Goal: Communication & Community: Answer question/provide support

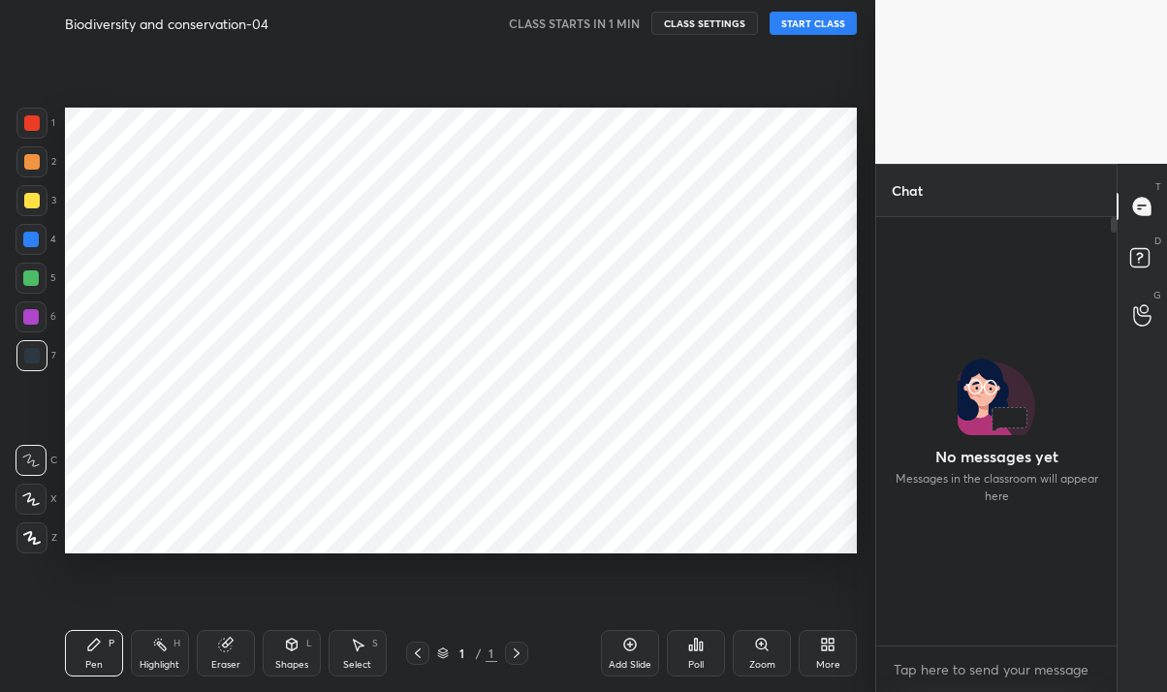
scroll to position [422, 234]
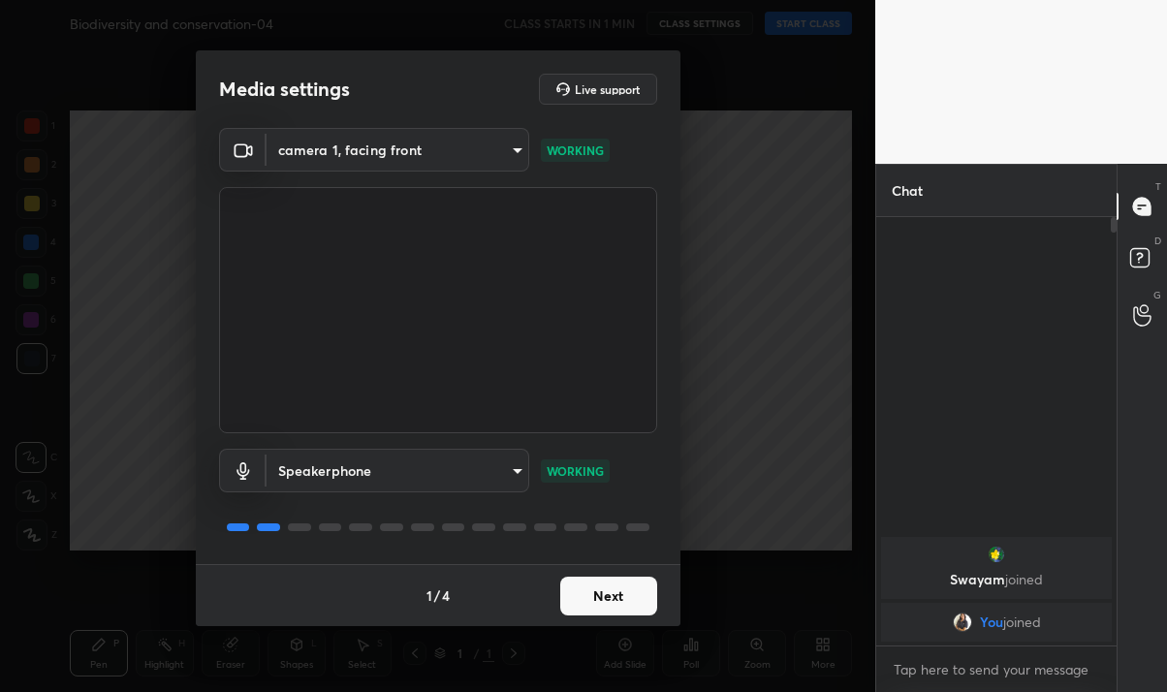
click at [605, 607] on button "Next" at bounding box center [608, 595] width 97 height 39
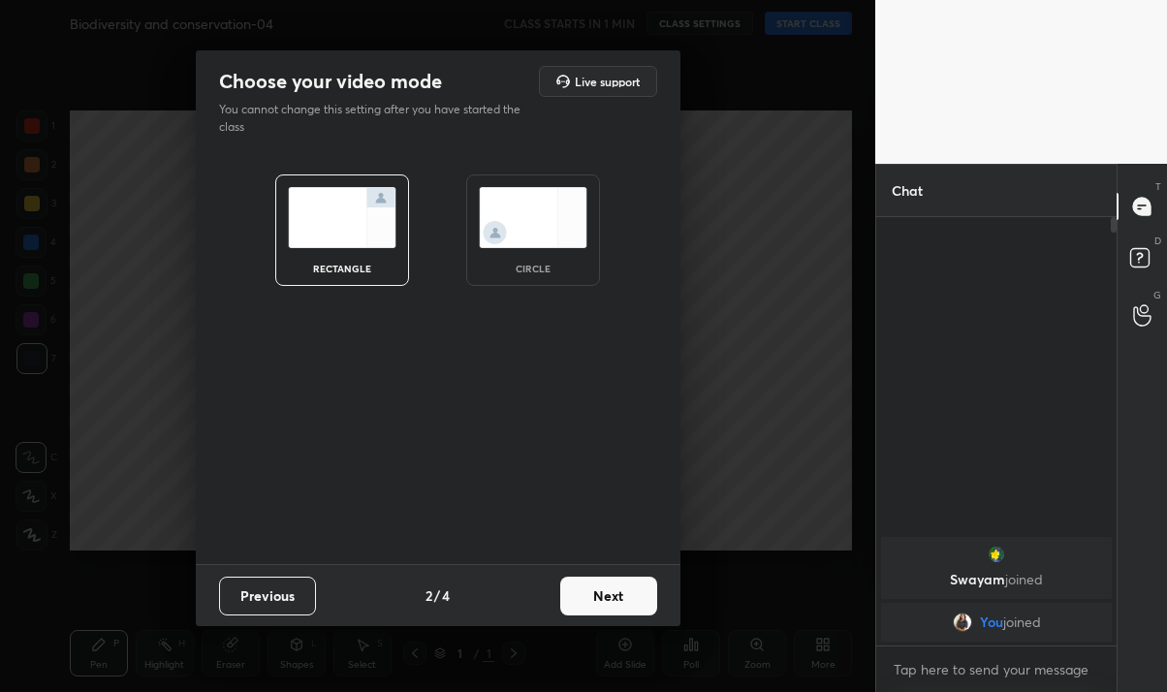
click at [620, 591] on button "Next" at bounding box center [608, 595] width 97 height 39
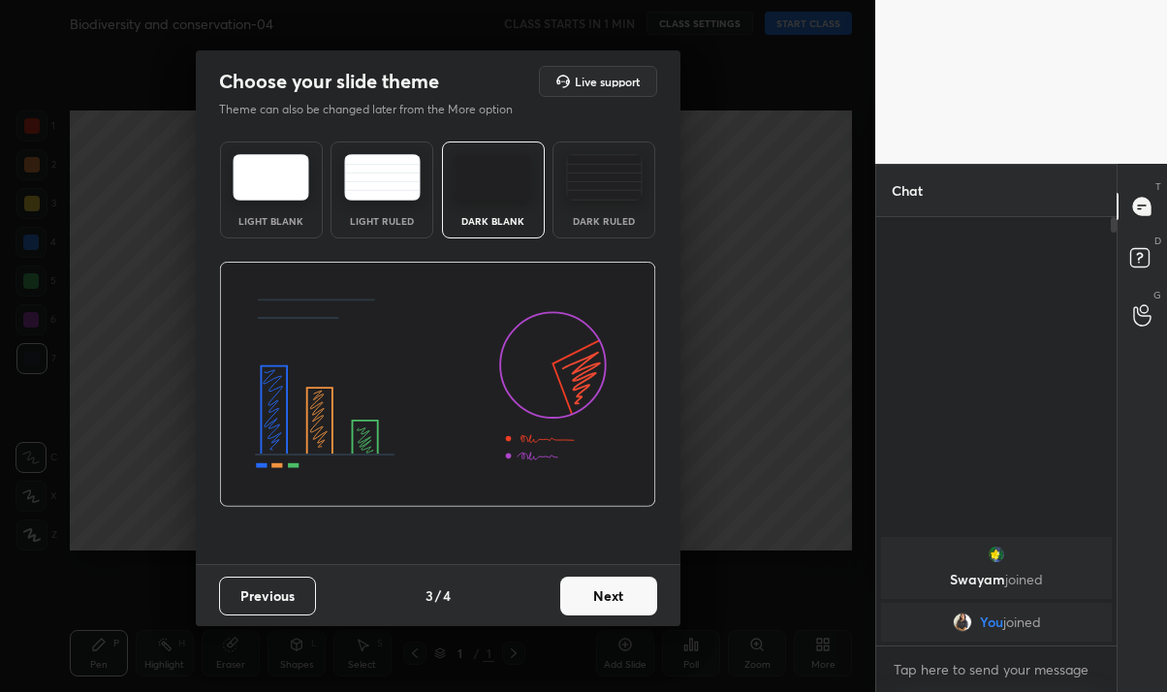
click at [620, 608] on button "Next" at bounding box center [608, 595] width 97 height 39
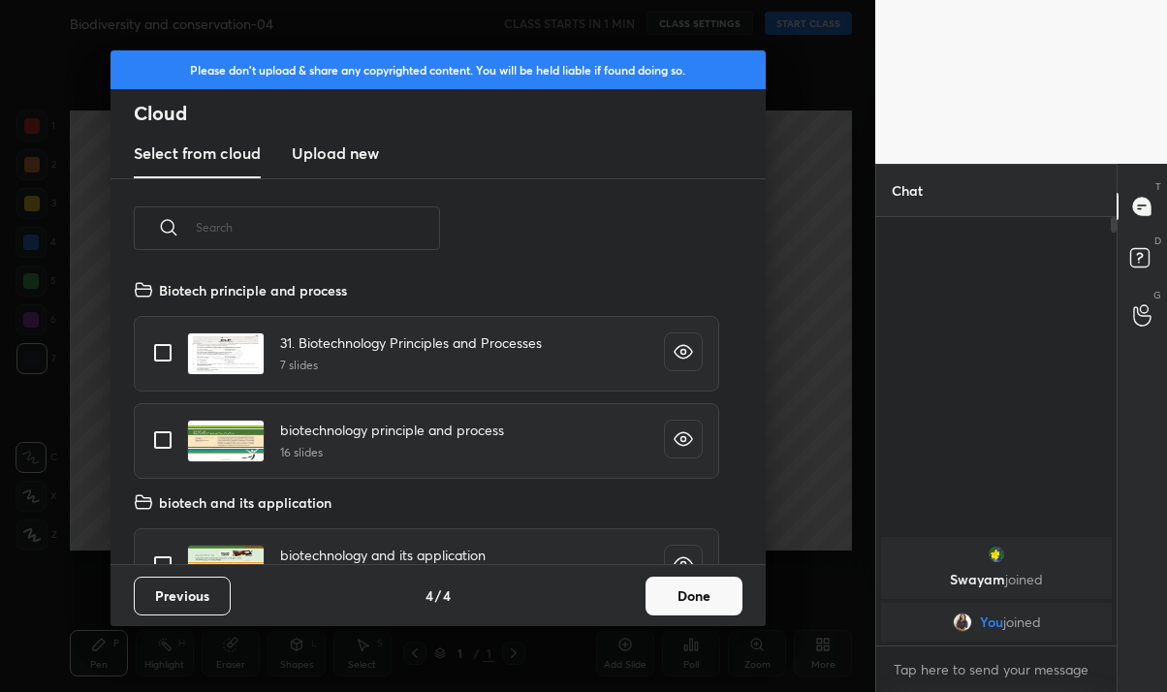
scroll to position [286, 621]
click at [675, 600] on button "Done" at bounding box center [693, 595] width 97 height 39
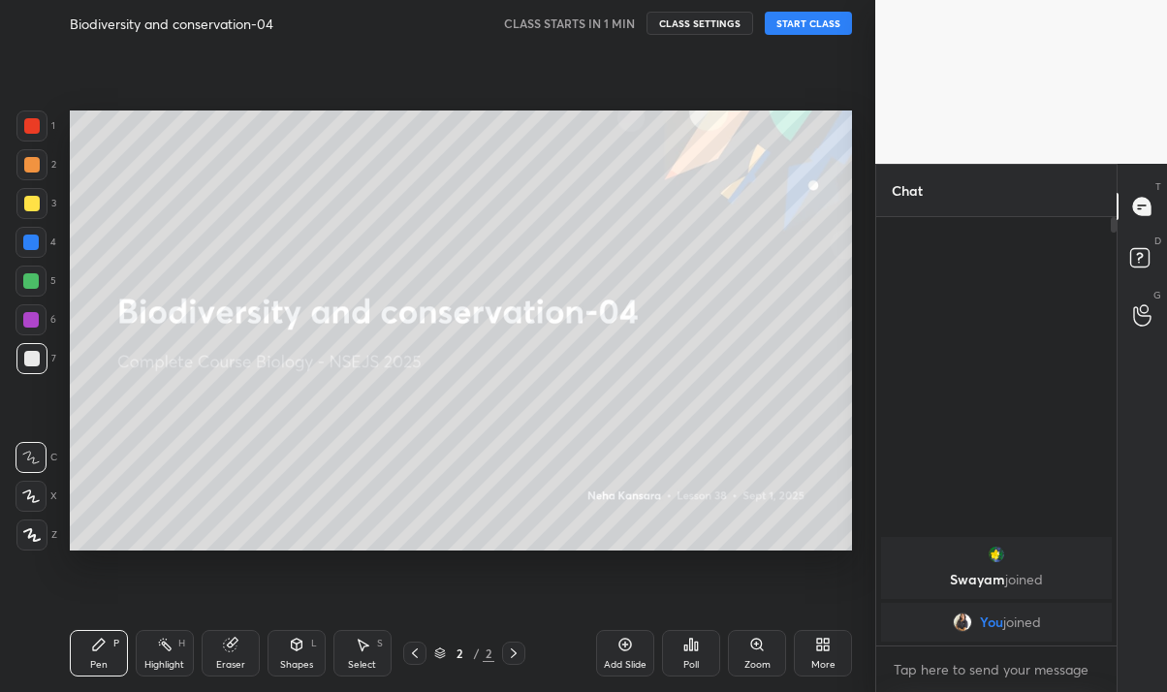
click at [819, 656] on div "More" at bounding box center [823, 653] width 58 height 47
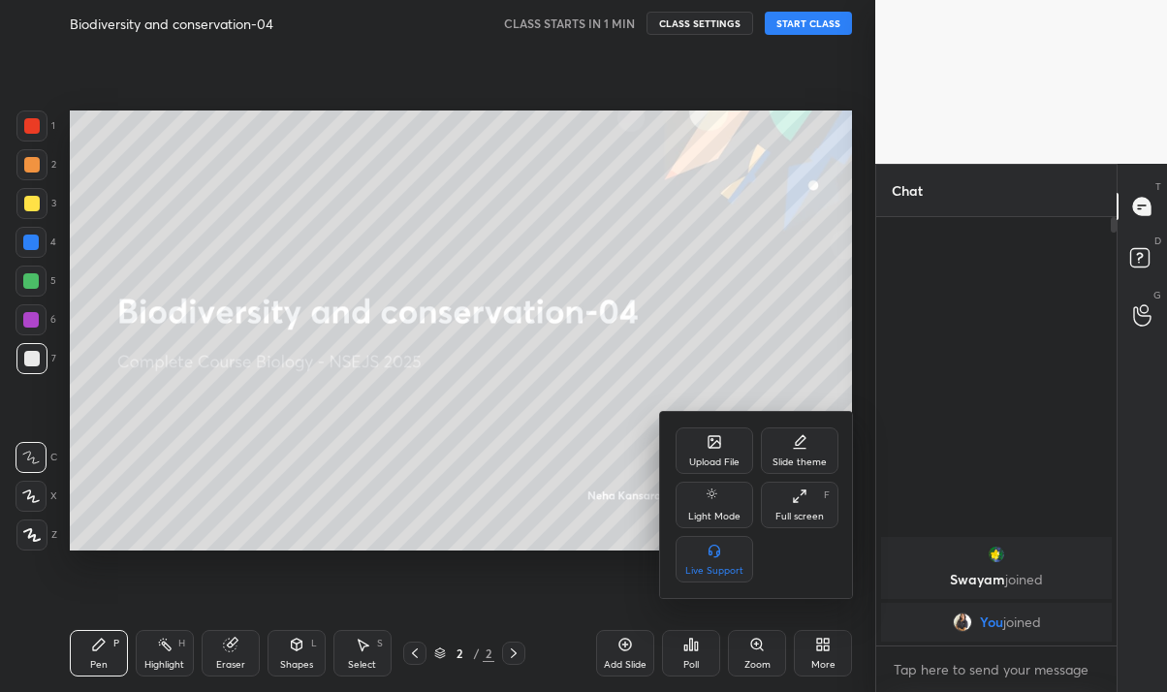
click at [719, 439] on icon at bounding box center [714, 442] width 12 height 12
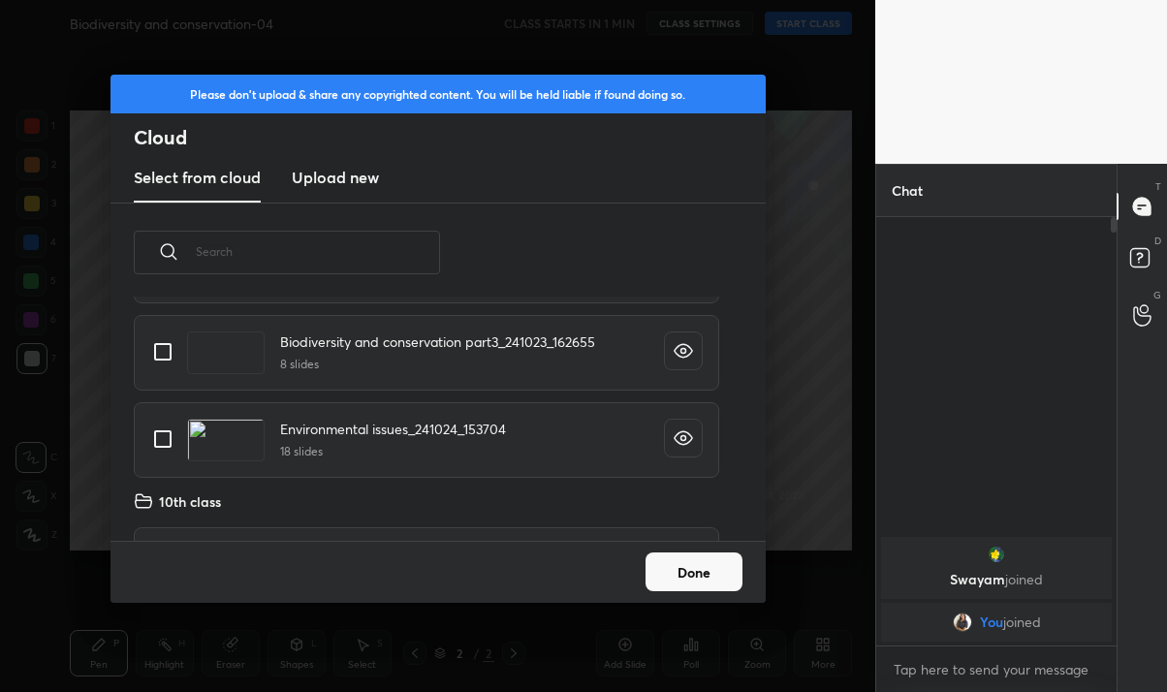
scroll to position [2008, 0]
click at [673, 448] on icon "grid" at bounding box center [682, 440] width 19 height 19
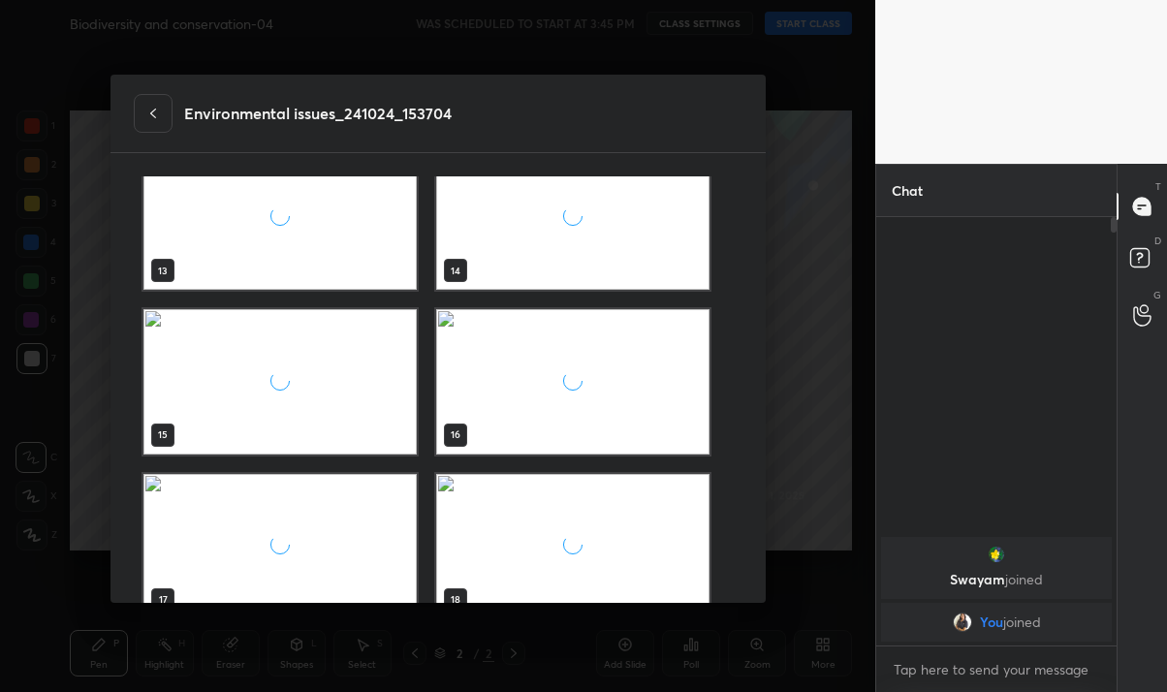
scroll to position [1054, 0]
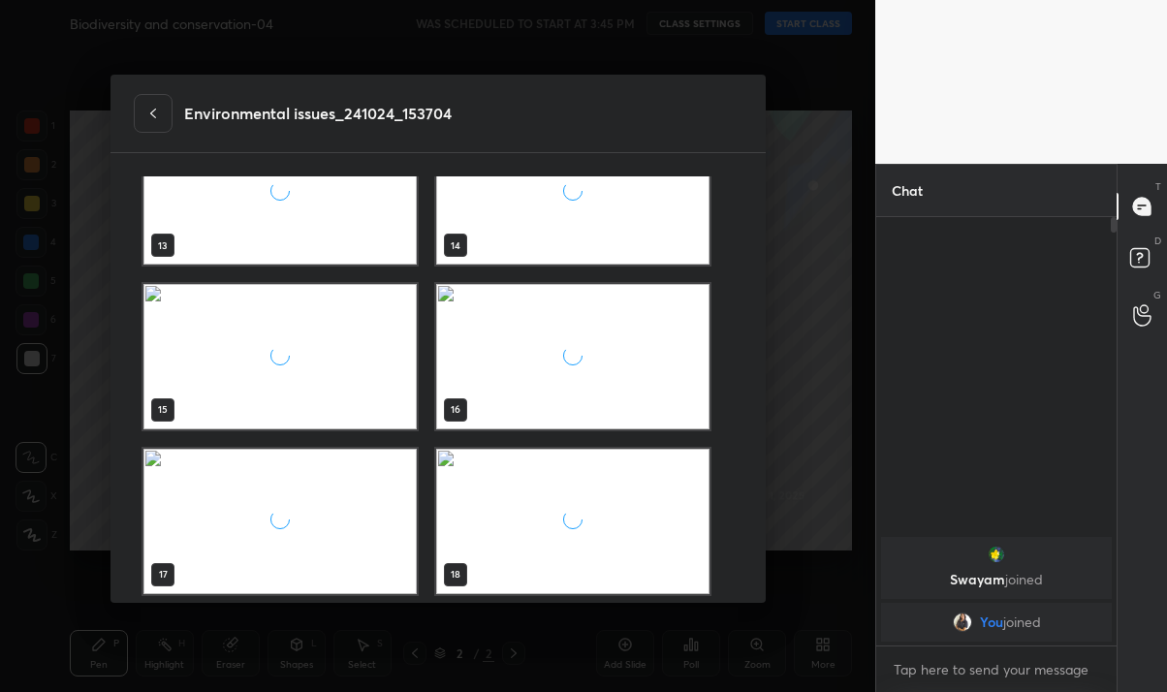
click at [148, 123] on div at bounding box center [153, 113] width 39 height 39
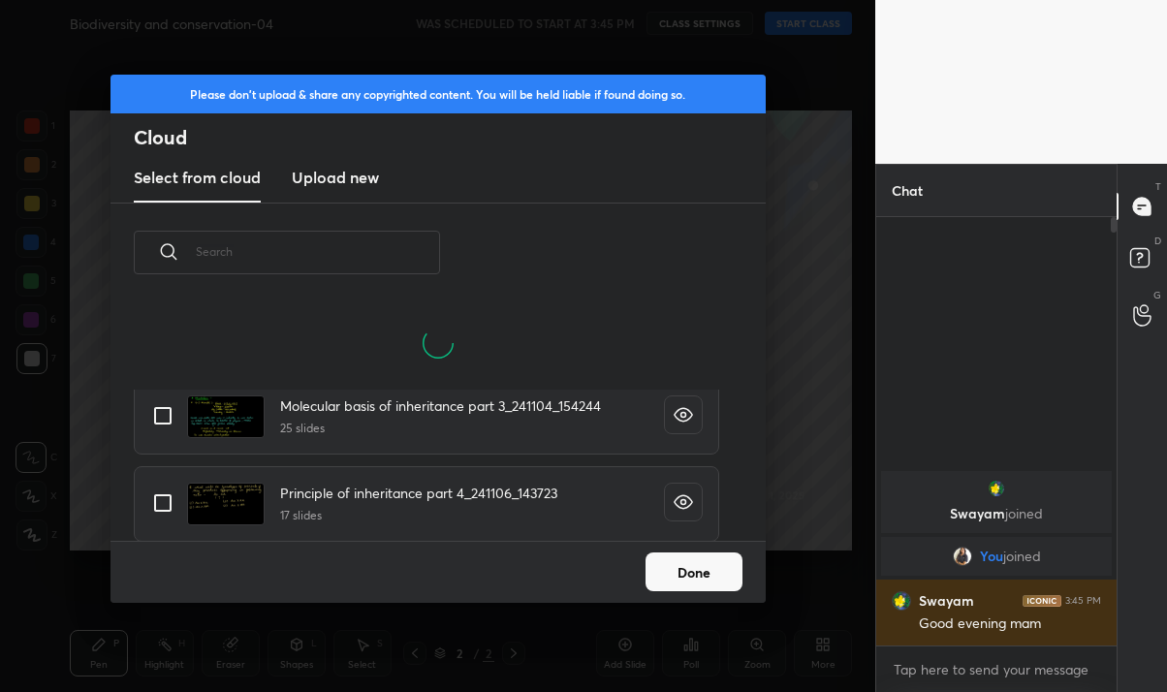
scroll to position [145, 621]
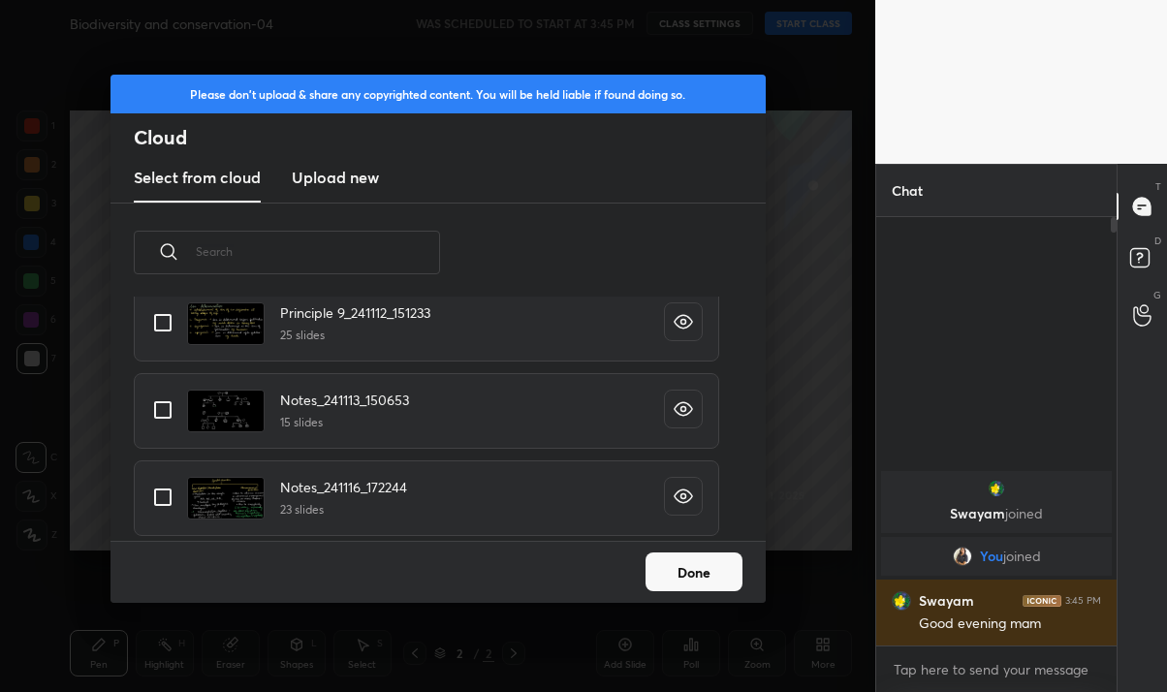
click at [803, 319] on div "Please don't upload & share any copyrighted content. You will be held liable if…" at bounding box center [437, 346] width 875 height 692
click at [804, 307] on div "Please don't upload & share any copyrighted content. You will be held liable if…" at bounding box center [437, 346] width 875 height 692
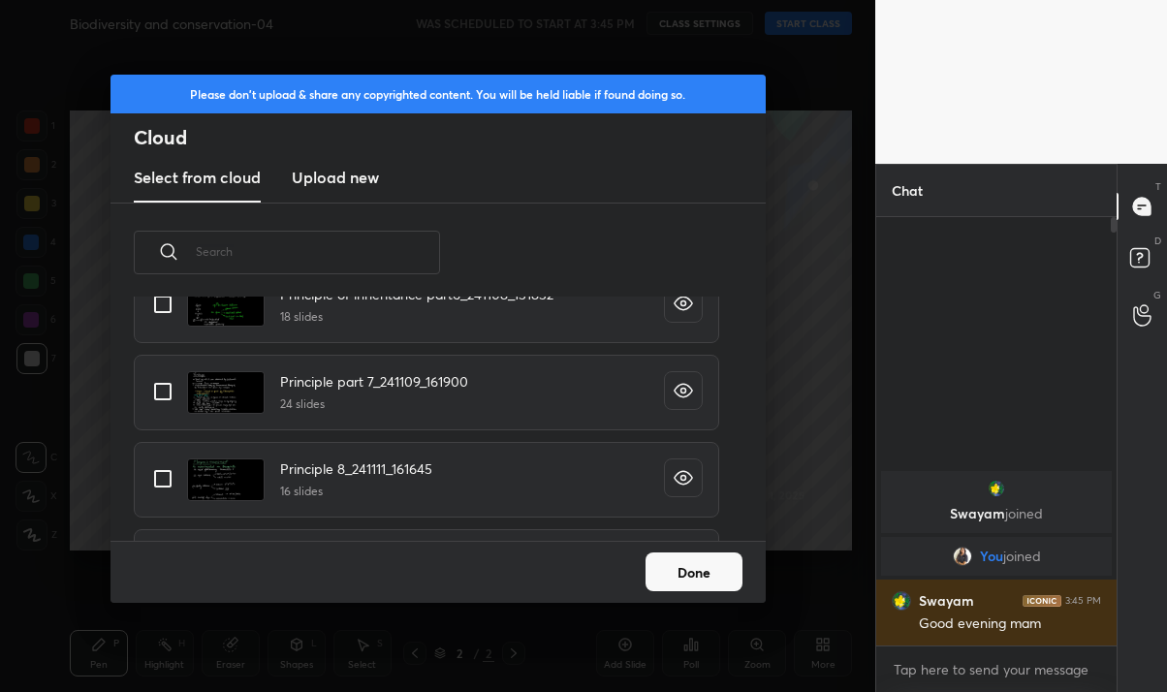
click at [797, 466] on div "Please don't upload & share any copyrighted content. You will be held liable if…" at bounding box center [437, 346] width 875 height 692
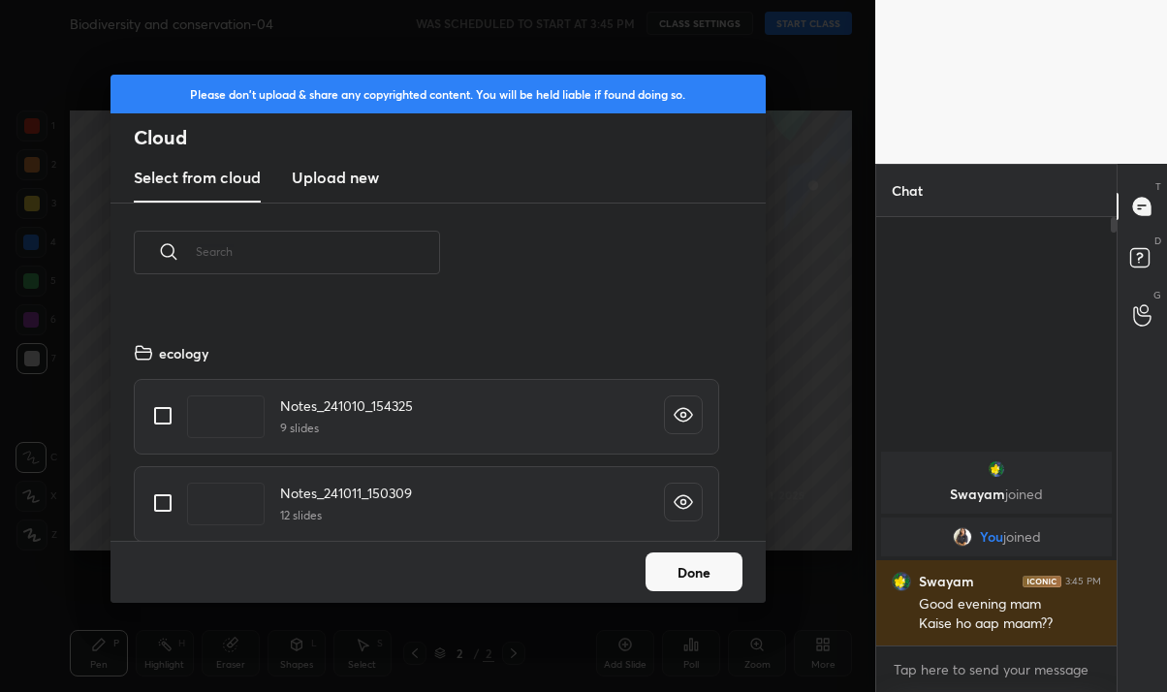
scroll to position [0, 0]
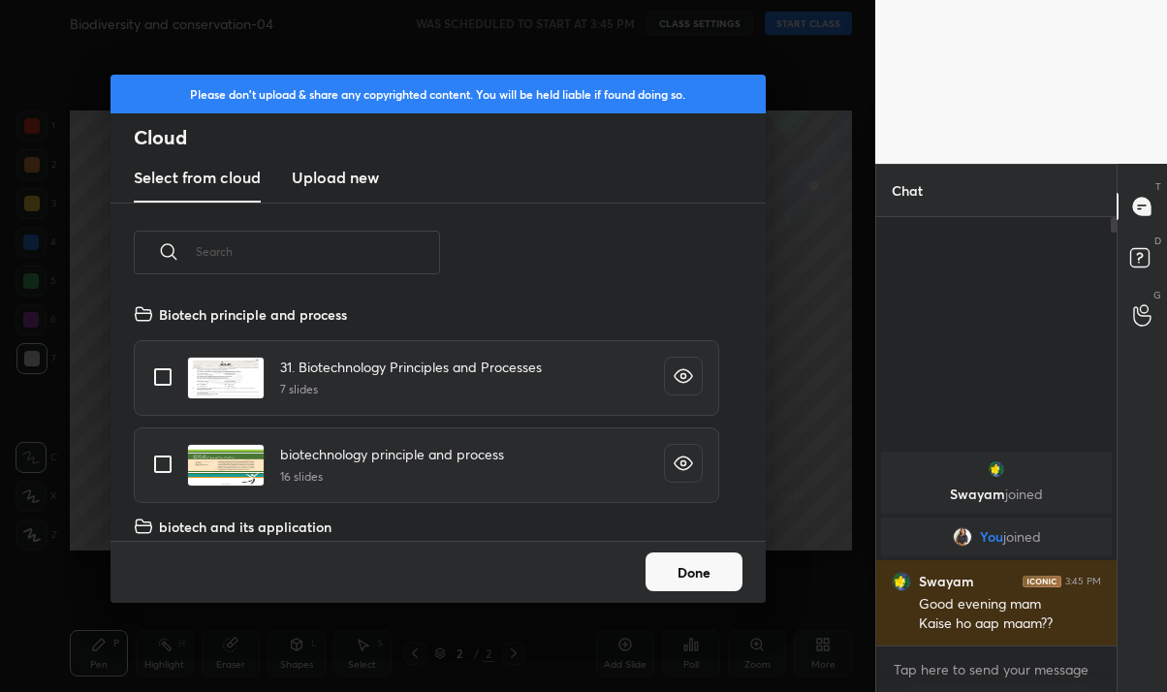
click at [359, 169] on h3 "Upload new" at bounding box center [335, 177] width 87 height 23
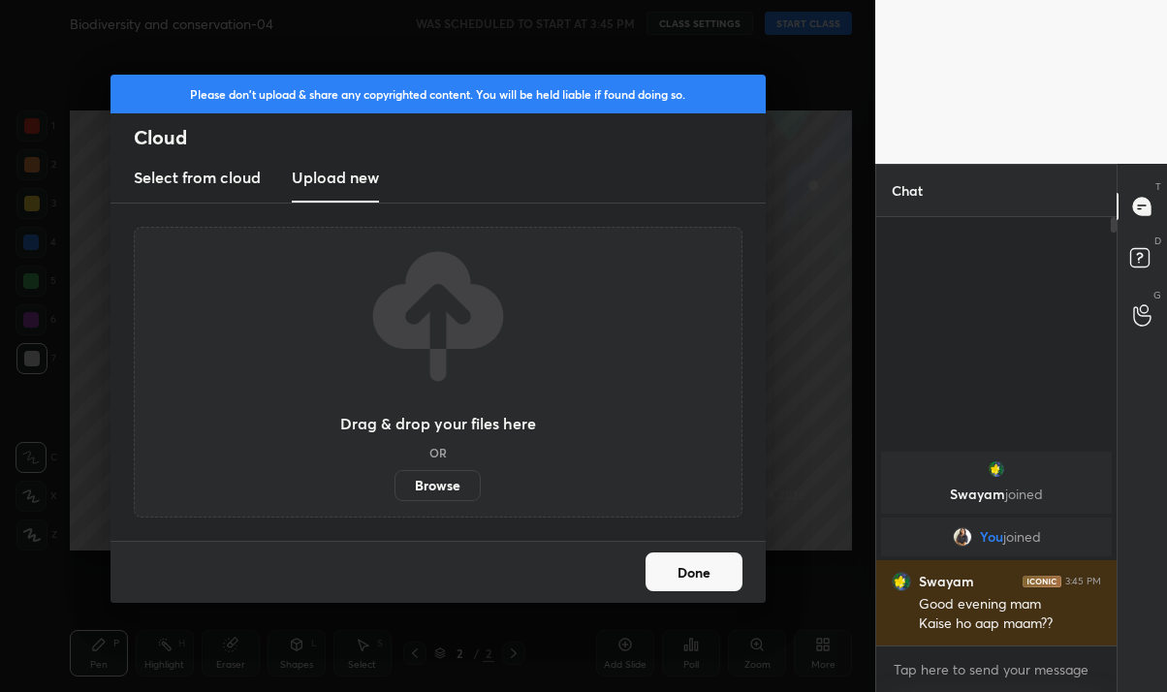
click at [703, 576] on button "Done" at bounding box center [693, 571] width 97 height 39
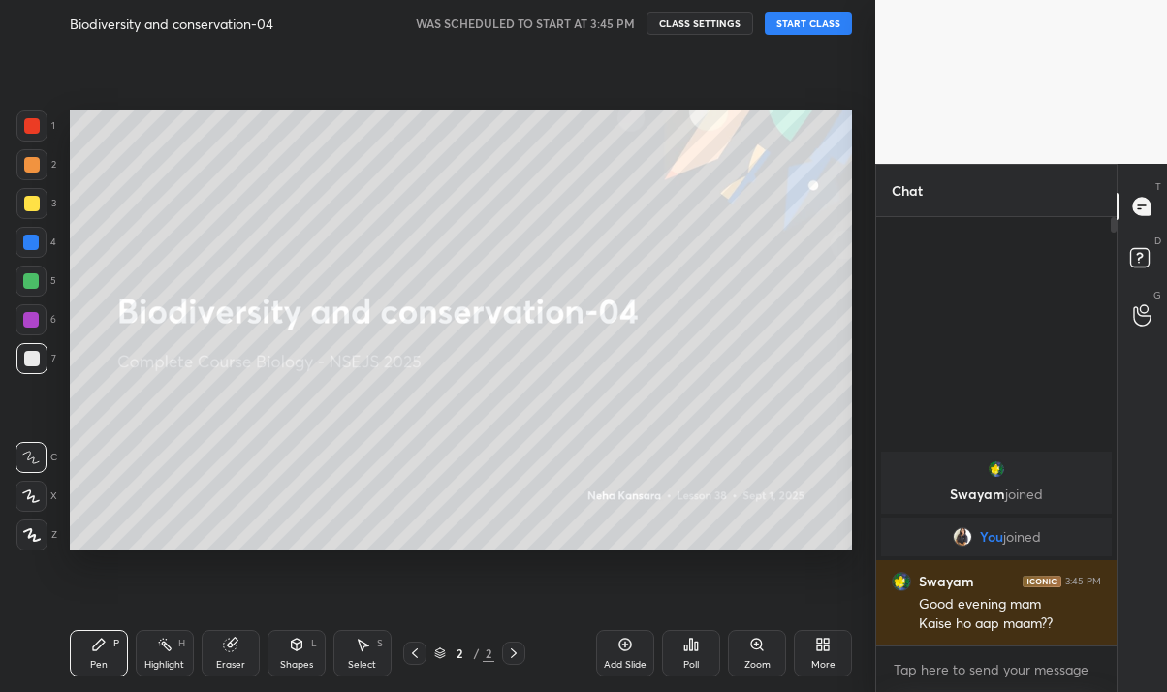
click at [211, 656] on div "Eraser" at bounding box center [231, 653] width 58 height 47
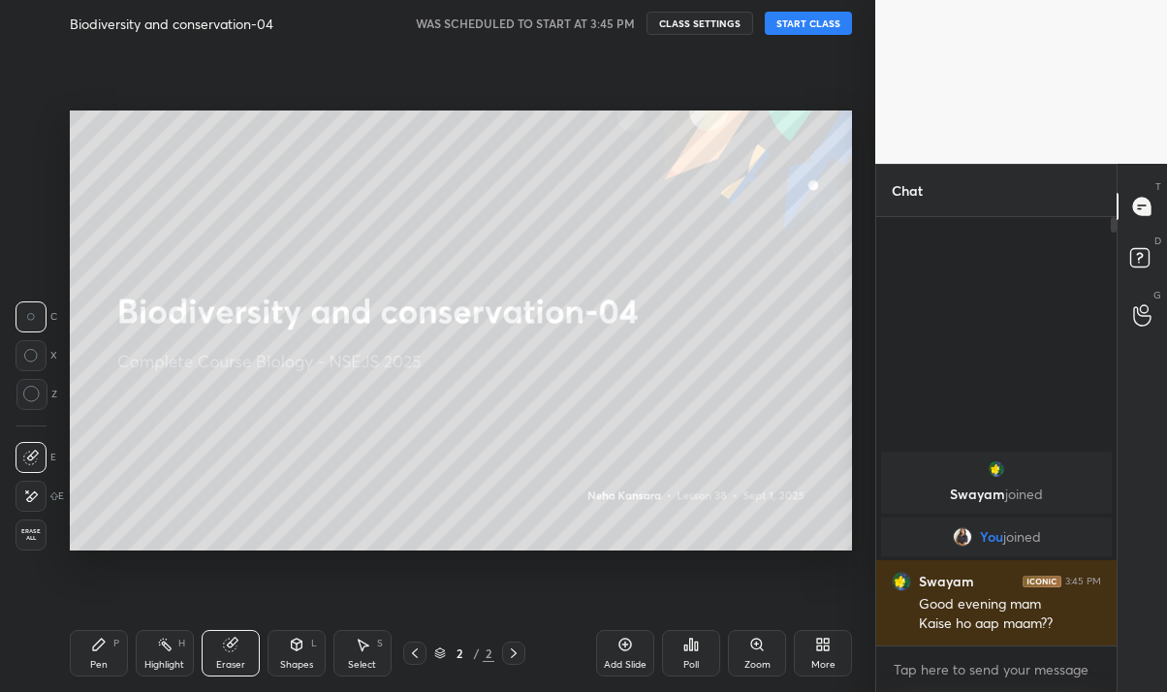
click at [19, 541] on span "Erase all" at bounding box center [30, 535] width 29 height 14
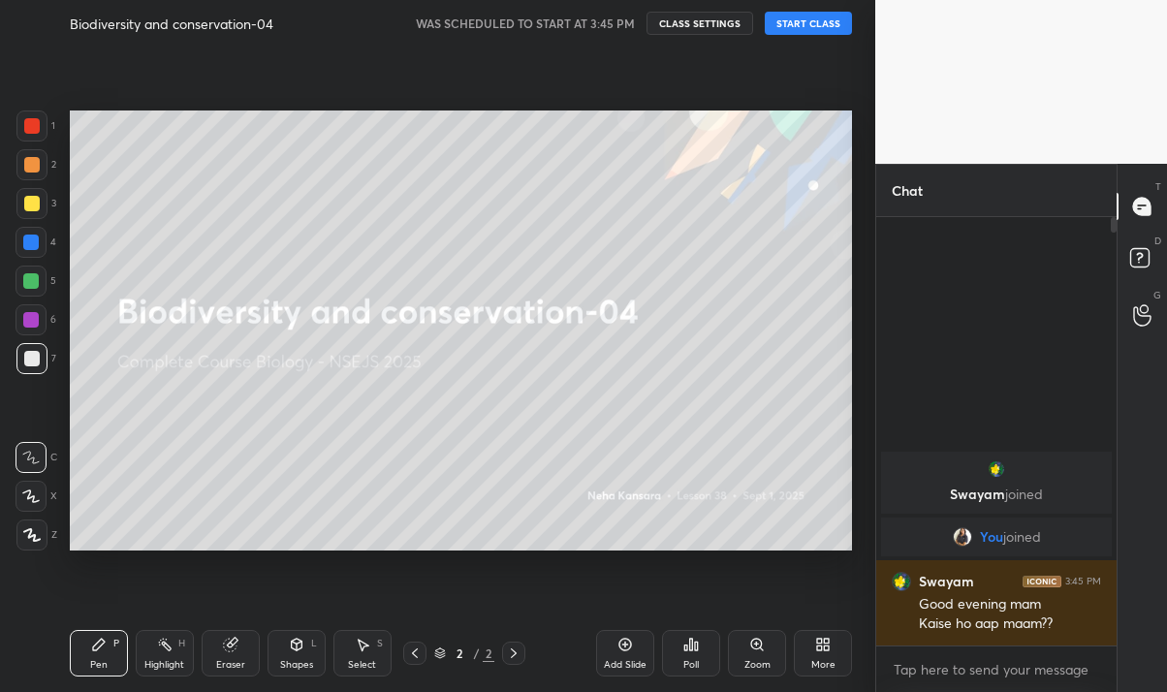
click at [233, 652] on div "Eraser" at bounding box center [231, 653] width 58 height 47
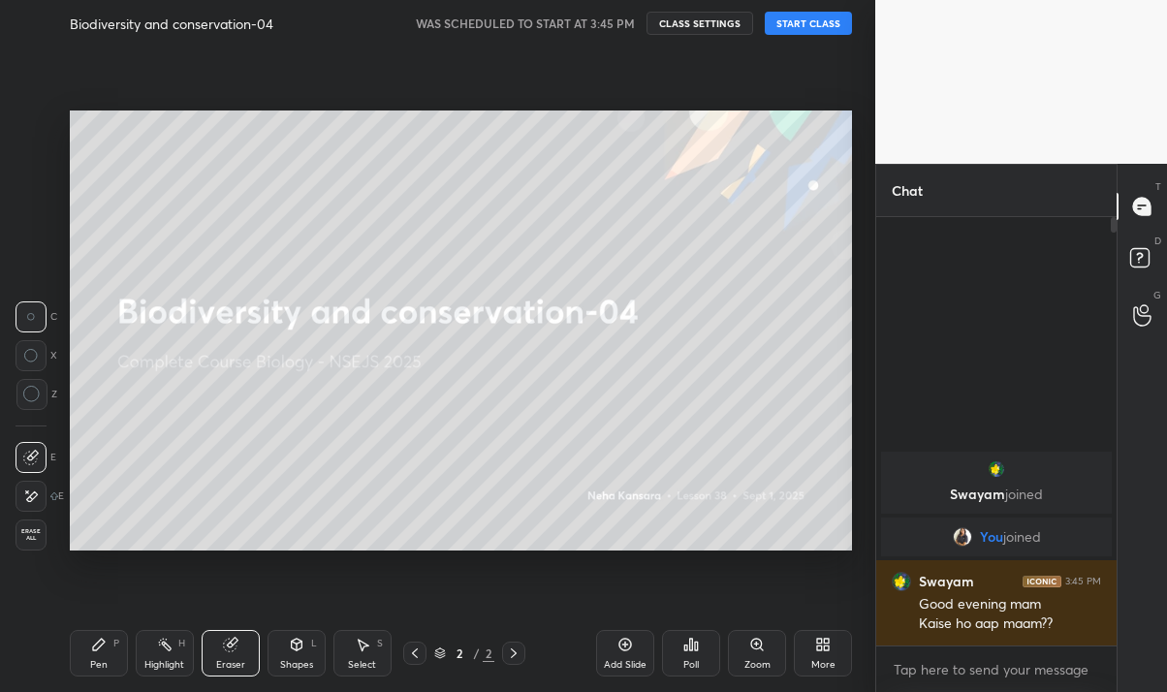
click at [78, 663] on div "Pen P" at bounding box center [99, 653] width 58 height 47
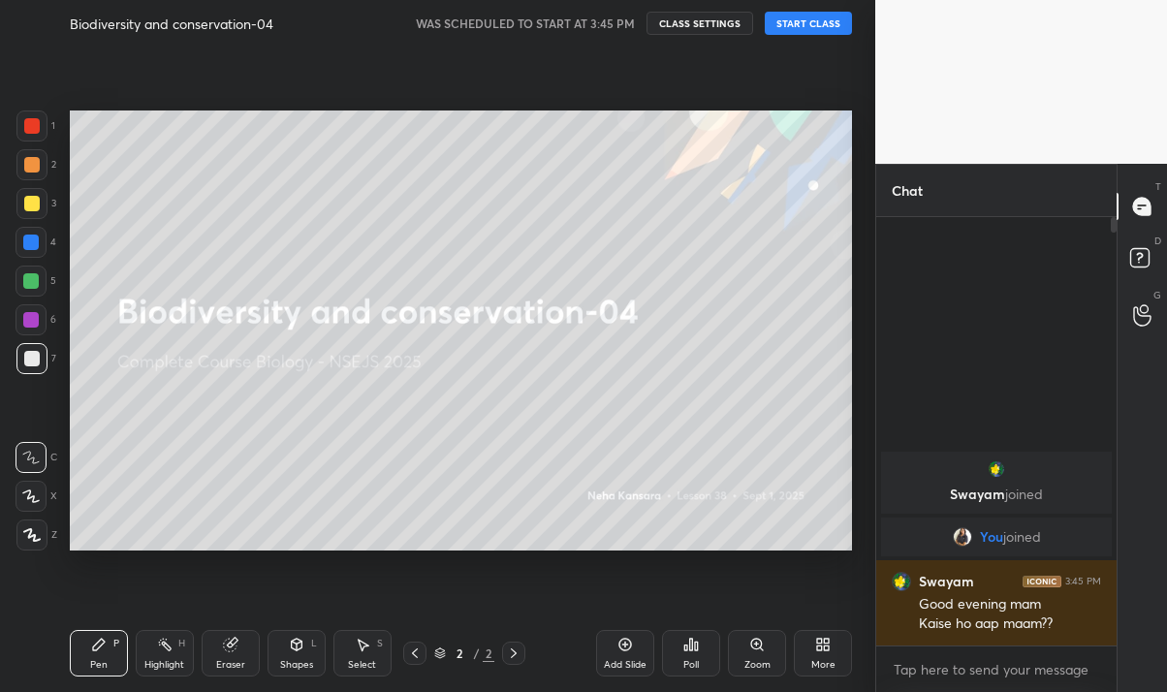
click at [819, 23] on button "START CLASS" at bounding box center [807, 23] width 87 height 23
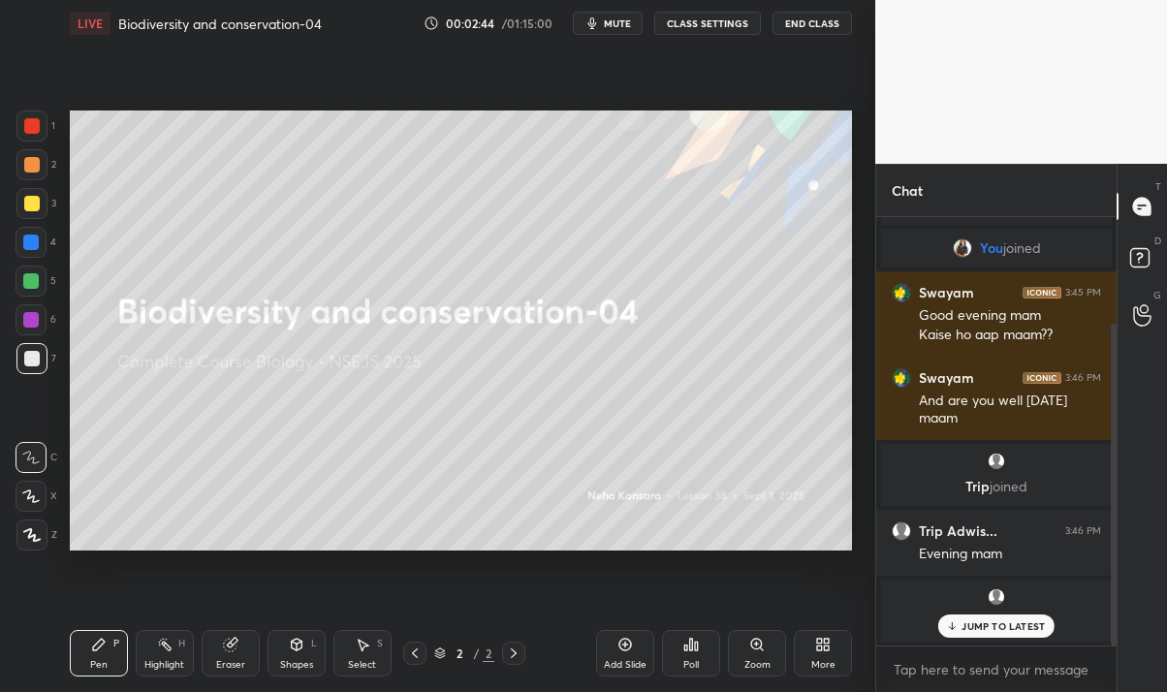
scroll to position [140, 0]
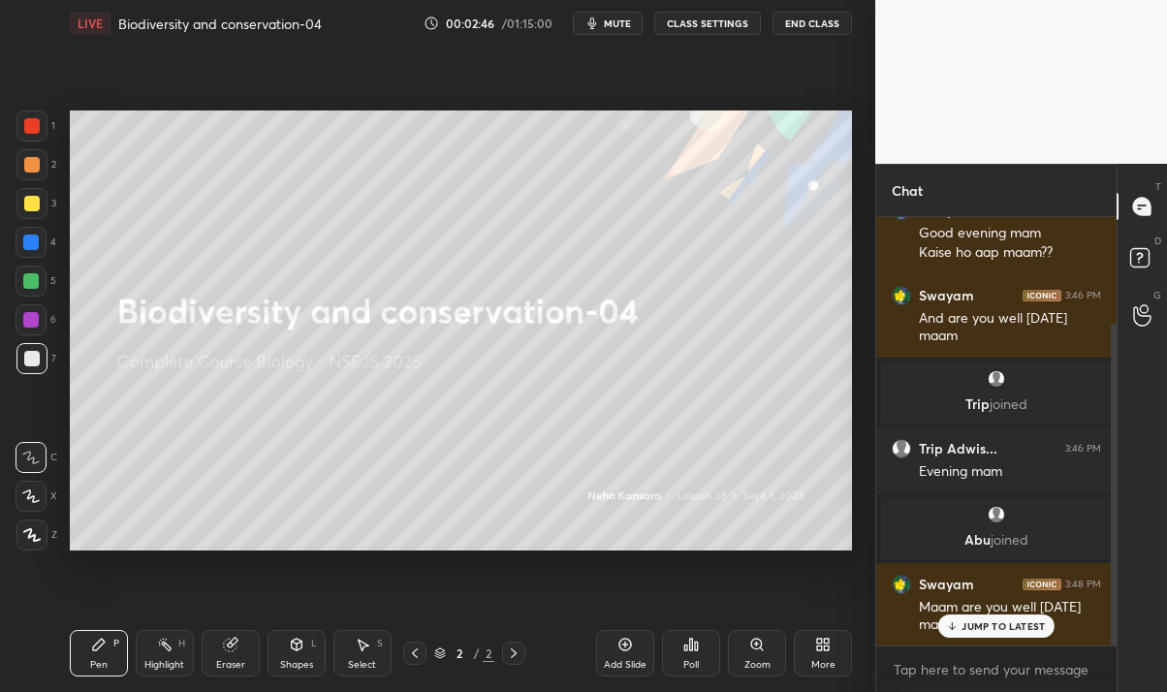
click at [964, 628] on p "JUMP TO LATEST" at bounding box center [1002, 626] width 83 height 12
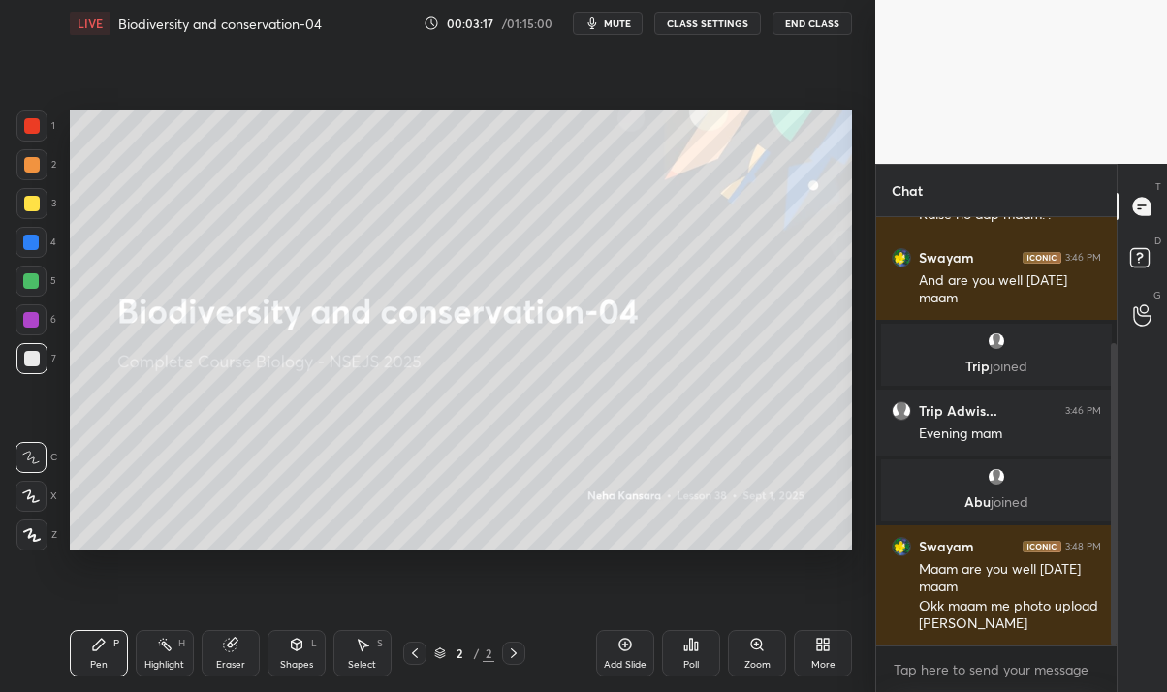
click at [610, 660] on div "Add Slide" at bounding box center [625, 665] width 43 height 10
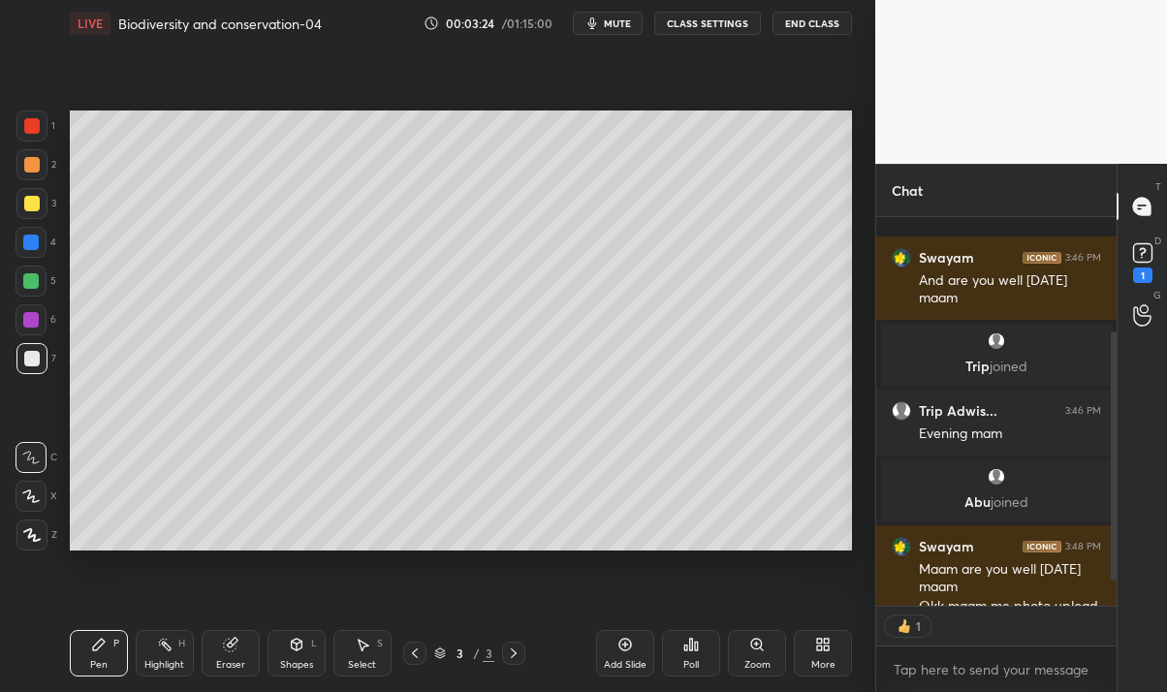
scroll to position [301, 0]
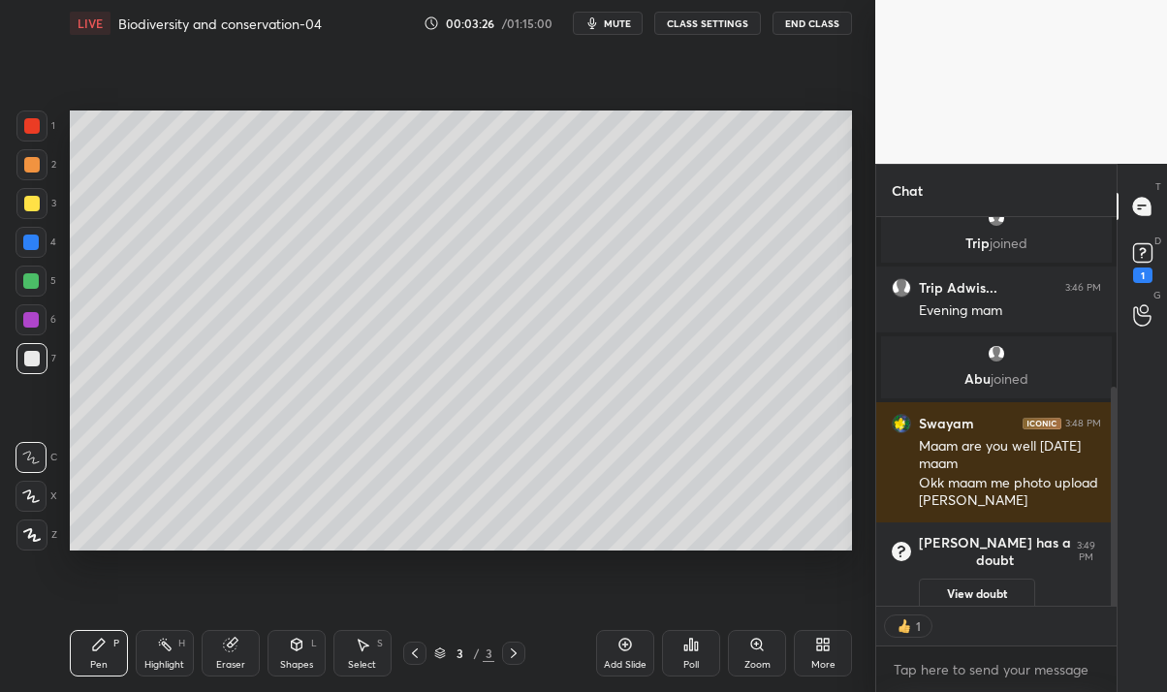
click at [984, 592] on button "View doubt" at bounding box center [977, 593] width 116 height 31
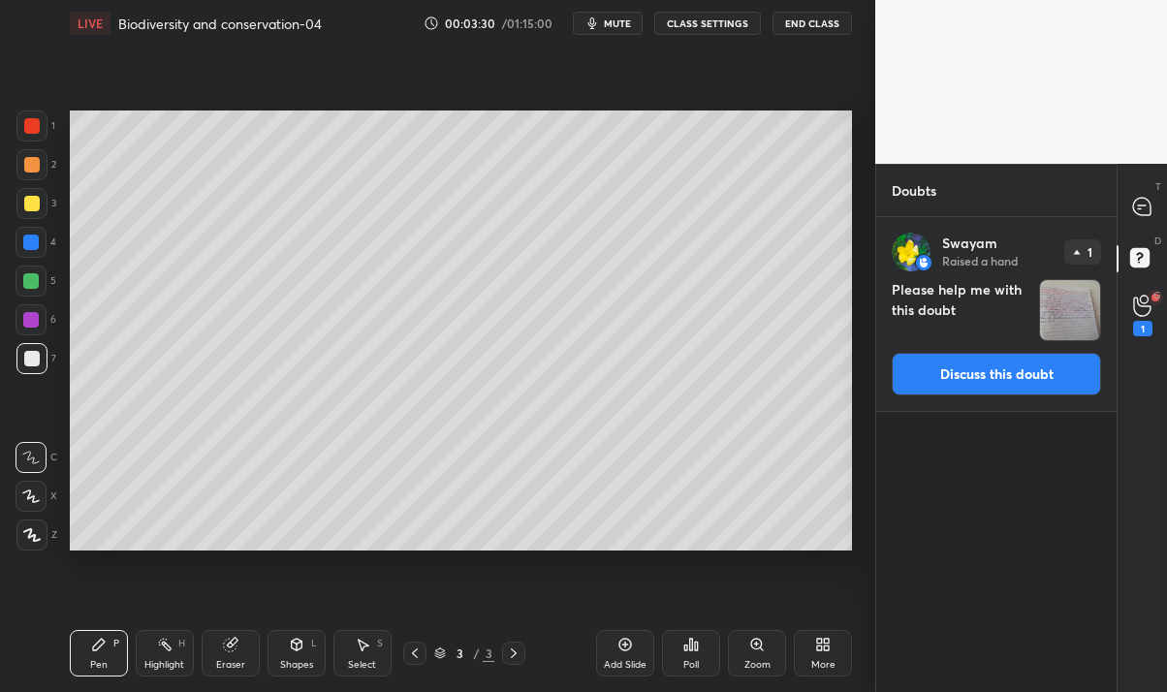
click at [957, 359] on button "Discuss this doubt" at bounding box center [995, 374] width 209 height 43
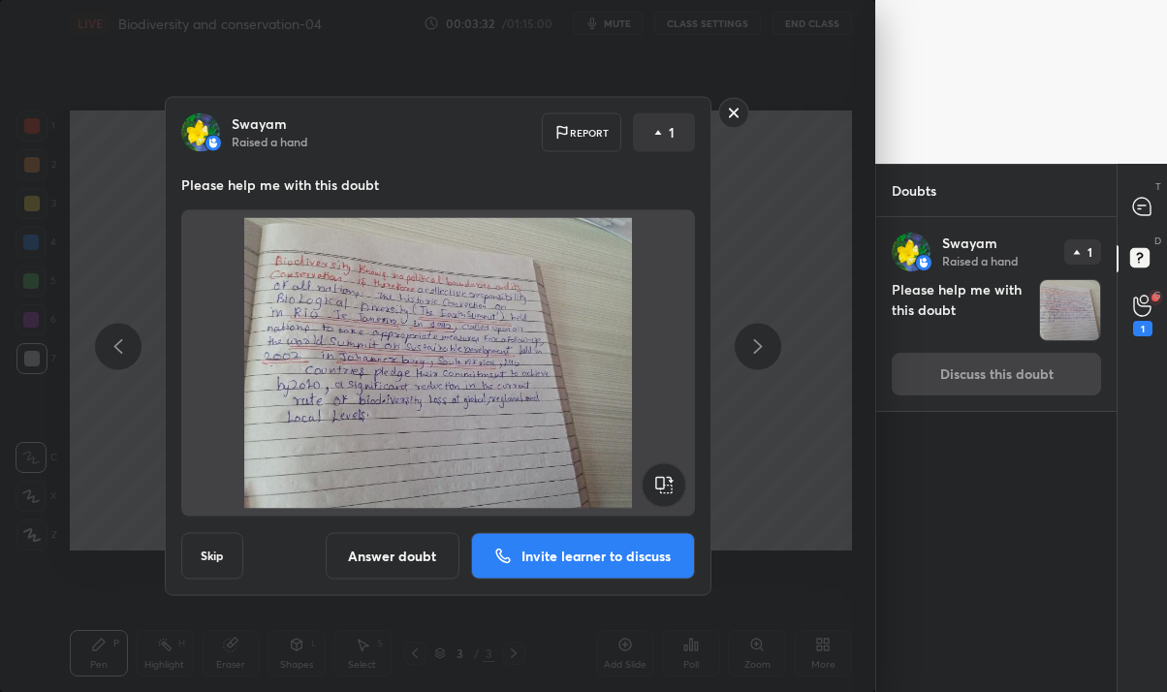
click at [382, 567] on button "Answer doubt" at bounding box center [393, 556] width 134 height 47
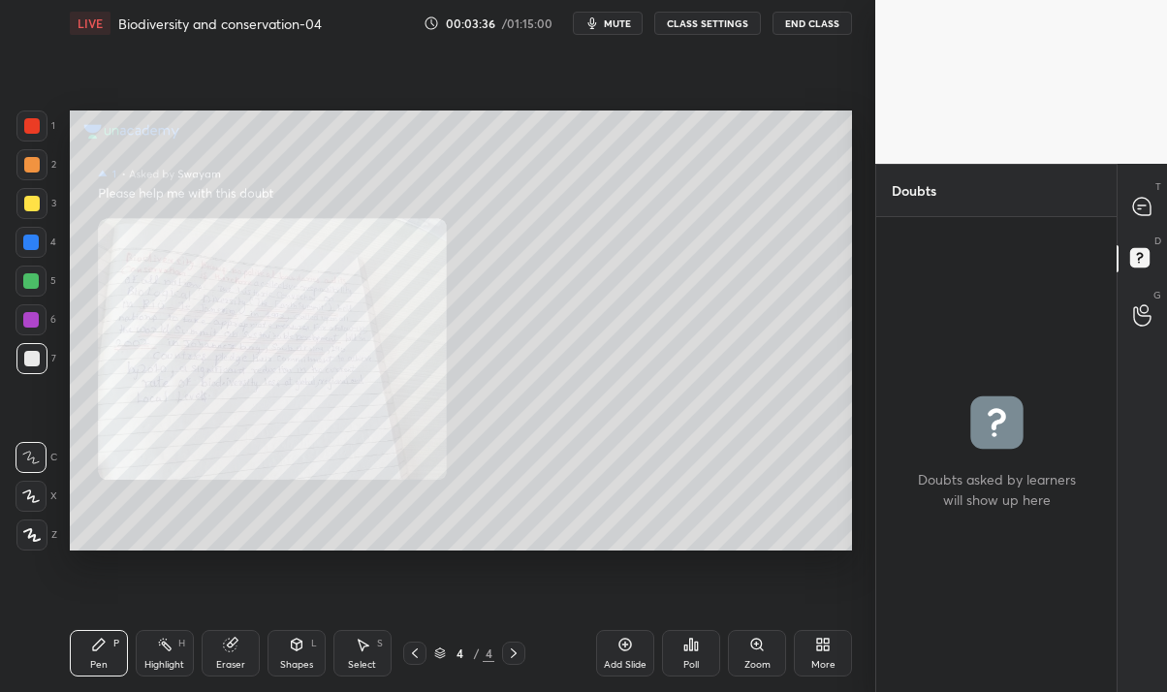
click at [1126, 222] on div at bounding box center [1142, 206] width 39 height 35
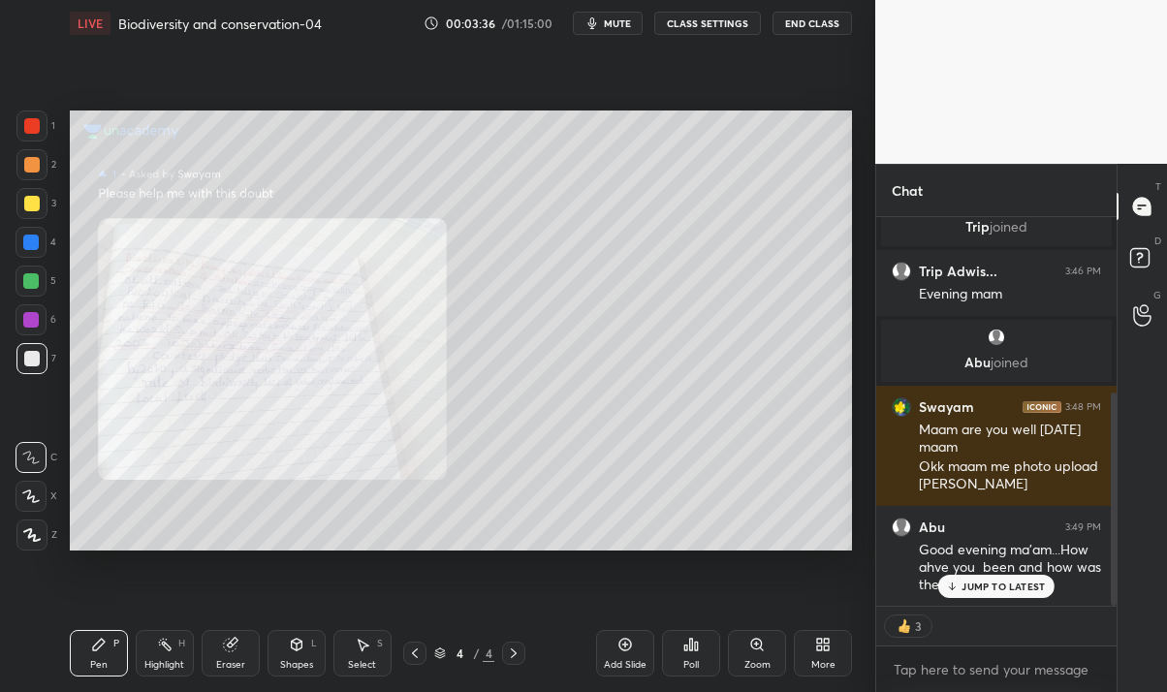
scroll to position [382, 234]
click at [966, 582] on p "JUMP TO LATEST" at bounding box center [1002, 586] width 83 height 12
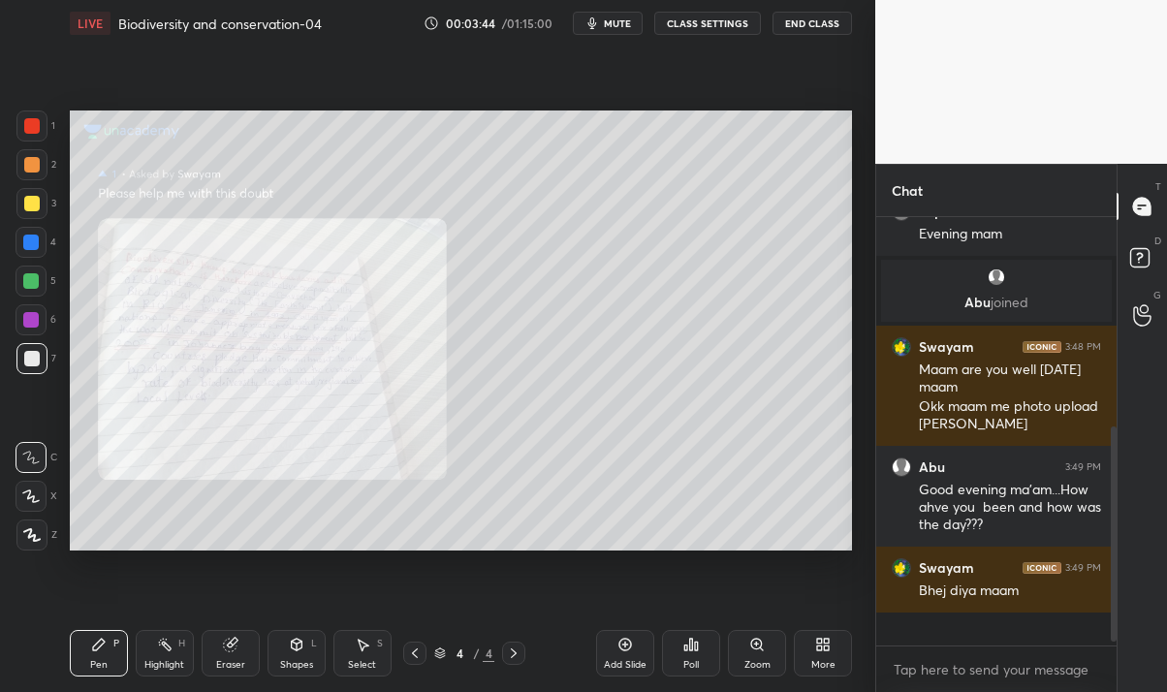
scroll to position [345, 0]
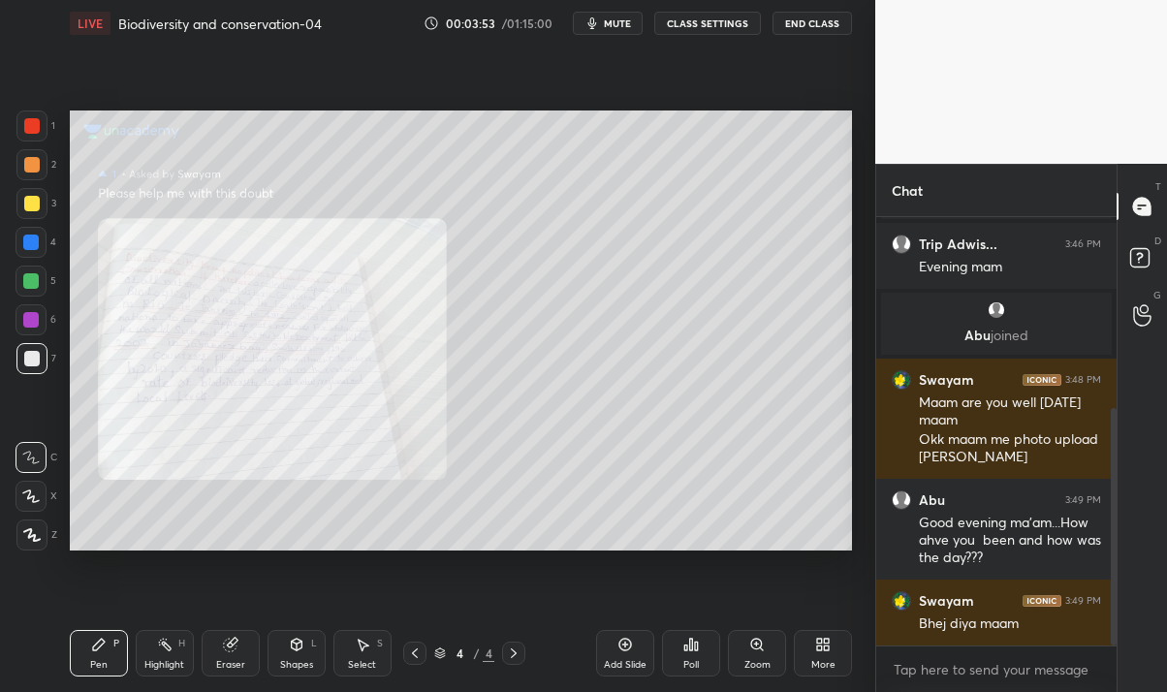
click at [419, 664] on div at bounding box center [414, 652] width 23 height 23
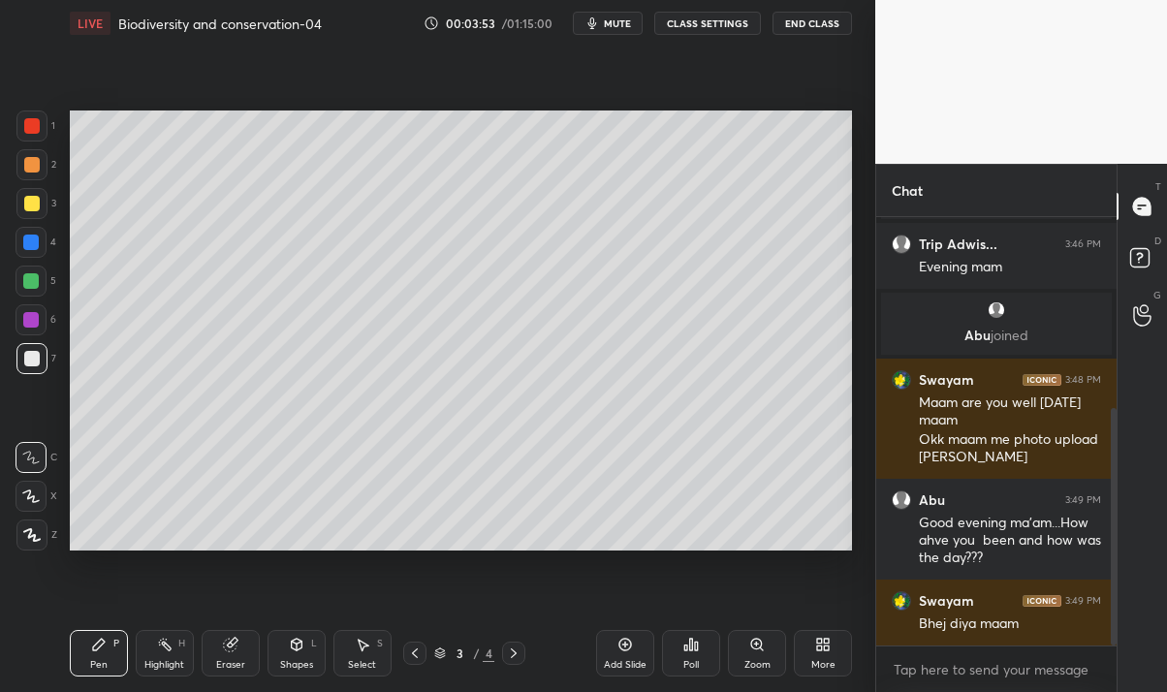
click at [439, 656] on icon at bounding box center [440, 653] width 12 height 12
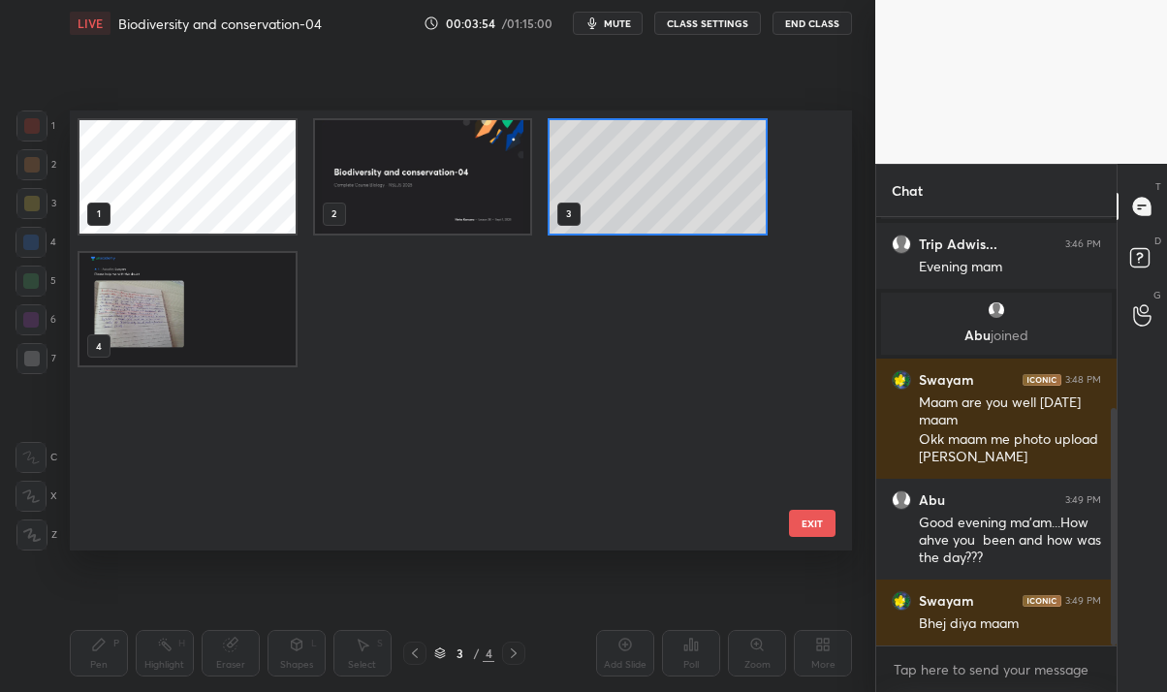
scroll to position [434, 772]
click at [199, 362] on img "grid" at bounding box center [187, 308] width 216 height 113
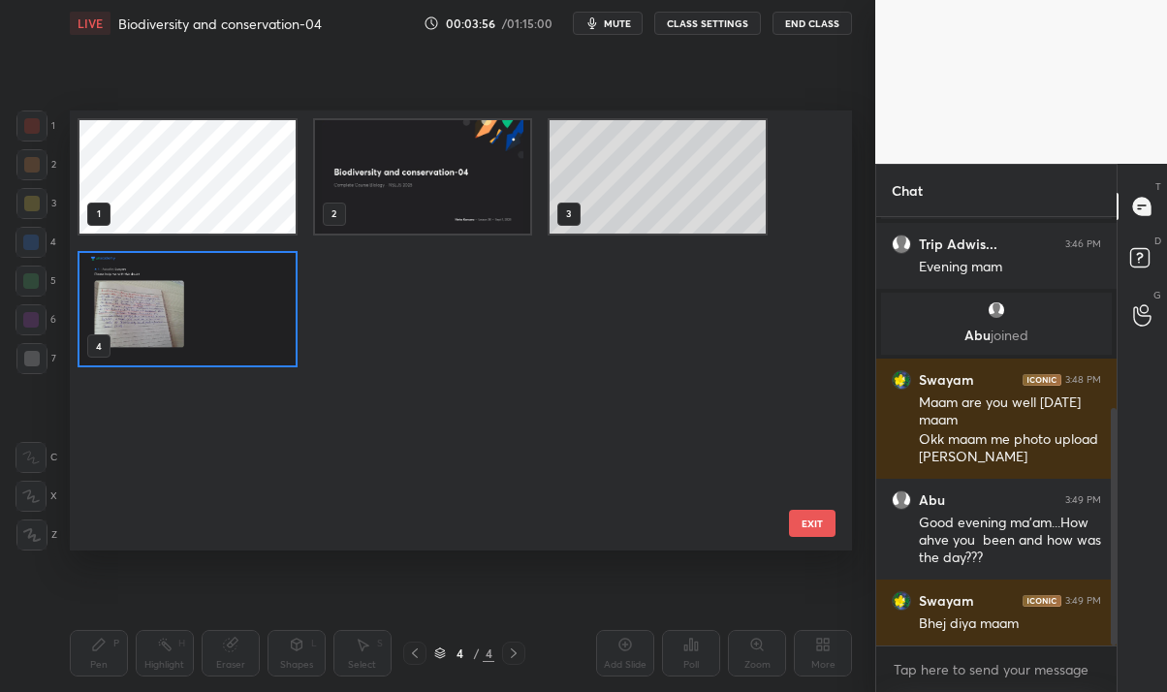
click at [191, 363] on img "grid" at bounding box center [187, 308] width 216 height 113
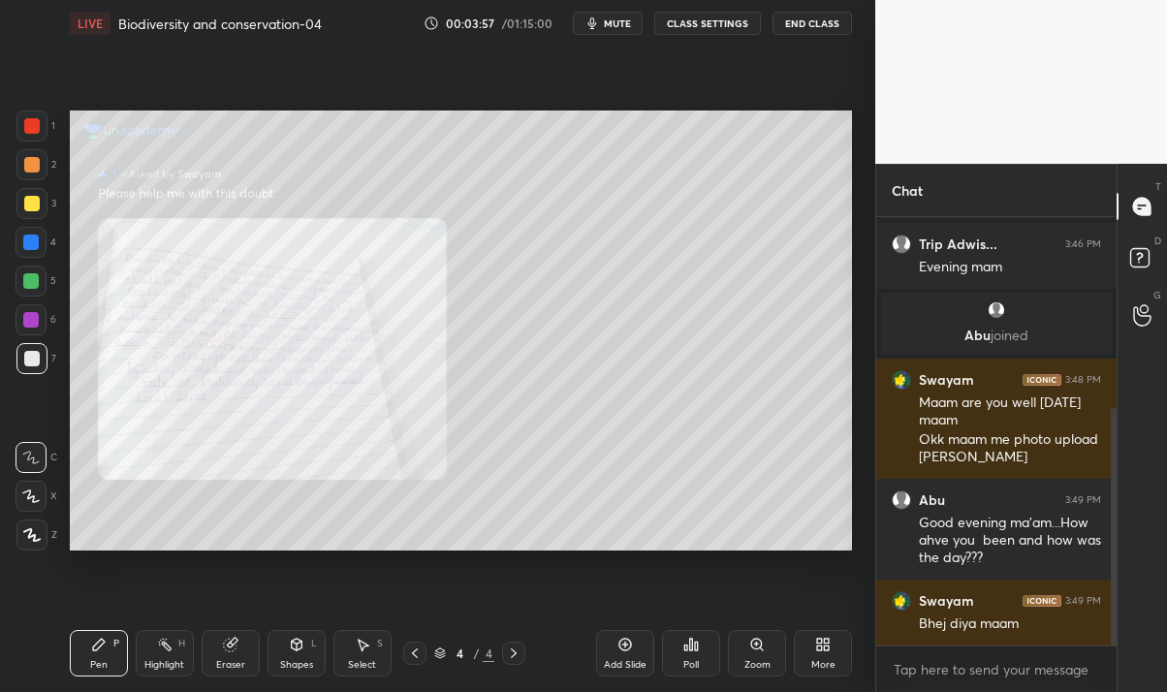
click at [619, 653] on div "Add Slide" at bounding box center [625, 653] width 58 height 47
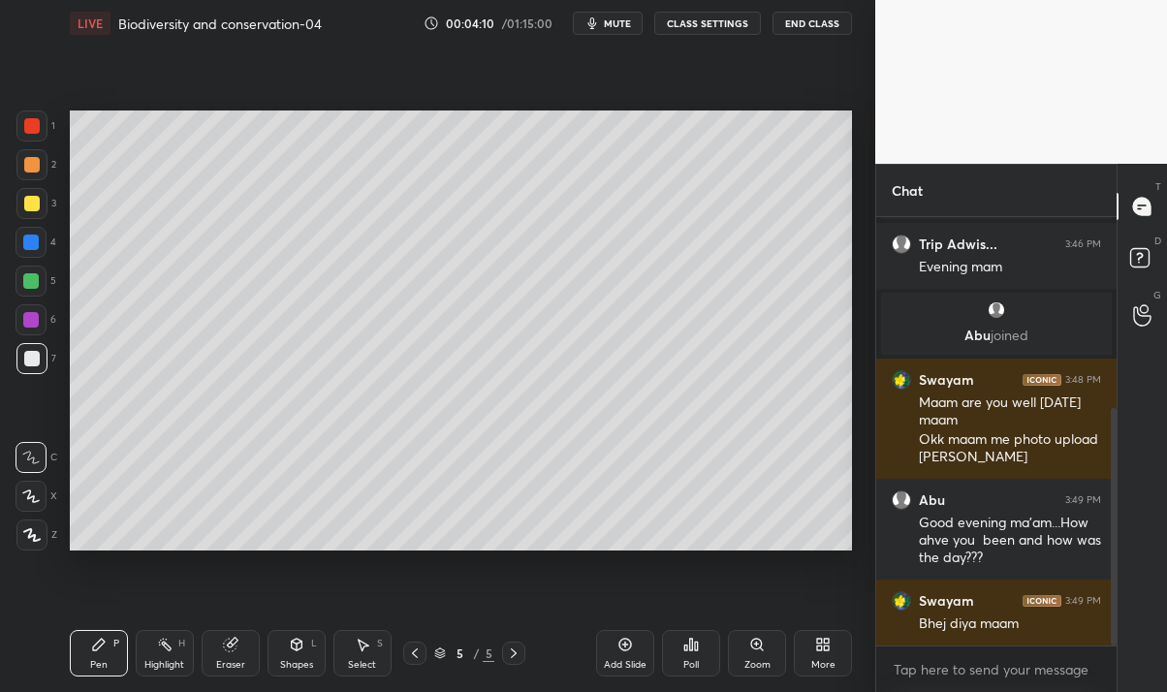
click at [24, 497] on icon at bounding box center [30, 496] width 17 height 14
click at [33, 202] on div at bounding box center [32, 204] width 16 height 16
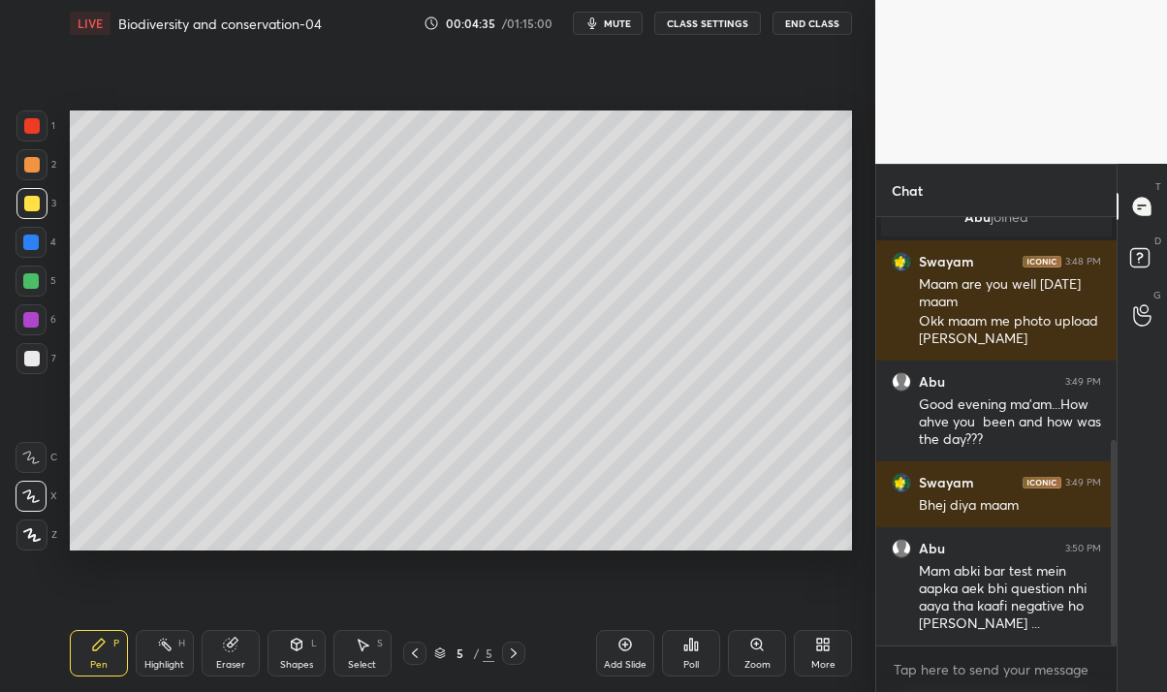
click at [239, 653] on div "Eraser" at bounding box center [231, 653] width 58 height 47
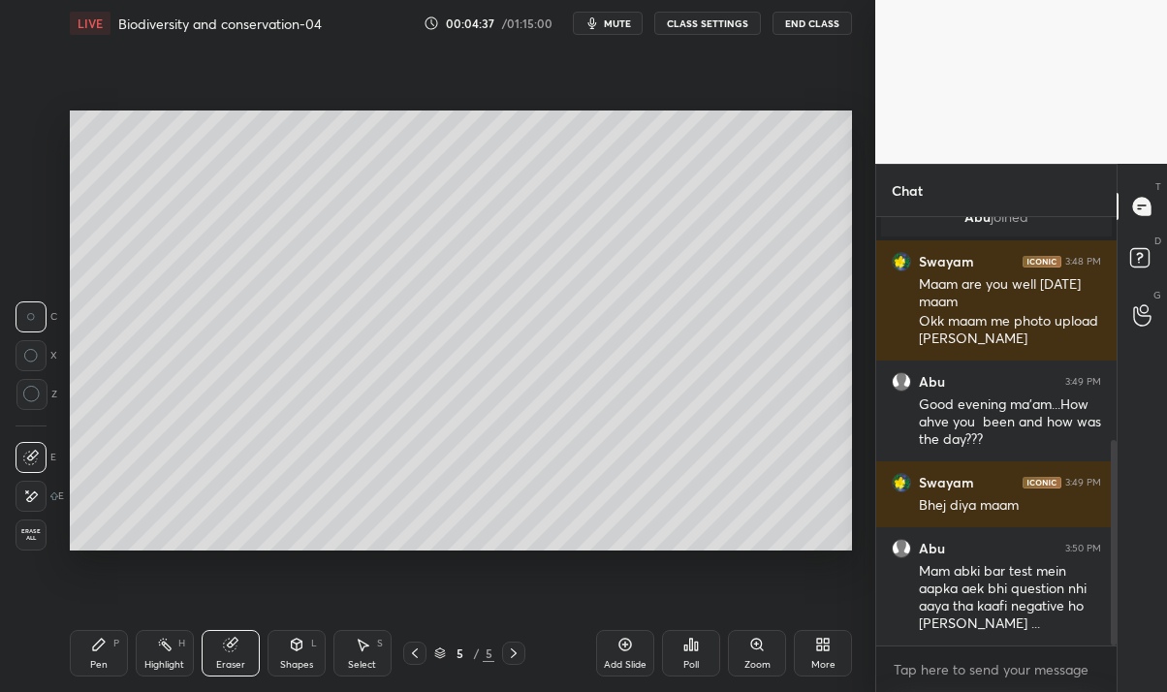
click at [28, 503] on icon at bounding box center [31, 496] width 16 height 16
click at [91, 644] on icon at bounding box center [99, 645] width 16 height 16
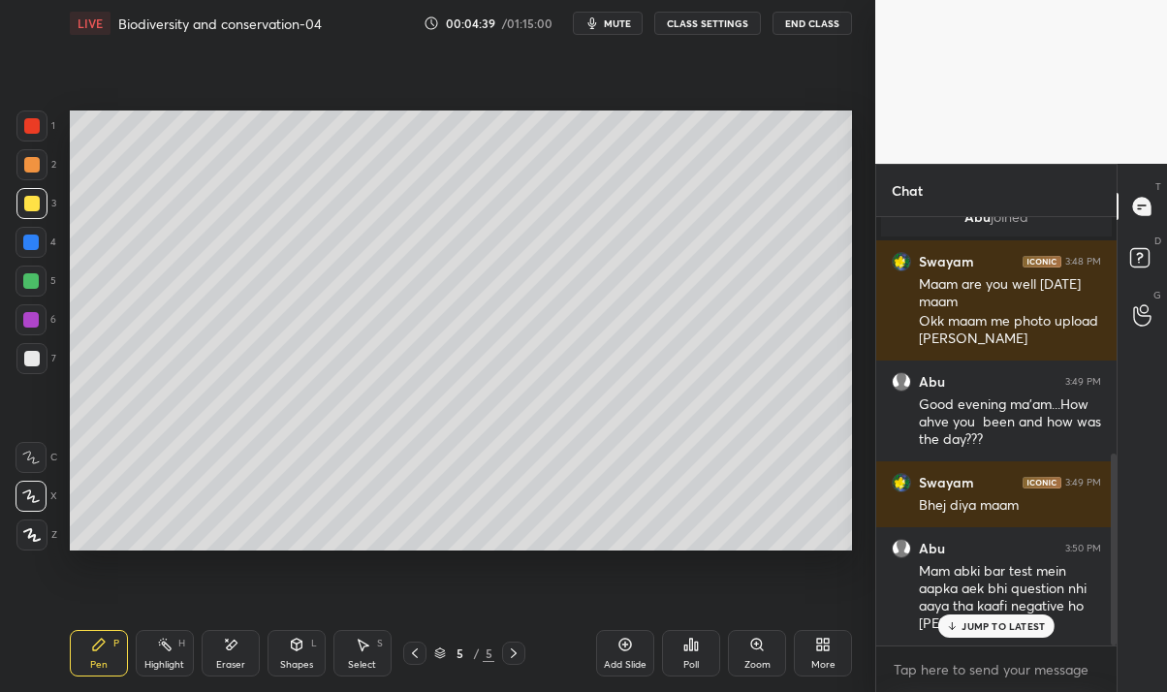
scroll to position [528, 0]
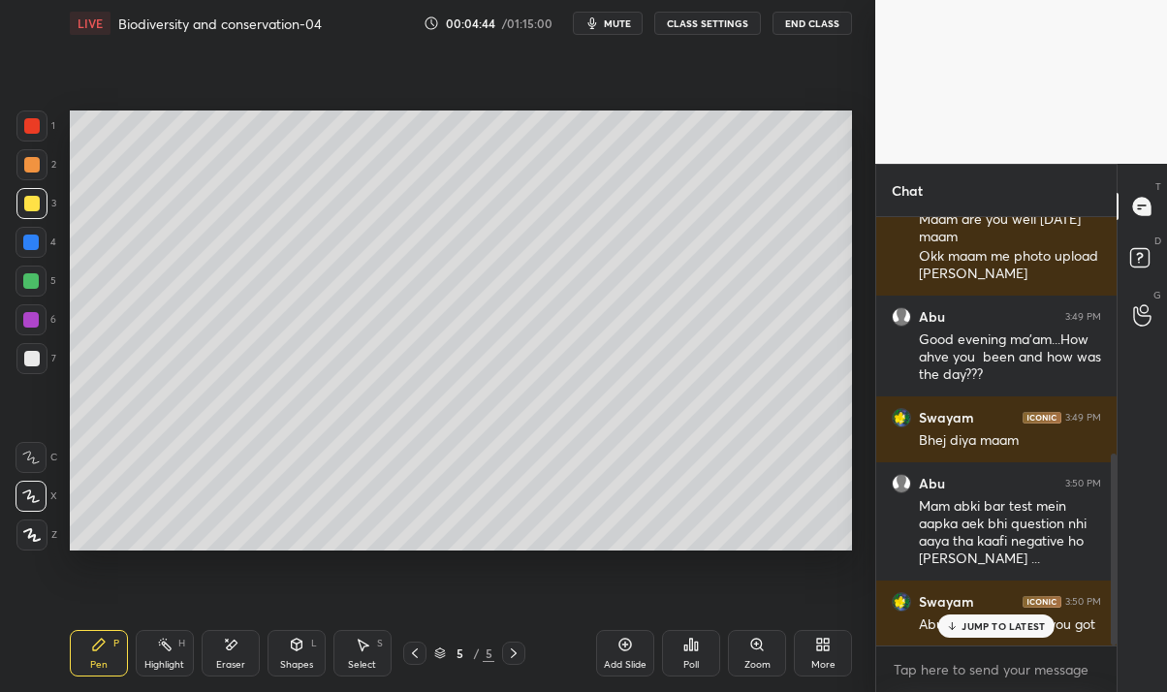
click at [1007, 637] on div "JUMP TO LATEST" at bounding box center [996, 625] width 116 height 23
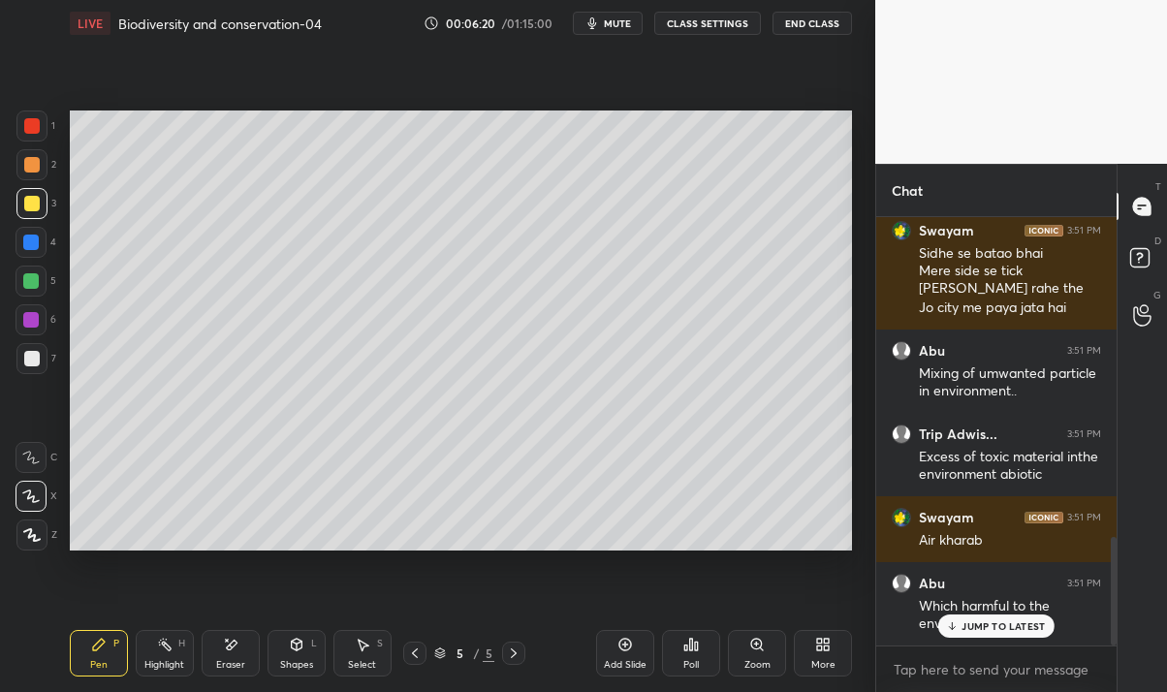
scroll to position [1264, 0]
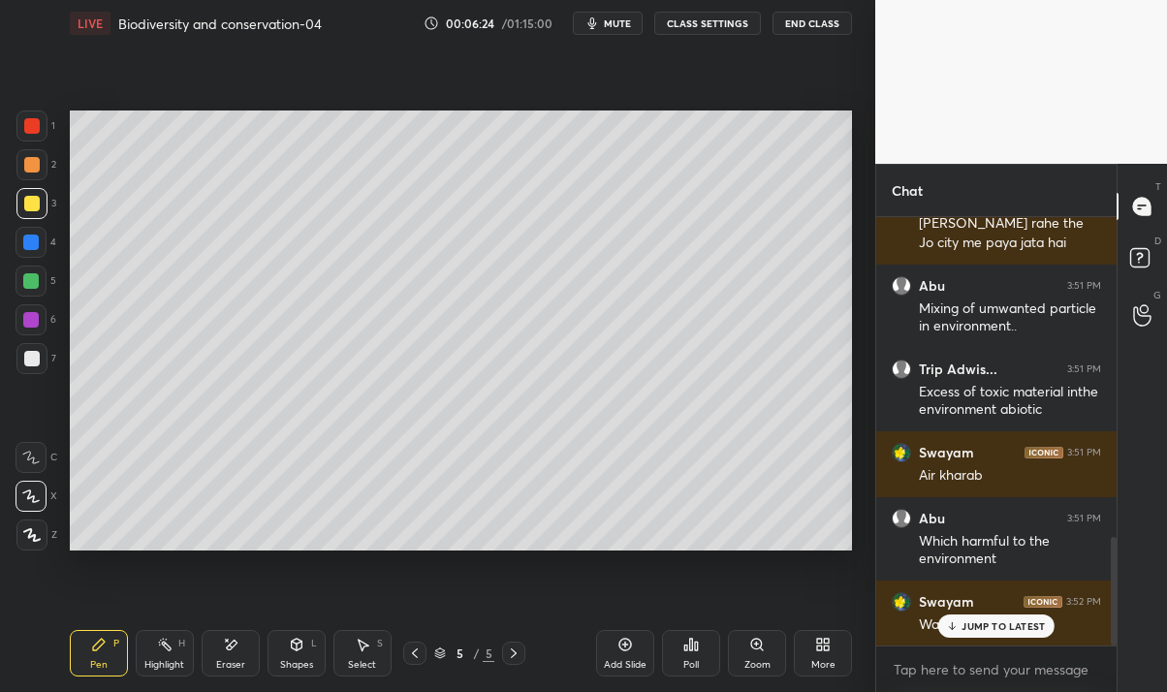
click at [988, 620] on p "JUMP TO LATEST" at bounding box center [1002, 626] width 83 height 12
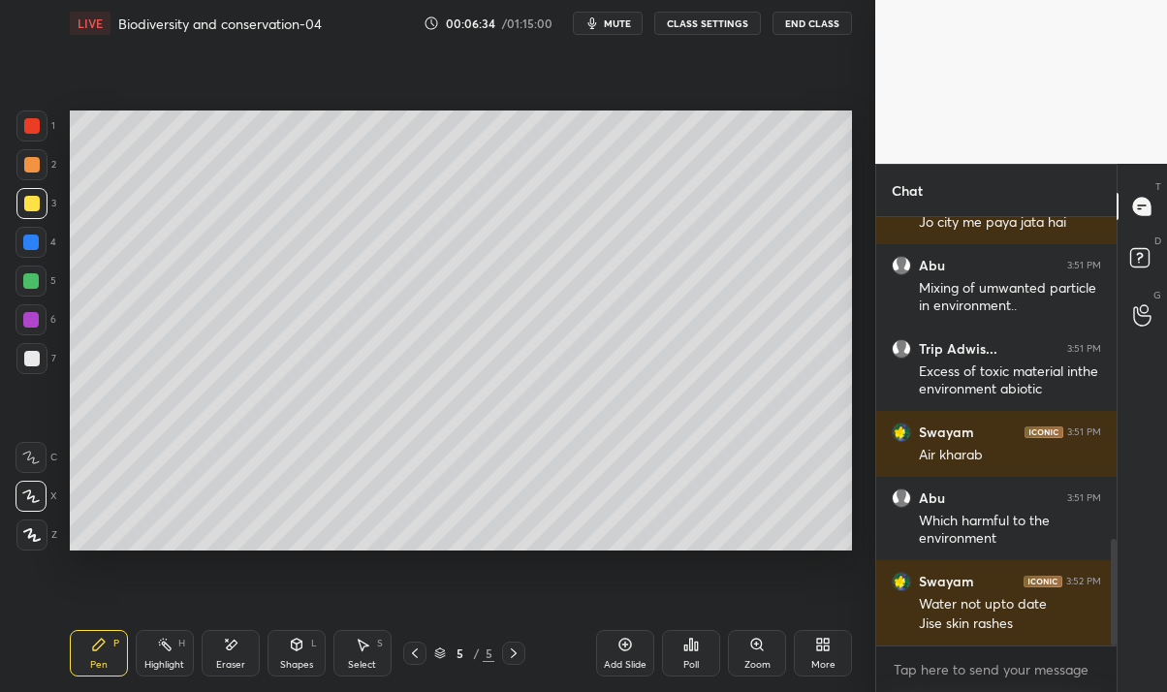
click at [34, 364] on div at bounding box center [32, 359] width 16 height 16
click at [231, 654] on div "Eraser" at bounding box center [231, 653] width 58 height 47
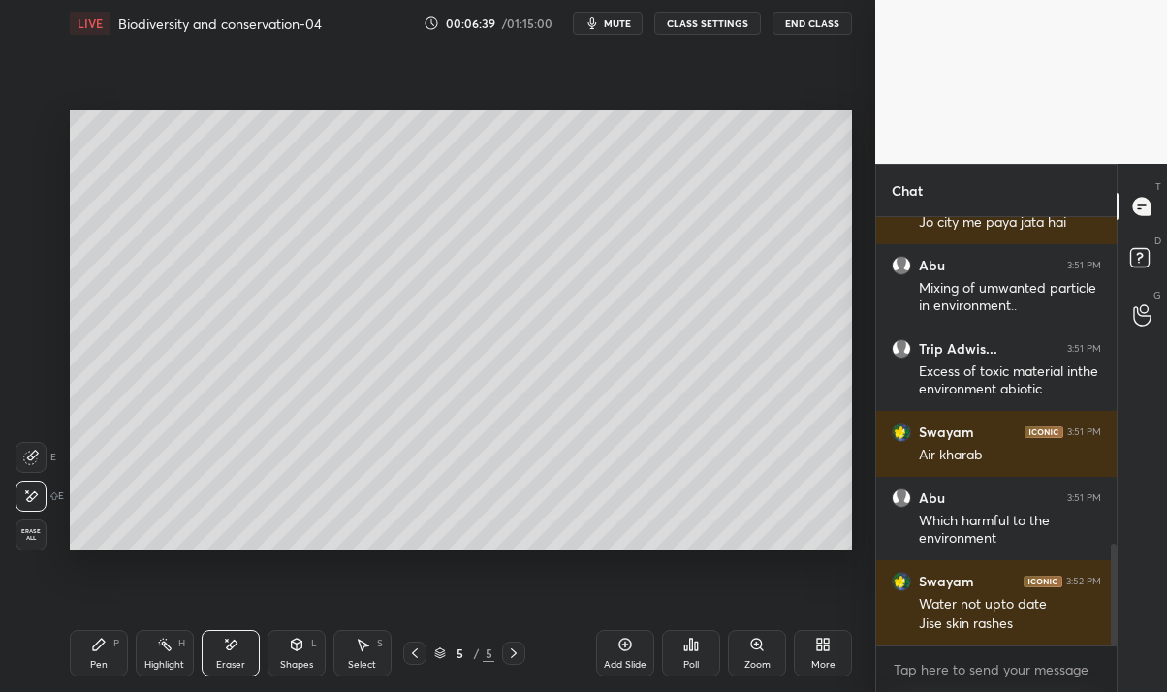
scroll to position [1368, 0]
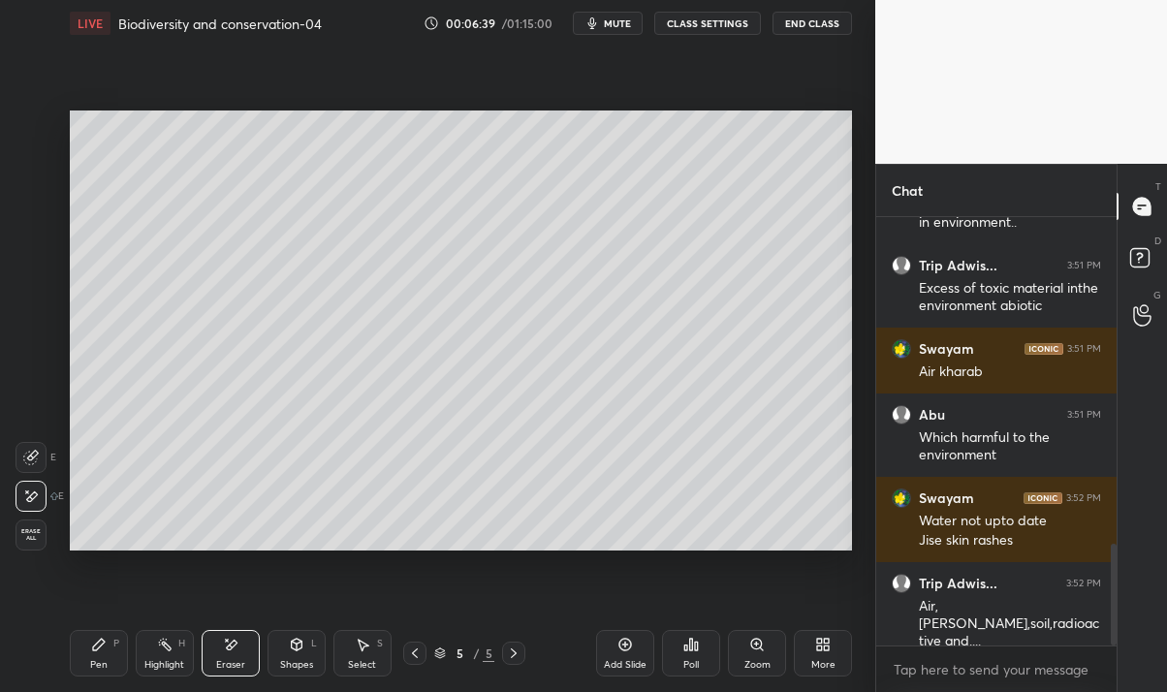
click at [104, 646] on icon at bounding box center [99, 645] width 16 height 16
click at [231, 645] on icon at bounding box center [231, 644] width 11 height 10
click at [90, 662] on div "Pen" at bounding box center [98, 665] width 17 height 10
click at [36, 208] on div at bounding box center [32, 204] width 16 height 16
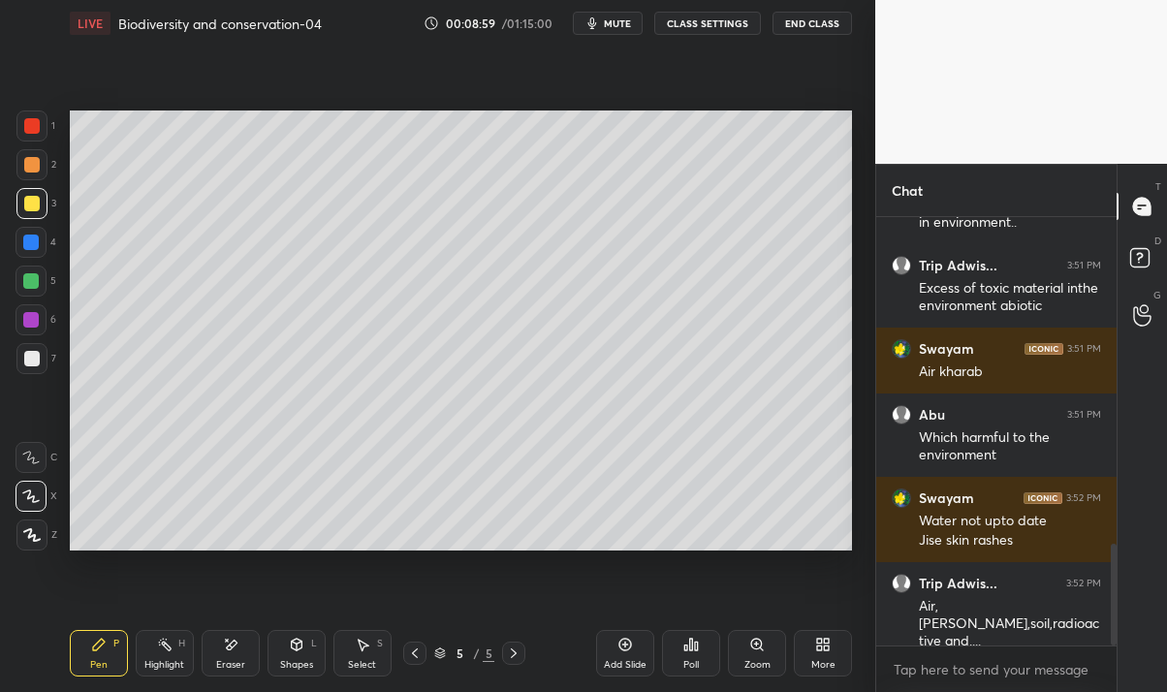
click at [230, 652] on div "Eraser" at bounding box center [231, 653] width 58 height 47
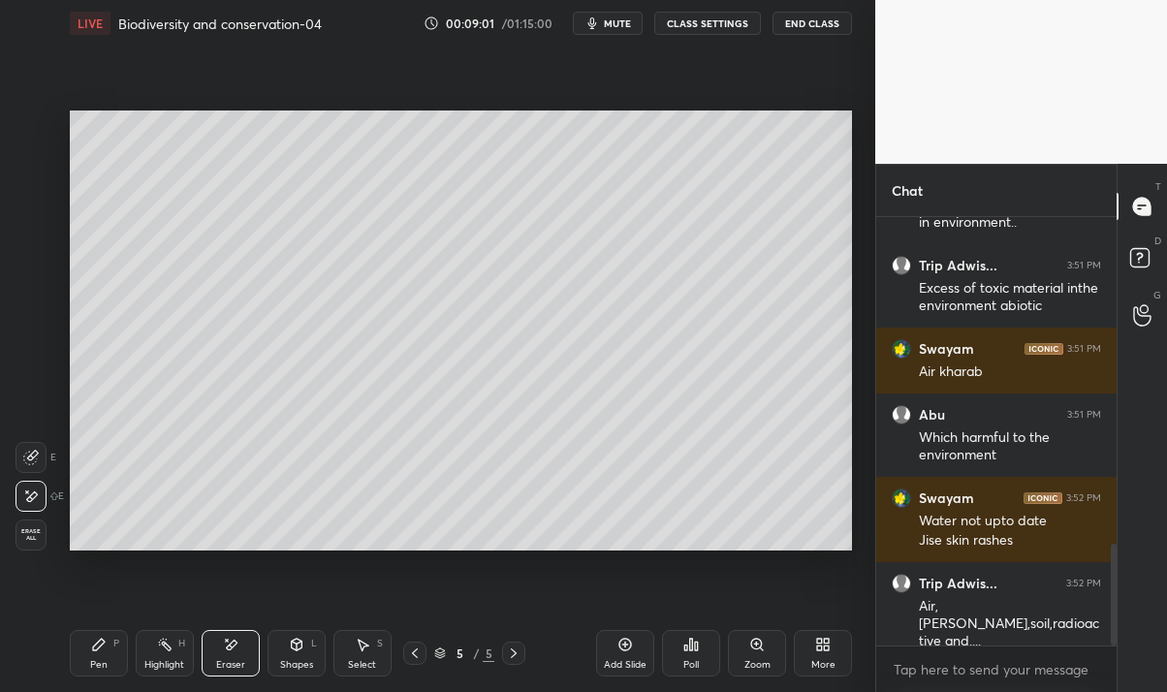
click at [96, 648] on icon at bounding box center [99, 644] width 12 height 12
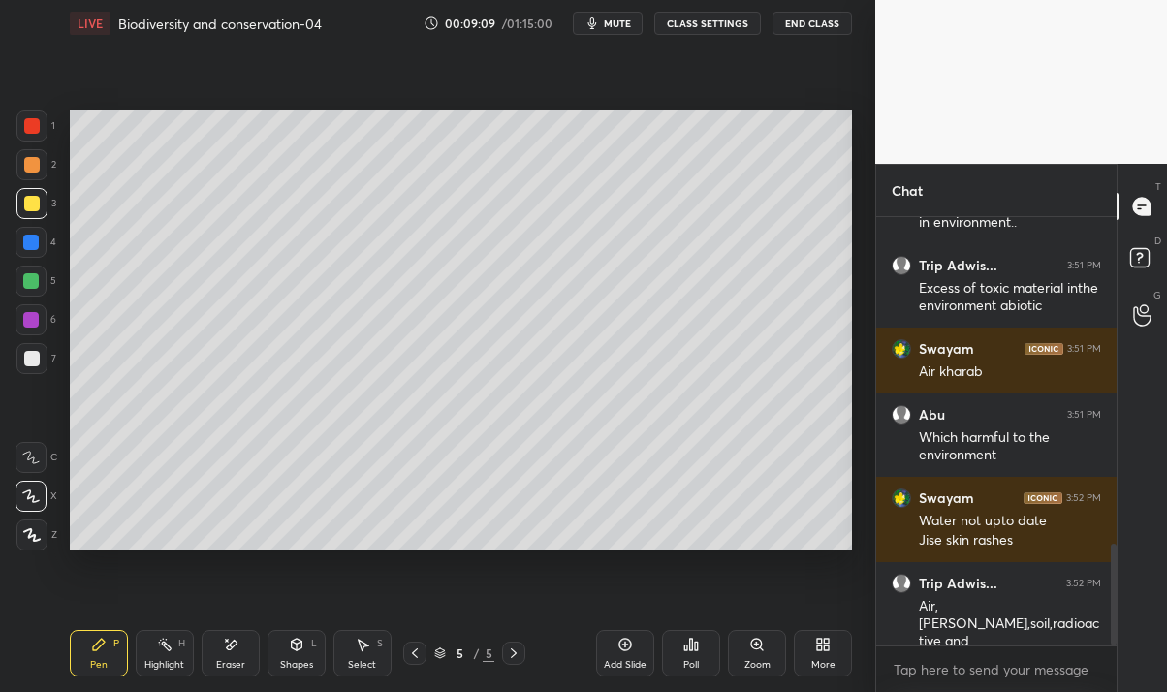
scroll to position [1450, 0]
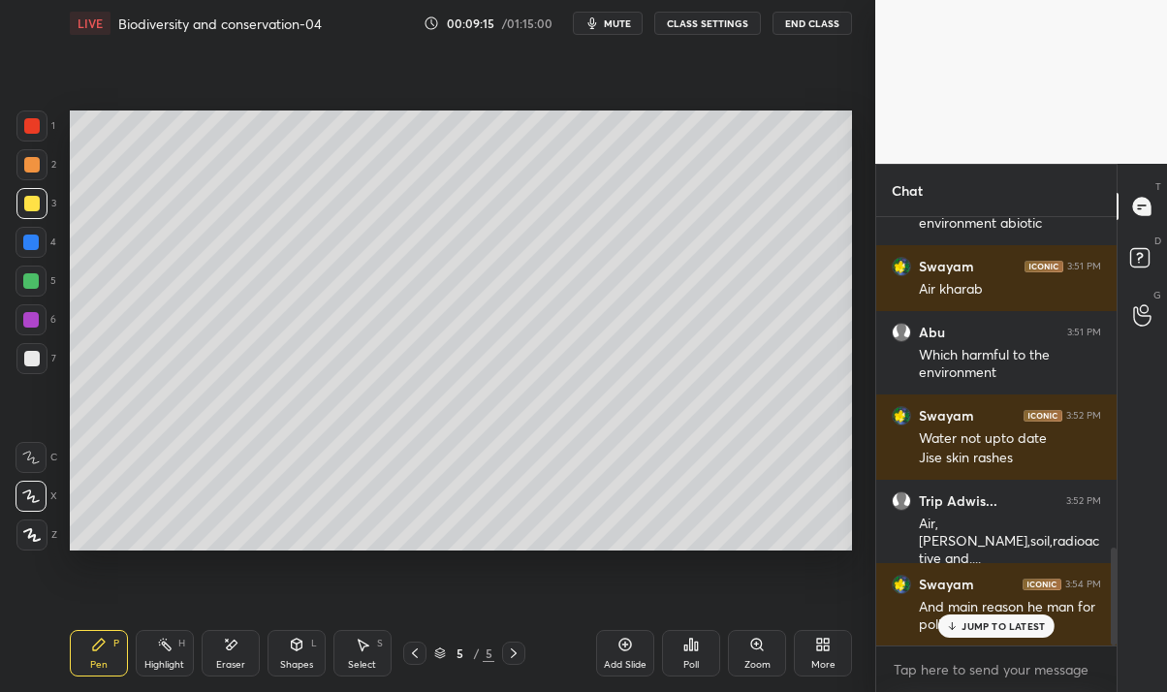
click at [997, 610] on div "And main reason he man for pollution" at bounding box center [1010, 616] width 182 height 37
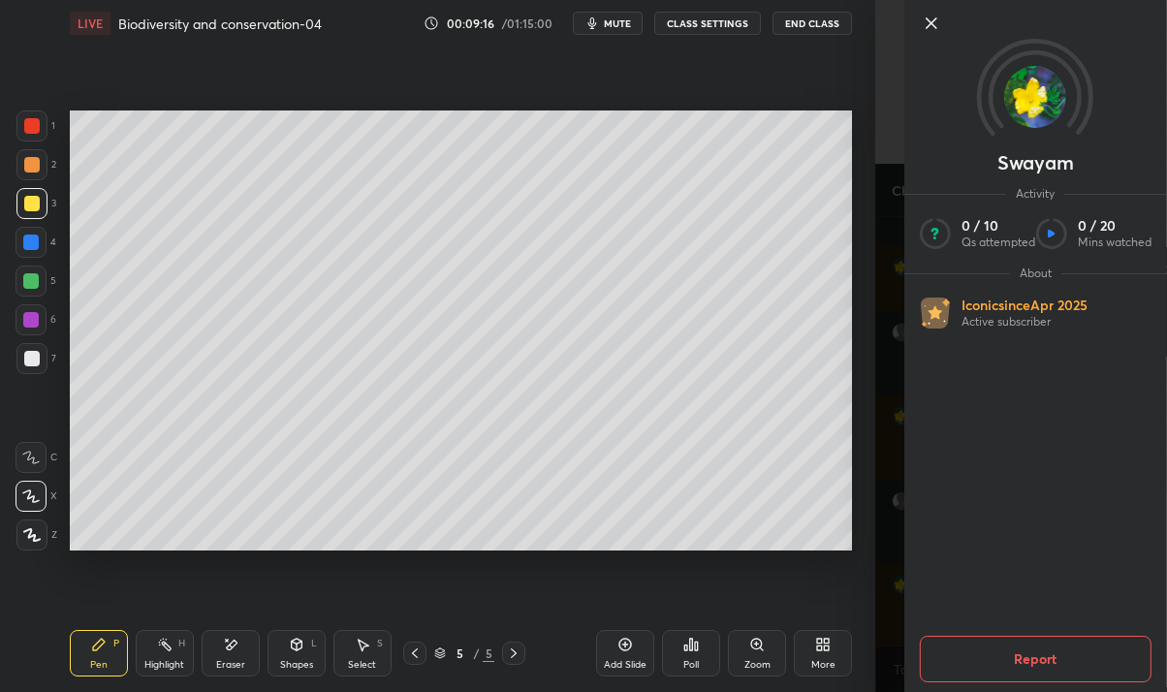
click at [887, 577] on div "Swayam Activity 0 / 10 Qs attempted 0 / 20 Mins watched About Iconic since [DAT…" at bounding box center [1021, 346] width 292 height 692
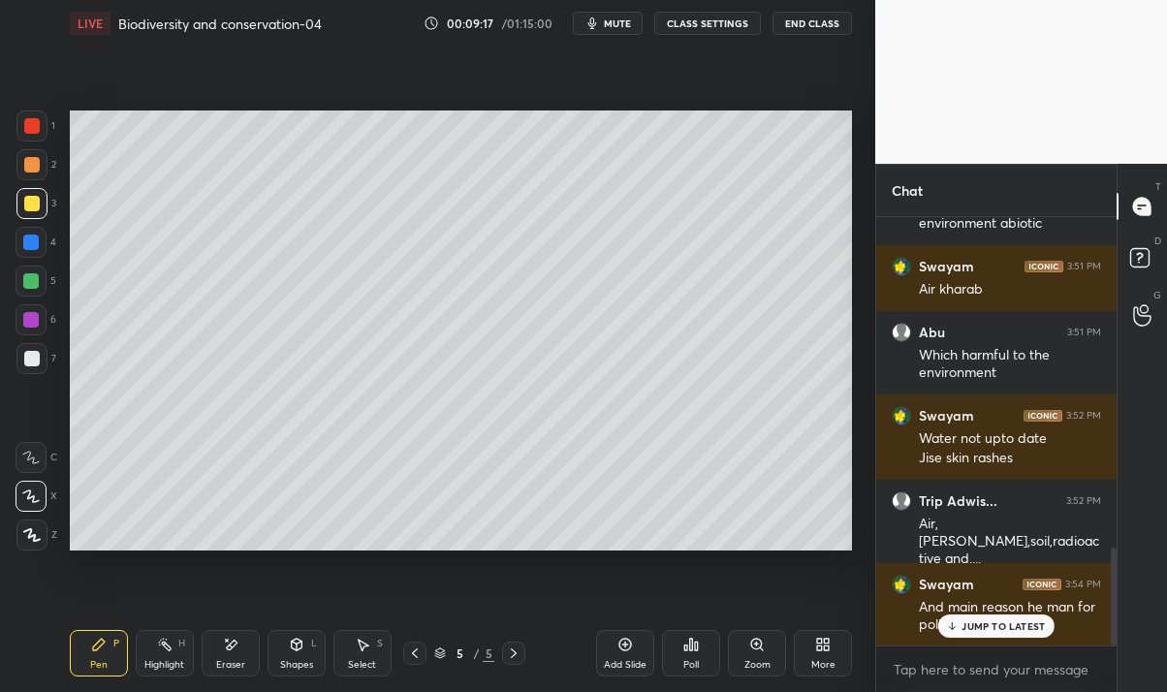
click at [994, 624] on p "JUMP TO LATEST" at bounding box center [1002, 626] width 83 height 12
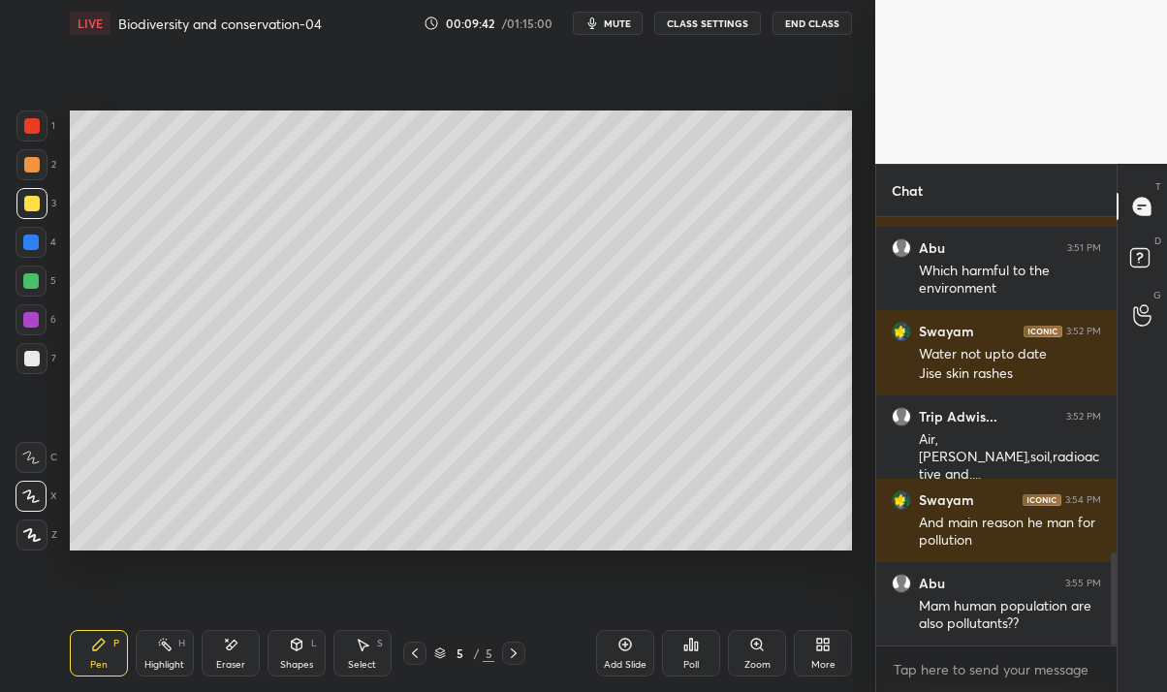
click at [212, 664] on div "Eraser" at bounding box center [231, 653] width 58 height 47
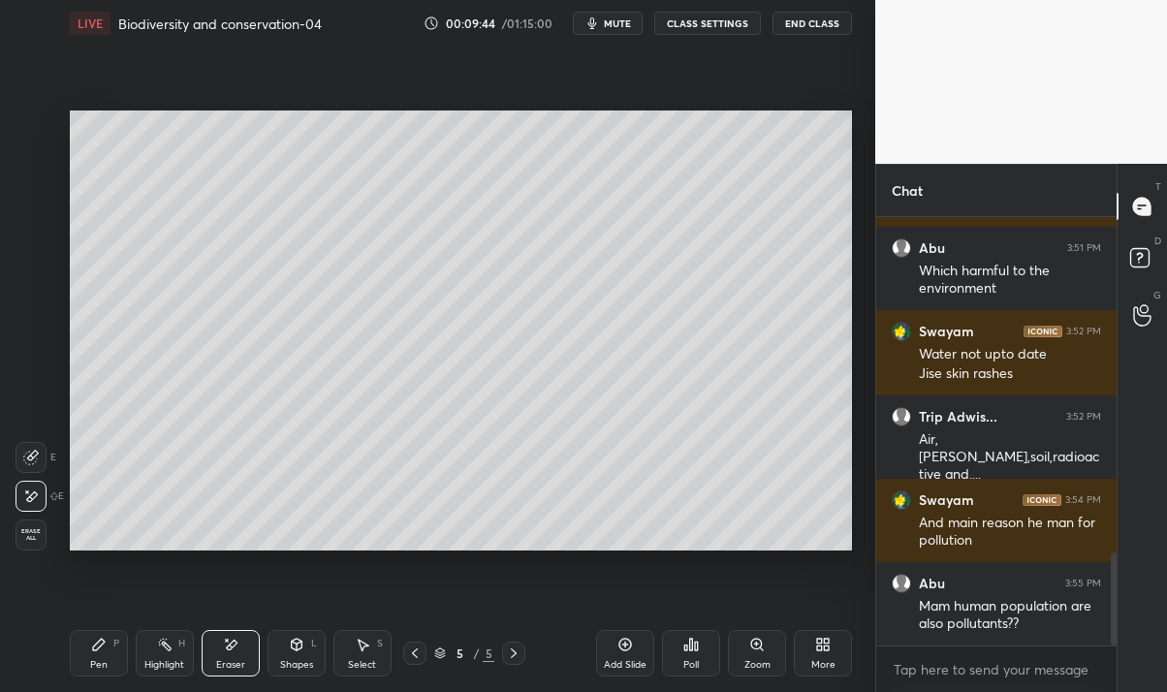
click at [102, 662] on div "Pen" at bounding box center [98, 665] width 17 height 10
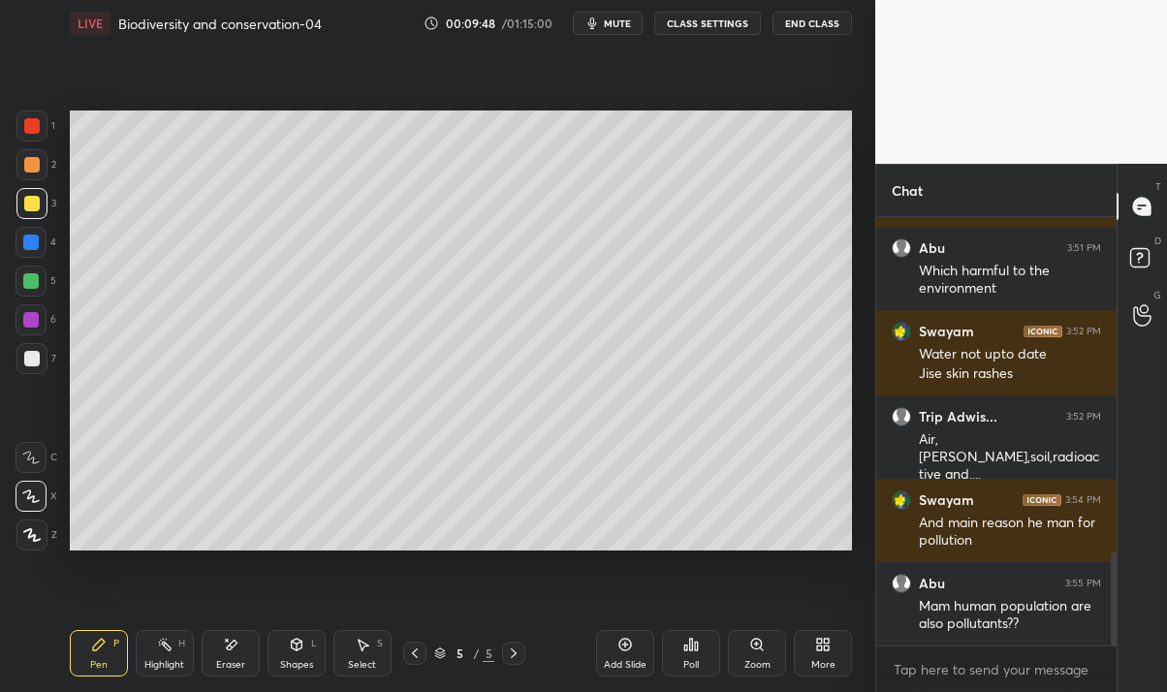
scroll to position [1554, 0]
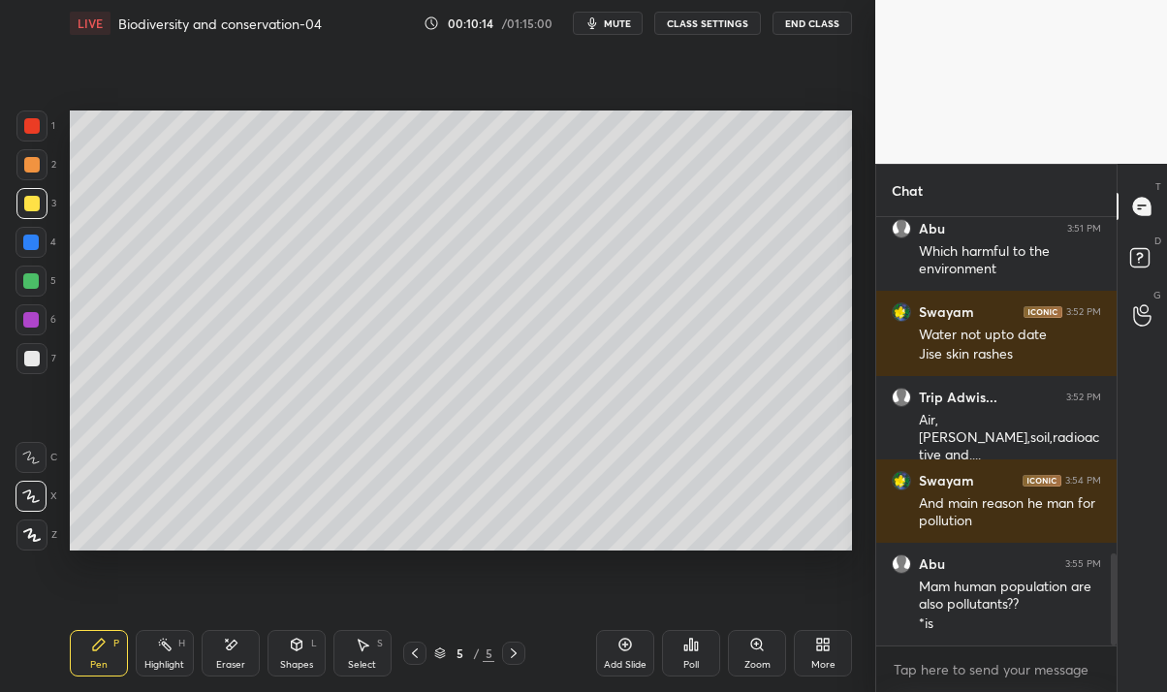
click at [232, 660] on div "Eraser" at bounding box center [230, 665] width 29 height 10
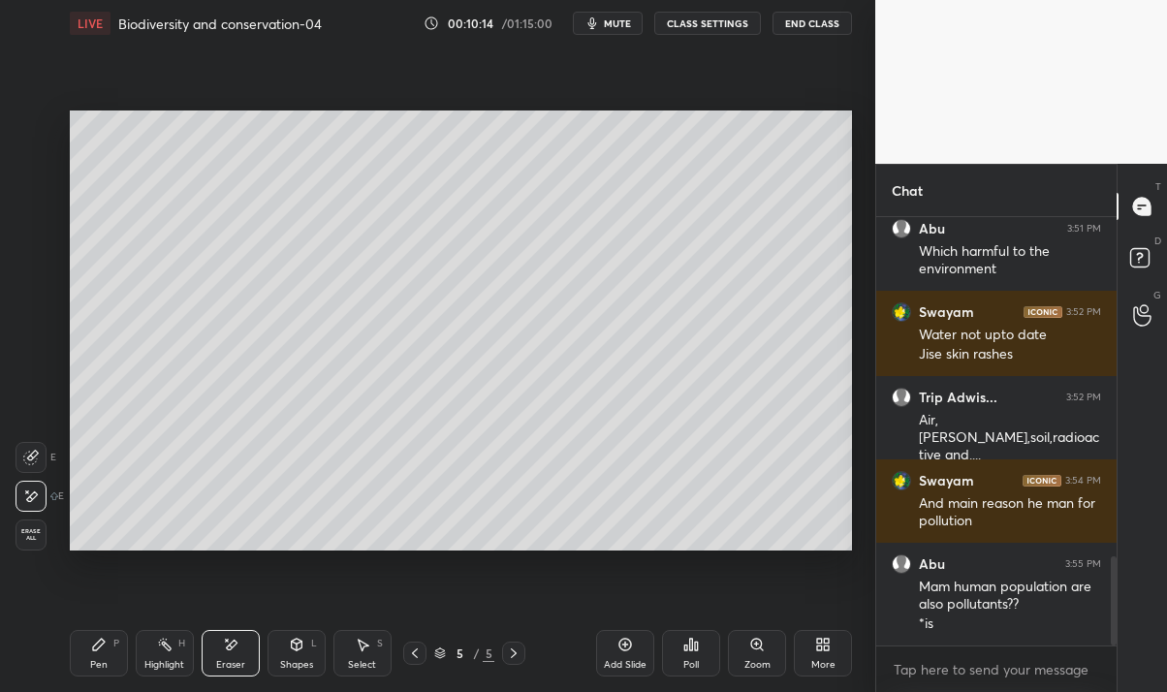
scroll to position [1620, 0]
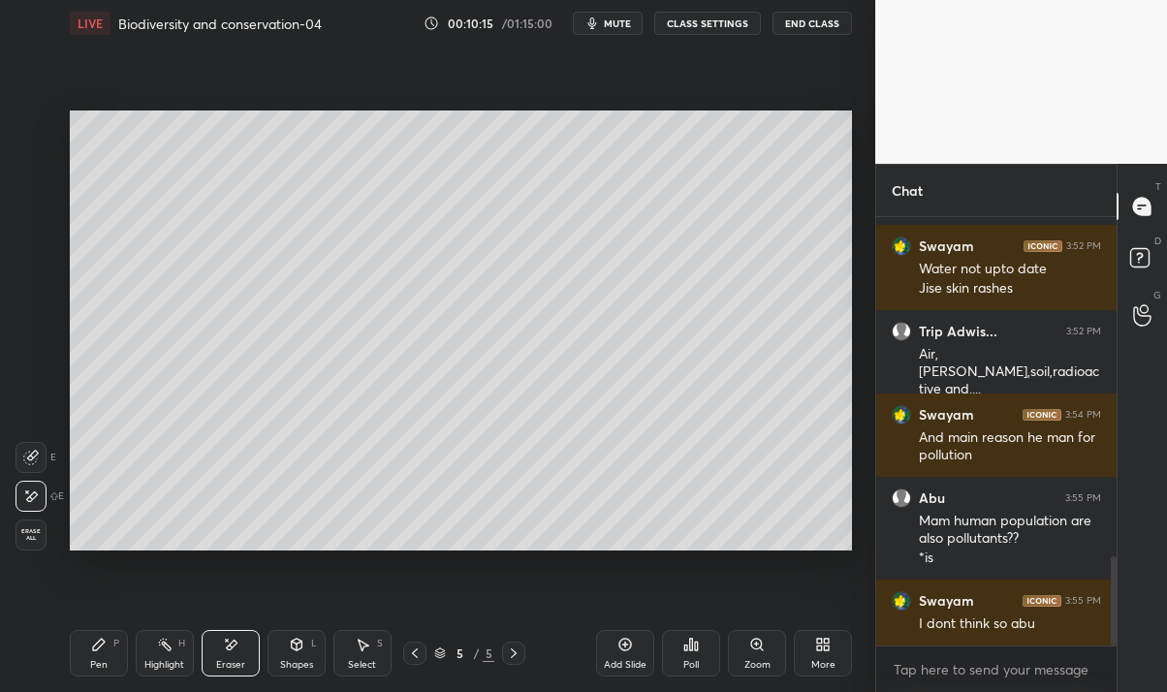
click at [105, 651] on icon at bounding box center [99, 645] width 16 height 16
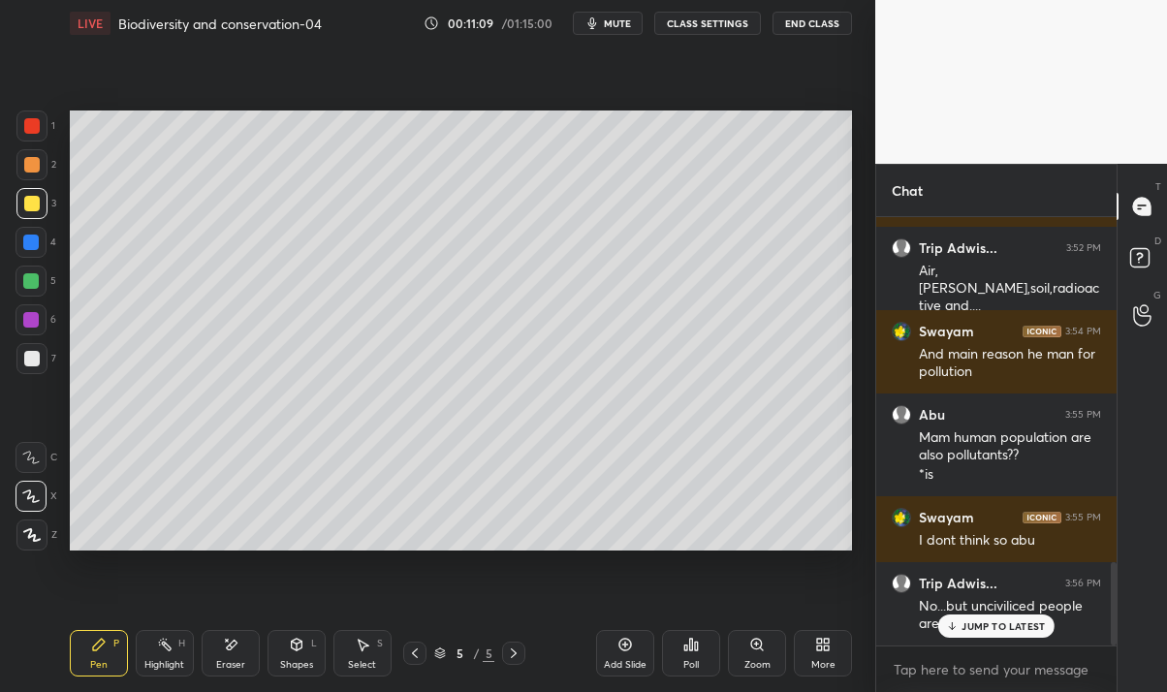
scroll to position [1768, 0]
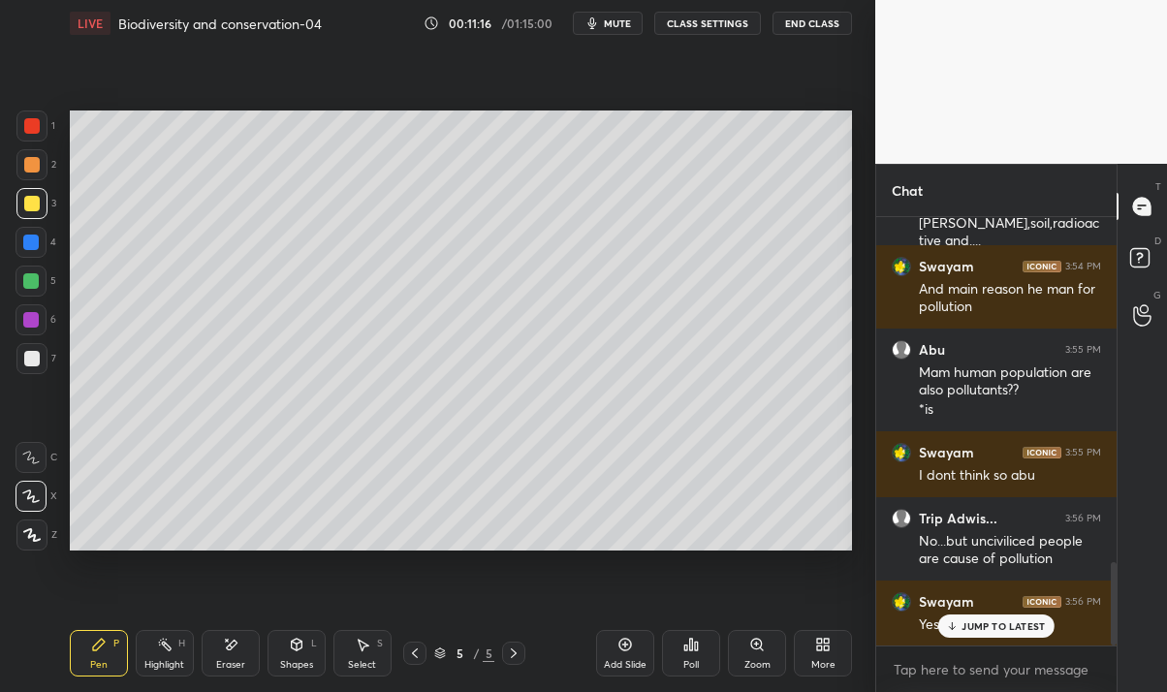
click at [1014, 630] on p "JUMP TO LATEST" at bounding box center [1002, 626] width 83 height 12
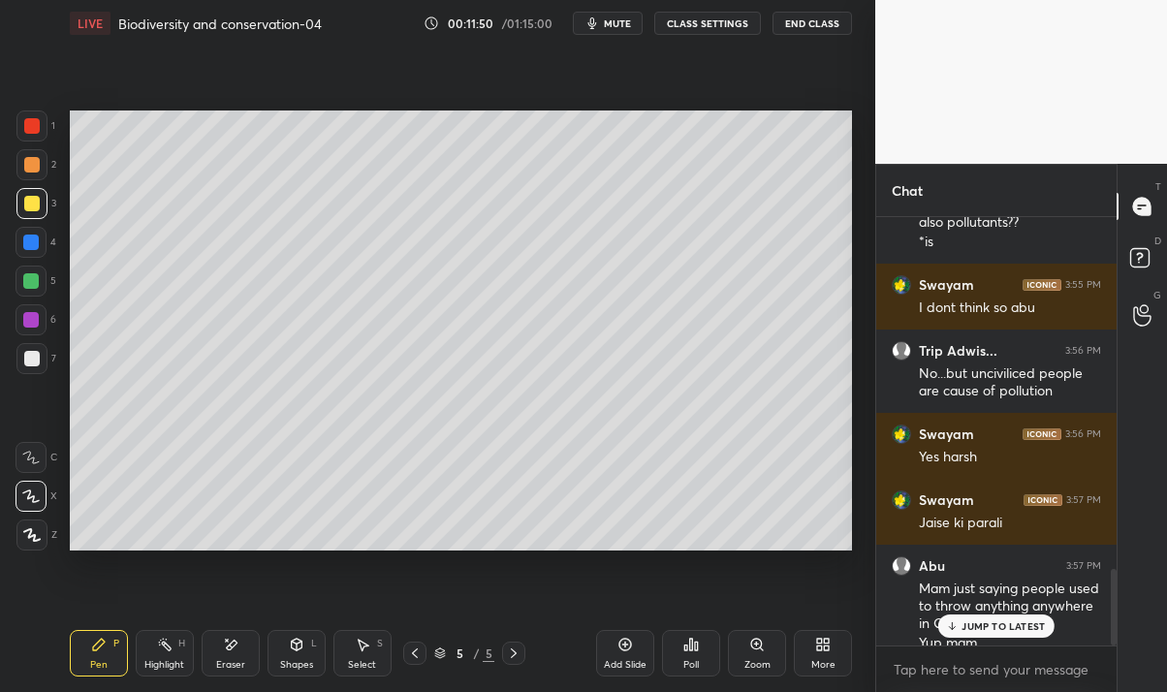
scroll to position [1954, 0]
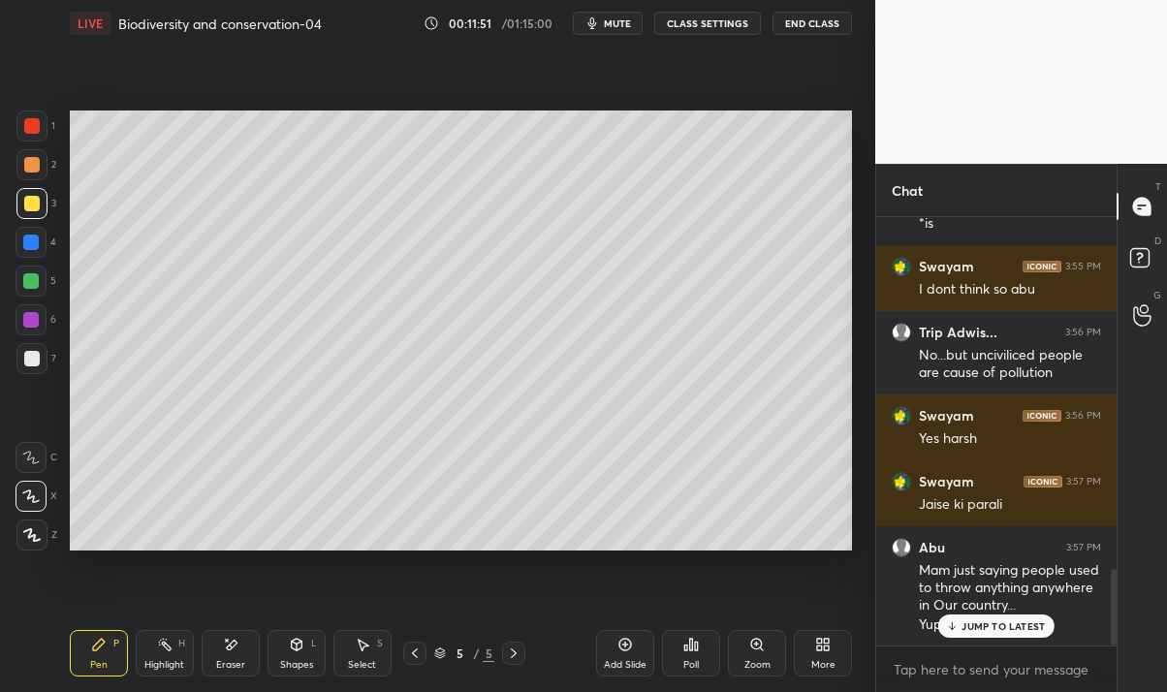
click at [1000, 620] on p "JUMP TO LATEST" at bounding box center [1002, 626] width 83 height 12
click at [638, 653] on div "Add Slide" at bounding box center [625, 653] width 58 height 47
click at [35, 281] on div at bounding box center [31, 281] width 16 height 16
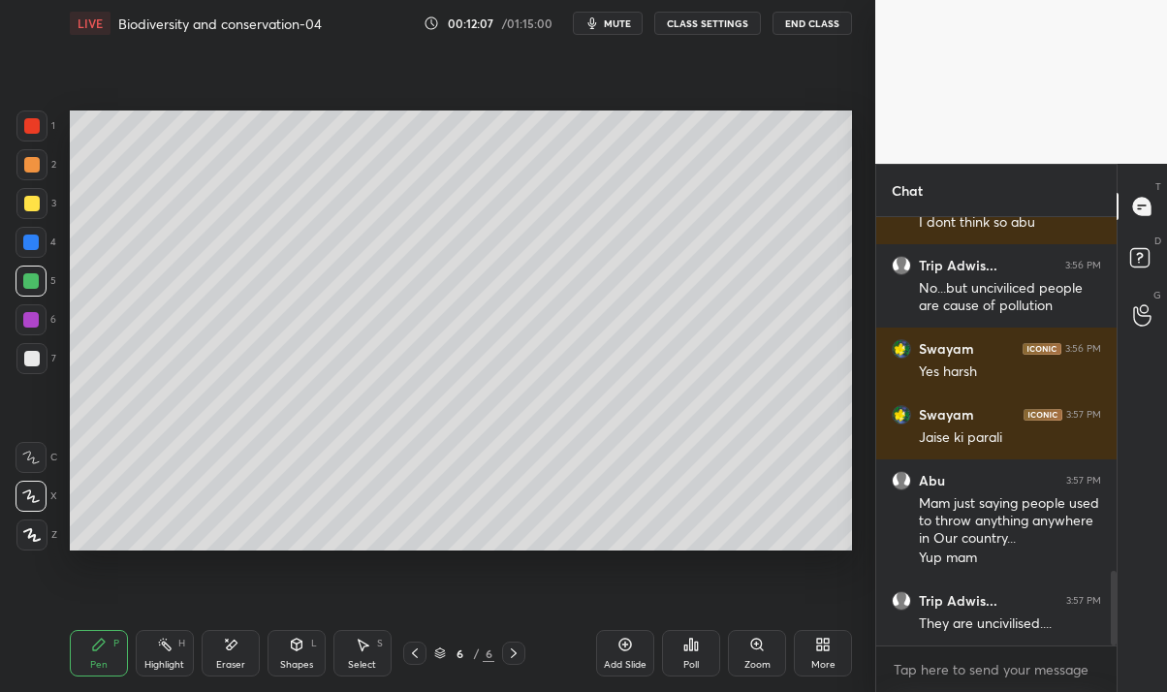
click at [294, 657] on div "Shapes L" at bounding box center [296, 653] width 58 height 47
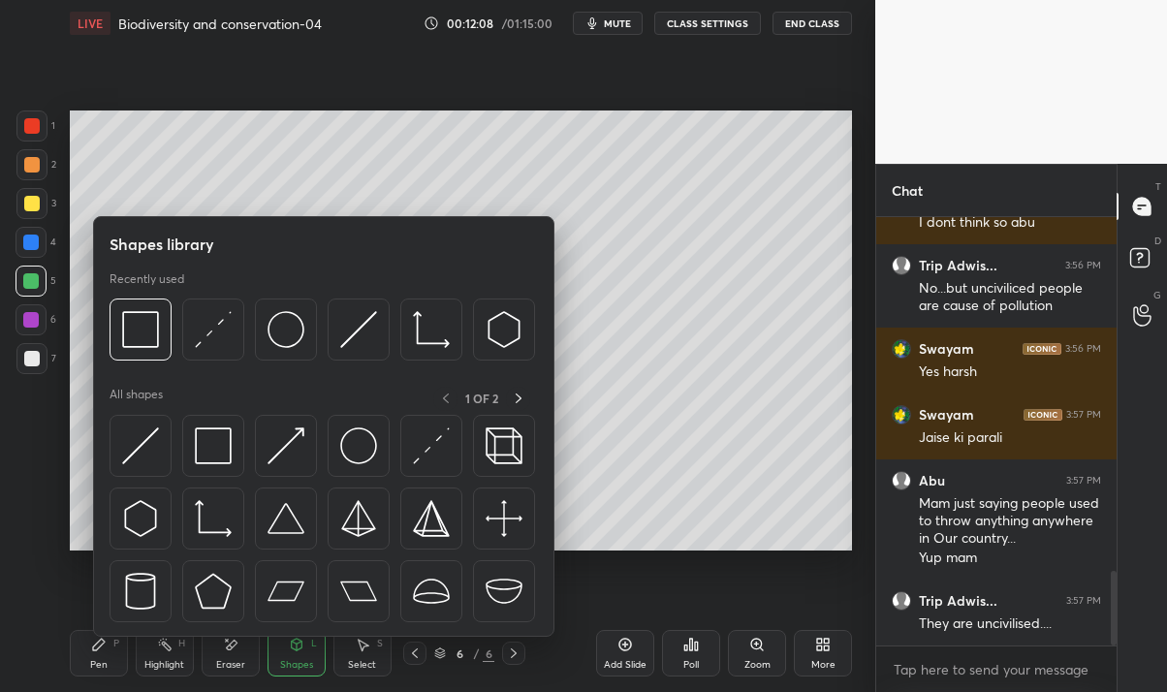
click at [130, 334] on img at bounding box center [140, 329] width 37 height 37
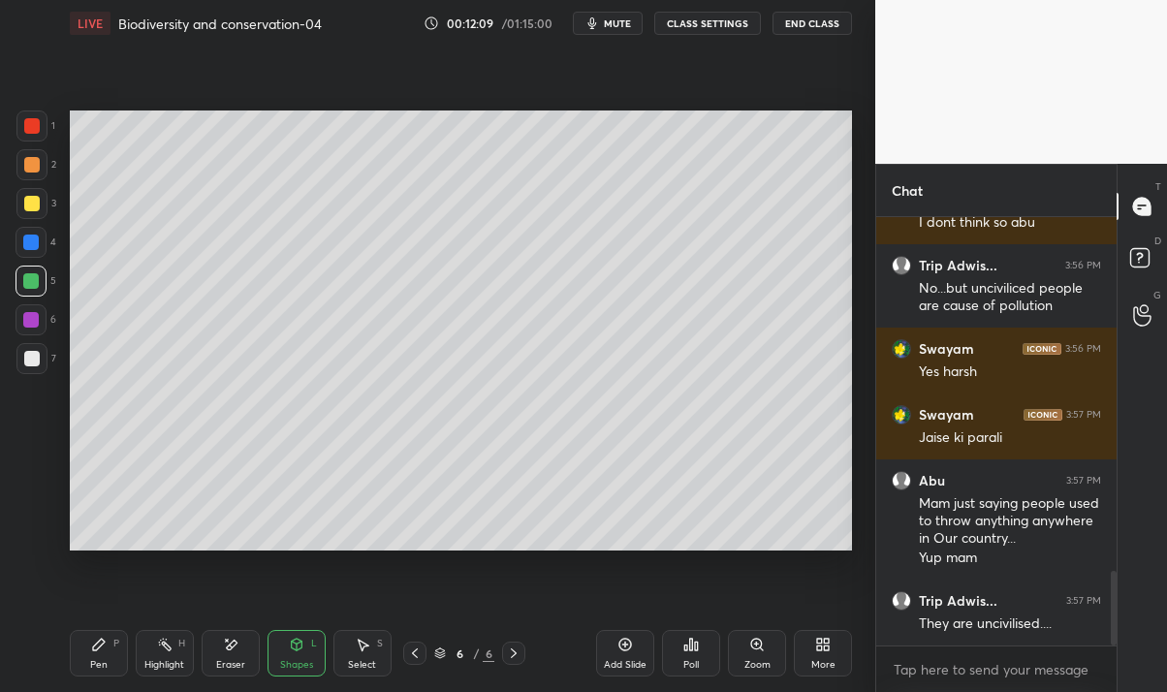
click at [29, 313] on div at bounding box center [31, 320] width 16 height 16
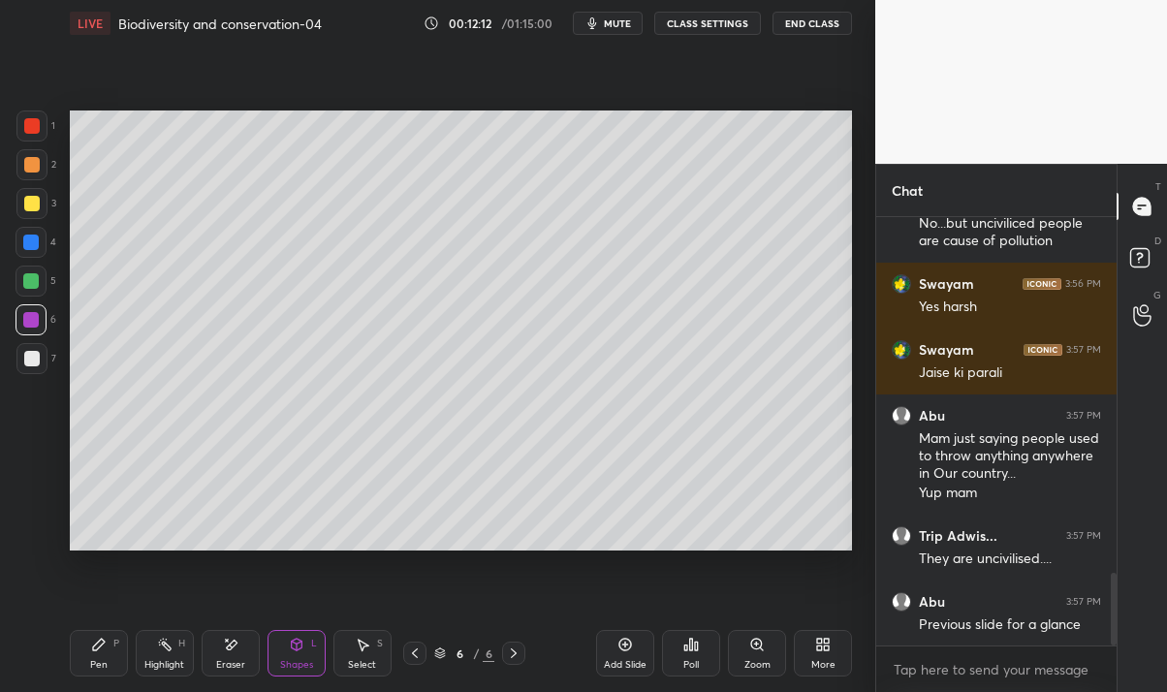
click at [97, 660] on div "Pen" at bounding box center [98, 665] width 17 height 10
click at [26, 362] on div at bounding box center [32, 359] width 16 height 16
click at [219, 663] on div "Eraser" at bounding box center [230, 665] width 29 height 10
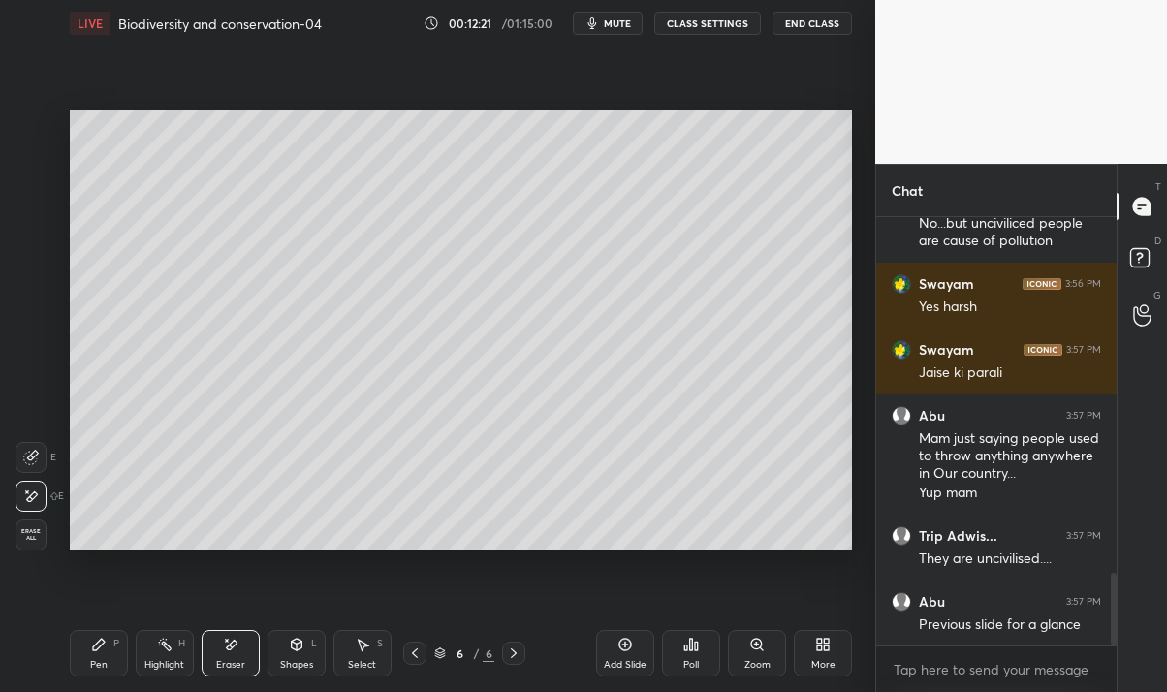
click at [96, 654] on div "Pen P" at bounding box center [99, 653] width 58 height 47
click at [30, 126] on div at bounding box center [32, 126] width 16 height 16
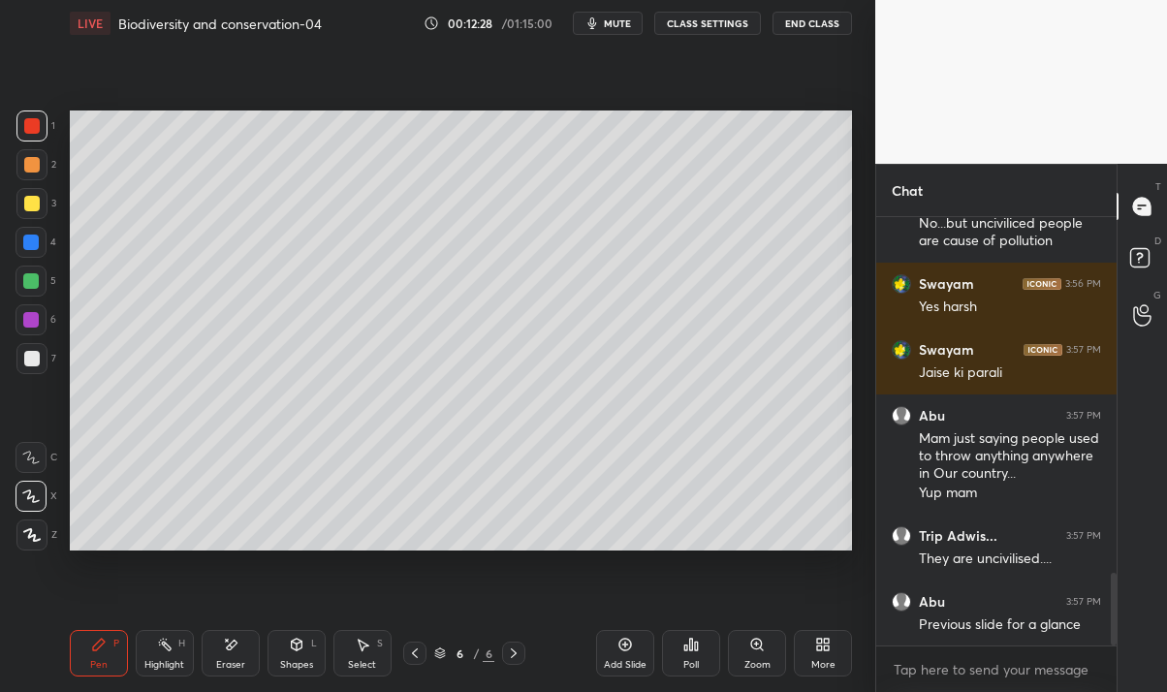
click at [38, 357] on div at bounding box center [32, 359] width 16 height 16
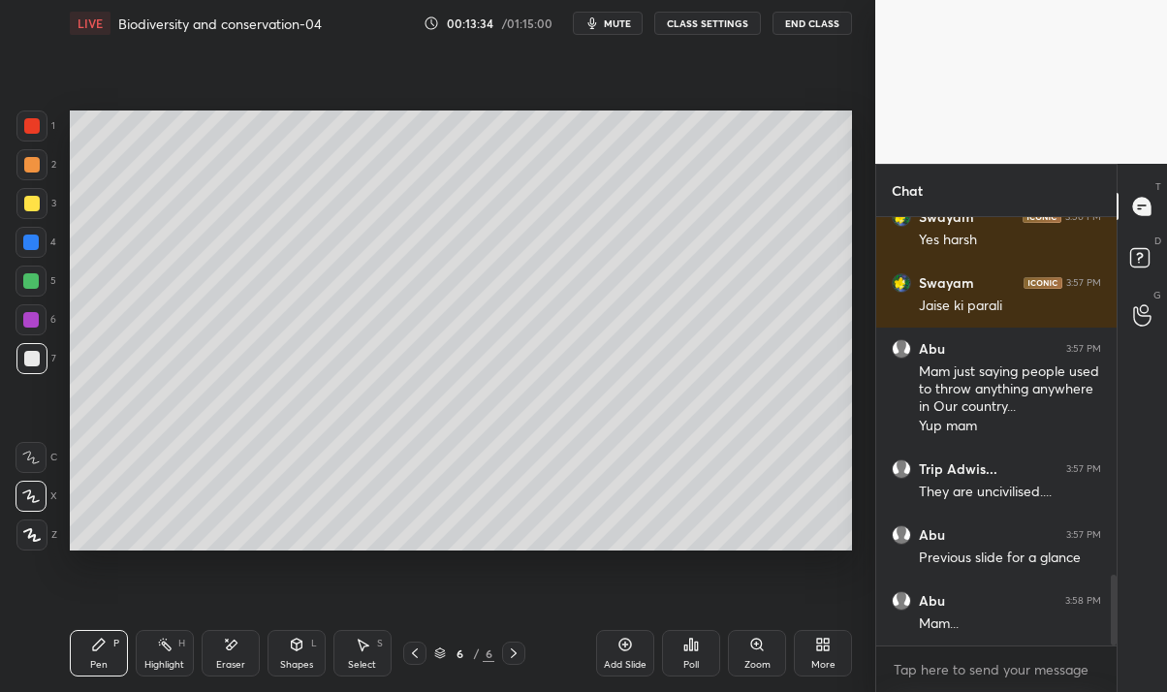
click at [37, 127] on div at bounding box center [32, 126] width 16 height 16
click at [36, 361] on div at bounding box center [32, 359] width 16 height 16
click at [423, 654] on div at bounding box center [414, 652] width 23 height 23
click at [515, 653] on icon at bounding box center [514, 653] width 6 height 10
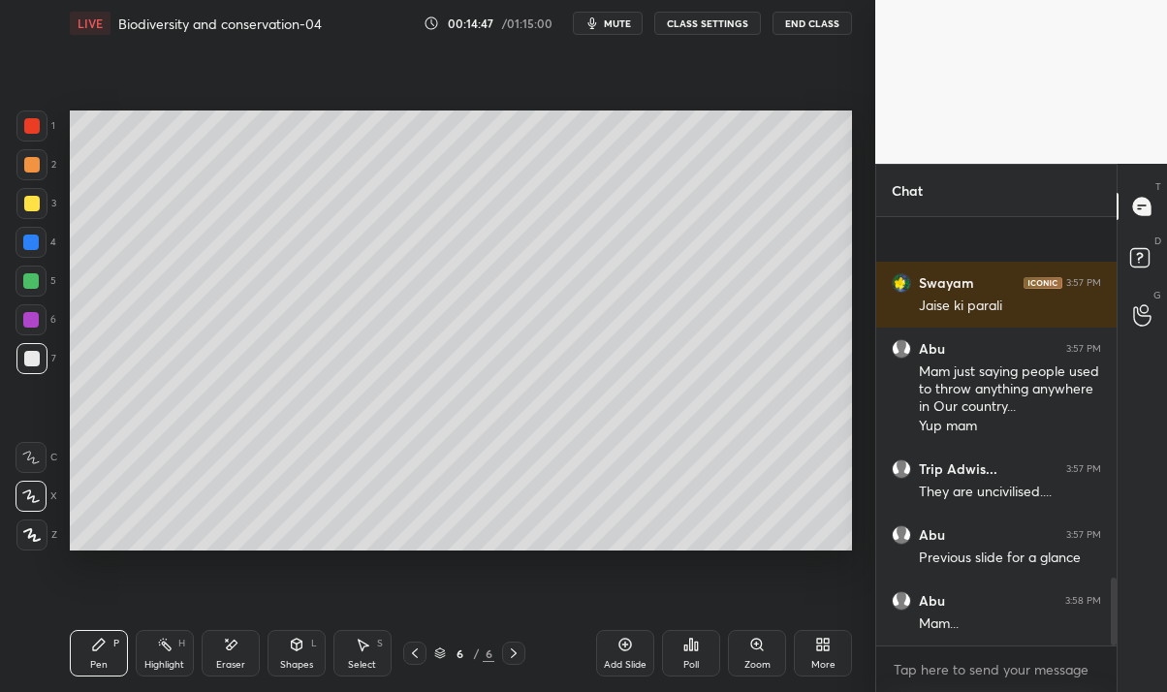
scroll to position [2288, 0]
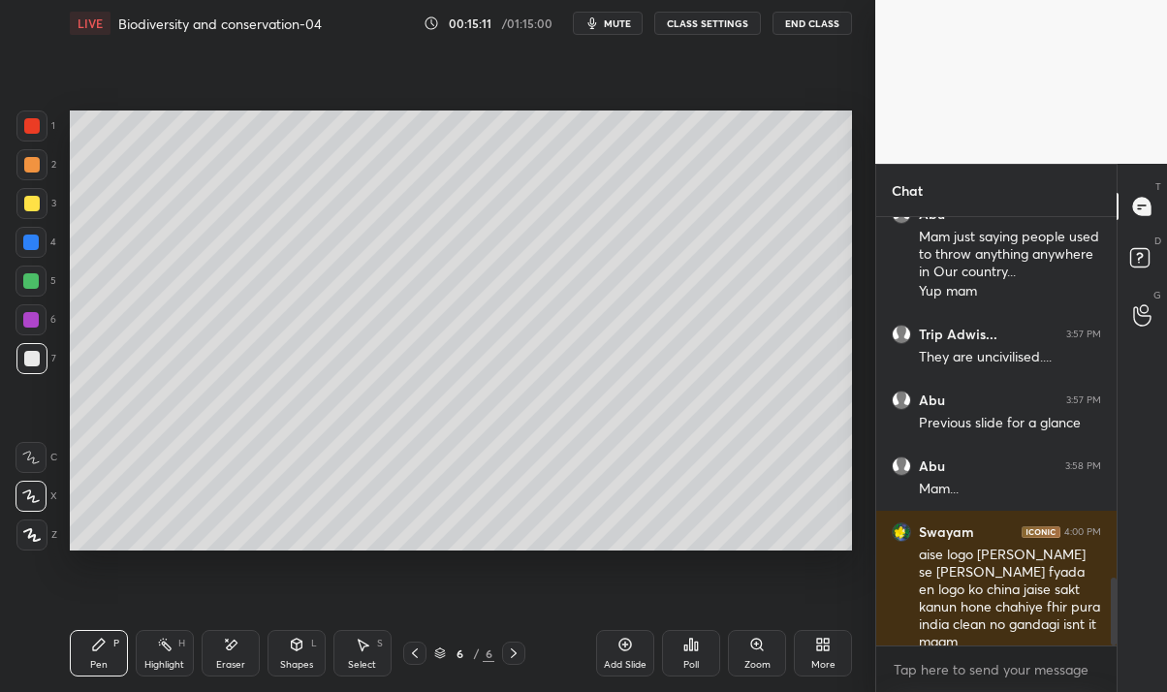
click at [234, 656] on div "Eraser" at bounding box center [231, 653] width 58 height 47
click at [86, 663] on div "Pen P" at bounding box center [99, 653] width 58 height 47
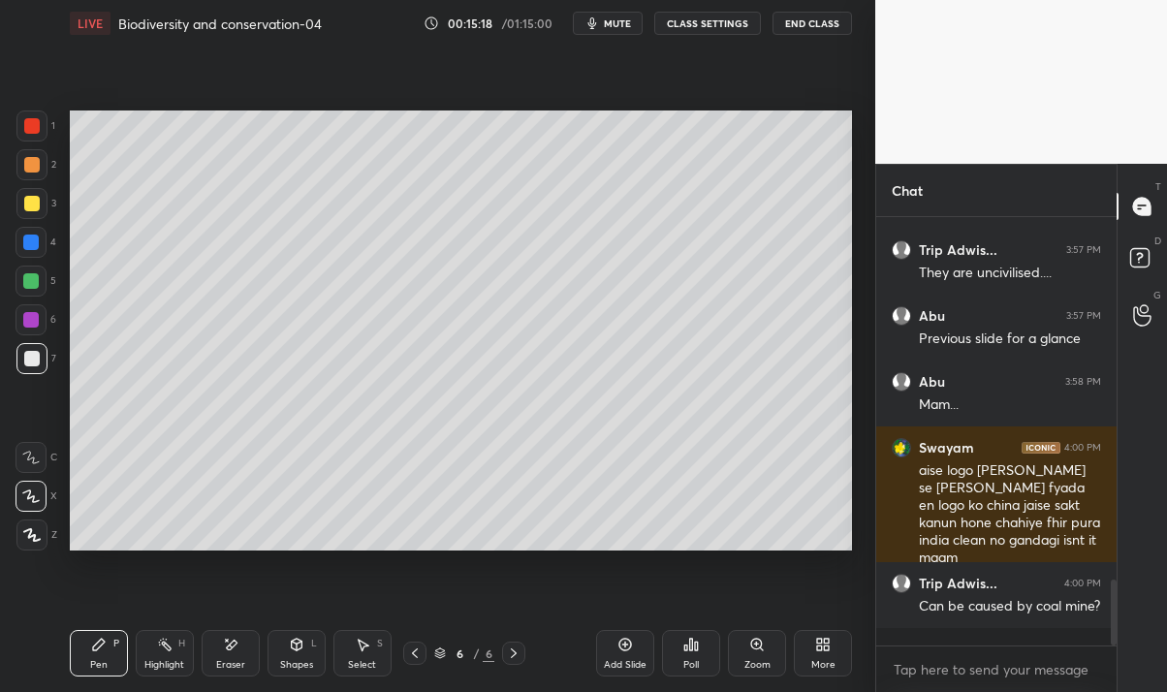
click at [219, 664] on div "Eraser" at bounding box center [230, 665] width 29 height 10
click at [95, 664] on div "Pen" at bounding box center [98, 665] width 17 height 10
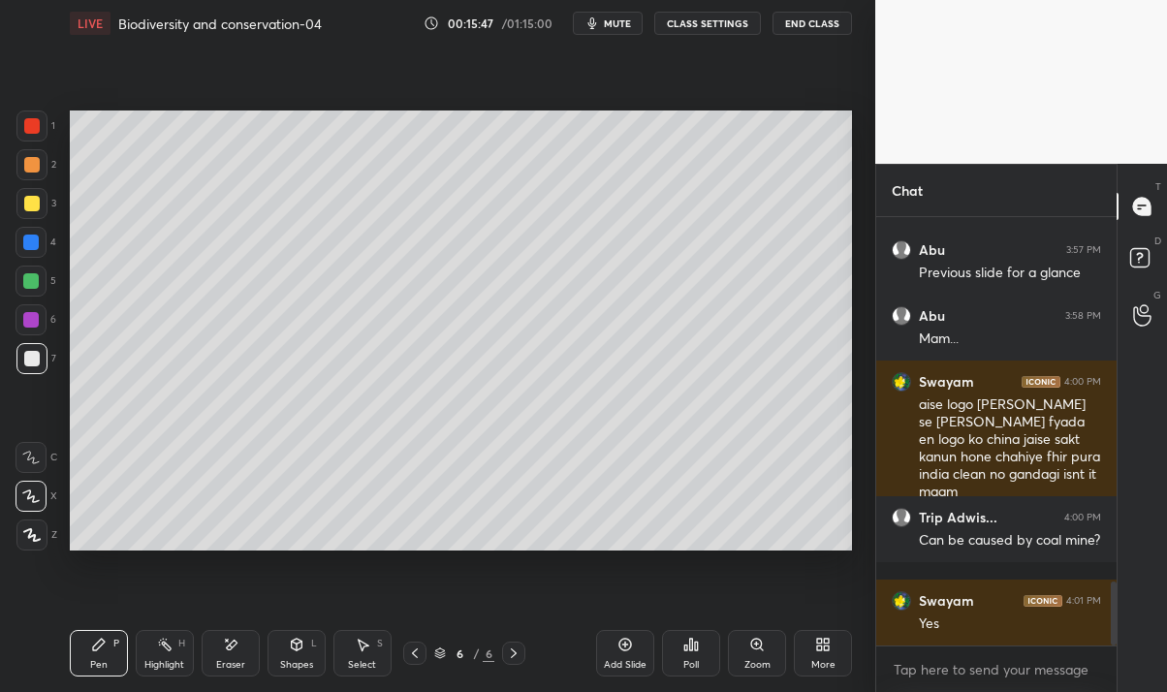
click at [32, 318] on div at bounding box center [31, 320] width 16 height 16
click at [242, 657] on div "Eraser" at bounding box center [231, 653] width 58 height 47
click at [106, 655] on div "Pen P" at bounding box center [99, 653] width 58 height 47
click at [31, 126] on div at bounding box center [32, 126] width 16 height 16
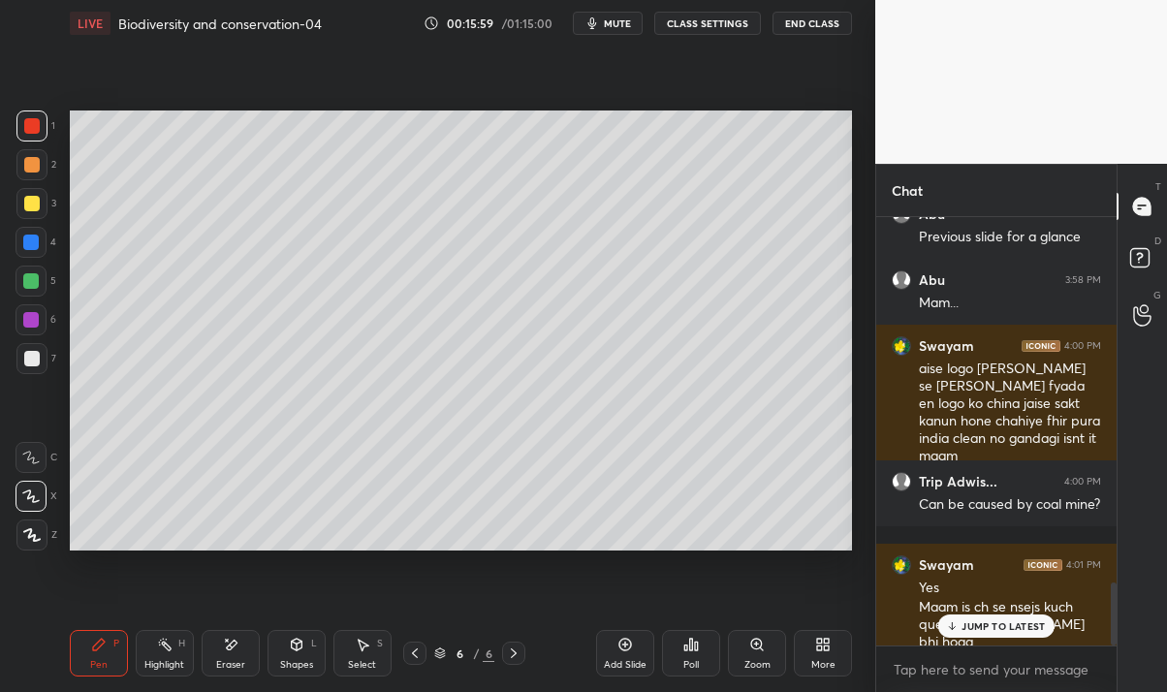
click at [1016, 624] on p "JUMP TO LATEST" at bounding box center [1002, 626] width 83 height 12
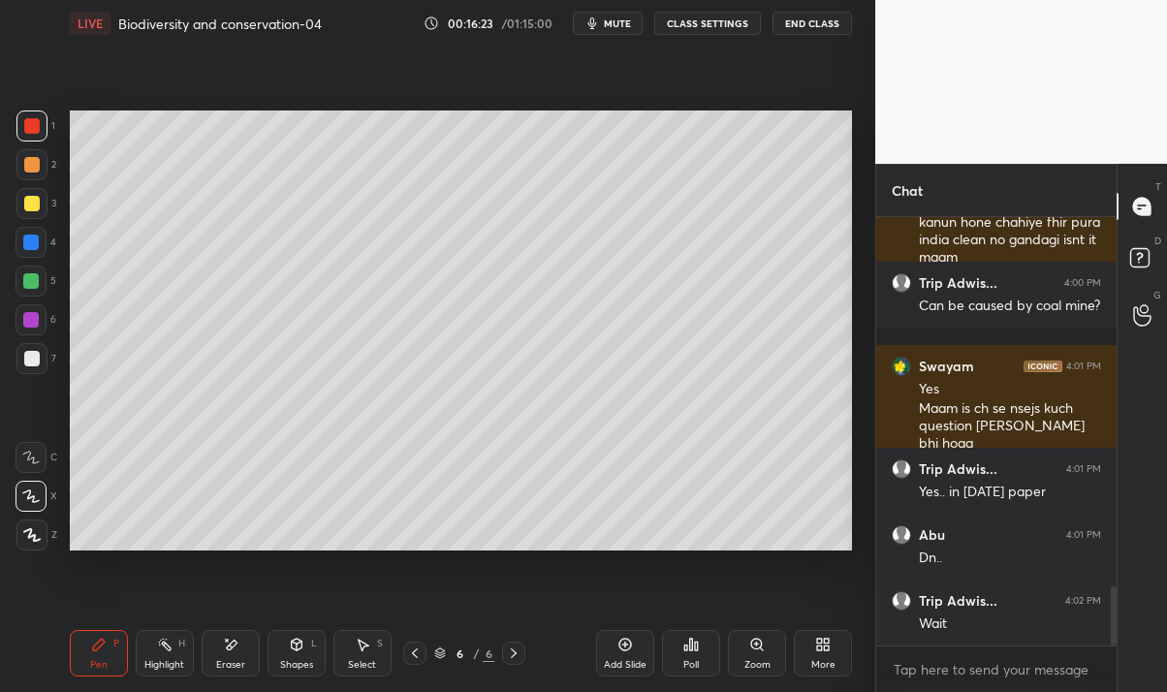
scroll to position [2756, 0]
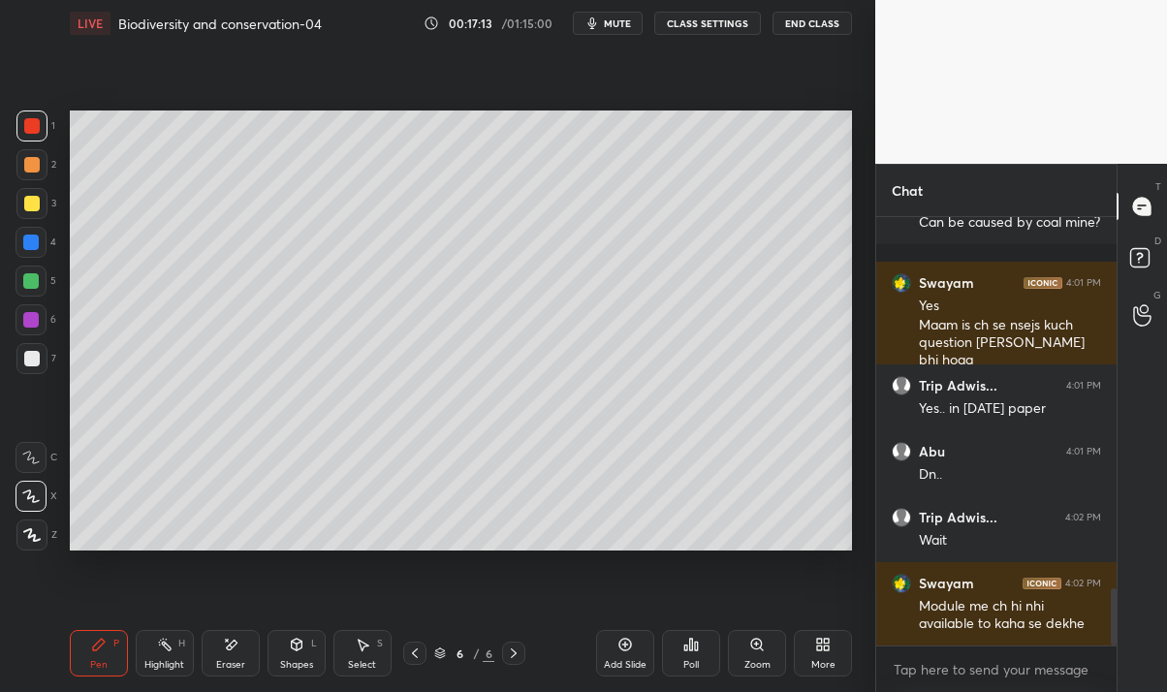
click at [237, 665] on div "Eraser" at bounding box center [230, 665] width 29 height 10
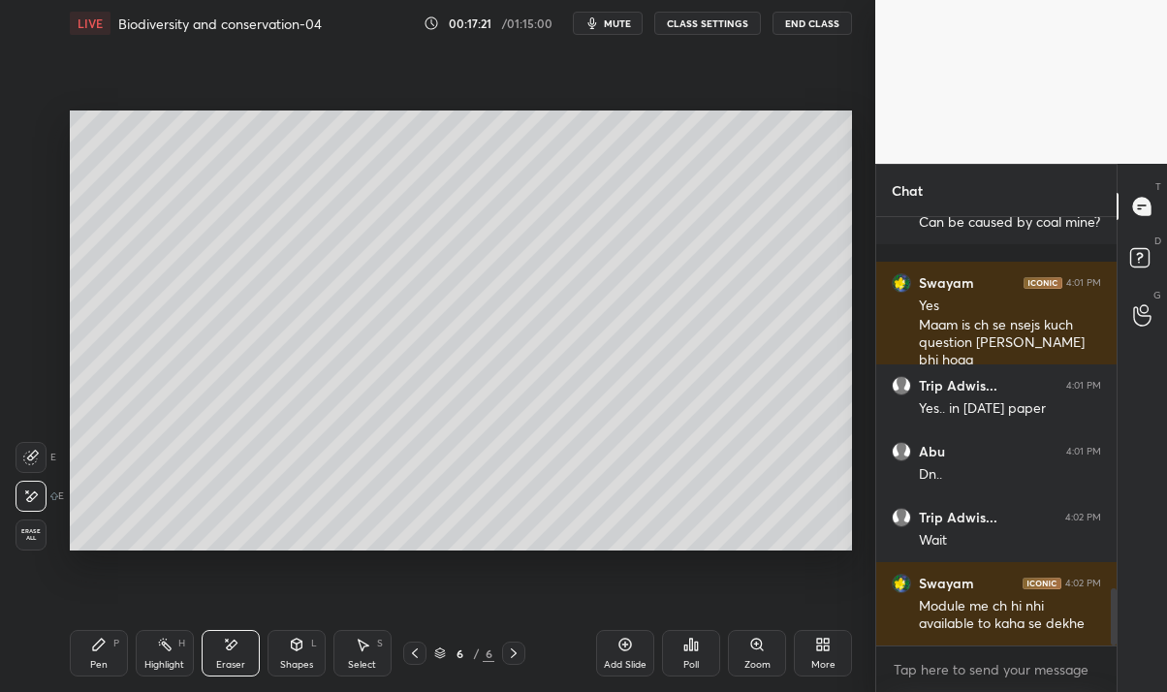
click at [110, 651] on div "Pen P" at bounding box center [99, 653] width 58 height 47
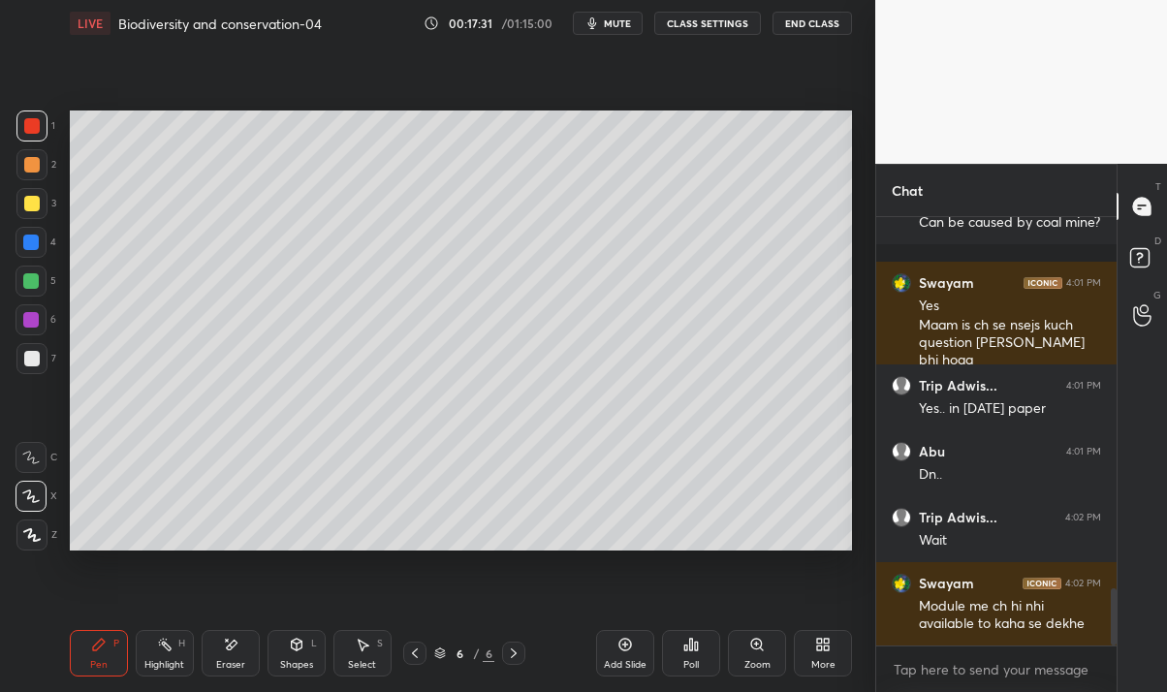
click at [32, 354] on div at bounding box center [32, 359] width 16 height 16
click at [25, 130] on div at bounding box center [32, 126] width 16 height 16
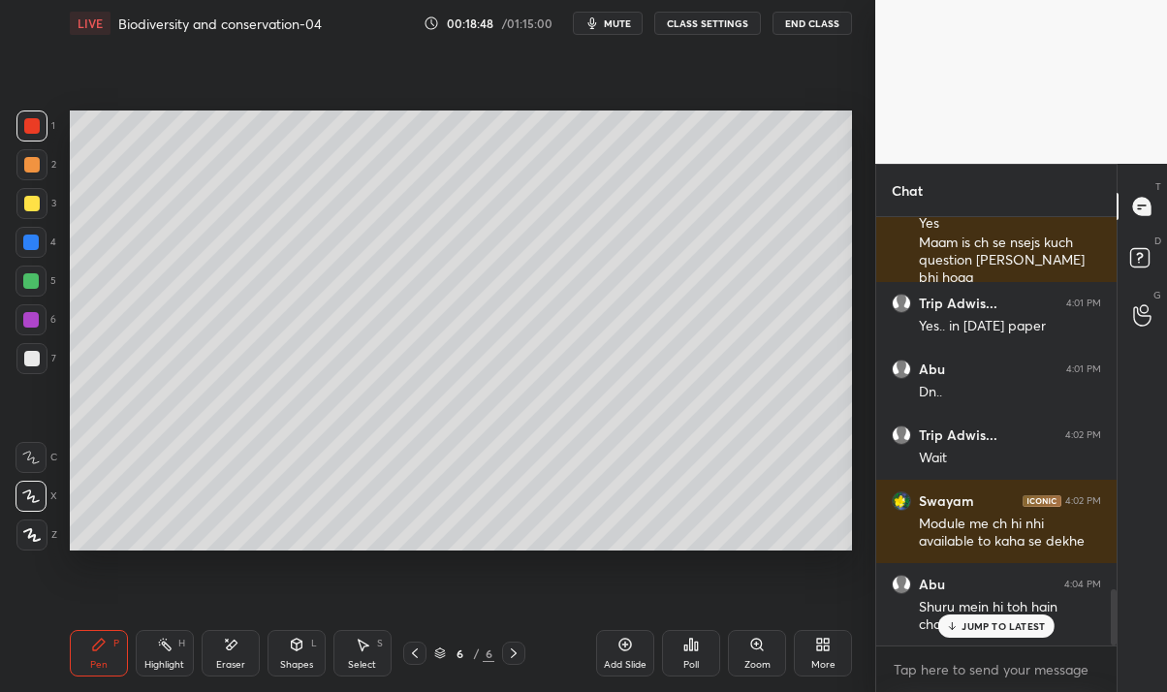
click at [980, 614] on div "JUMP TO LATEST" at bounding box center [996, 625] width 116 height 23
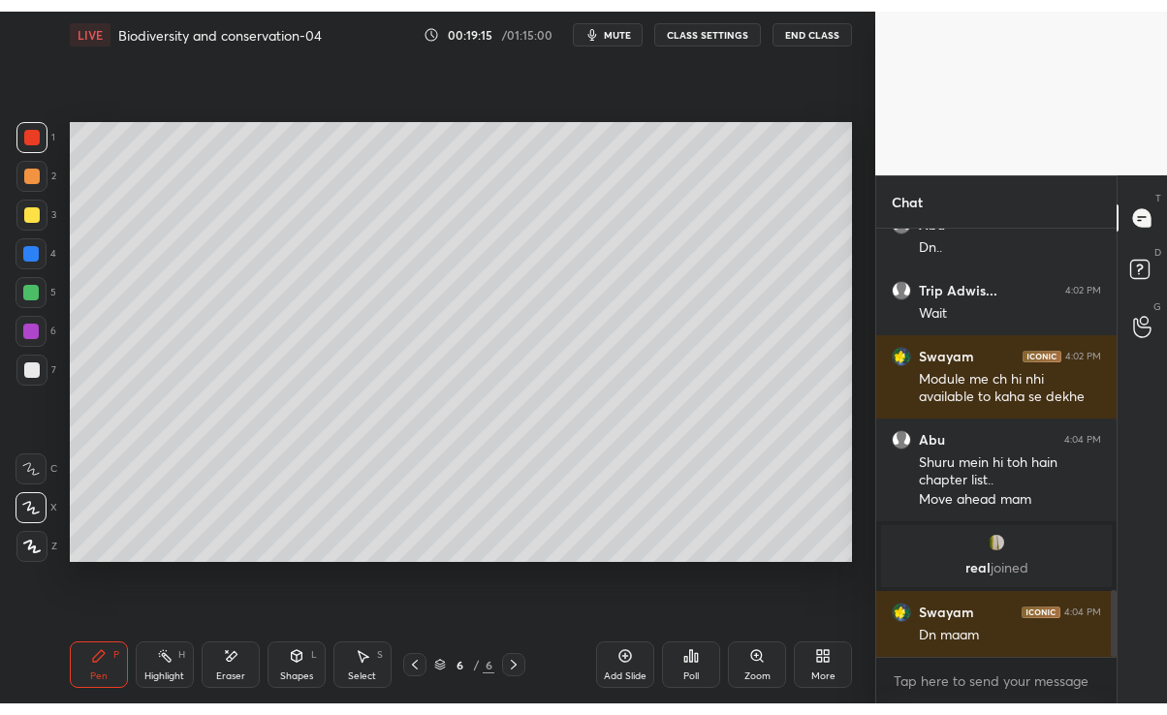
scroll to position [2329, 0]
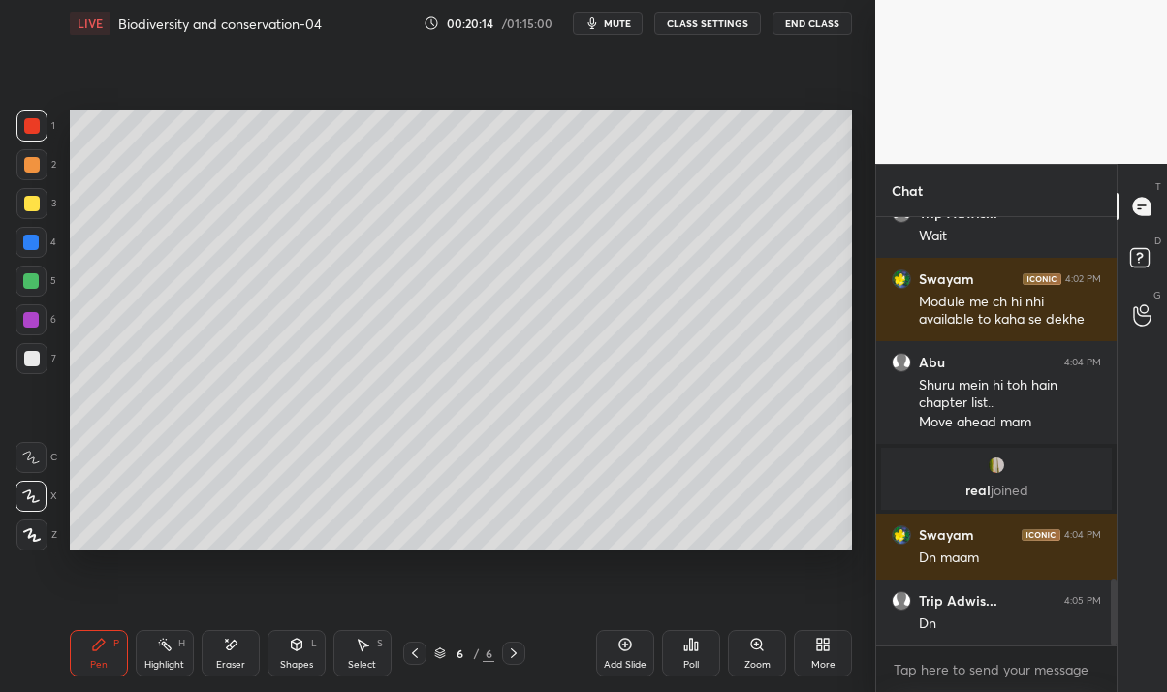
click at [821, 654] on div "More" at bounding box center [823, 653] width 58 height 47
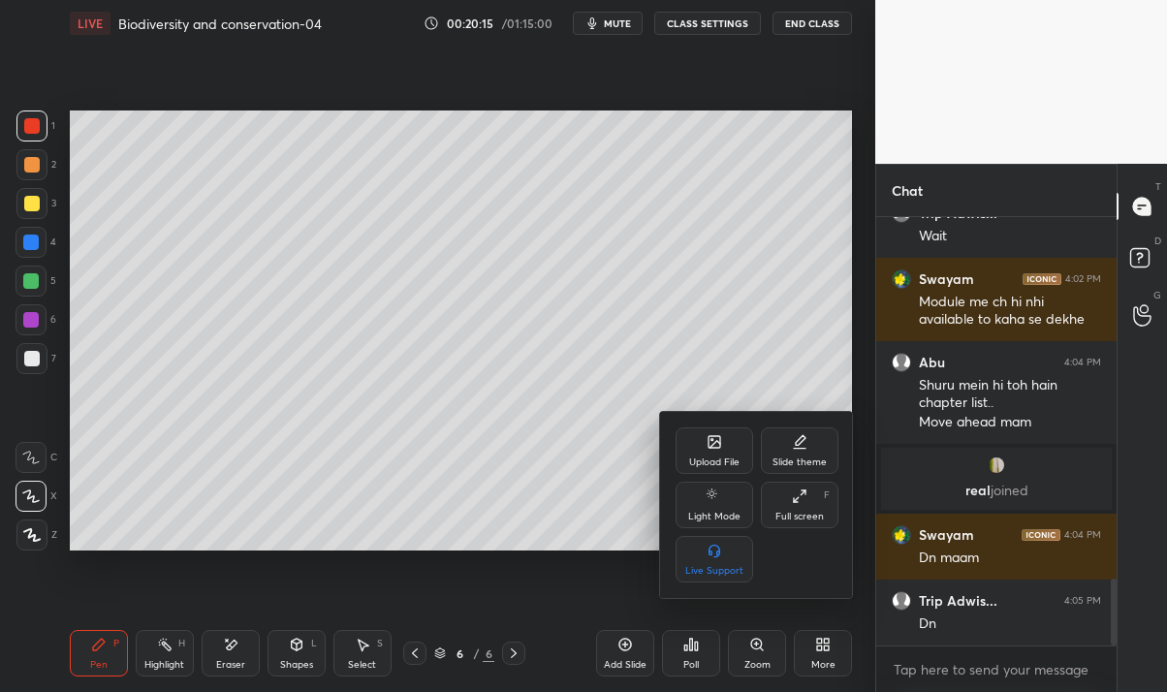
click at [717, 462] on div "Upload File" at bounding box center [714, 462] width 50 height 10
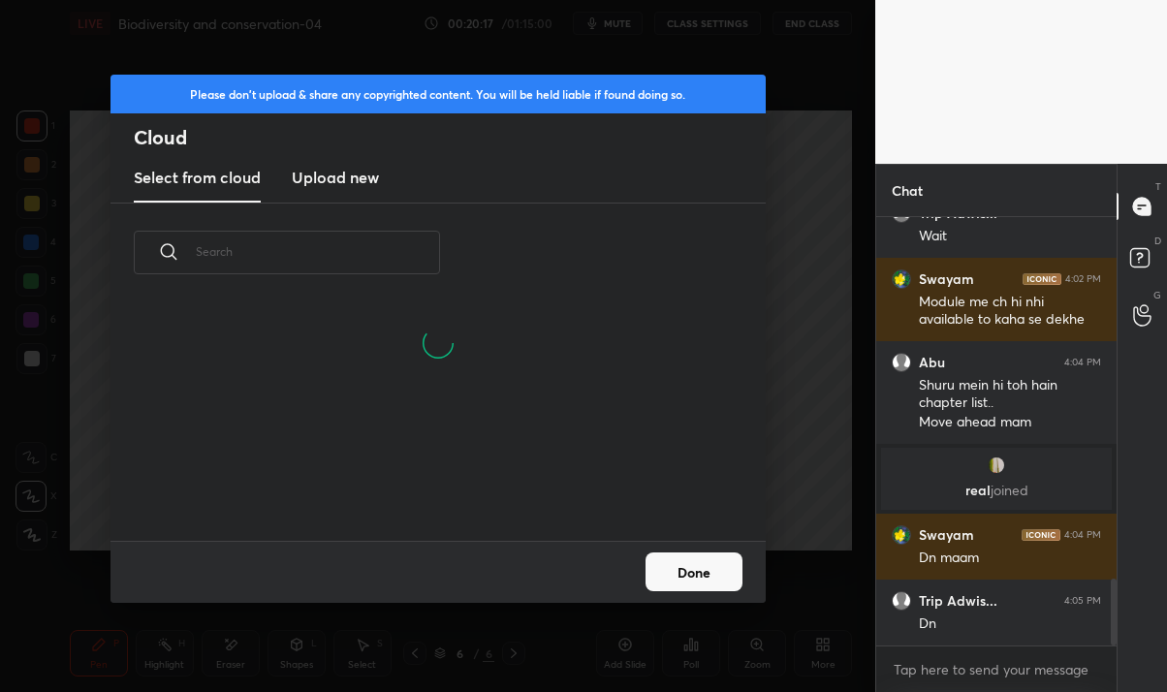
click at [368, 178] on h3 "Upload new" at bounding box center [335, 177] width 87 height 23
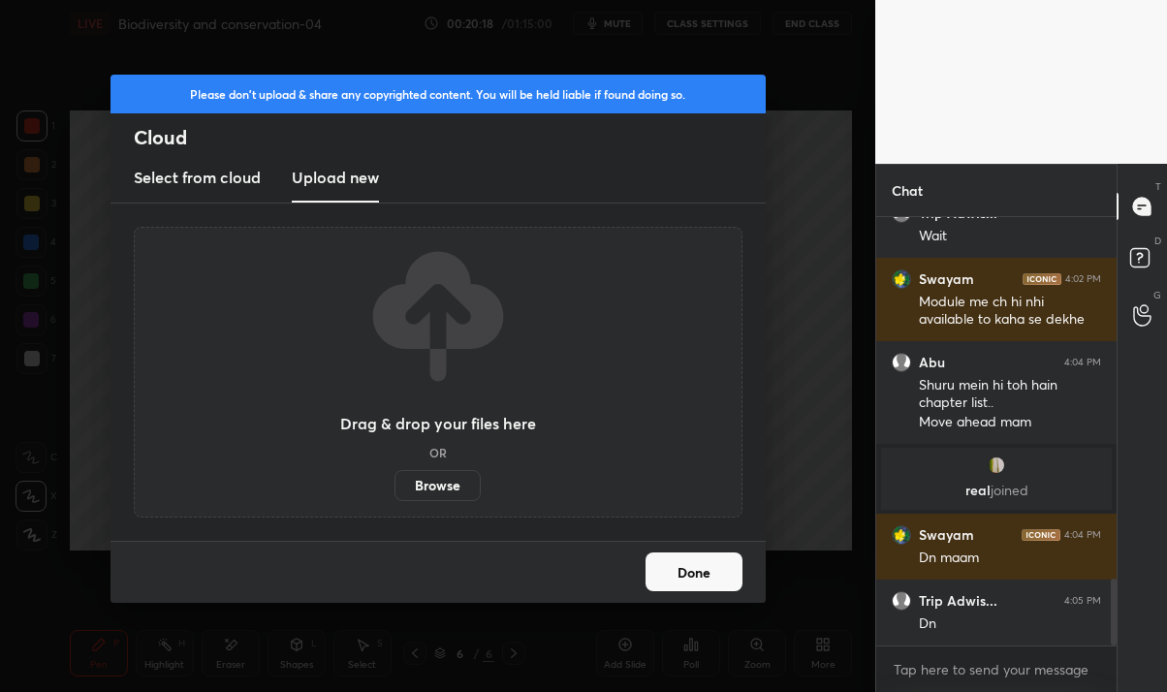
click at [446, 481] on label "Browse" at bounding box center [437, 485] width 86 height 31
click at [394, 481] on input "Browse" at bounding box center [394, 485] width 0 height 31
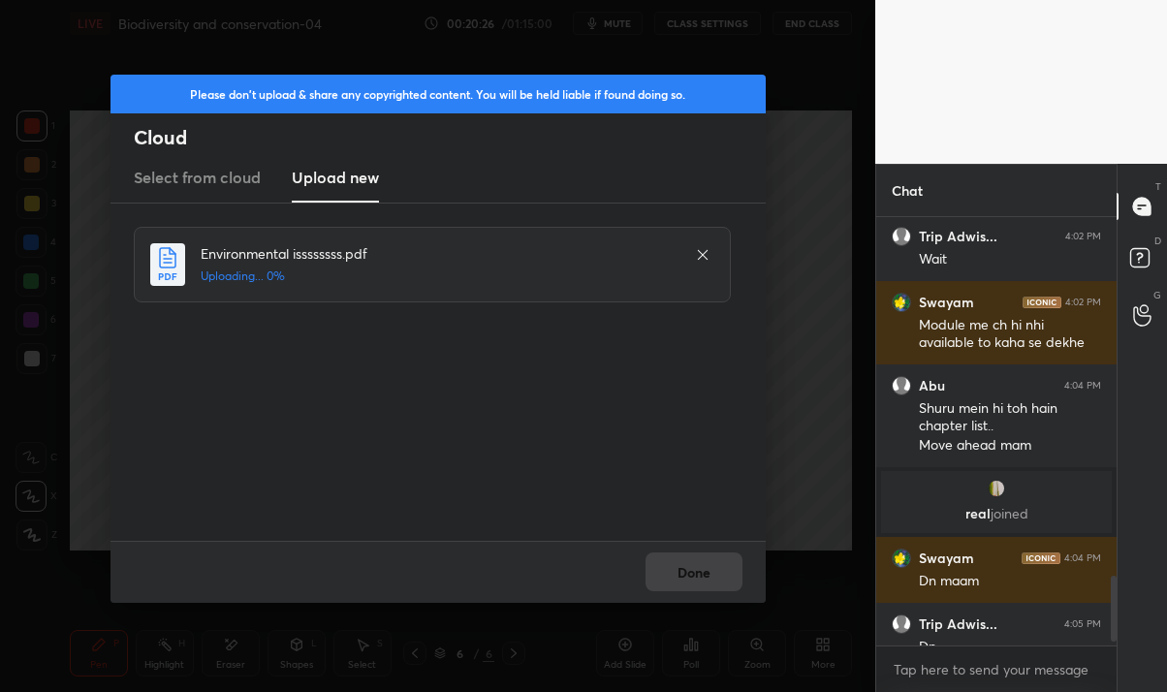
scroll to position [96321, 96090]
click at [696, 562] on button "Done" at bounding box center [693, 571] width 97 height 39
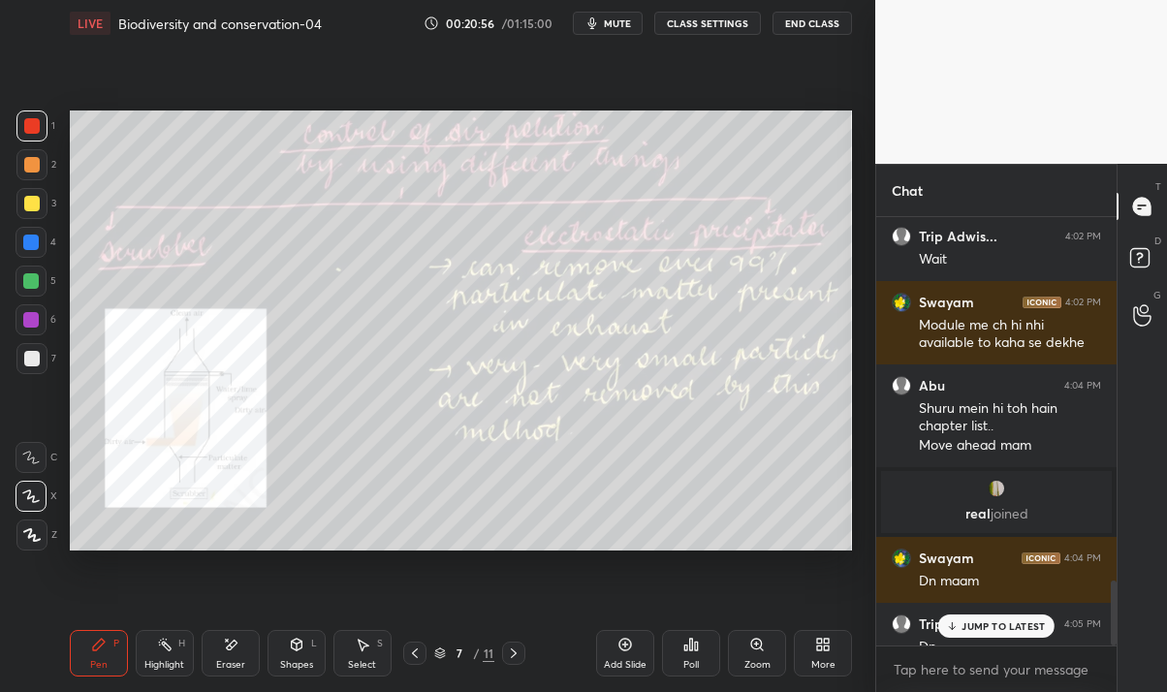
scroll to position [2412, 0]
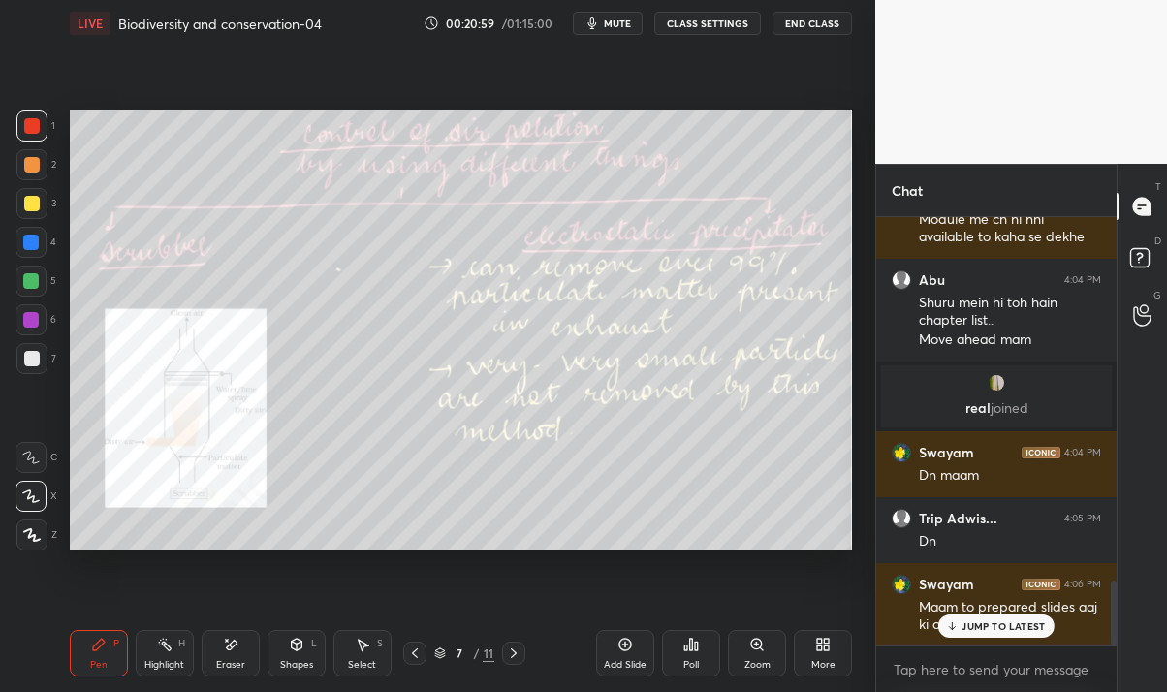
click at [966, 614] on div "JUMP TO LATEST" at bounding box center [996, 625] width 116 height 23
click at [766, 653] on div "Zoom" at bounding box center [757, 653] width 58 height 47
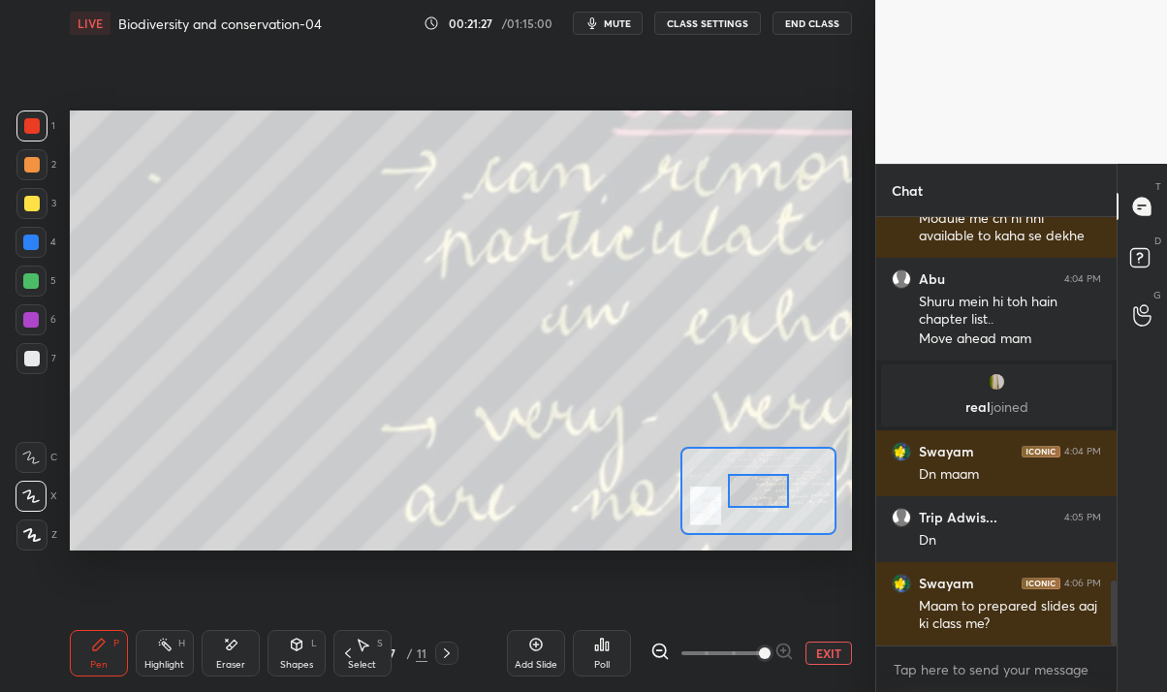
click at [766, 653] on span at bounding box center [765, 653] width 12 height 12
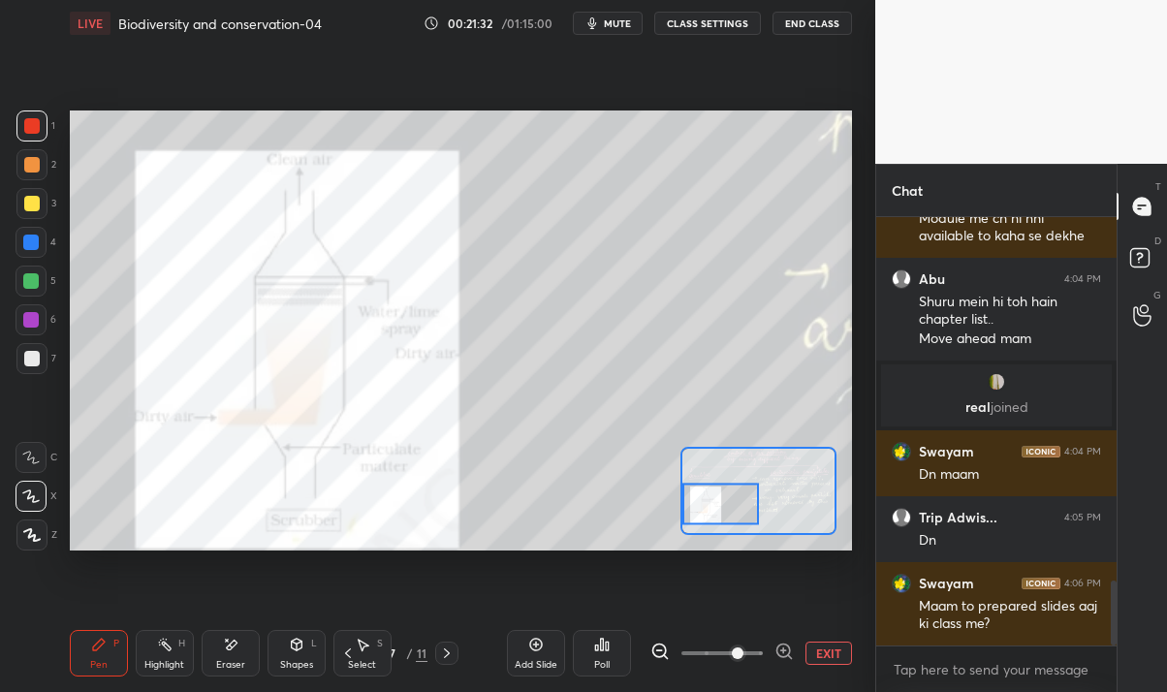
click at [230, 669] on div "Eraser" at bounding box center [230, 665] width 29 height 10
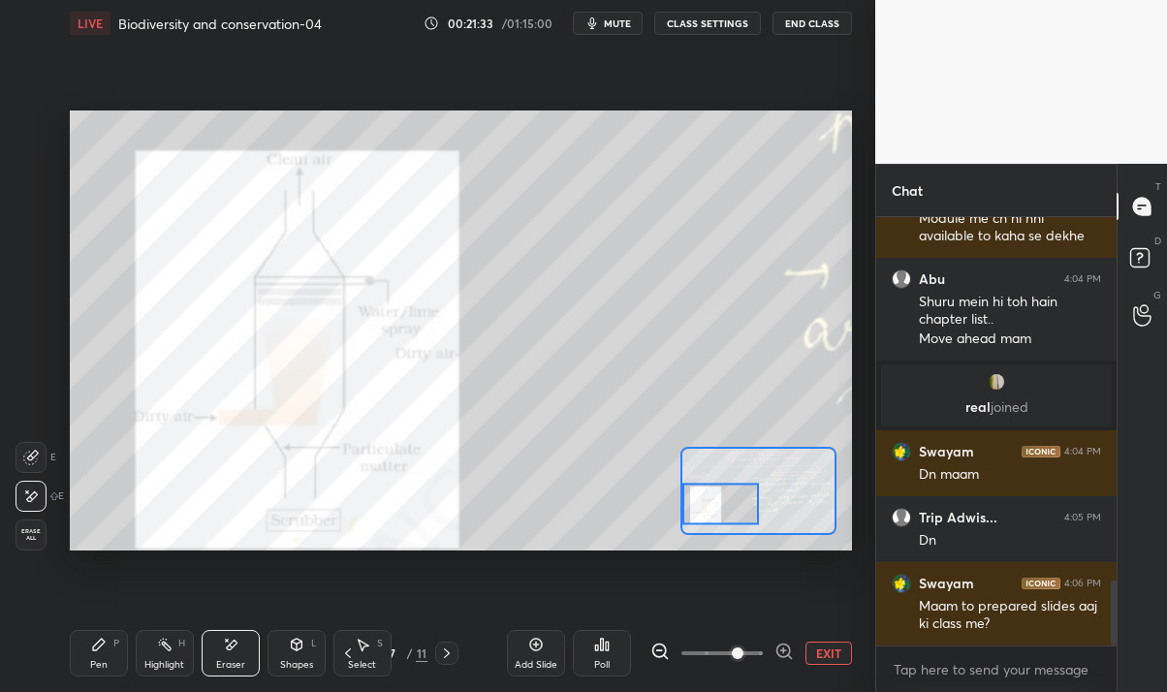
click at [78, 654] on div "Pen P" at bounding box center [99, 653] width 58 height 47
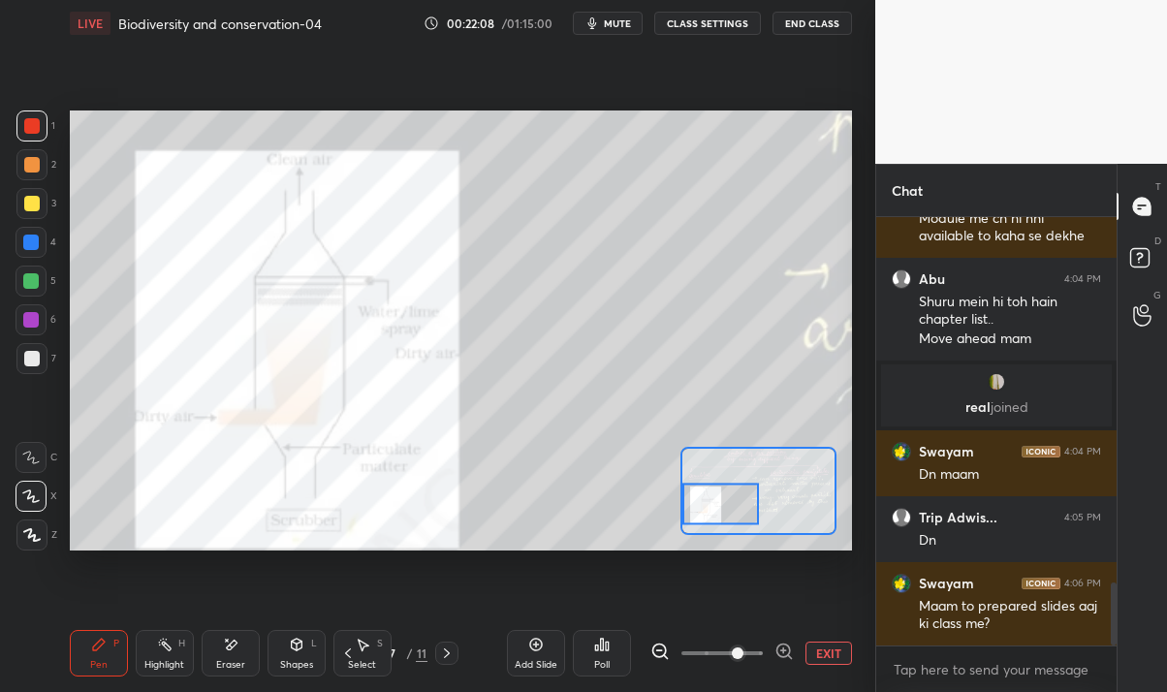
scroll to position [2478, 0]
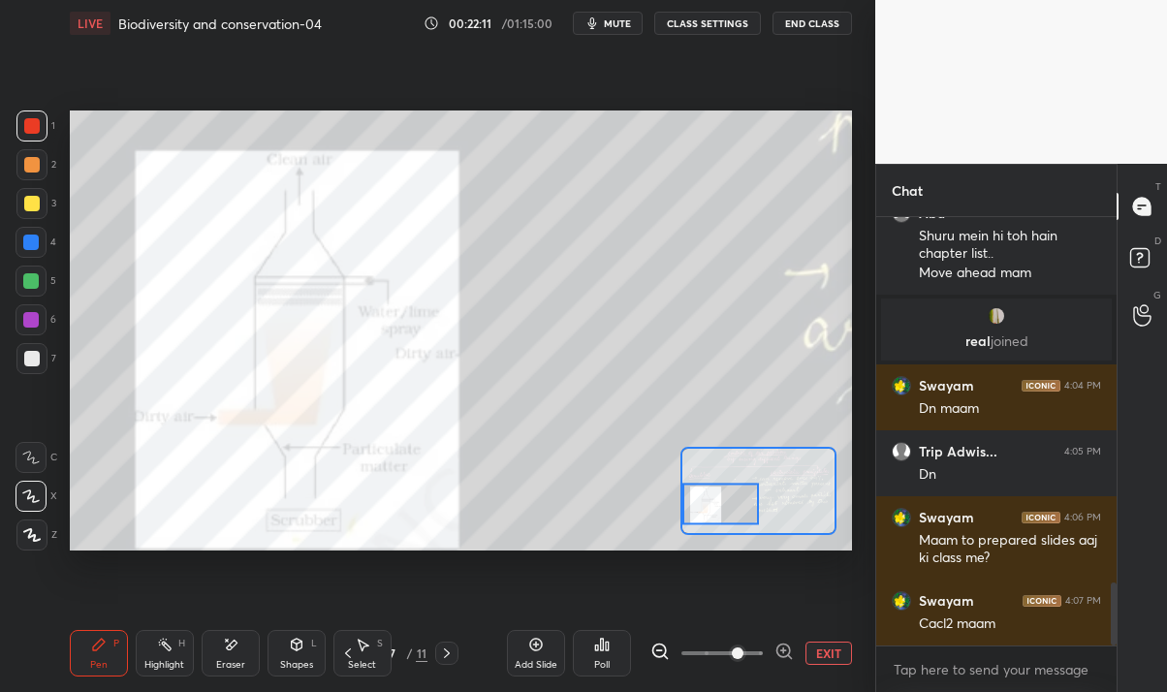
click at [250, 649] on div "Eraser" at bounding box center [231, 653] width 58 height 47
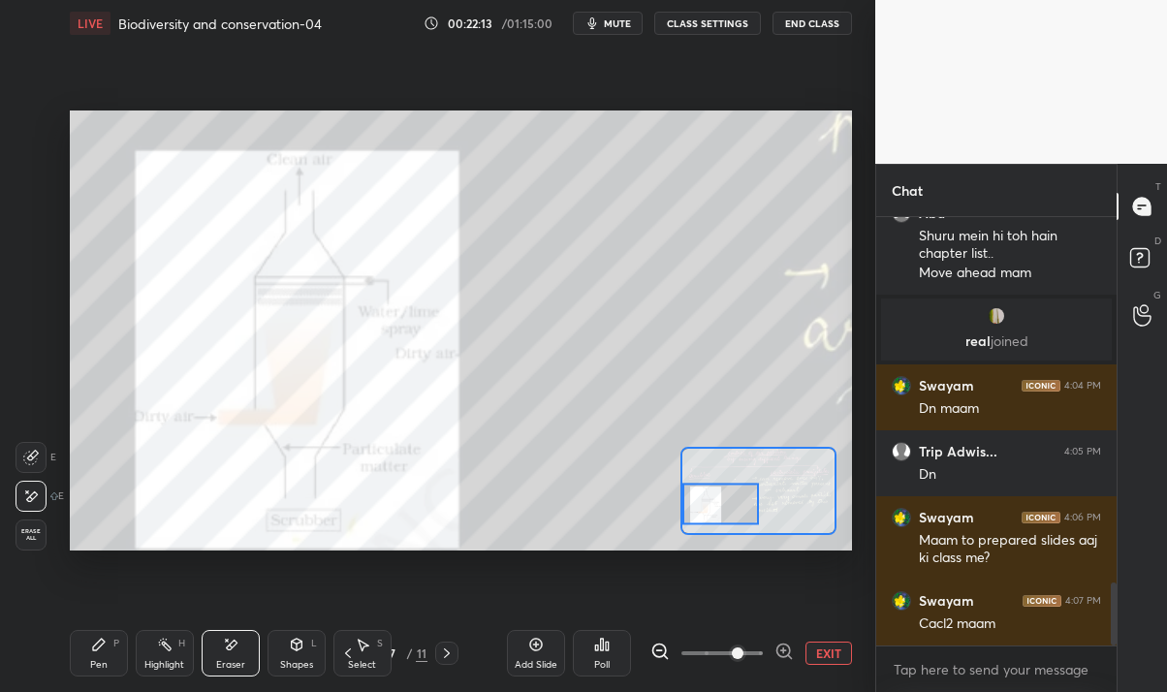
click at [95, 660] on div "Pen" at bounding box center [98, 665] width 17 height 10
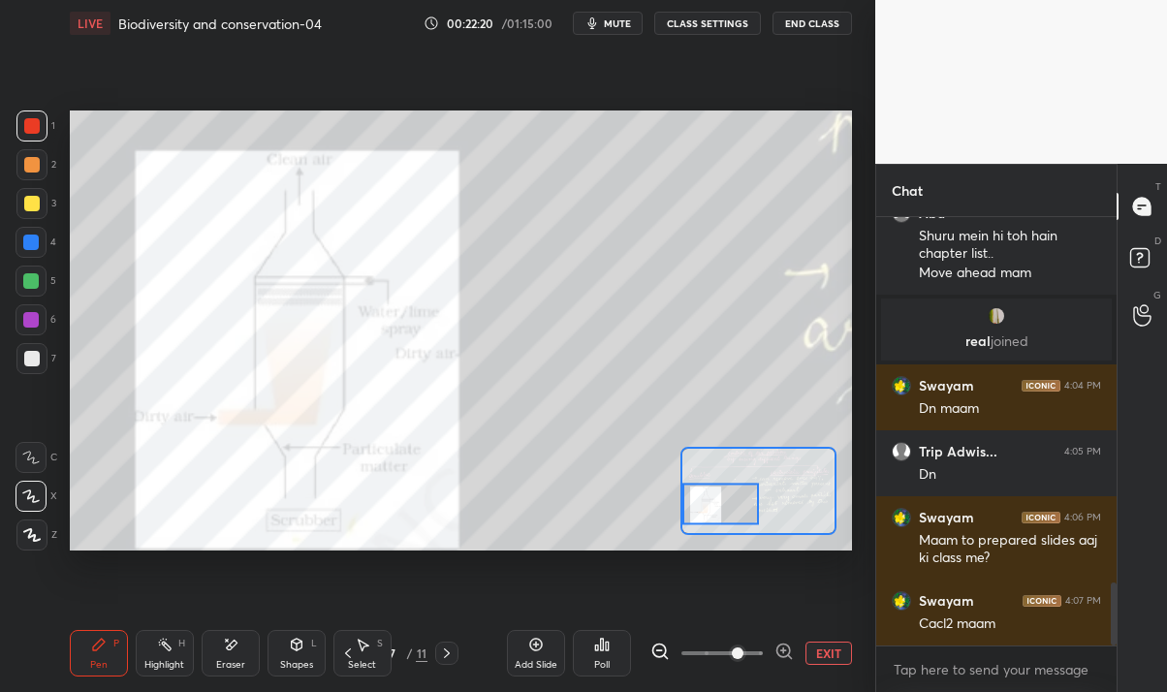
click at [826, 649] on button "EXIT" at bounding box center [828, 652] width 47 height 23
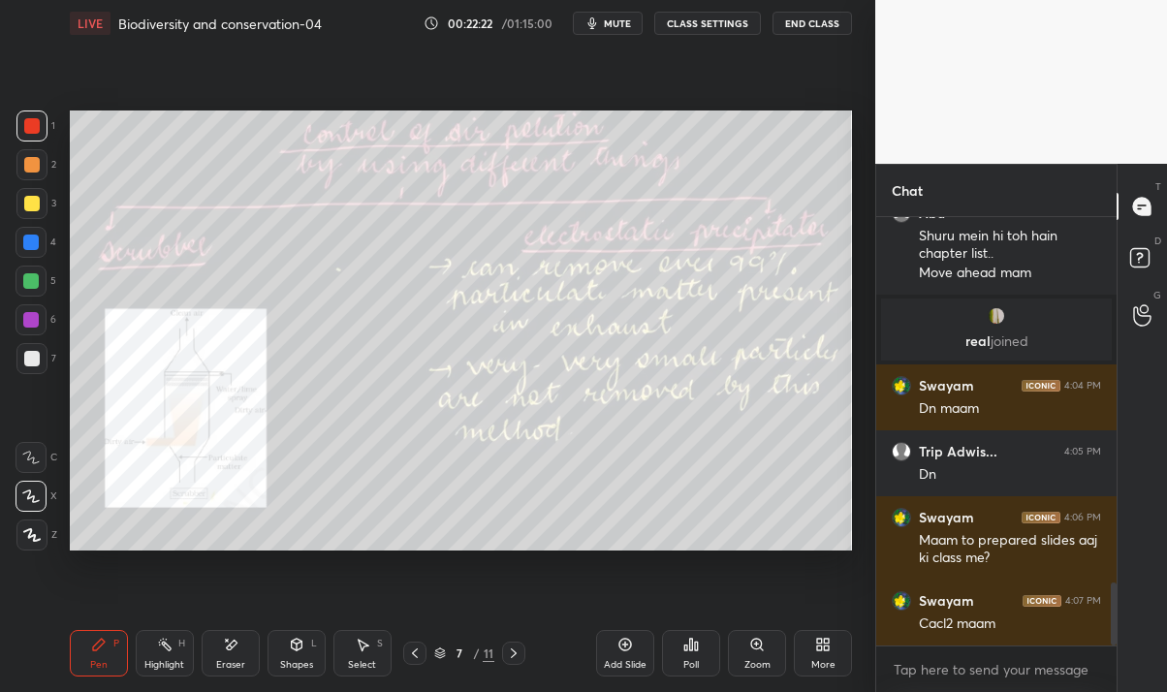
click at [517, 650] on icon at bounding box center [514, 653] width 16 height 16
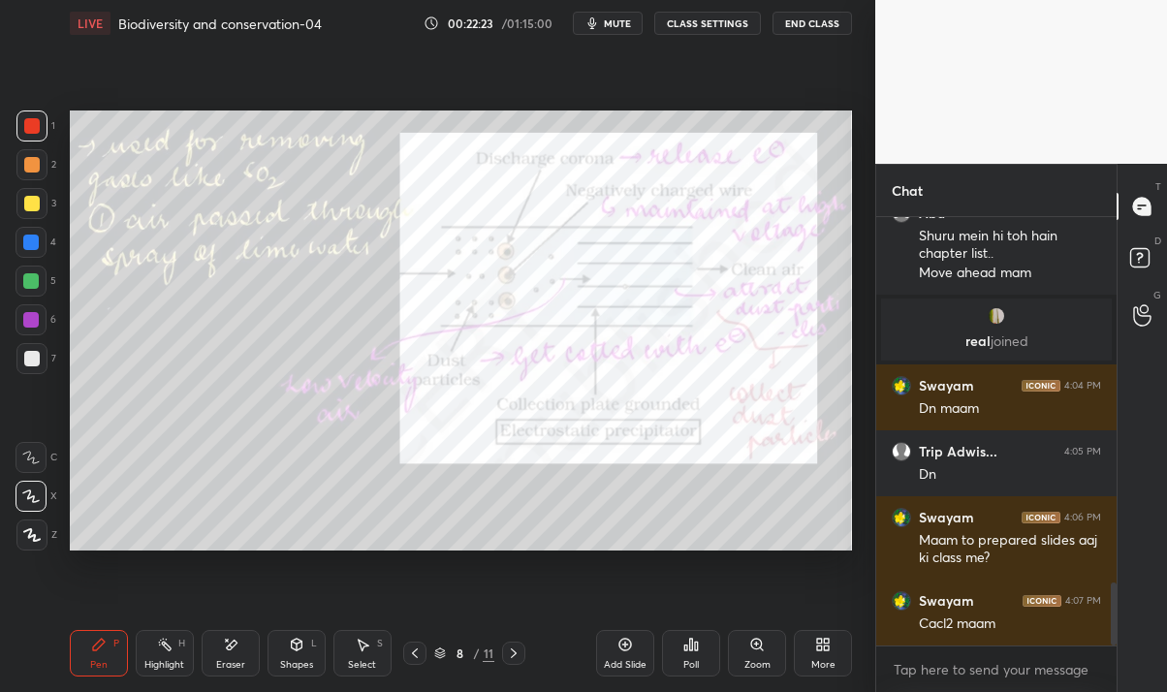
click at [403, 657] on div "8 / 11" at bounding box center [465, 652] width 264 height 23
click at [406, 650] on div at bounding box center [414, 652] width 23 height 23
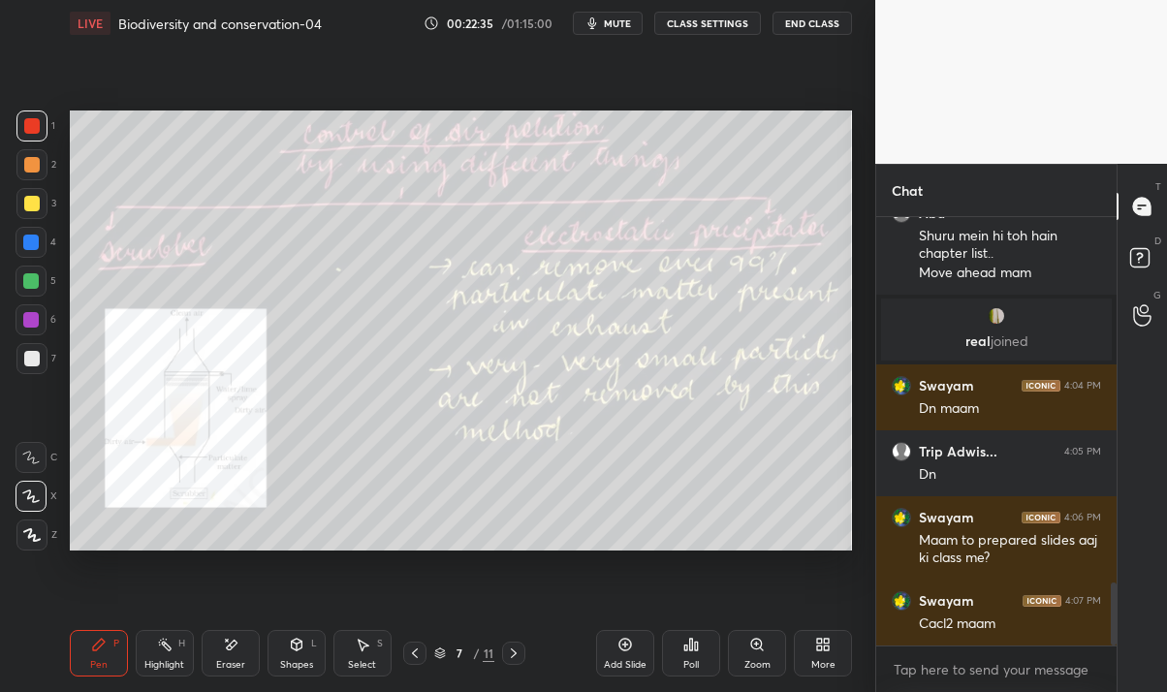
click at [809, 661] on div "More" at bounding box center [823, 653] width 58 height 47
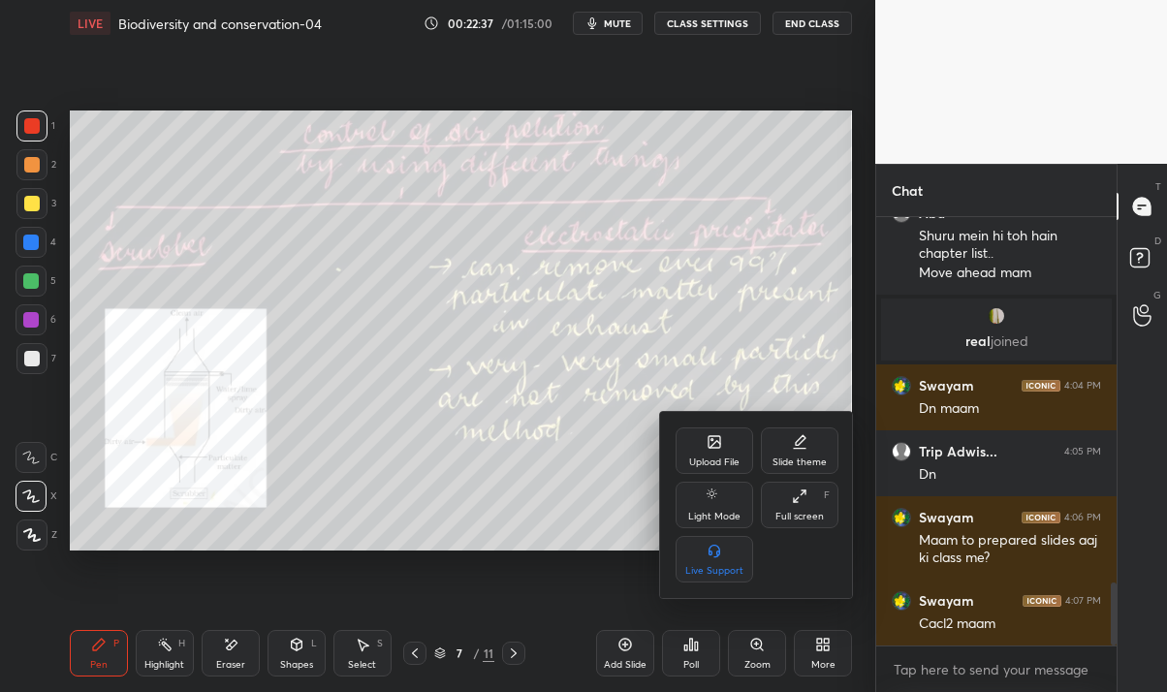
click at [723, 461] on div "Upload File" at bounding box center [714, 462] width 50 height 10
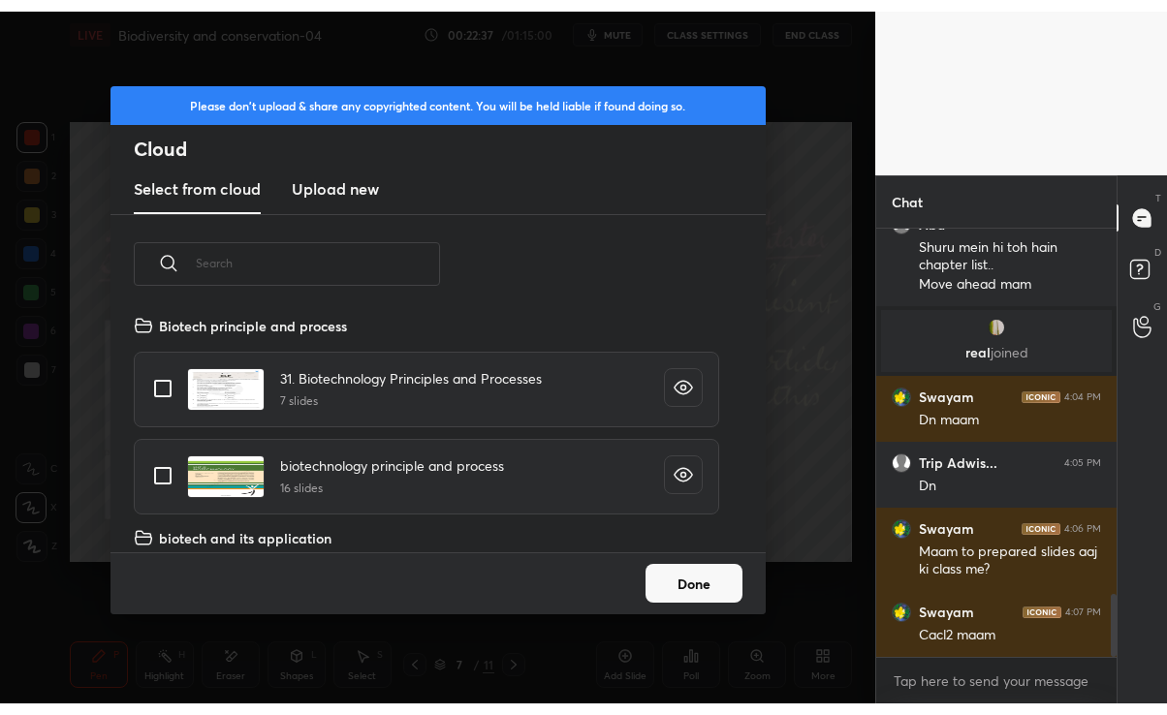
scroll to position [238, 621]
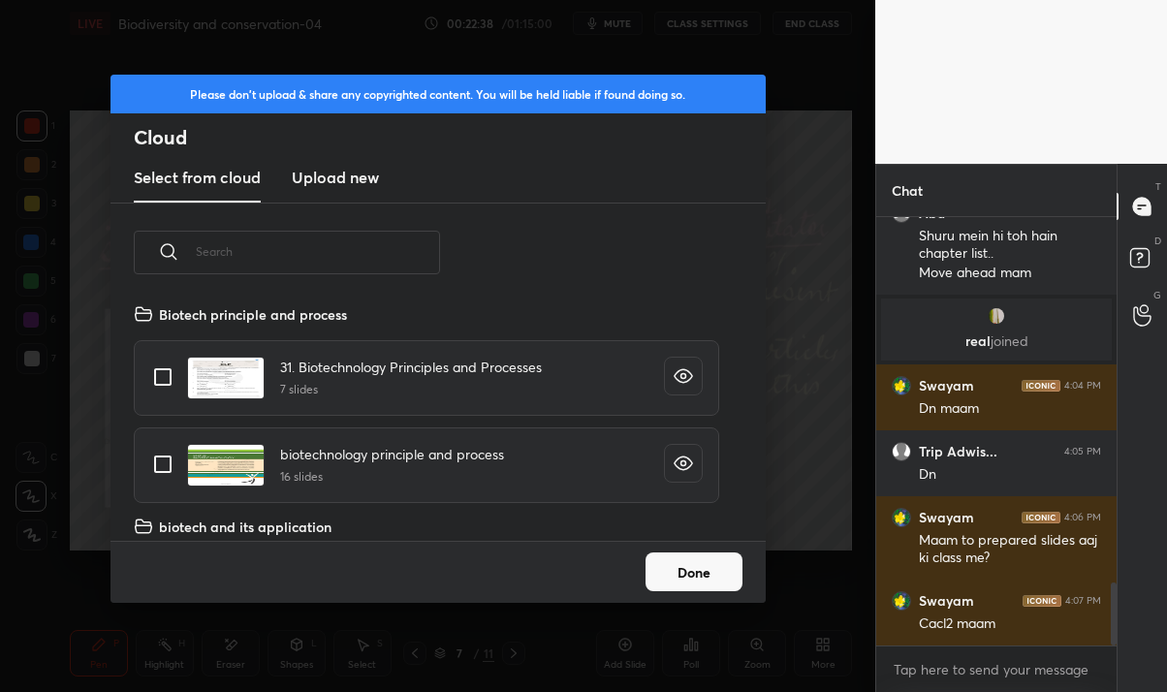
click at [345, 184] on h3 "Upload new" at bounding box center [335, 177] width 87 height 23
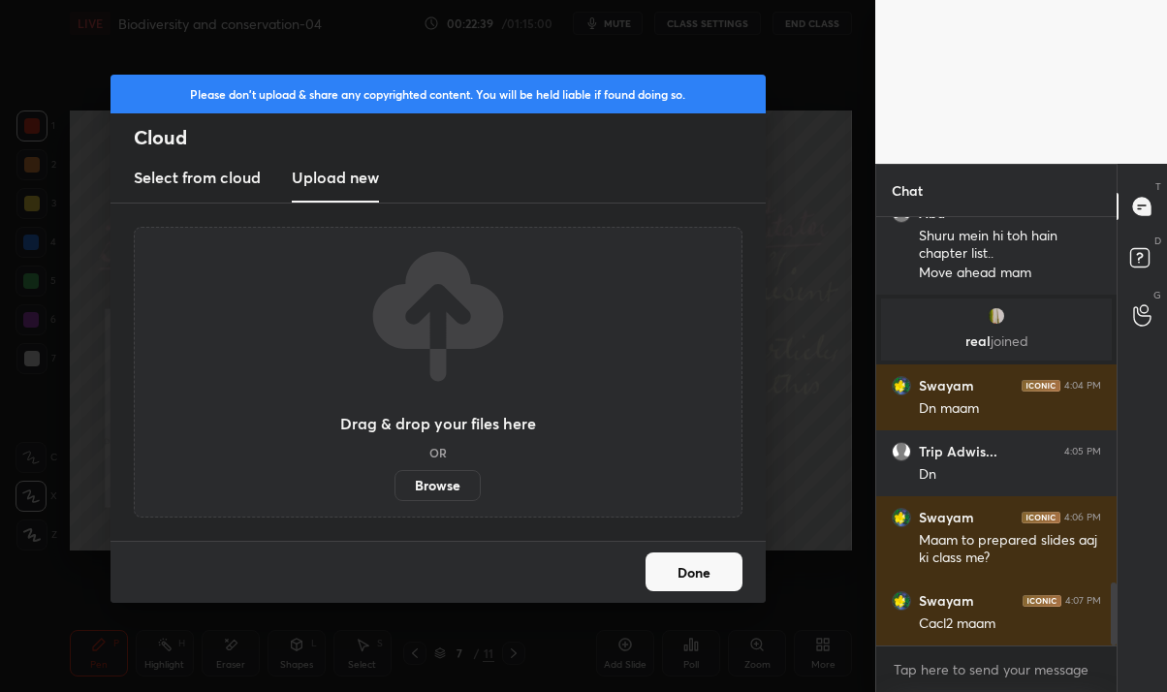
click at [438, 489] on label "Browse" at bounding box center [437, 485] width 86 height 31
click at [394, 489] on input "Browse" at bounding box center [394, 485] width 0 height 31
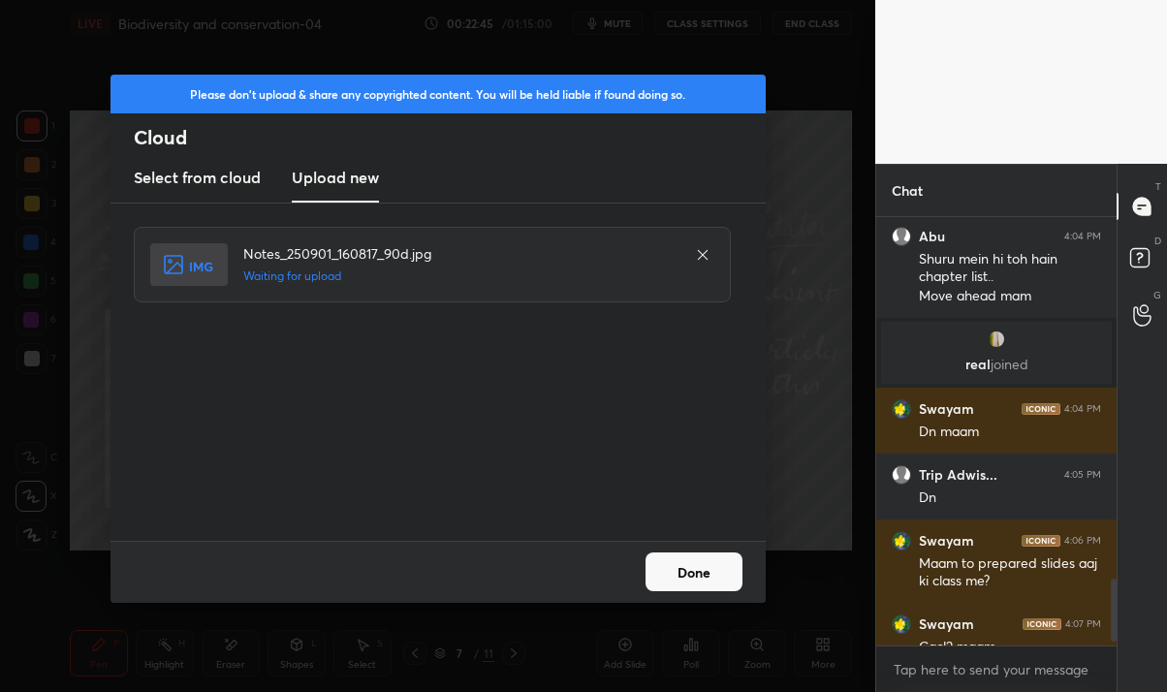
scroll to position [96321, 96090]
type textarea "x"
click at [700, 569] on button "Done" at bounding box center [693, 571] width 97 height 39
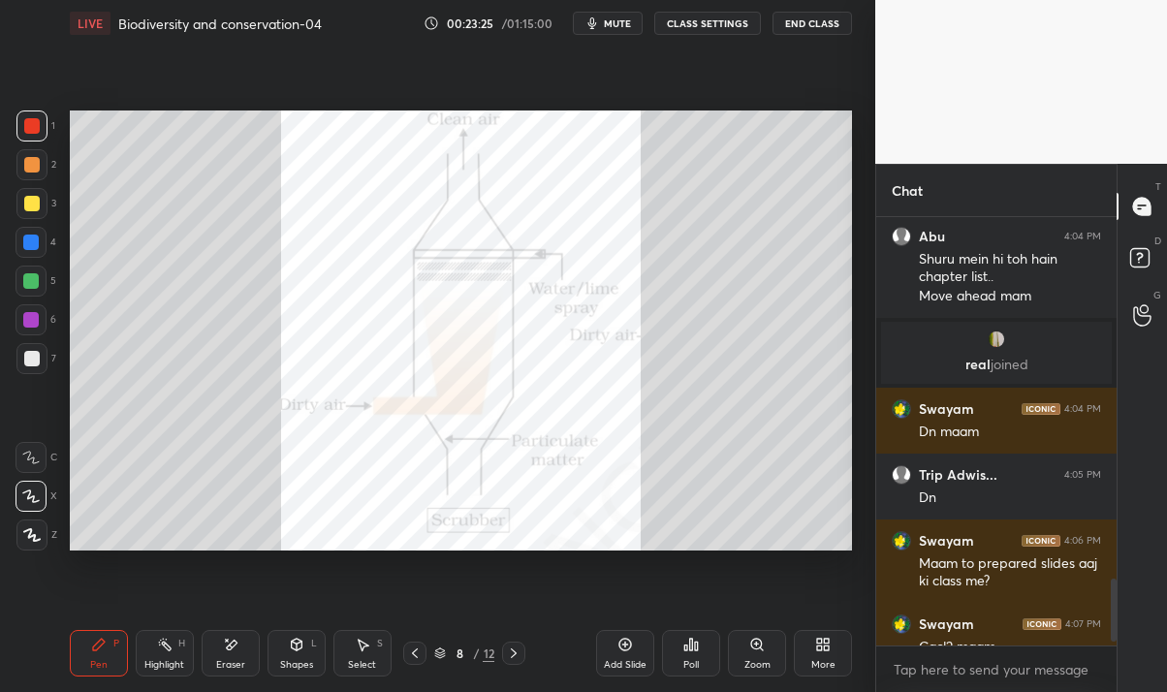
click at [415, 652] on icon at bounding box center [415, 653] width 16 height 16
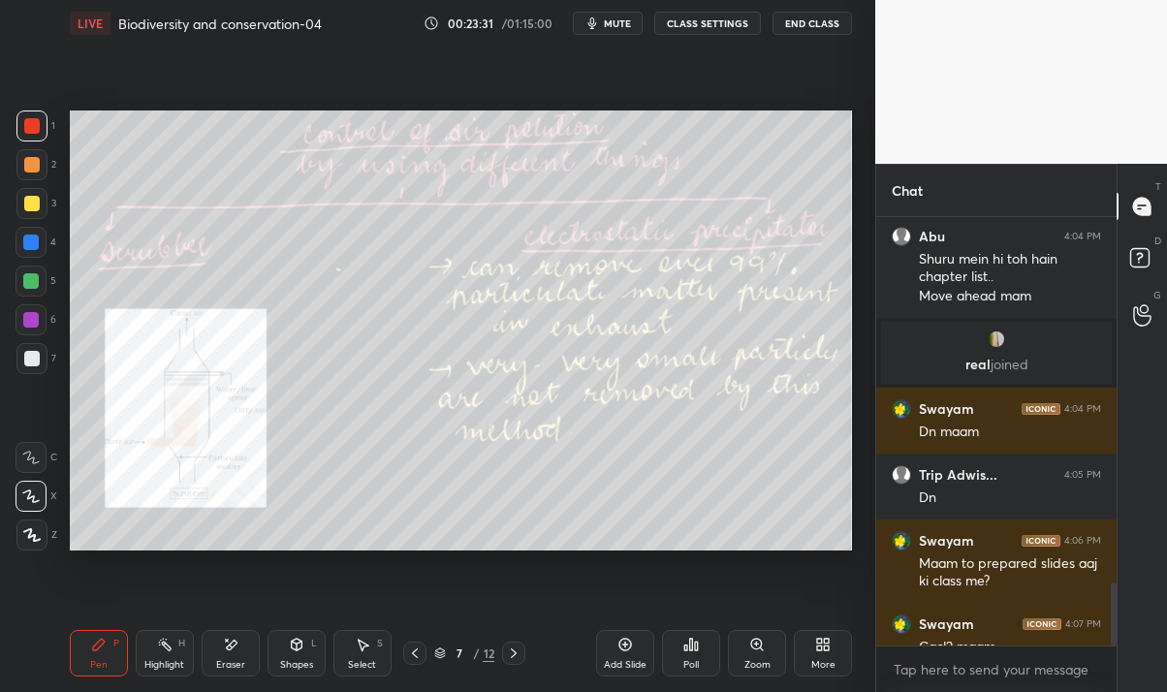
scroll to position [2478, 0]
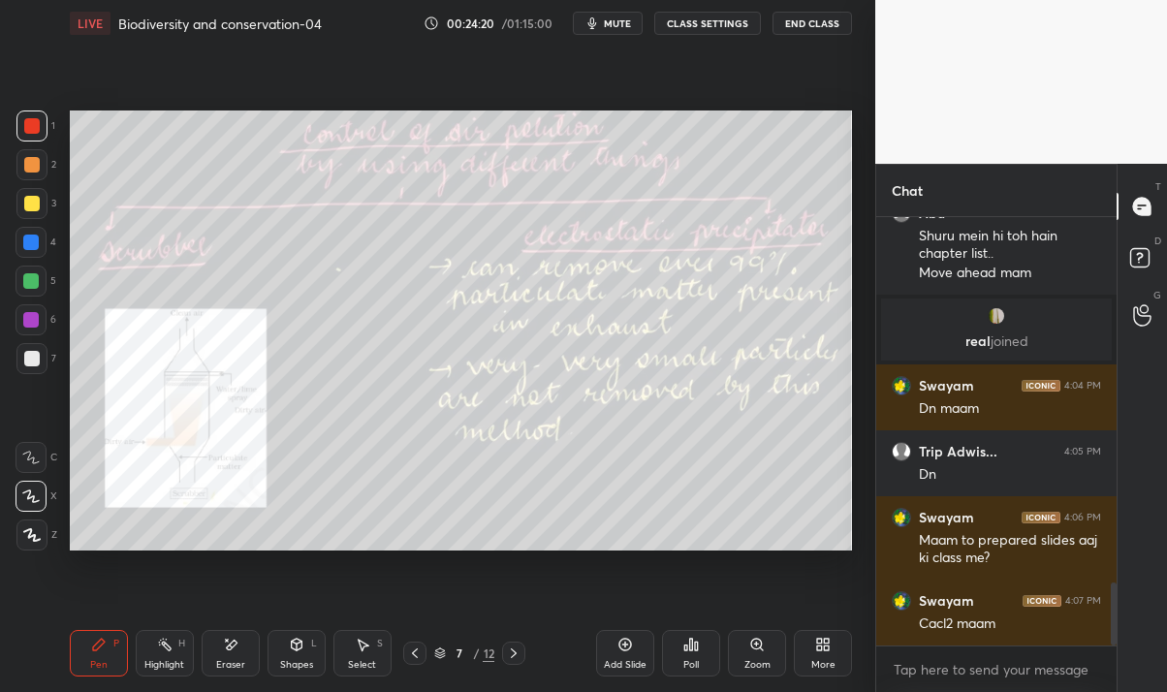
click at [519, 660] on div at bounding box center [513, 652] width 23 height 23
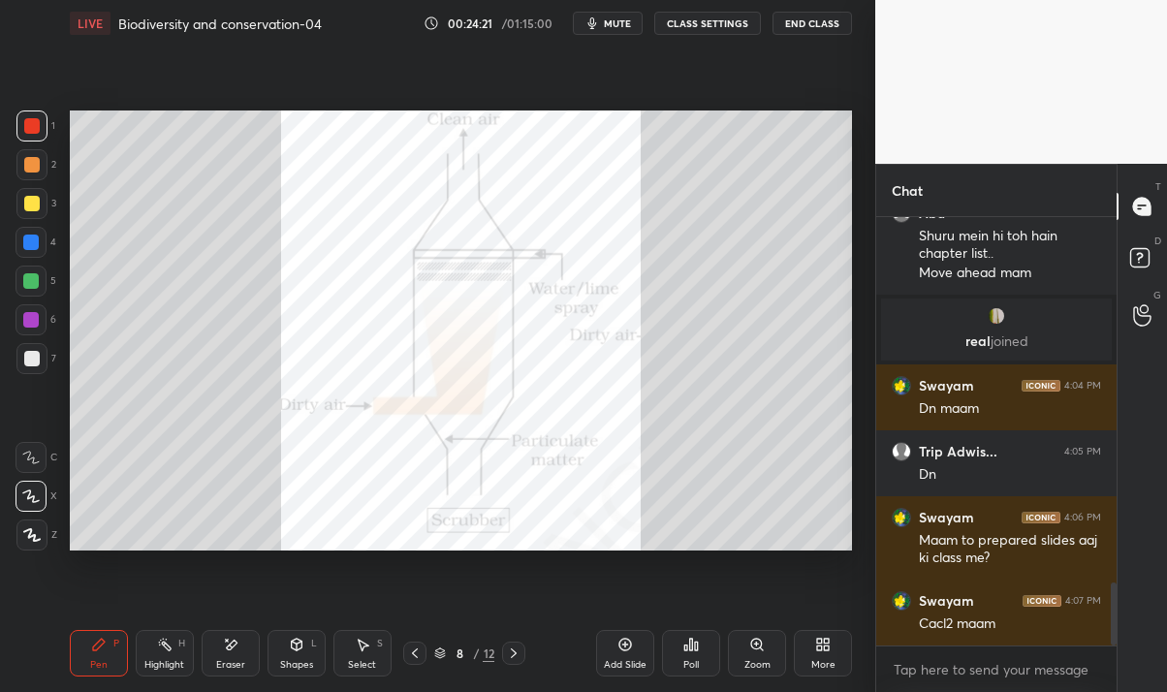
click at [514, 652] on icon at bounding box center [514, 653] width 16 height 16
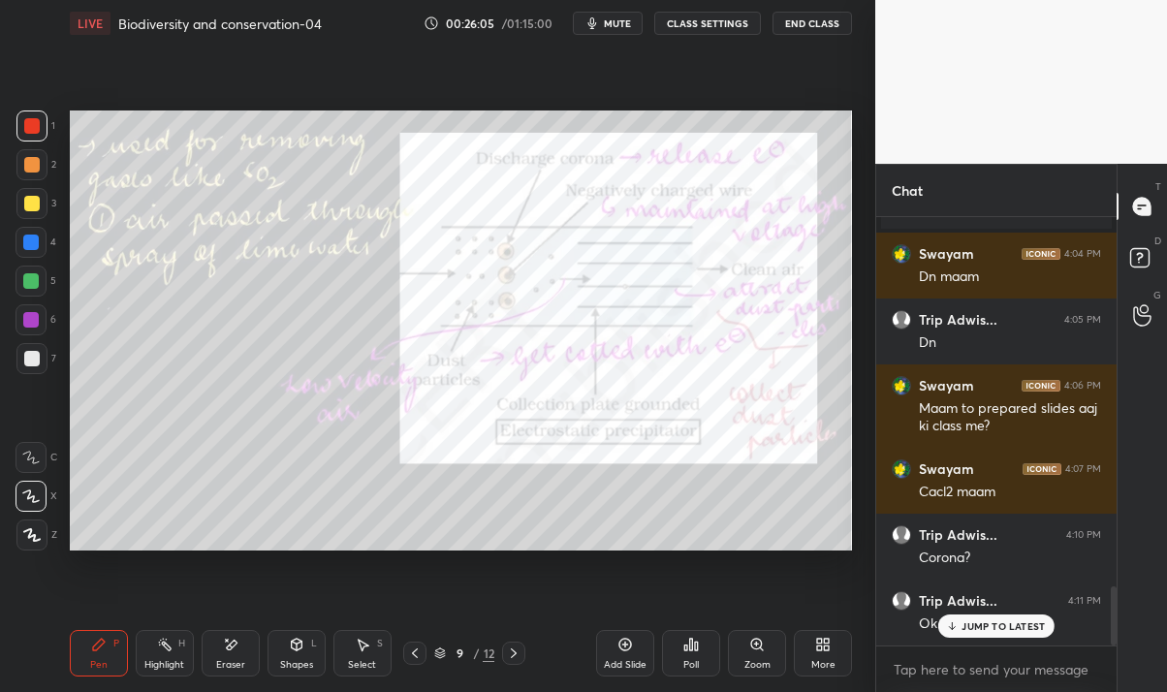
scroll to position [2675, 0]
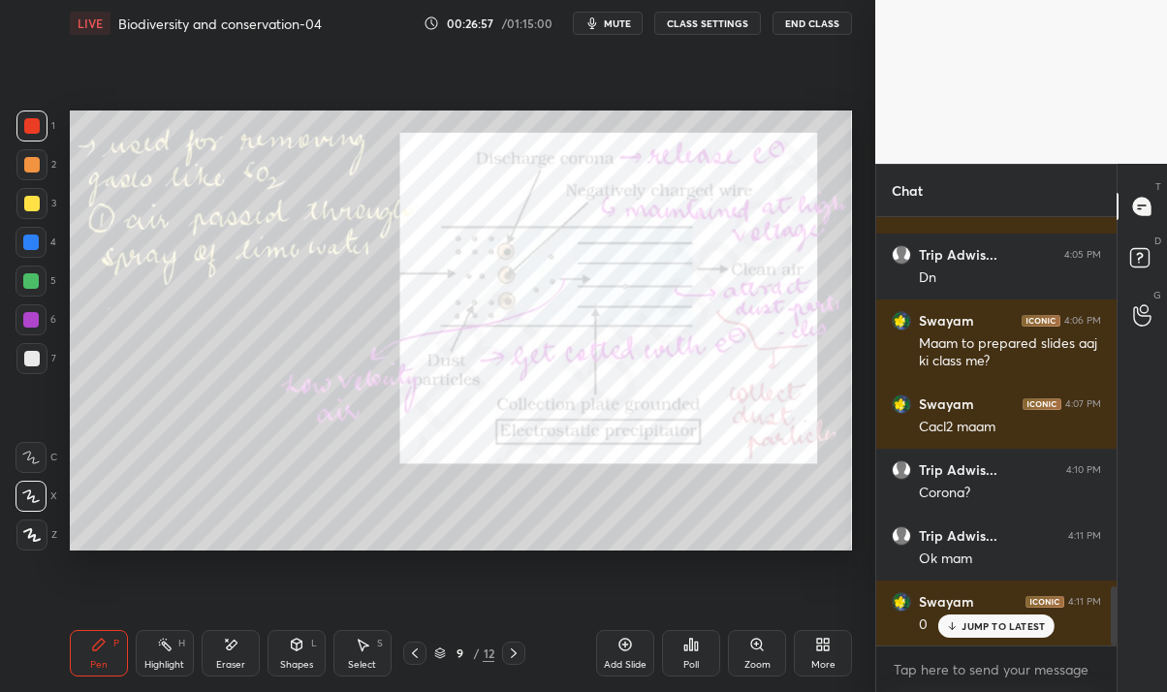
click at [1012, 633] on div "JUMP TO LATEST" at bounding box center [996, 625] width 116 height 23
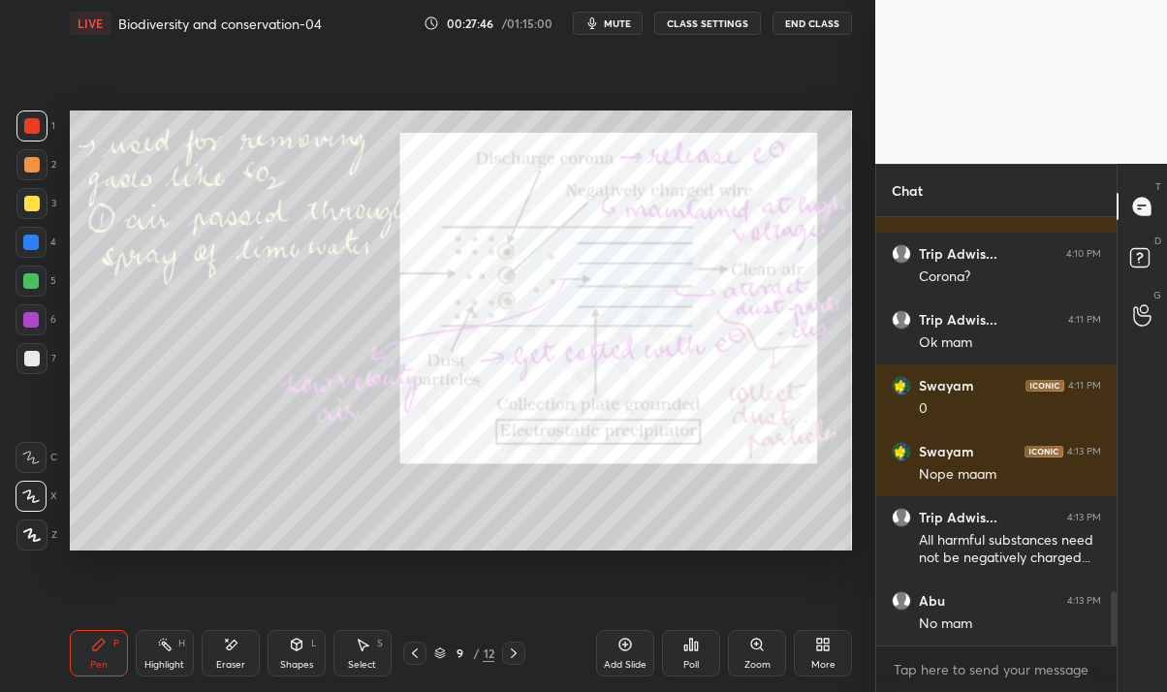
scroll to position [2957, 0]
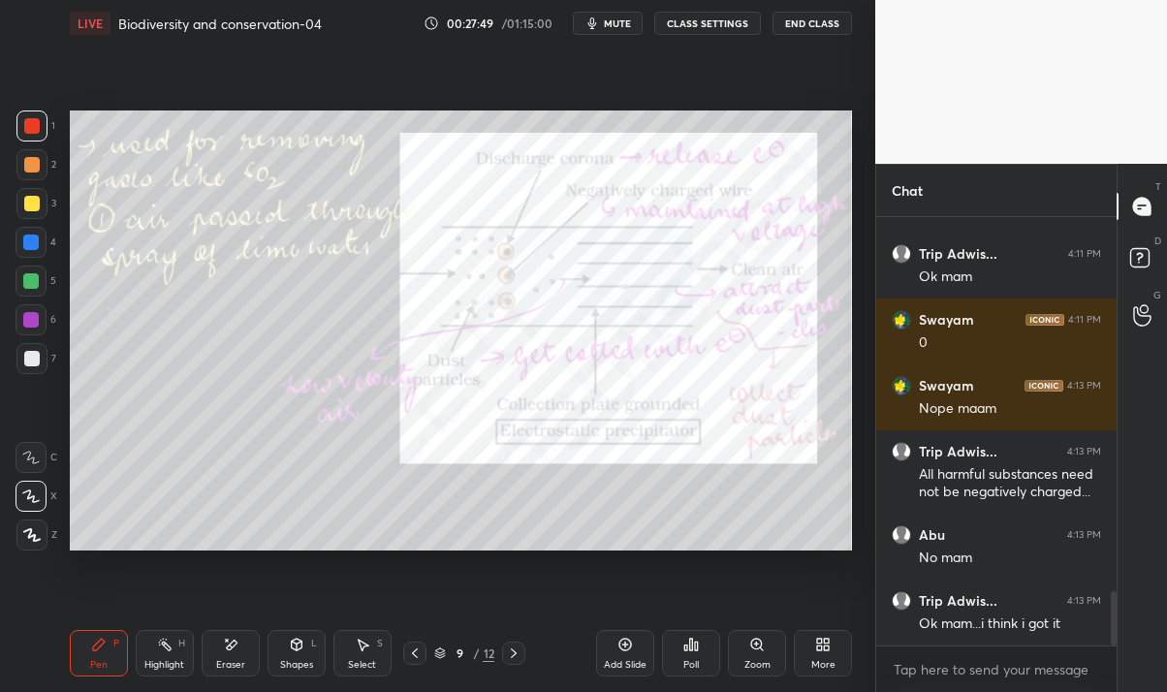
click at [412, 659] on icon at bounding box center [415, 653] width 16 height 16
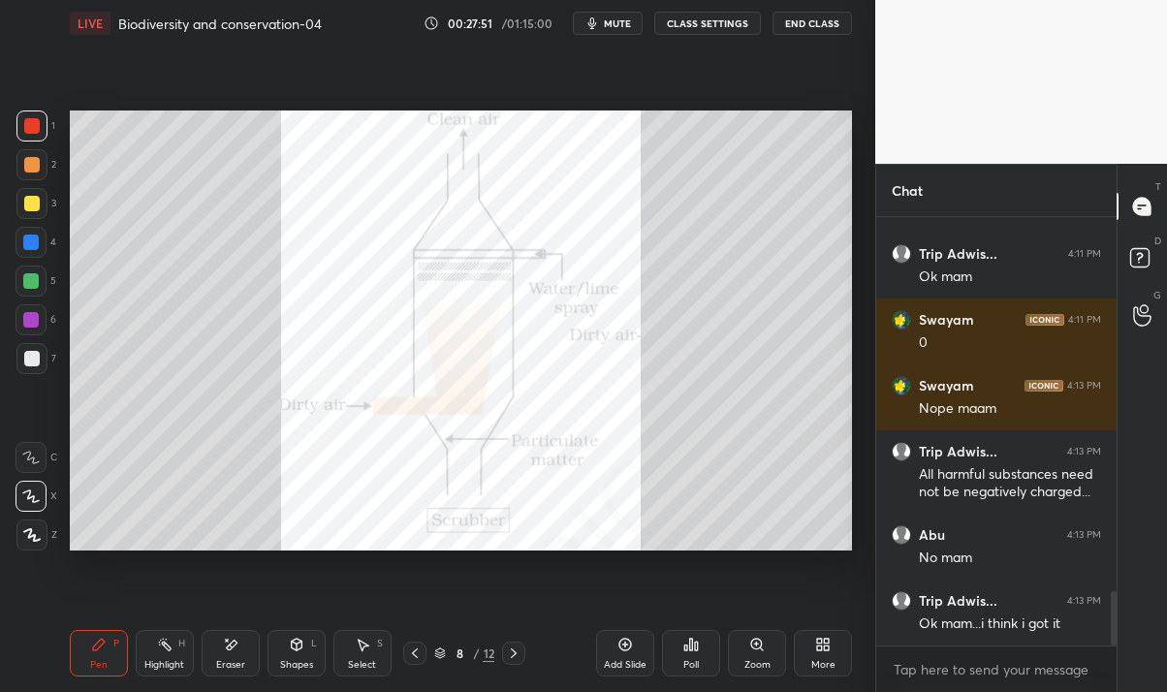
click at [411, 664] on div at bounding box center [414, 652] width 23 height 23
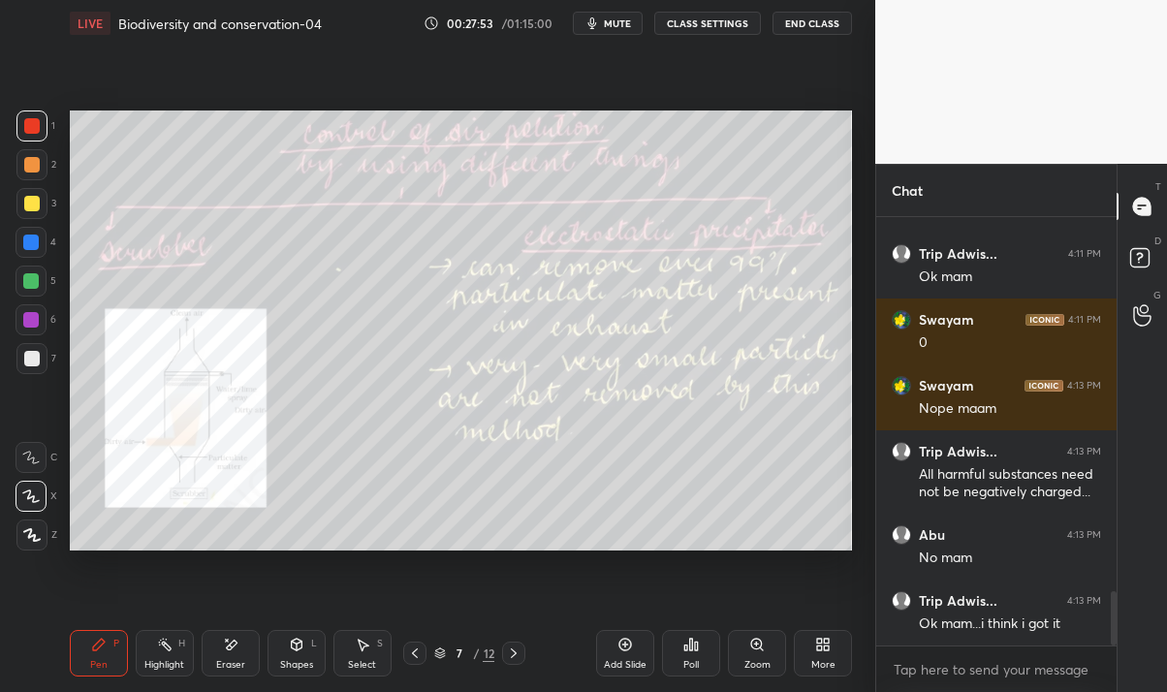
click at [539, 651] on div "7 / 12" at bounding box center [465, 652] width 264 height 23
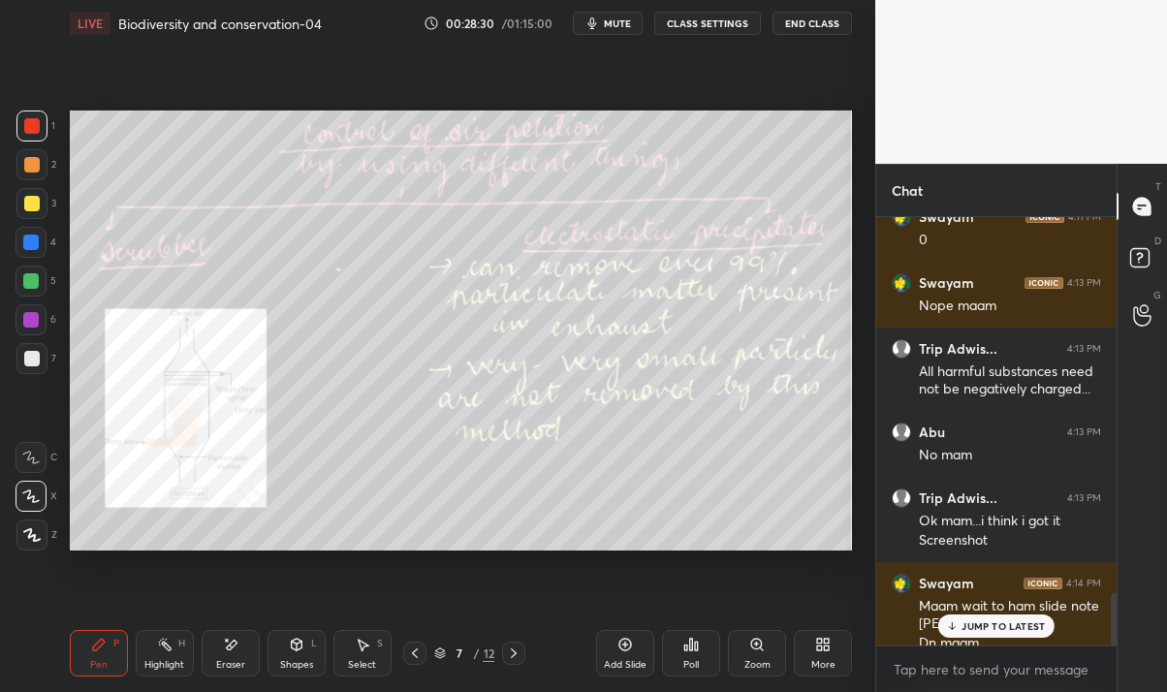
scroll to position [3078, 0]
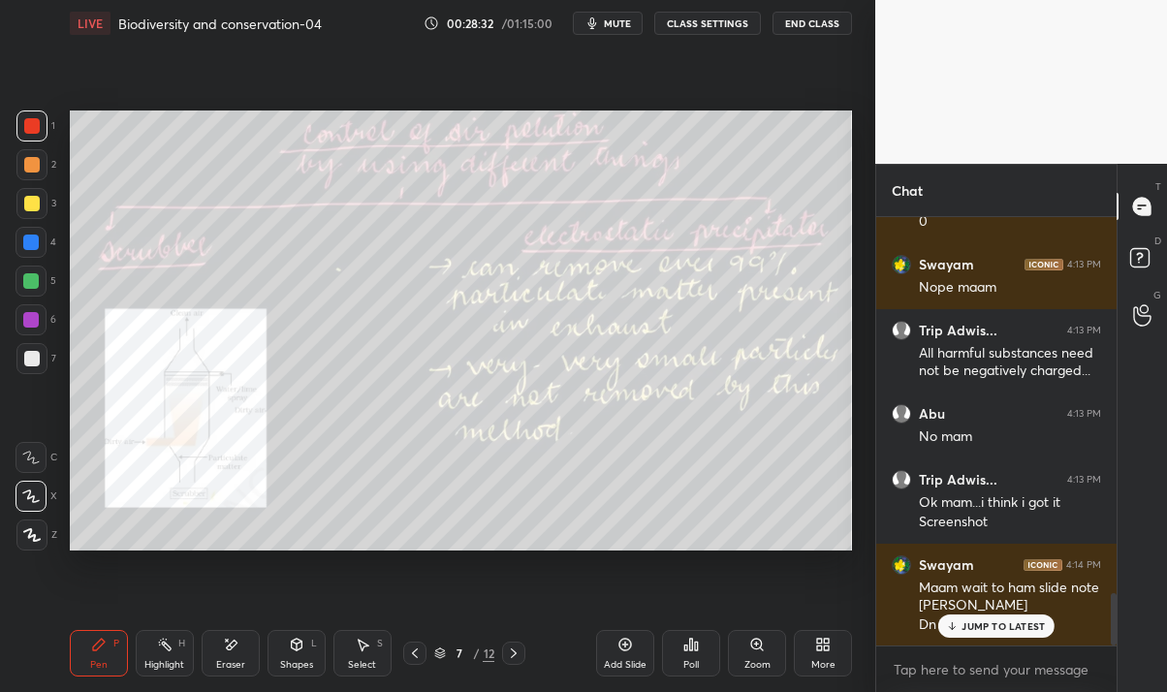
click at [512, 654] on icon at bounding box center [514, 653] width 16 height 16
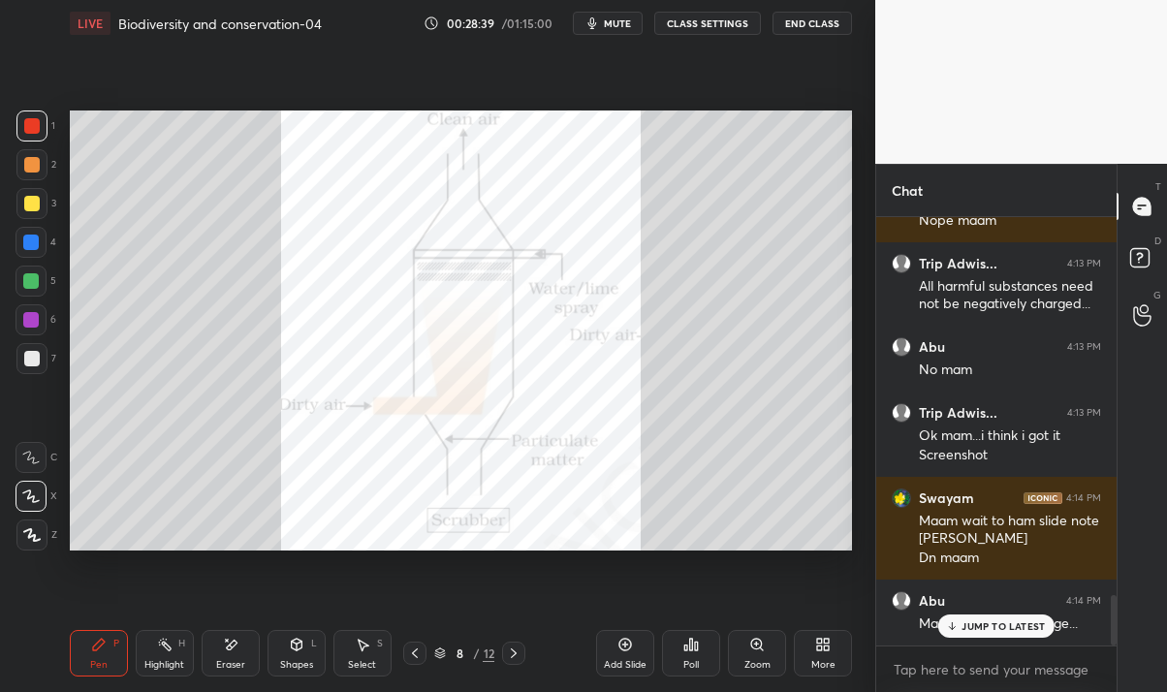
scroll to position [3210, 0]
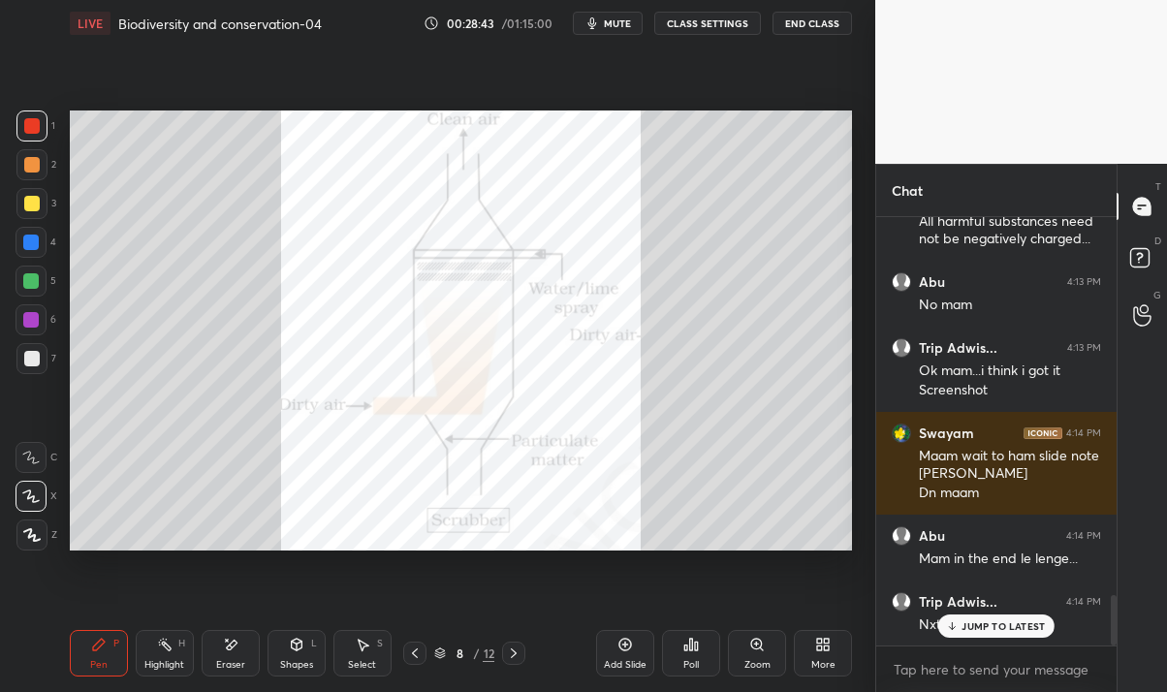
click at [509, 662] on div at bounding box center [513, 652] width 23 height 23
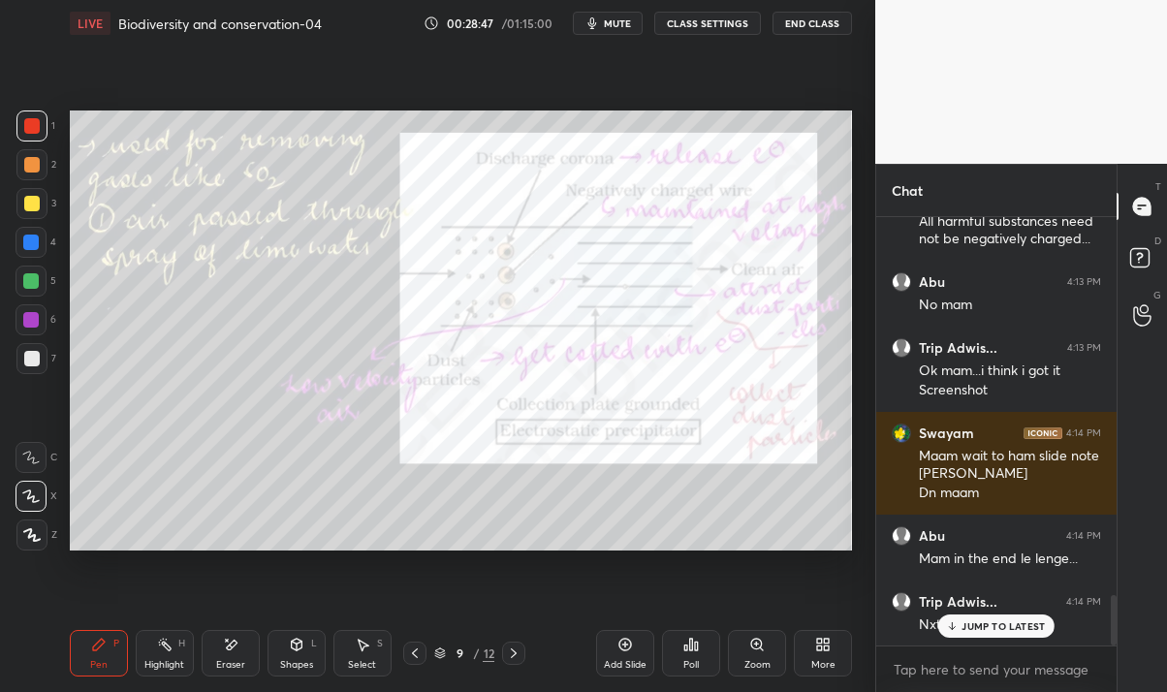
click at [975, 620] on p "JUMP TO LATEST" at bounding box center [1002, 626] width 83 height 12
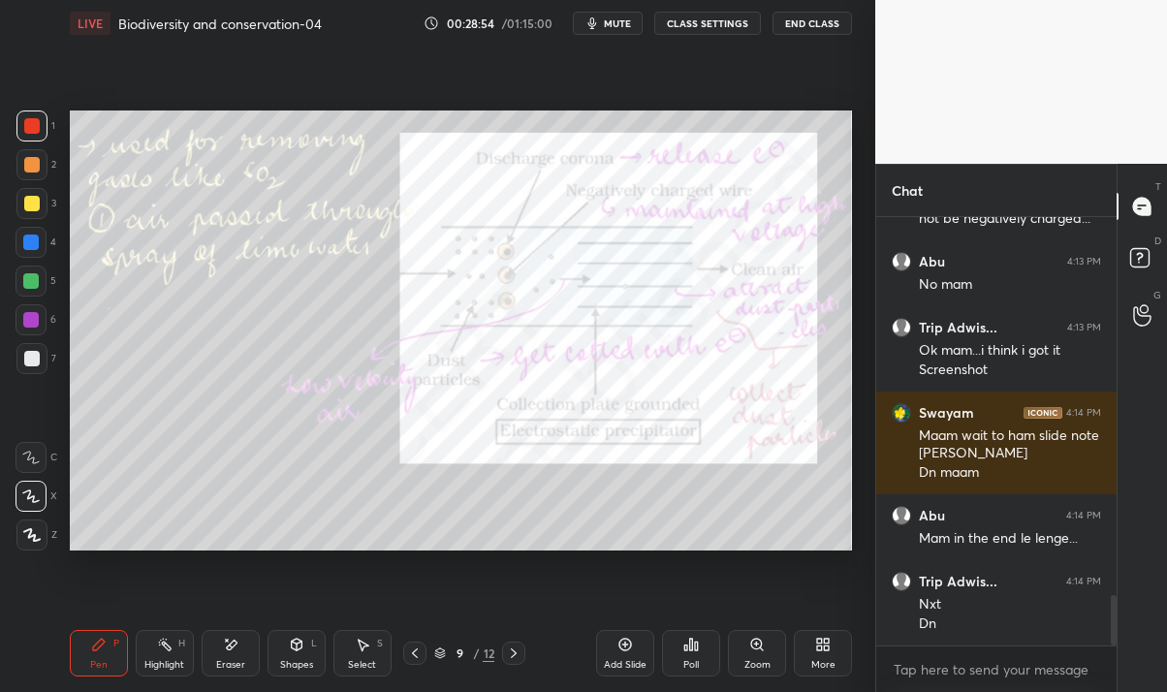
click at [513, 655] on icon at bounding box center [514, 653] width 16 height 16
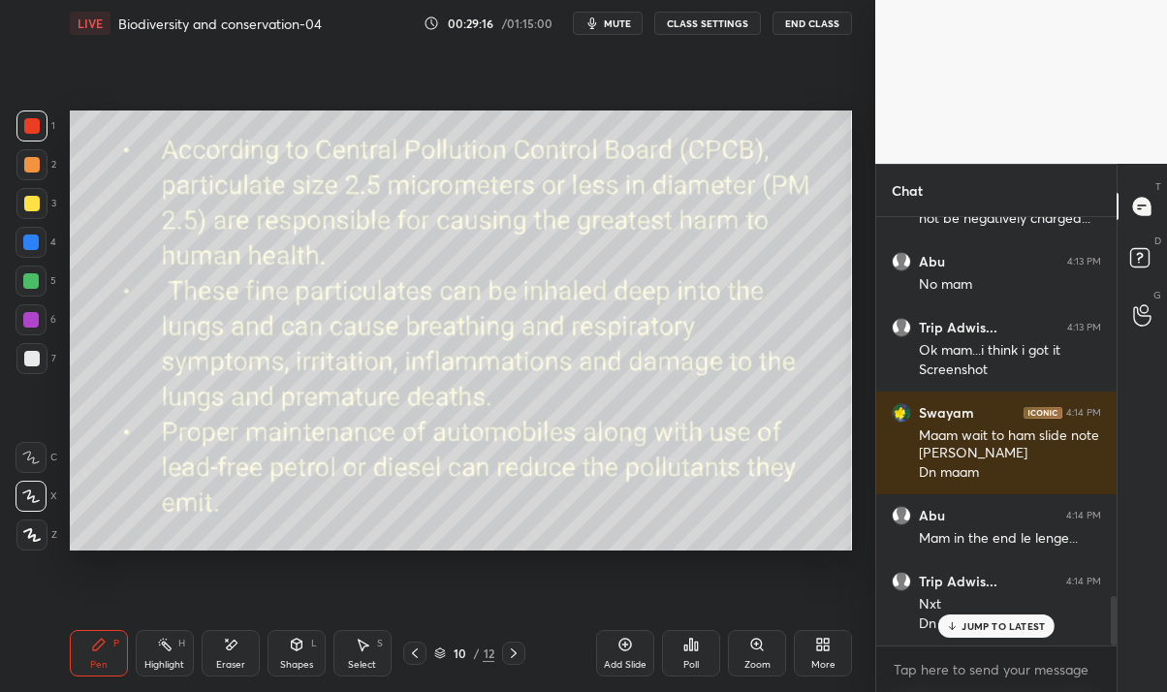
scroll to position [3295, 0]
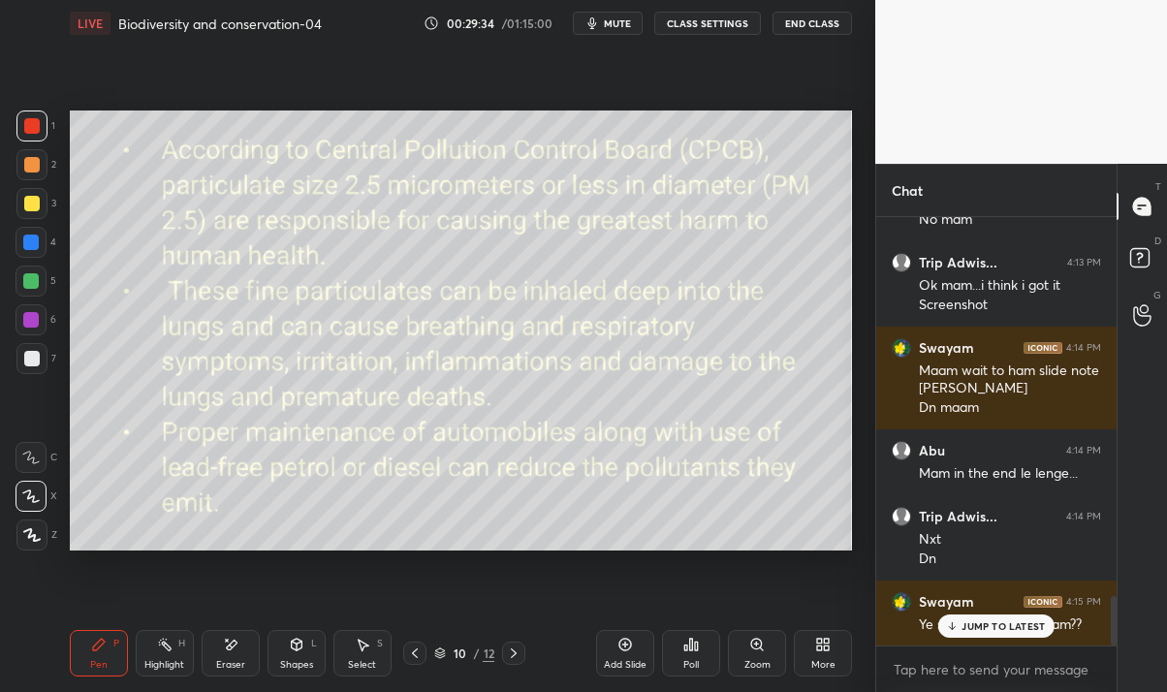
click at [1002, 635] on div "JUMP TO LATEST" at bounding box center [996, 625] width 116 height 23
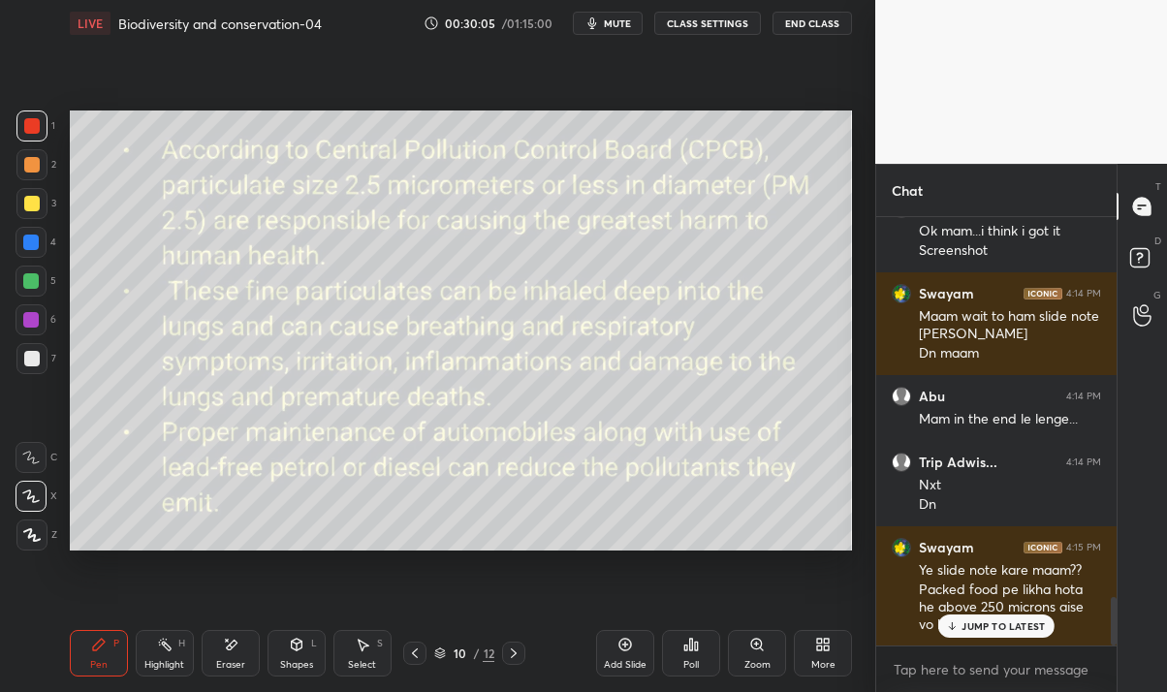
click at [971, 621] on p "JUMP TO LATEST" at bounding box center [1002, 626] width 83 height 12
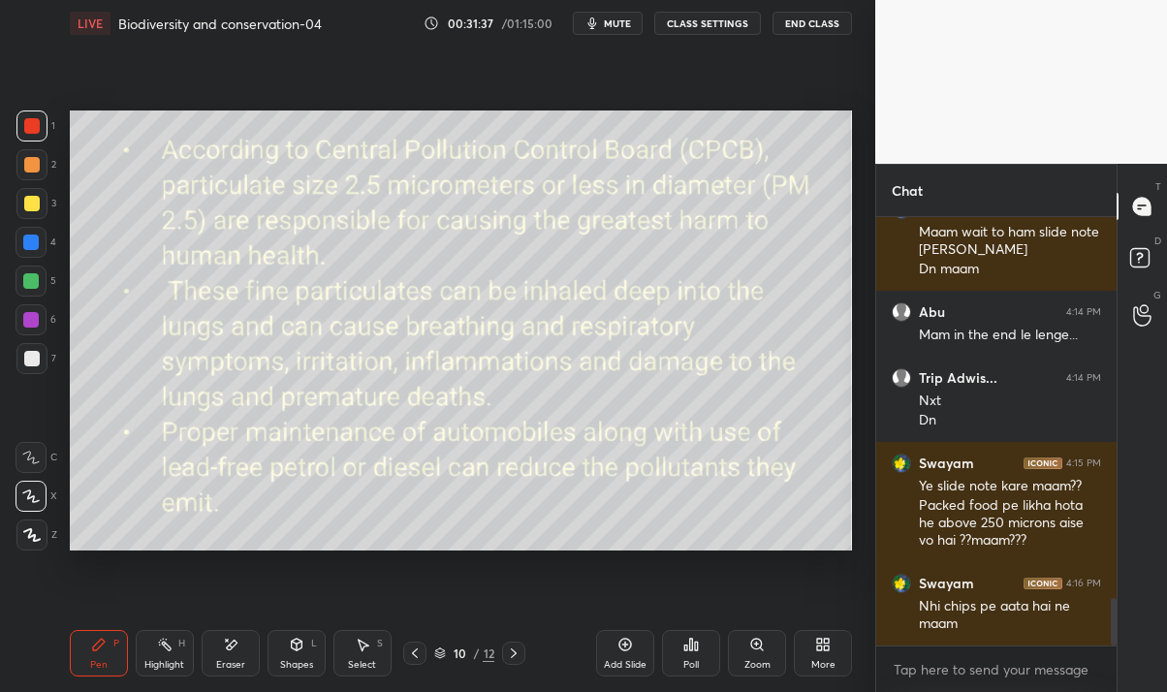
click at [522, 650] on div at bounding box center [513, 652] width 23 height 23
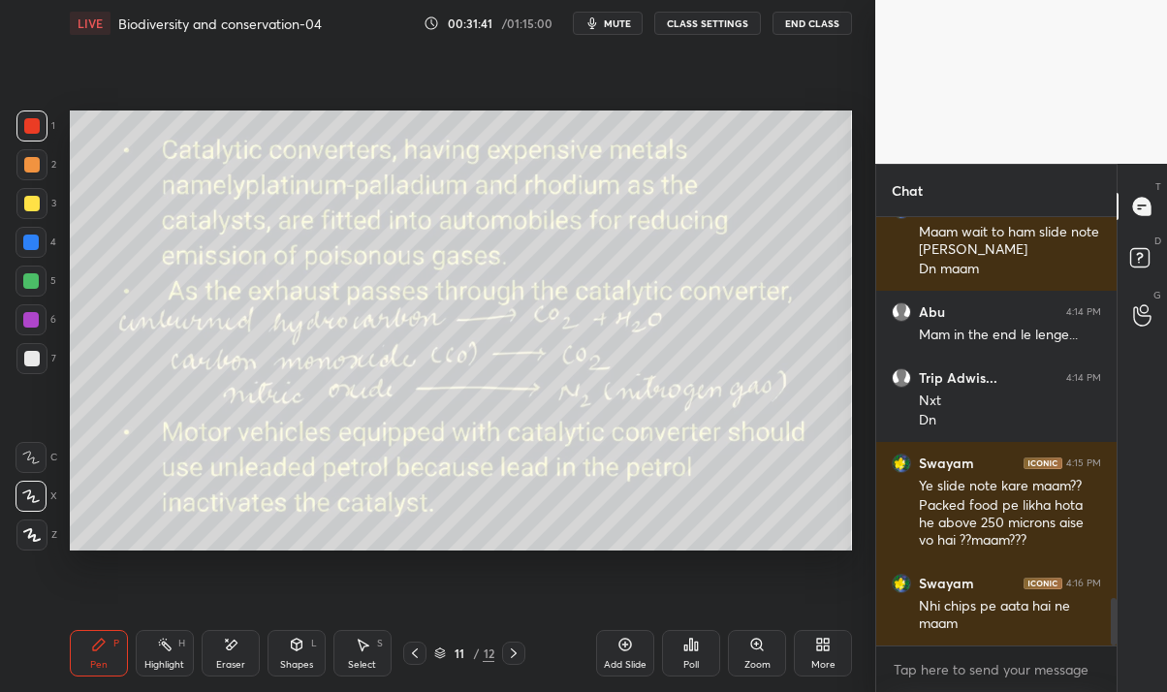
click at [415, 653] on icon at bounding box center [415, 653] width 16 height 16
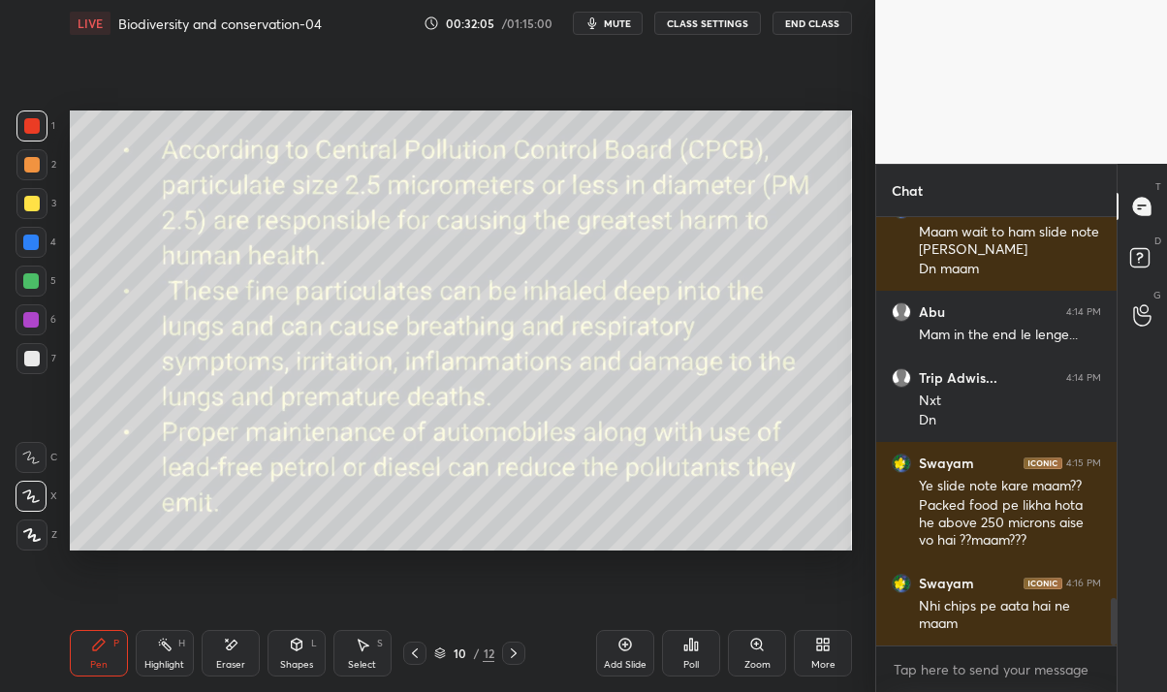
scroll to position [3551, 0]
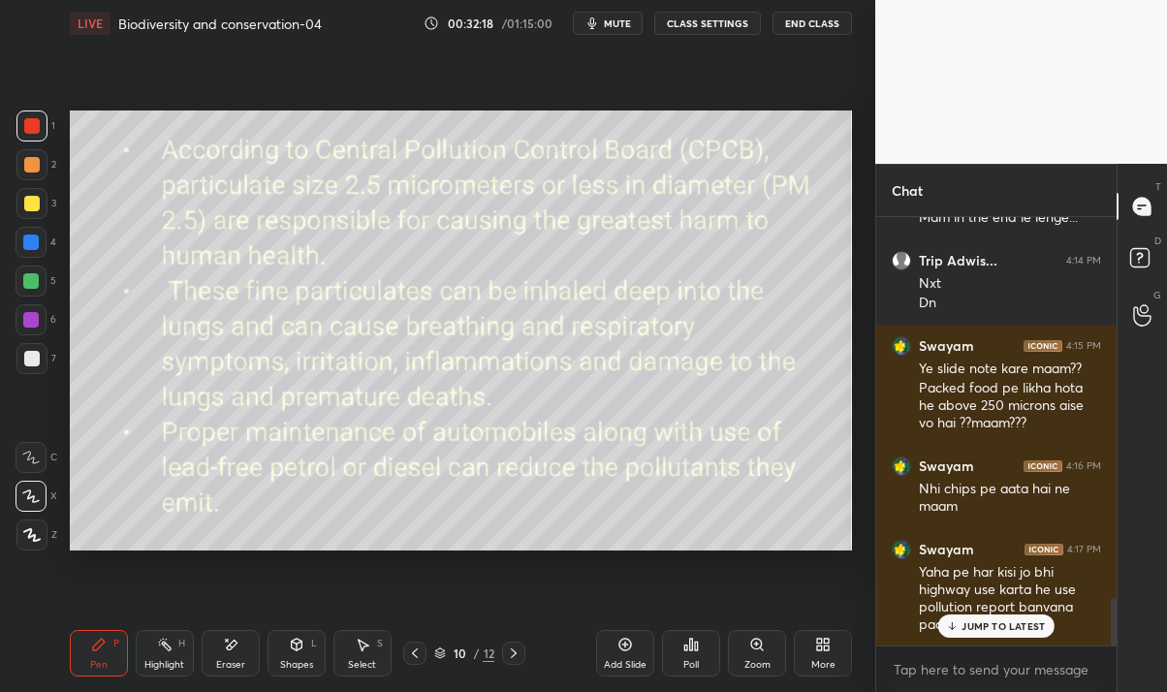
click at [990, 627] on p "JUMP TO LATEST" at bounding box center [1002, 626] width 83 height 12
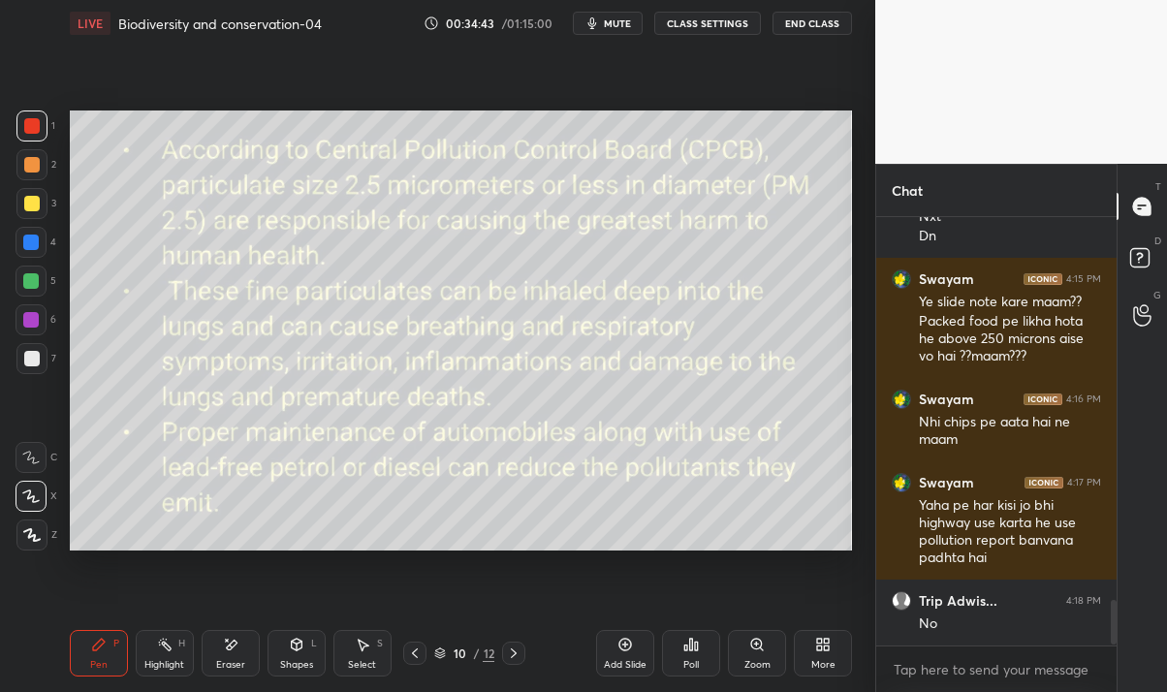
scroll to position [3683, 0]
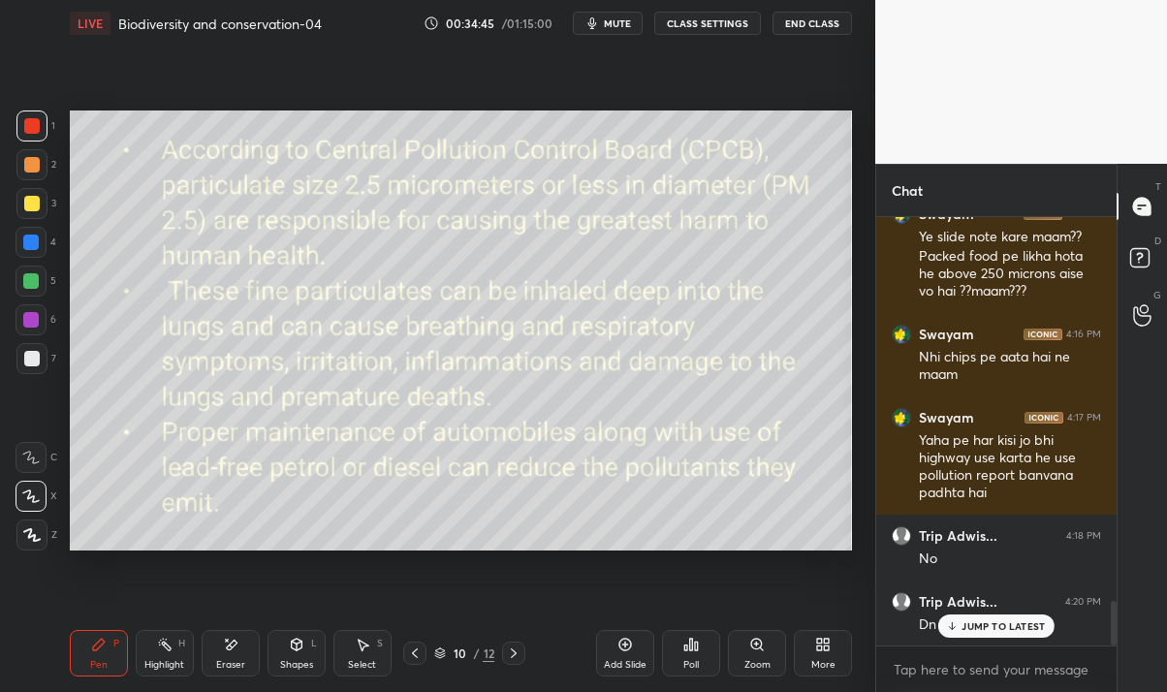
click at [1003, 640] on div "Trip Adwis... 4:20 PM Dn mam" at bounding box center [996, 613] width 240 height 66
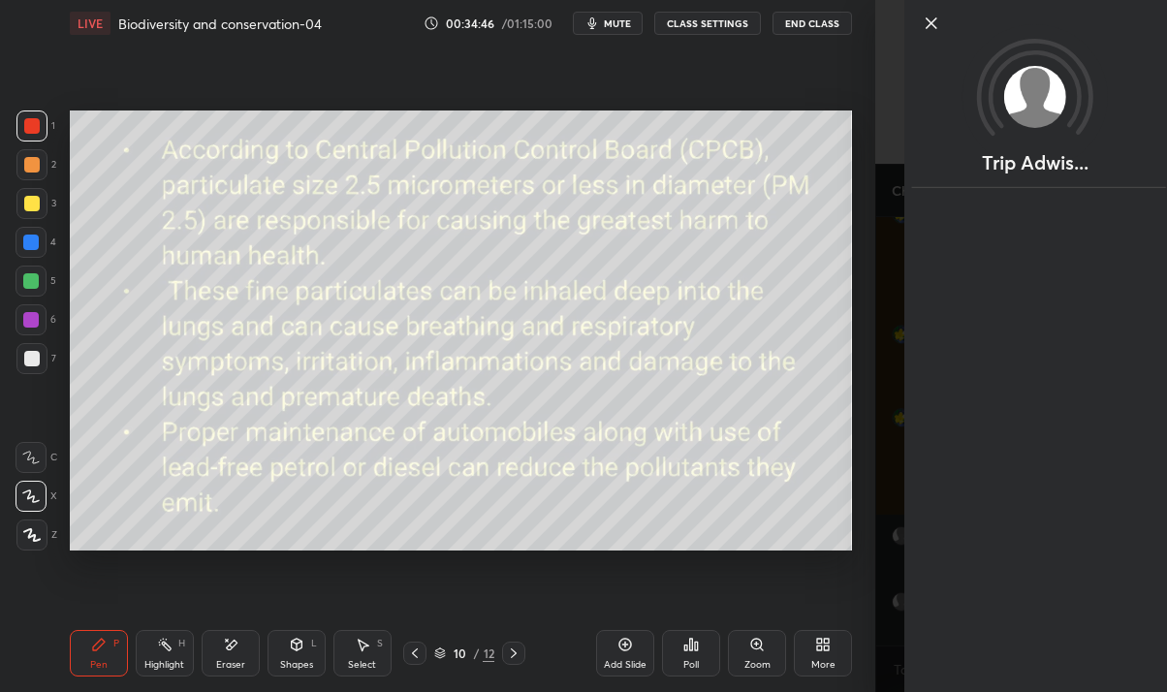
click at [857, 608] on div "Setting up your live class Poll for secs No correct answer Start poll" at bounding box center [460, 331] width 797 height 568
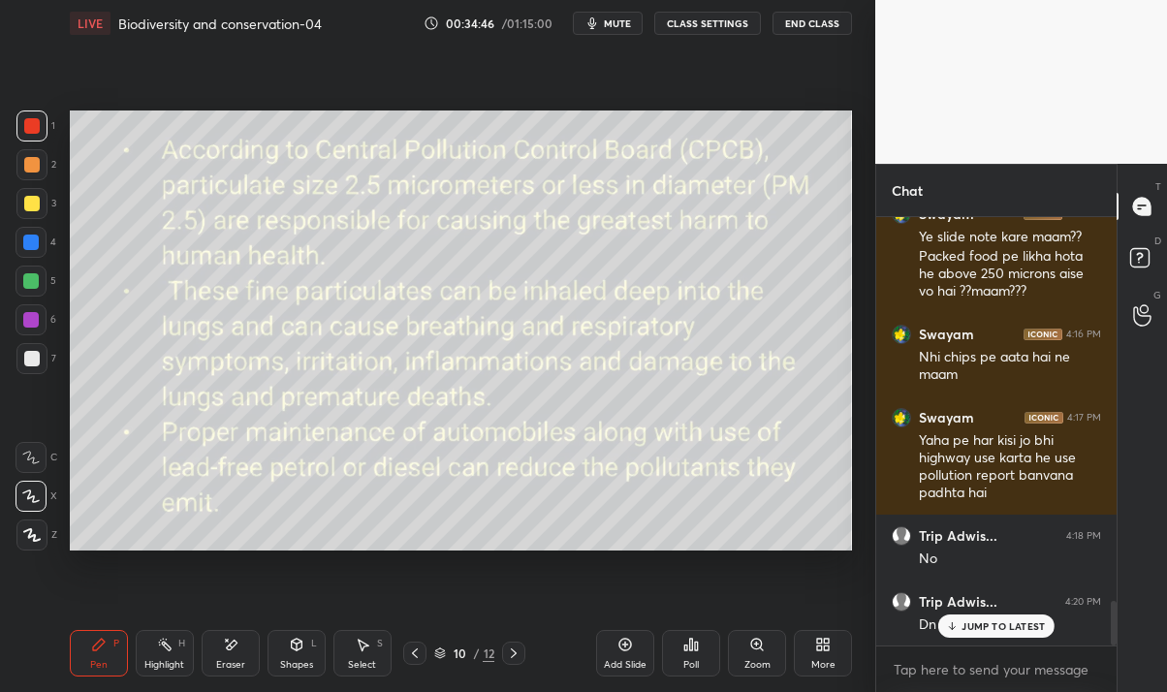
click at [992, 623] on p "JUMP TO LATEST" at bounding box center [1002, 626] width 83 height 12
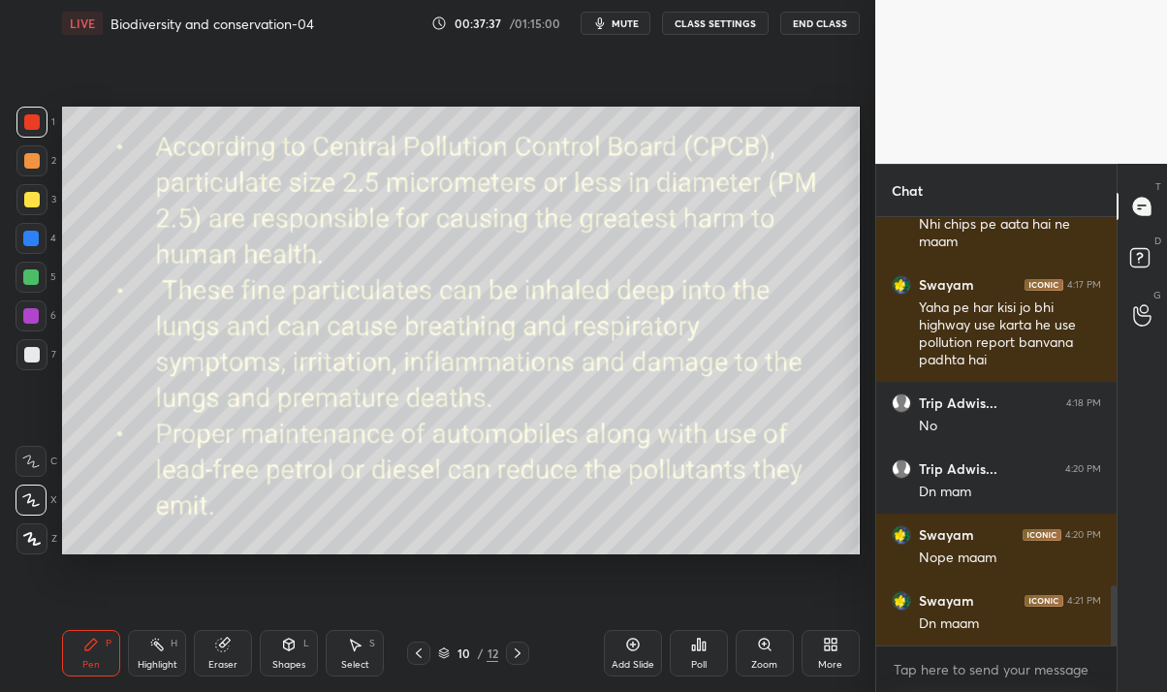
scroll to position [96321, 96090]
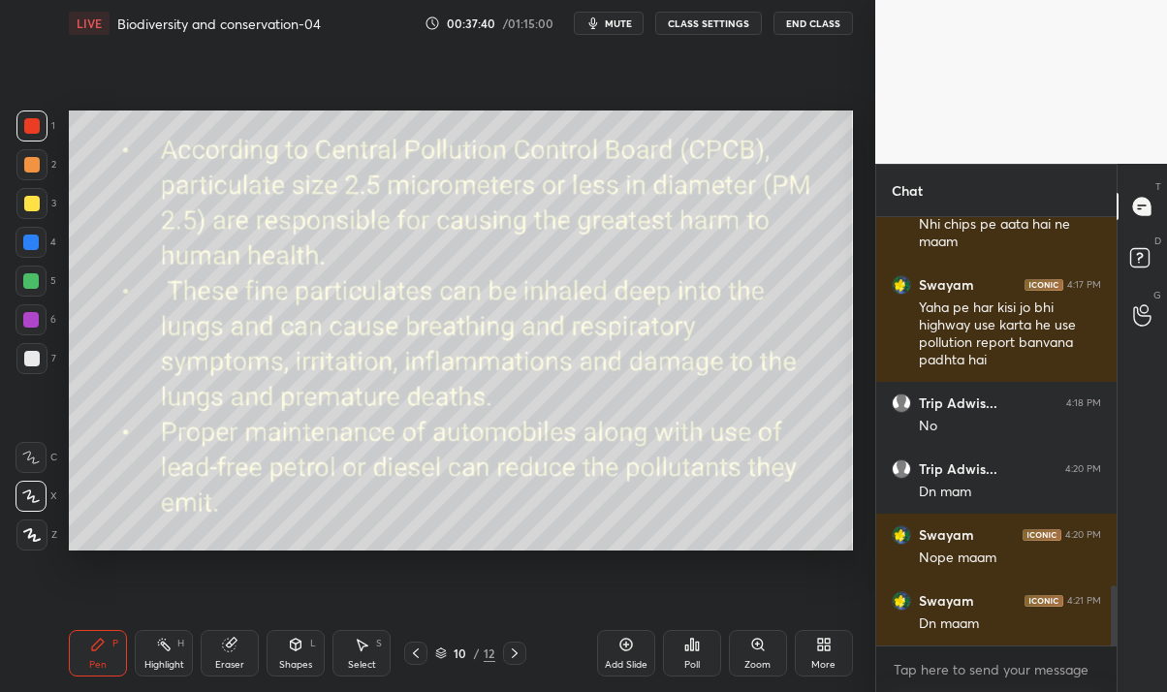
click at [523, 648] on div at bounding box center [514, 652] width 23 height 23
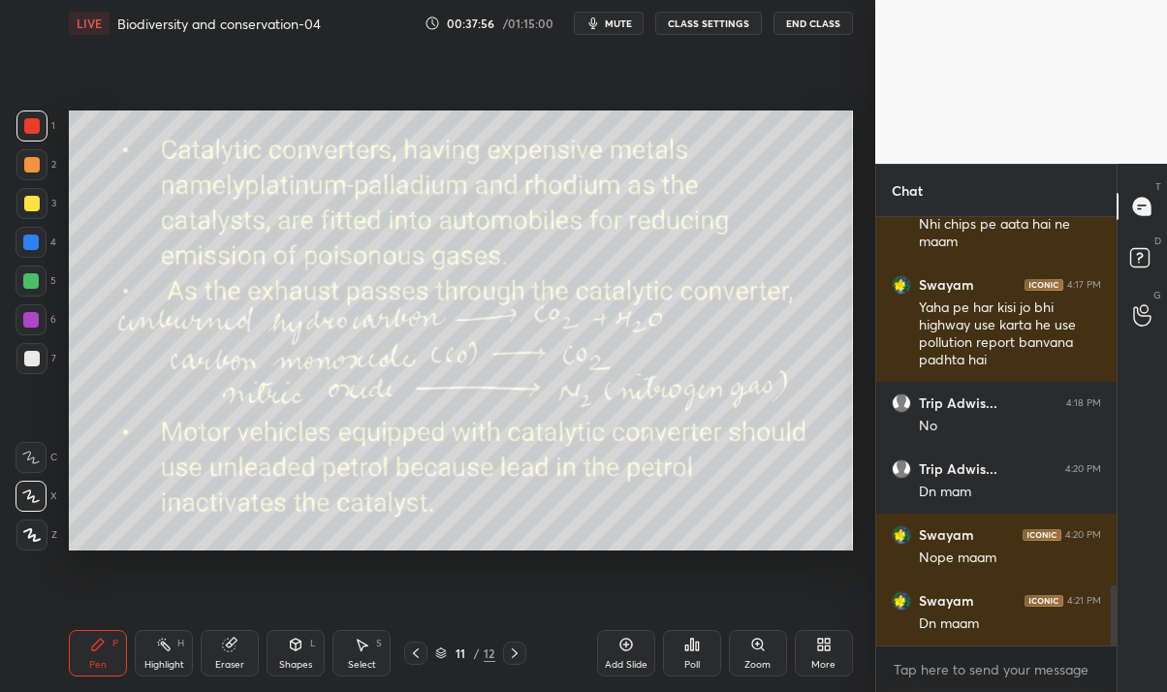
click at [239, 669] on div "Eraser" at bounding box center [229, 665] width 29 height 10
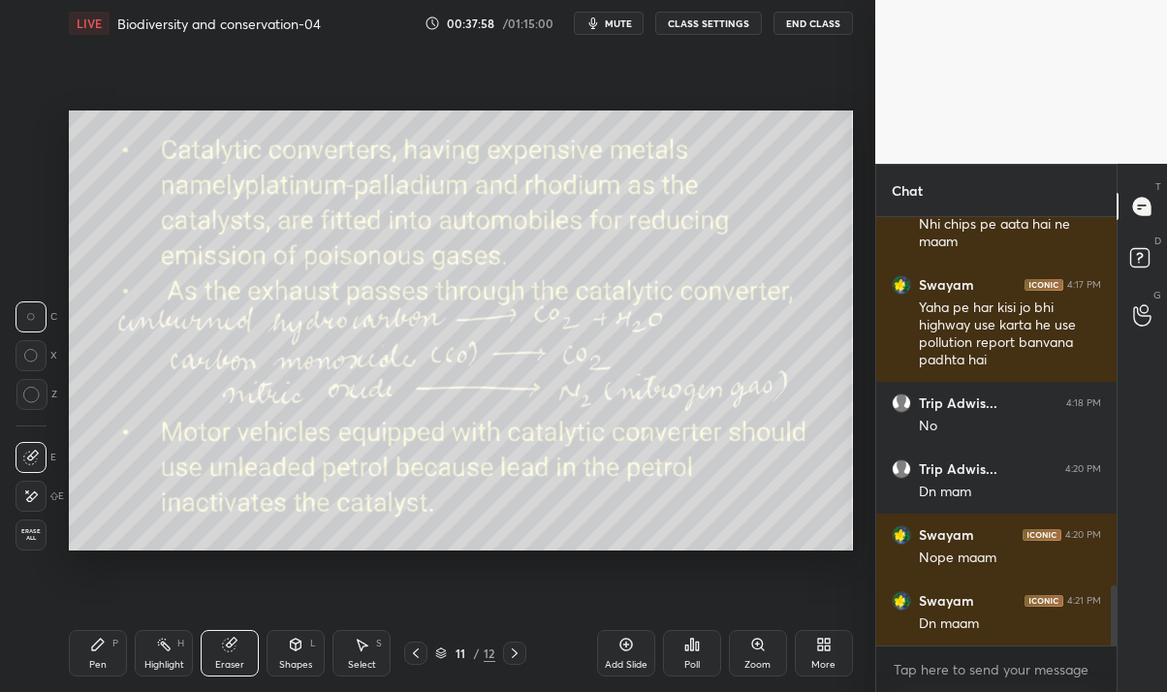
click at [77, 689] on div "Pen P Highlight H Eraser Shapes L Select S 11 / 12 Add Slide Poll Zoom More" at bounding box center [460, 653] width 783 height 78
click at [89, 653] on div "Pen P" at bounding box center [98, 653] width 58 height 47
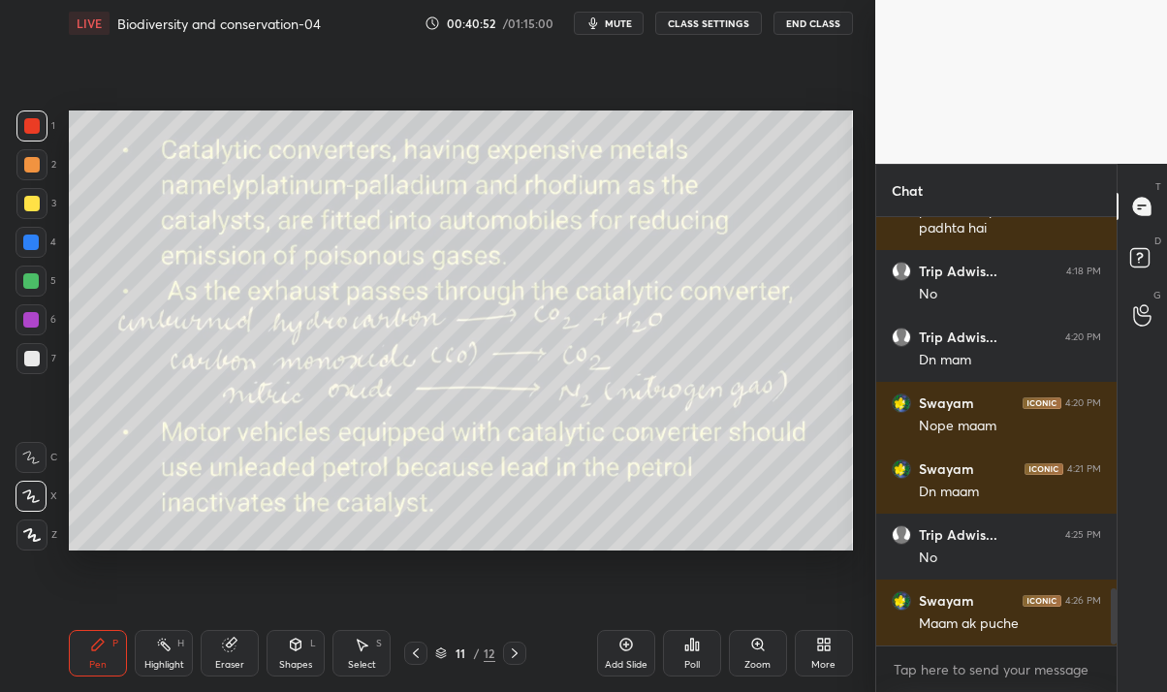
scroll to position [2838, 0]
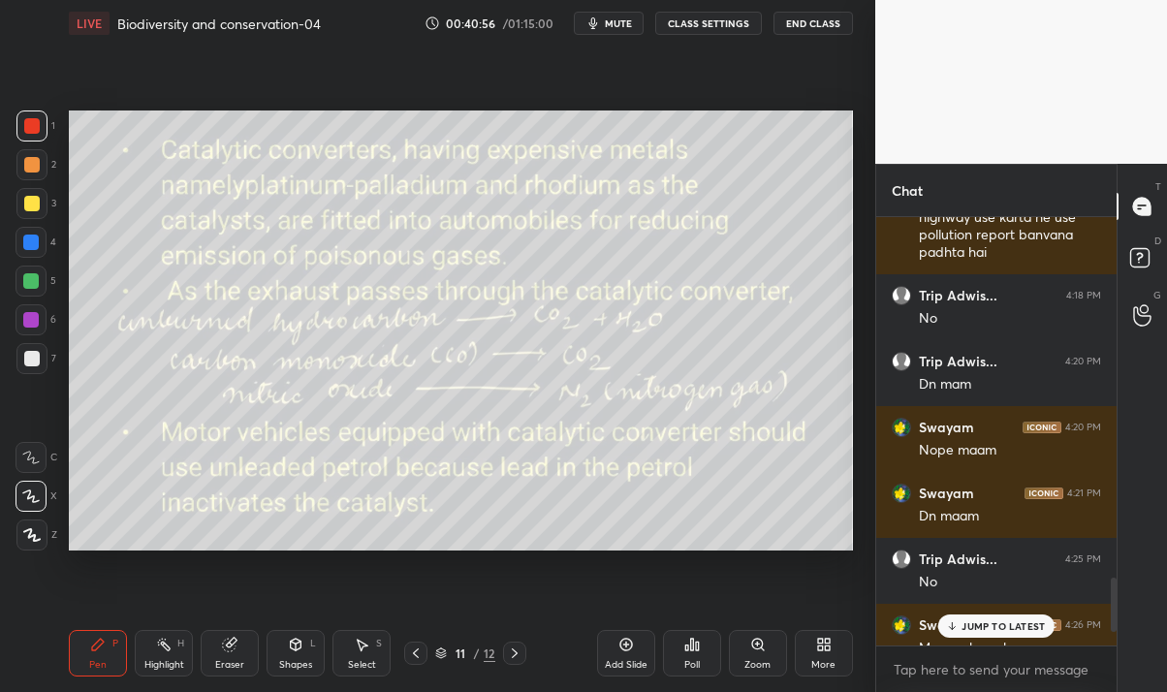
click at [1006, 635] on div "JUMP TO LATEST" at bounding box center [996, 625] width 116 height 23
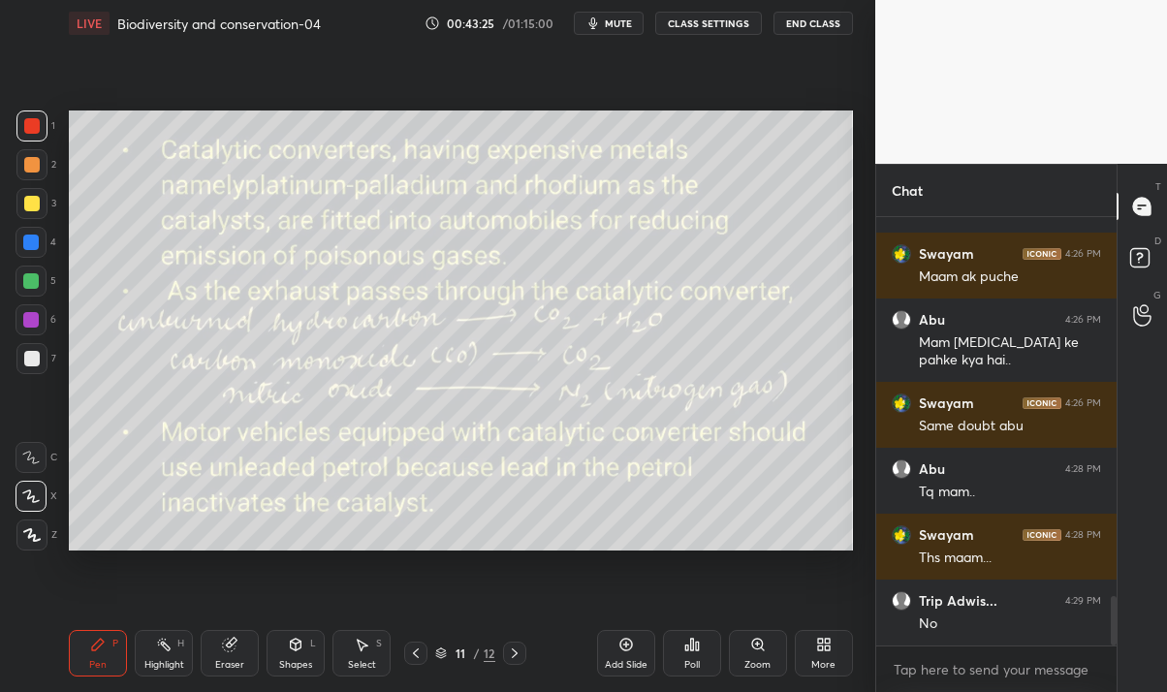
scroll to position [3275, 0]
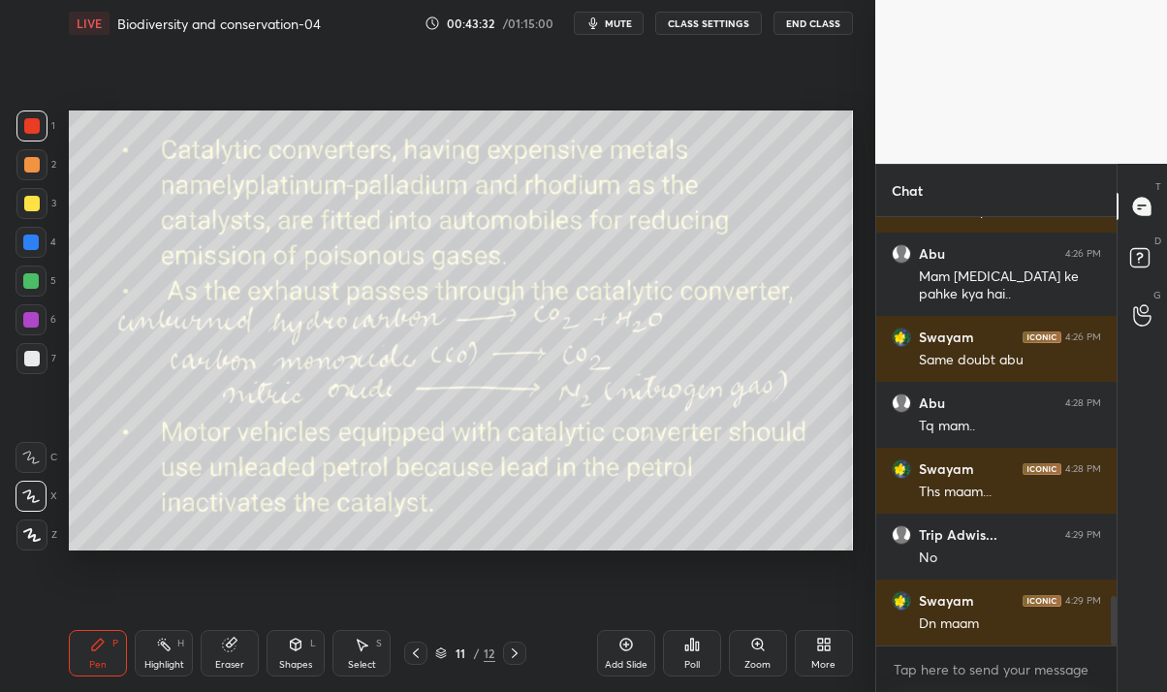
click at [511, 658] on icon at bounding box center [515, 653] width 16 height 16
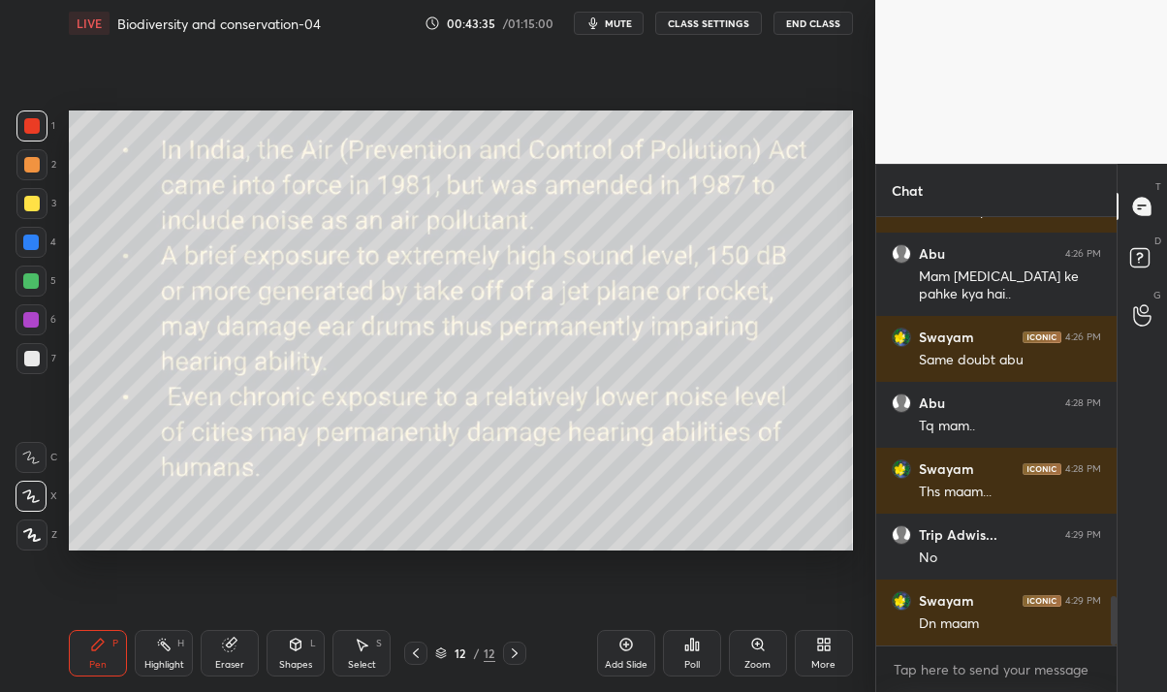
click at [414, 657] on icon at bounding box center [416, 653] width 16 height 16
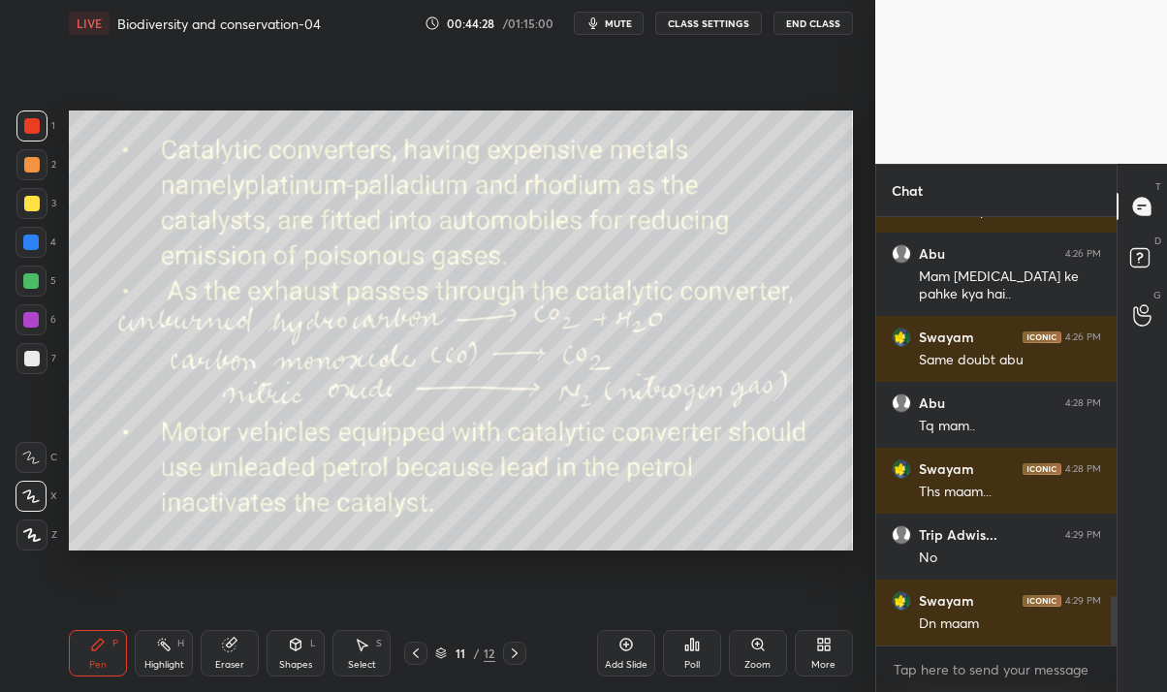
click at [619, 16] on span "mute" at bounding box center [618, 23] width 27 height 14
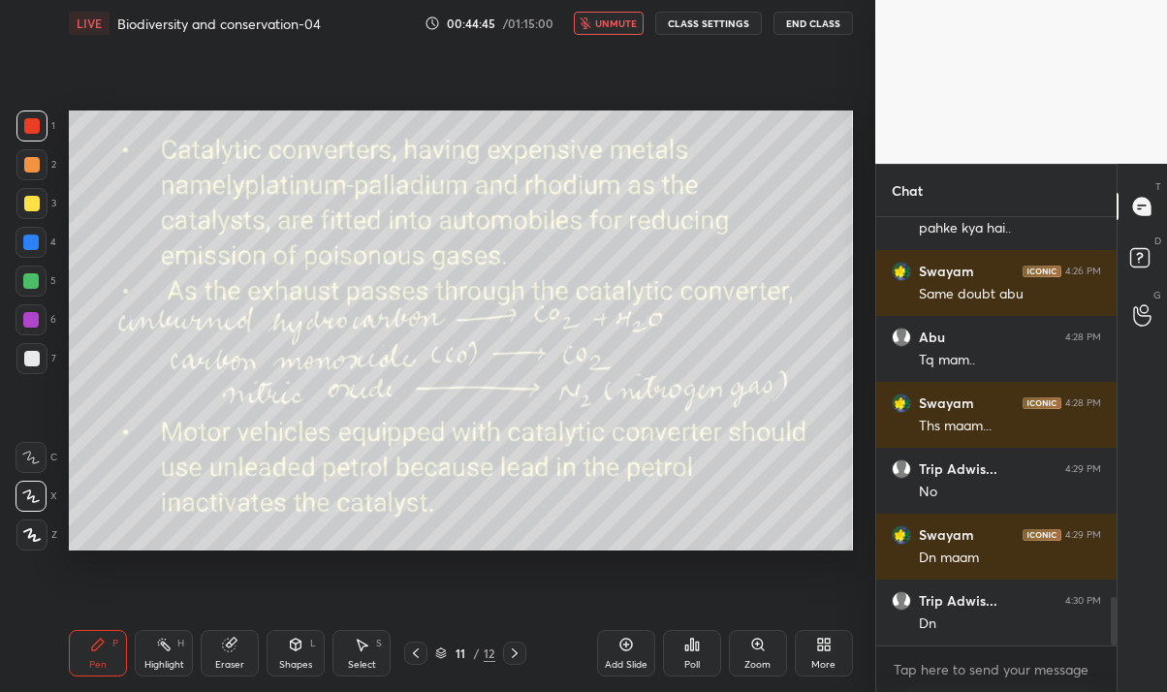
click at [514, 652] on icon at bounding box center [515, 653] width 16 height 16
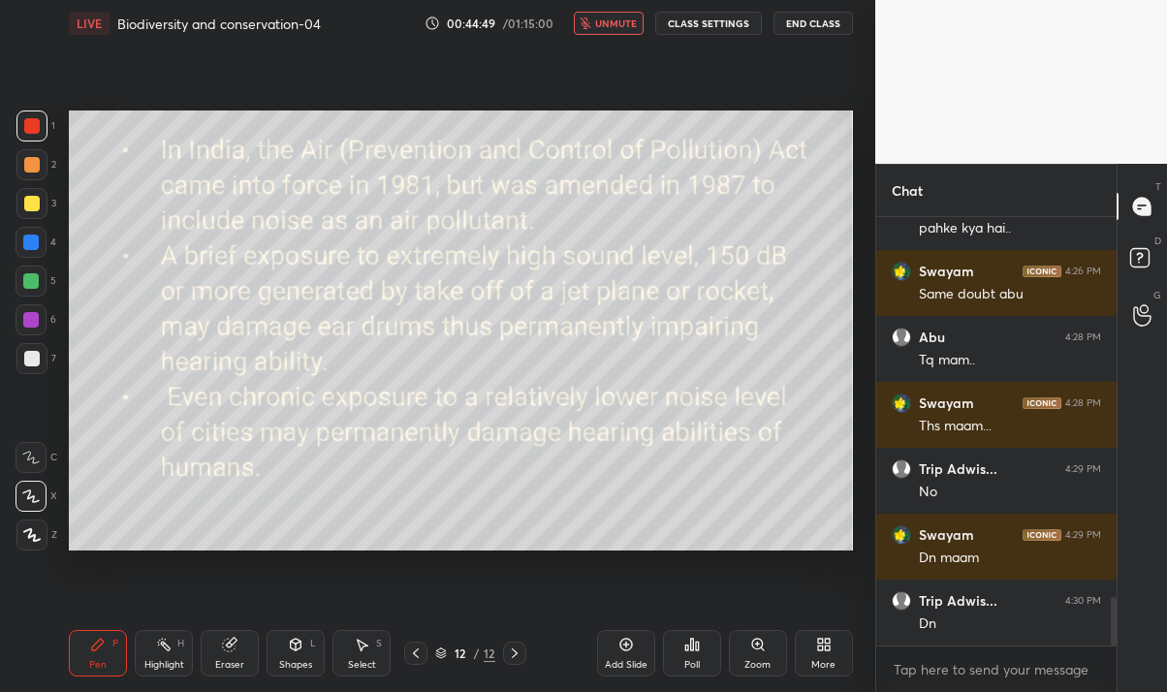
click at [622, 9] on div "LIVE Biodiversity and conservation-04 00:44:49 / 01:15:00 unmute CLASS SETTINGS…" at bounding box center [460, 23] width 783 height 47
click at [625, 23] on span "unmute" at bounding box center [616, 23] width 42 height 14
click at [226, 663] on div "Eraser" at bounding box center [229, 665] width 29 height 10
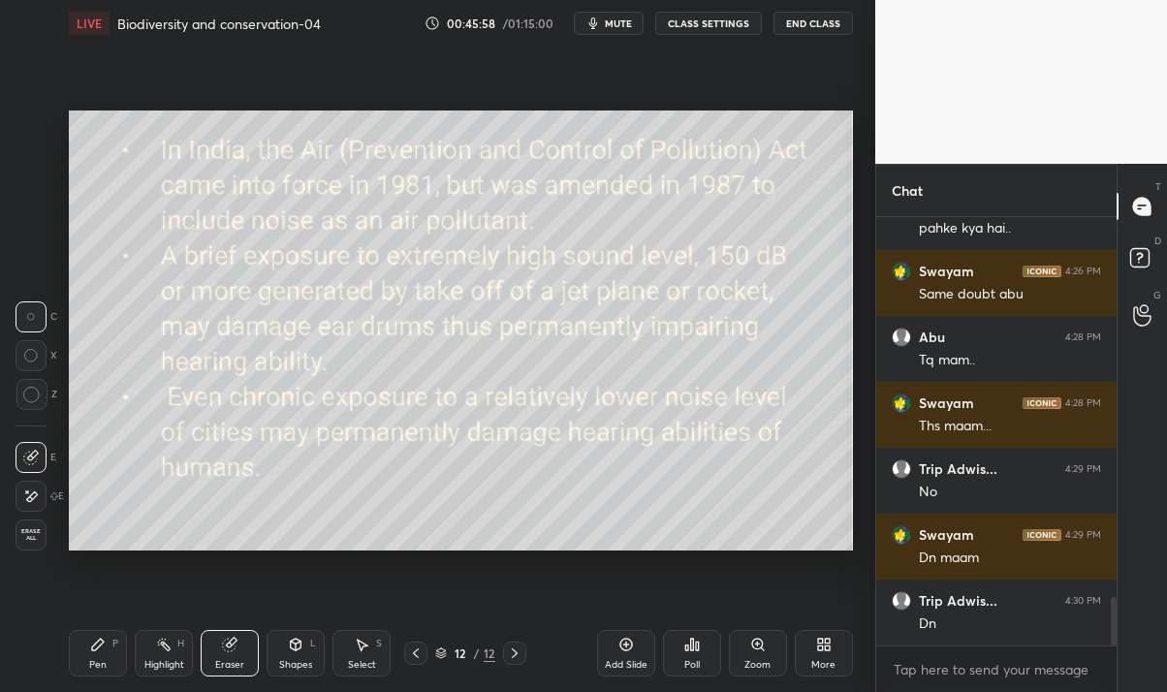
click at [108, 647] on div "Pen P" at bounding box center [98, 653] width 58 height 47
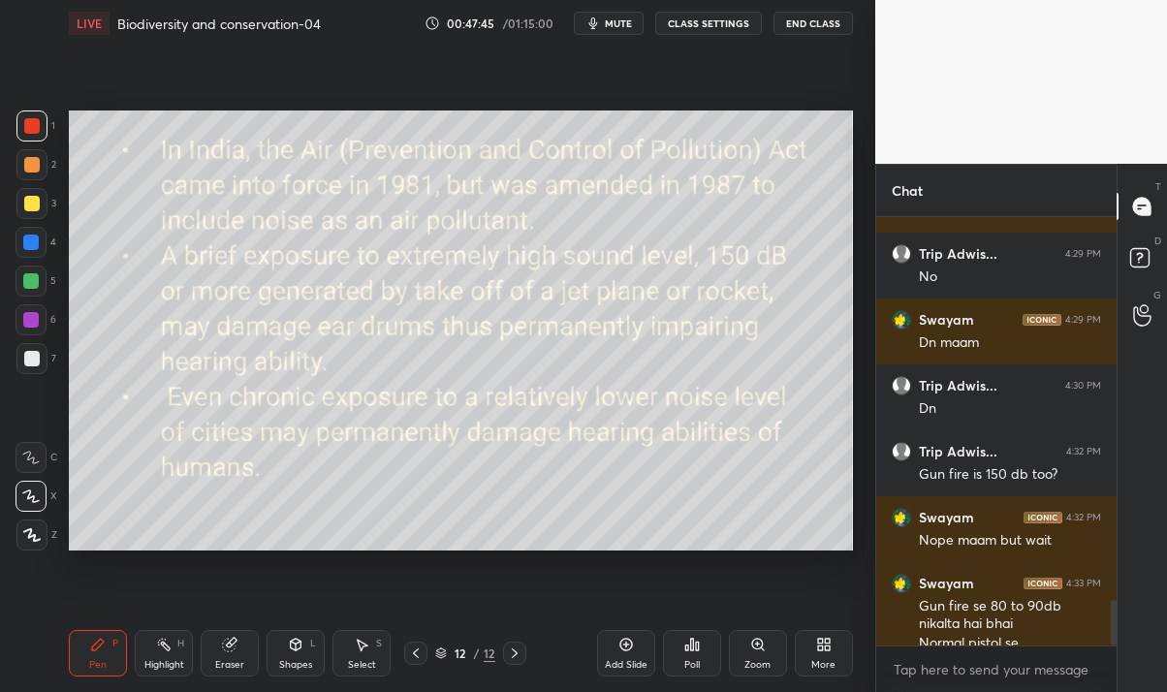
scroll to position [3574, 0]
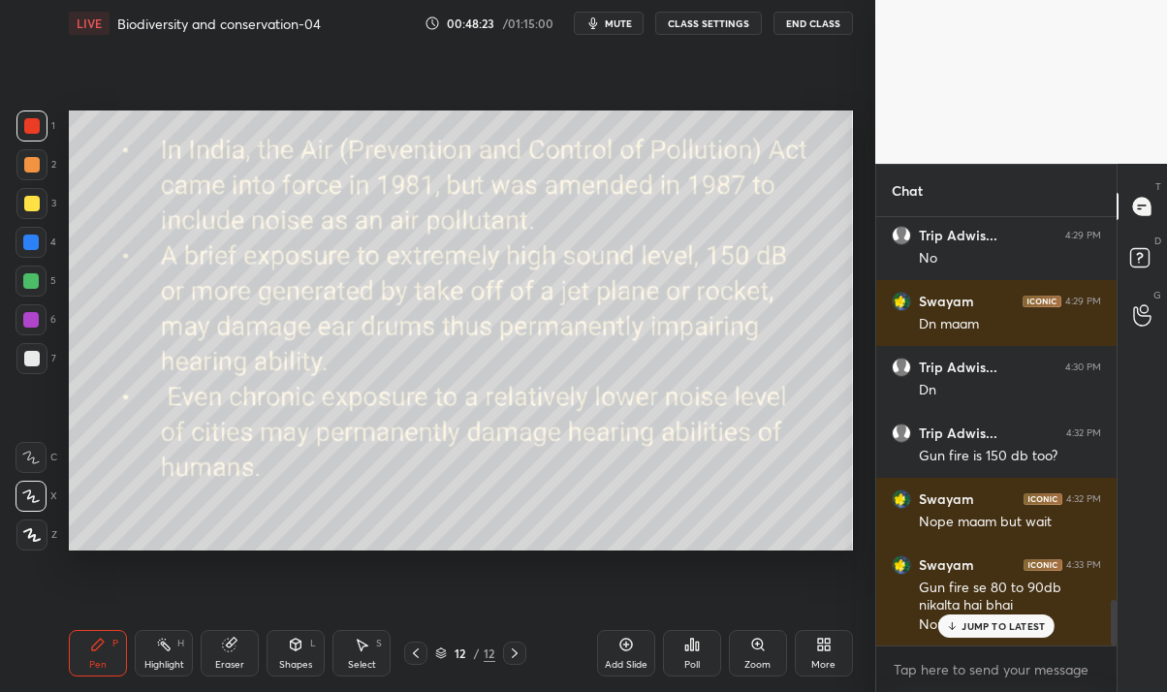
click at [988, 631] on p "JUMP TO LATEST" at bounding box center [1002, 626] width 83 height 12
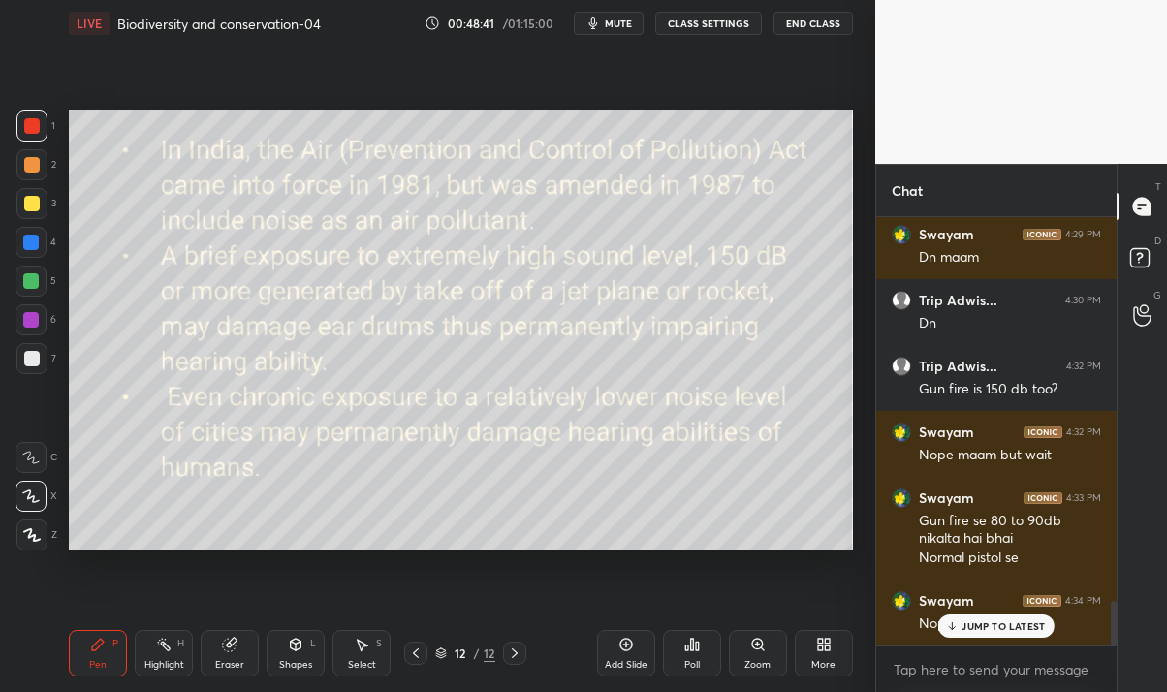
scroll to position [3706, 0]
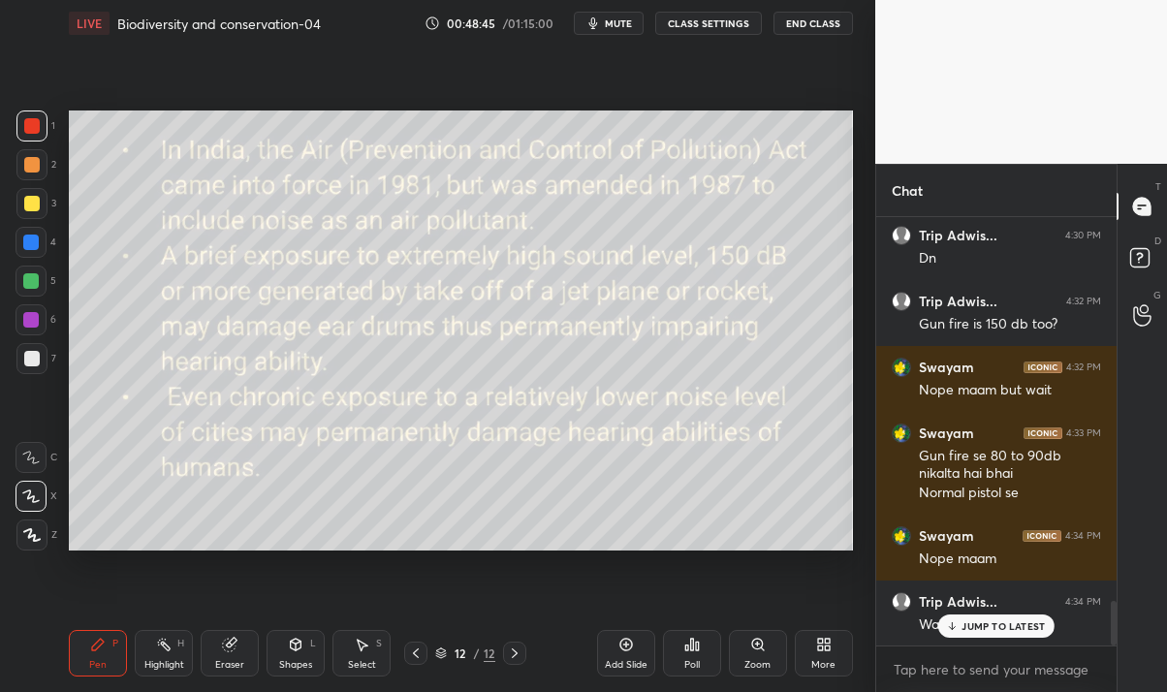
click at [993, 629] on p "JUMP TO LATEST" at bounding box center [1002, 626] width 83 height 12
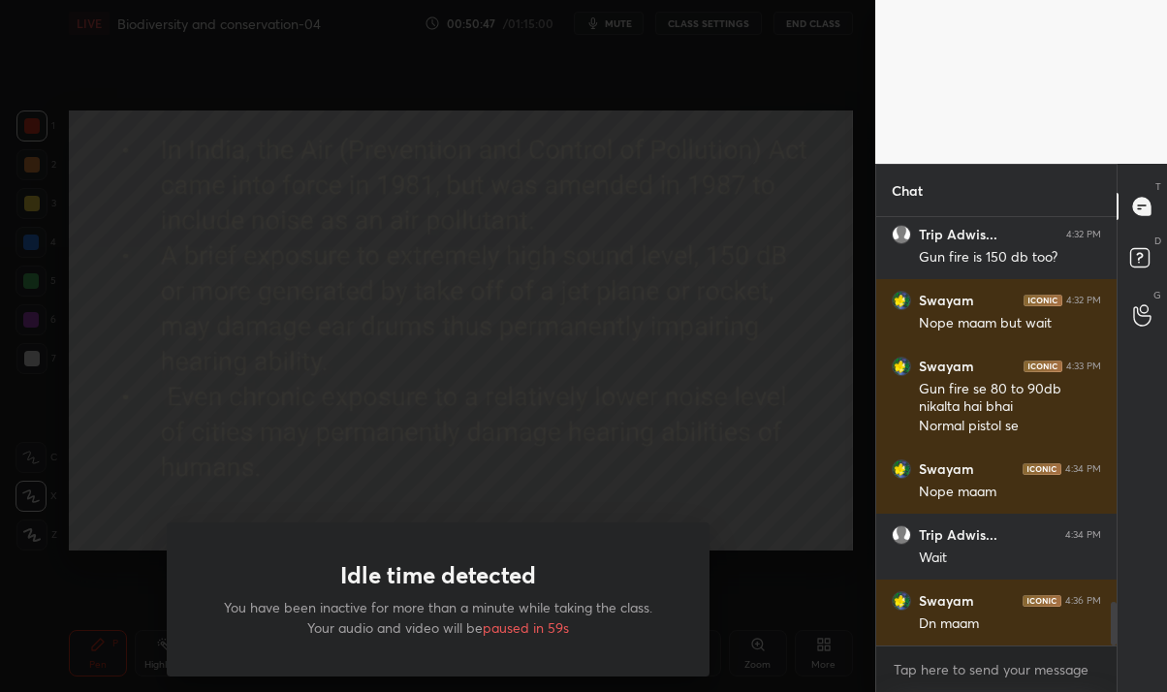
click at [317, 412] on div "Idle time detected You have been inactive for more than a minute while taking t…" at bounding box center [437, 346] width 875 height 692
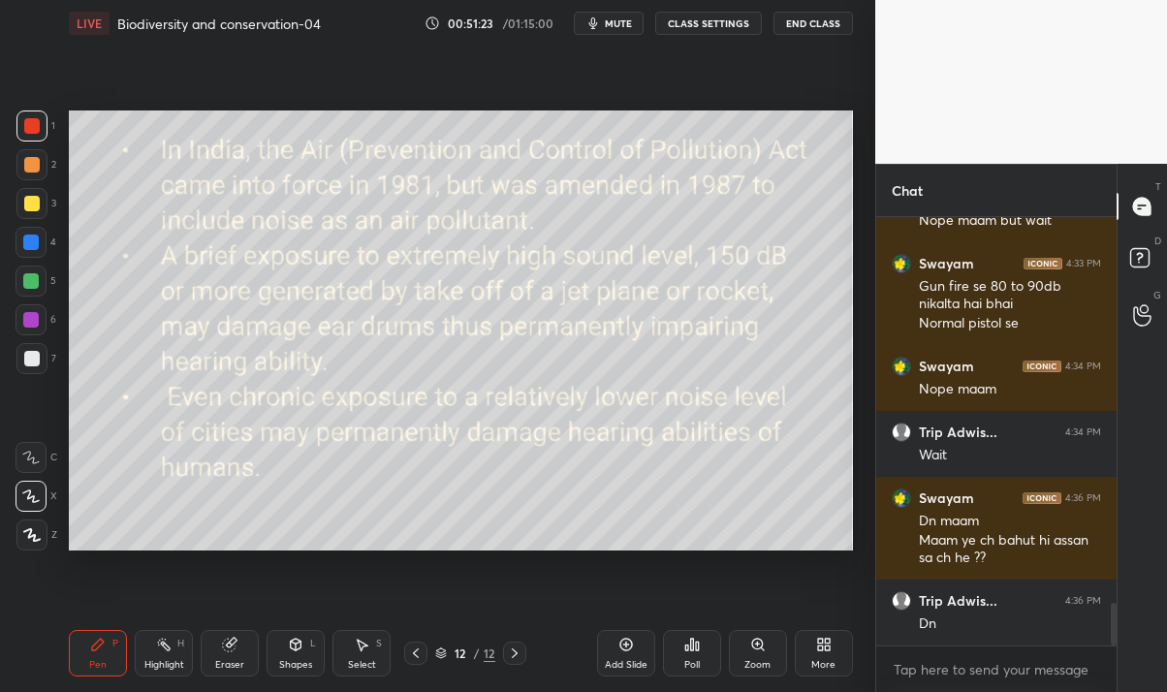
scroll to position [3941, 0]
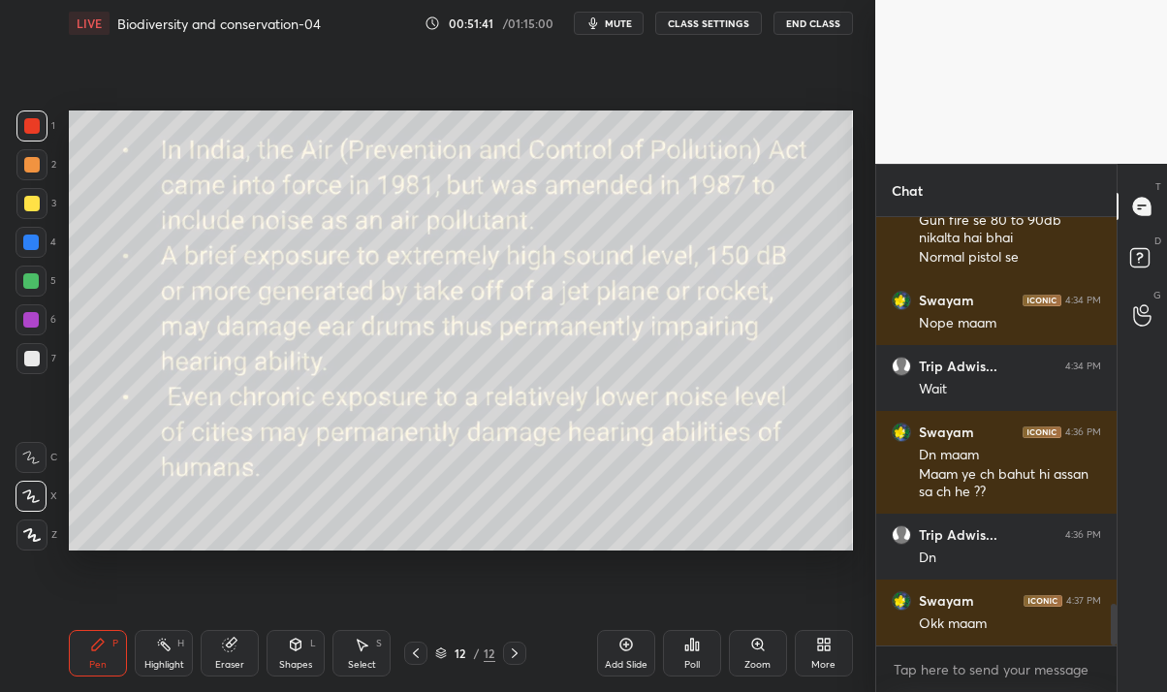
click at [621, 660] on div "Add Slide" at bounding box center [626, 665] width 43 height 10
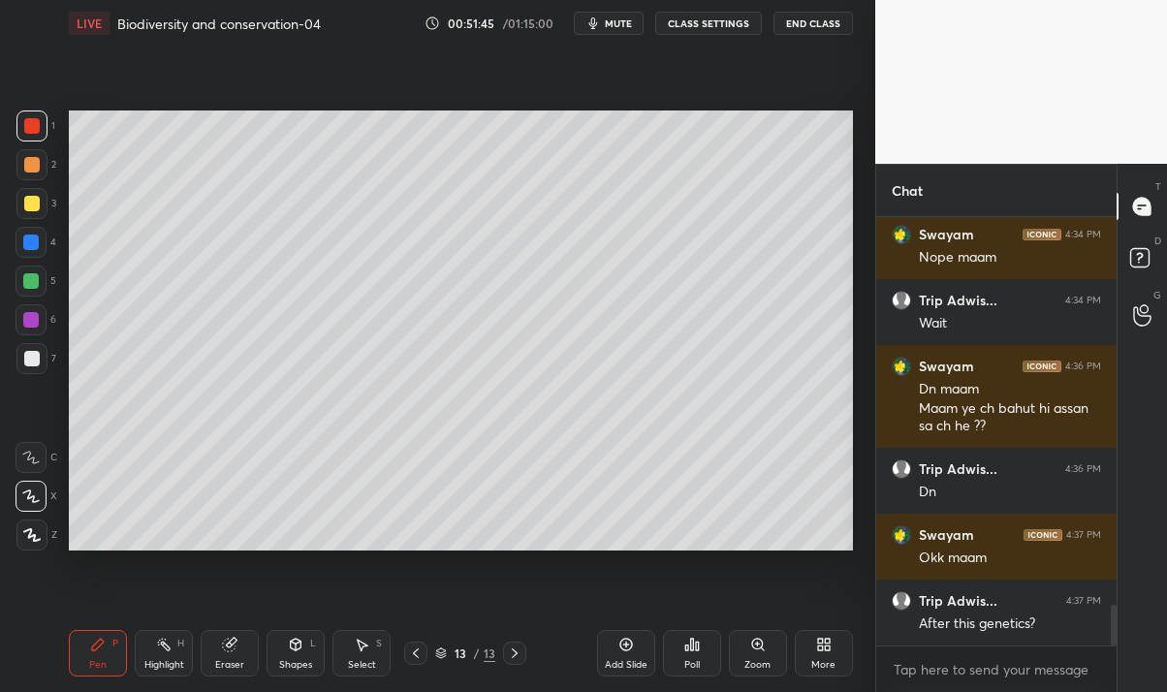
scroll to position [4091, 0]
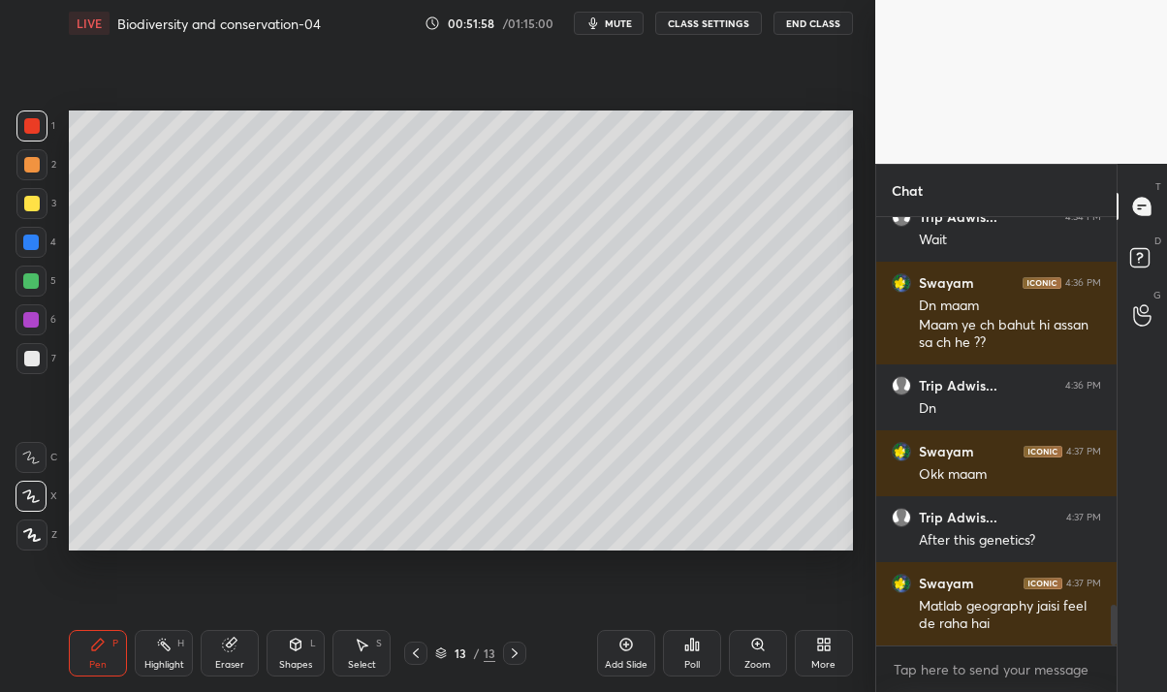
click at [37, 357] on div at bounding box center [32, 359] width 16 height 16
click at [216, 668] on div "Eraser" at bounding box center [229, 665] width 29 height 10
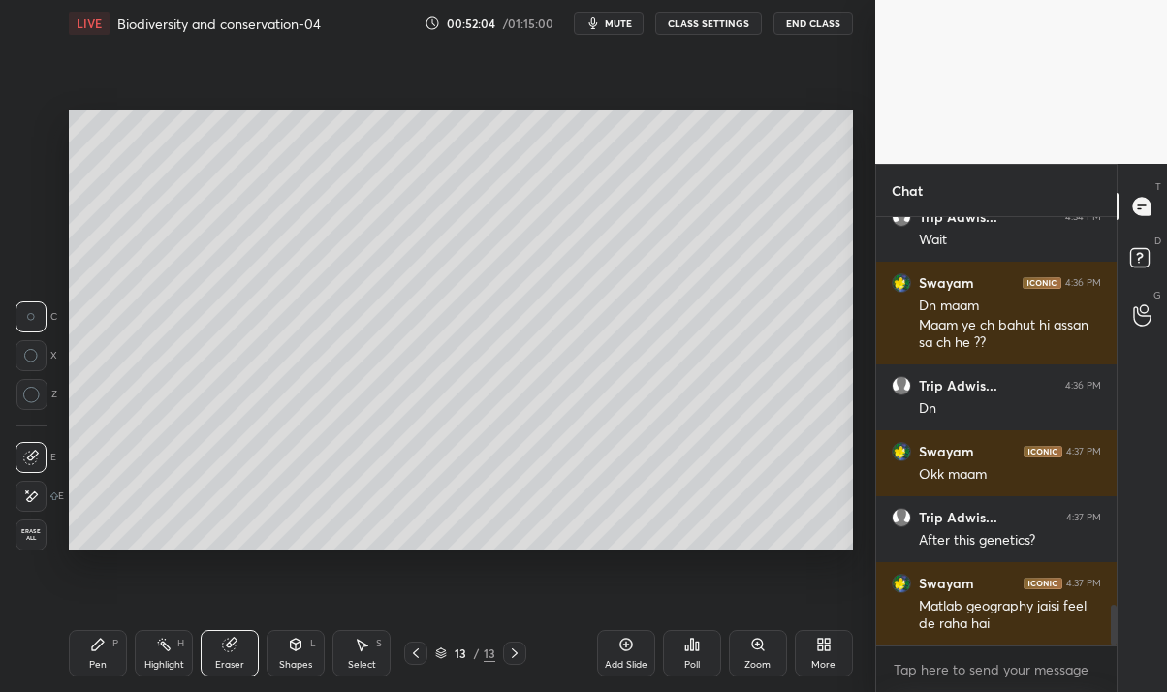
click at [132, 620] on div "Pen P Highlight H Eraser Shapes L Select S 13 / 13 Add Slide Poll Zoom More" at bounding box center [460, 653] width 783 height 78
click at [100, 655] on div "Pen P" at bounding box center [98, 653] width 58 height 47
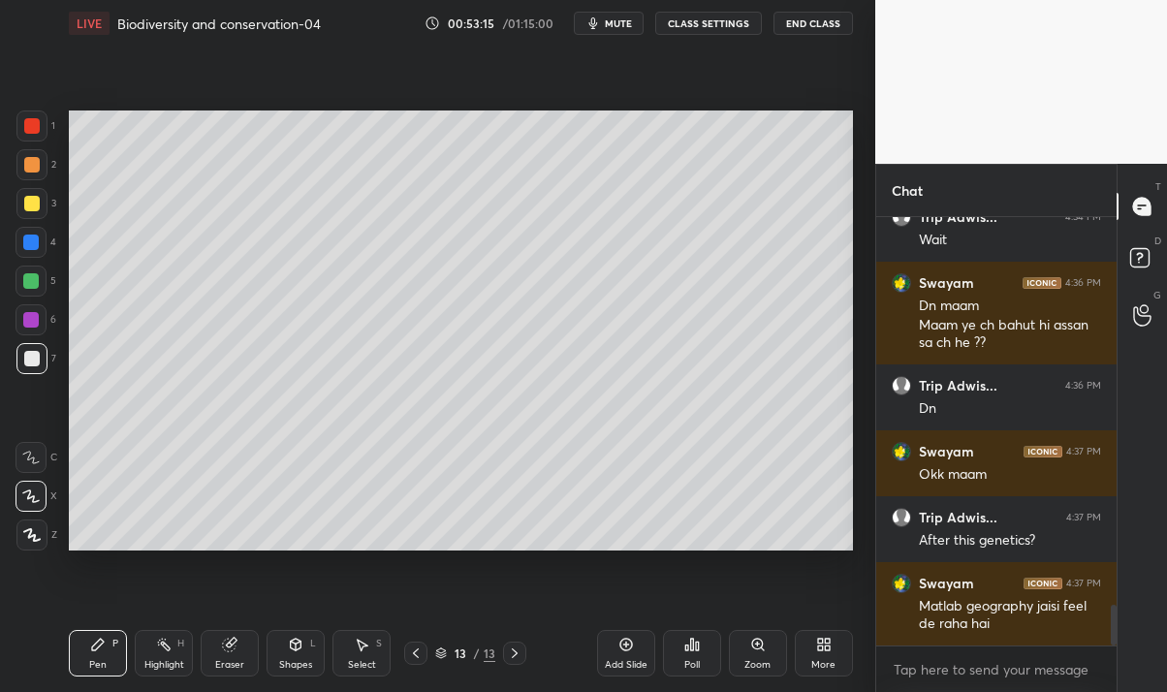
click at [231, 652] on div "Eraser" at bounding box center [230, 653] width 58 height 47
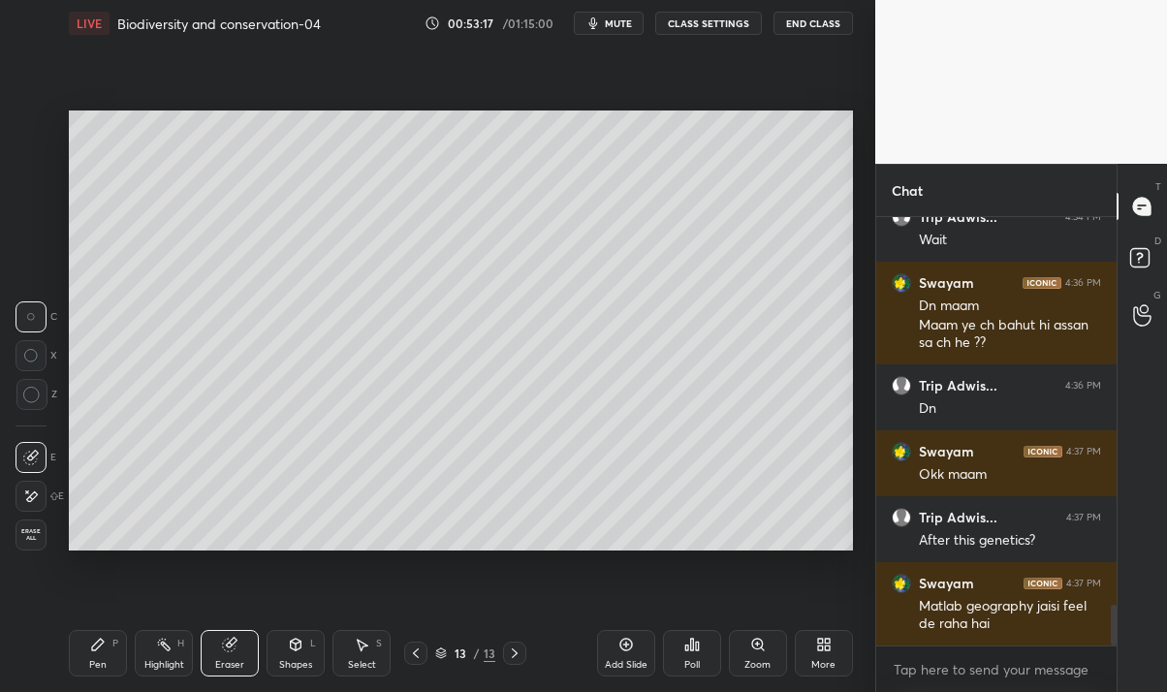
click at [104, 655] on div "Pen P" at bounding box center [98, 653] width 58 height 47
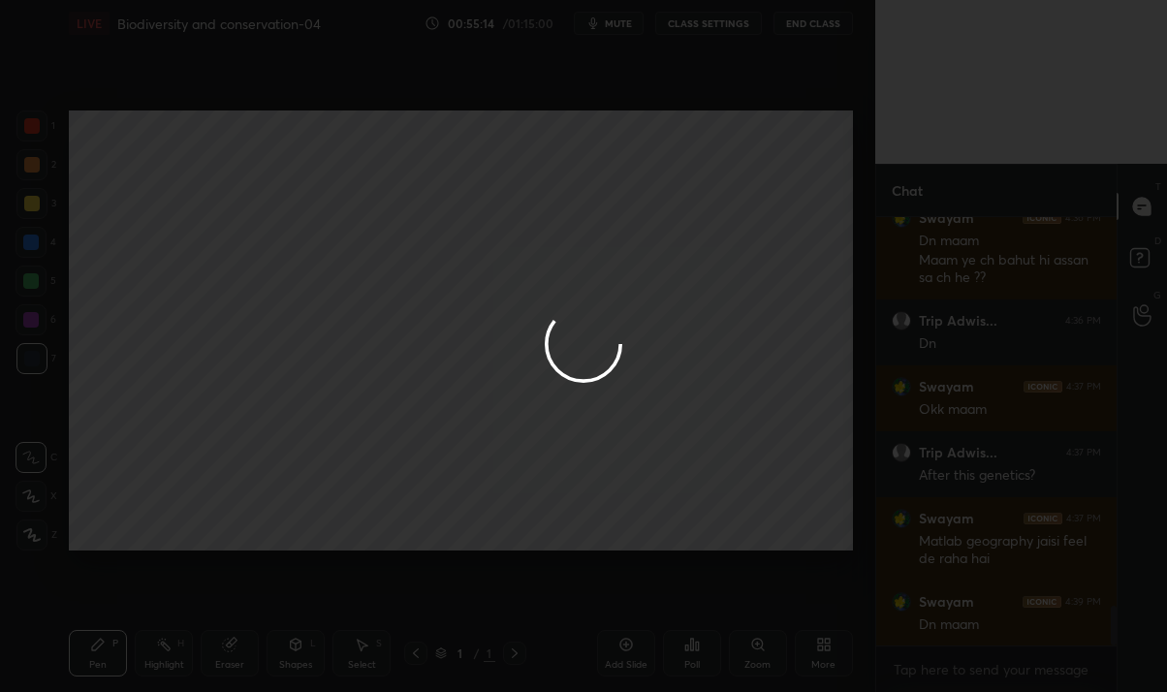
scroll to position [4222, 0]
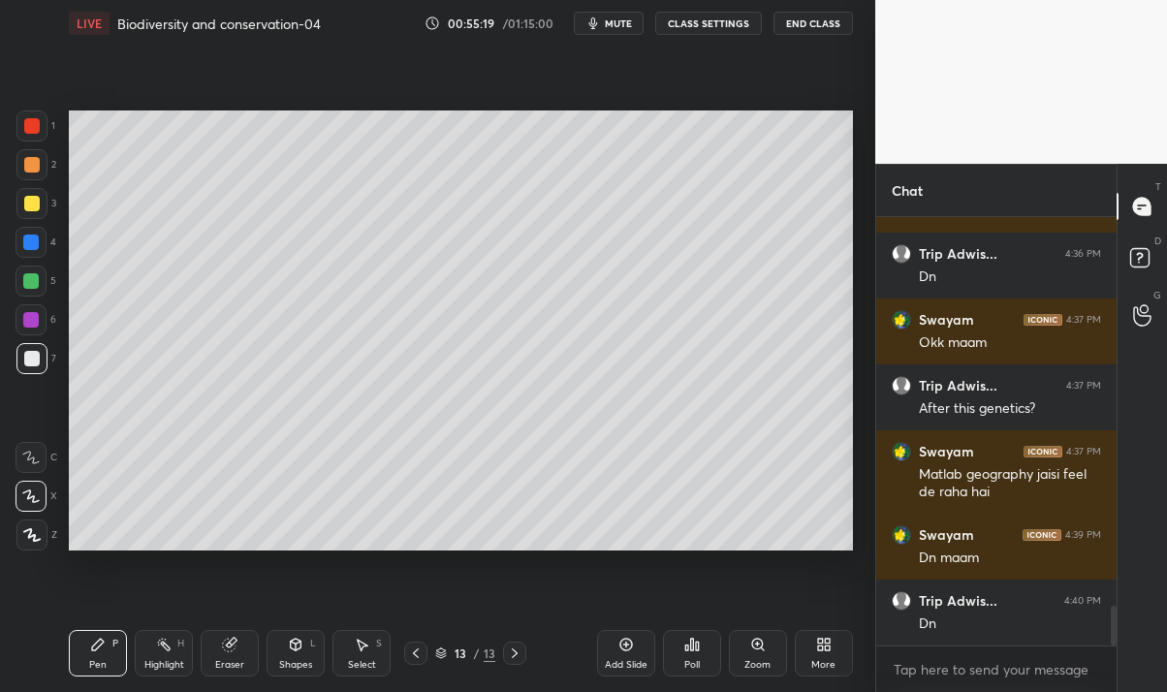
click at [629, 665] on div "Add Slide" at bounding box center [626, 665] width 43 height 10
click at [33, 139] on div at bounding box center [31, 125] width 31 height 31
click at [228, 660] on div "Eraser" at bounding box center [229, 665] width 29 height 10
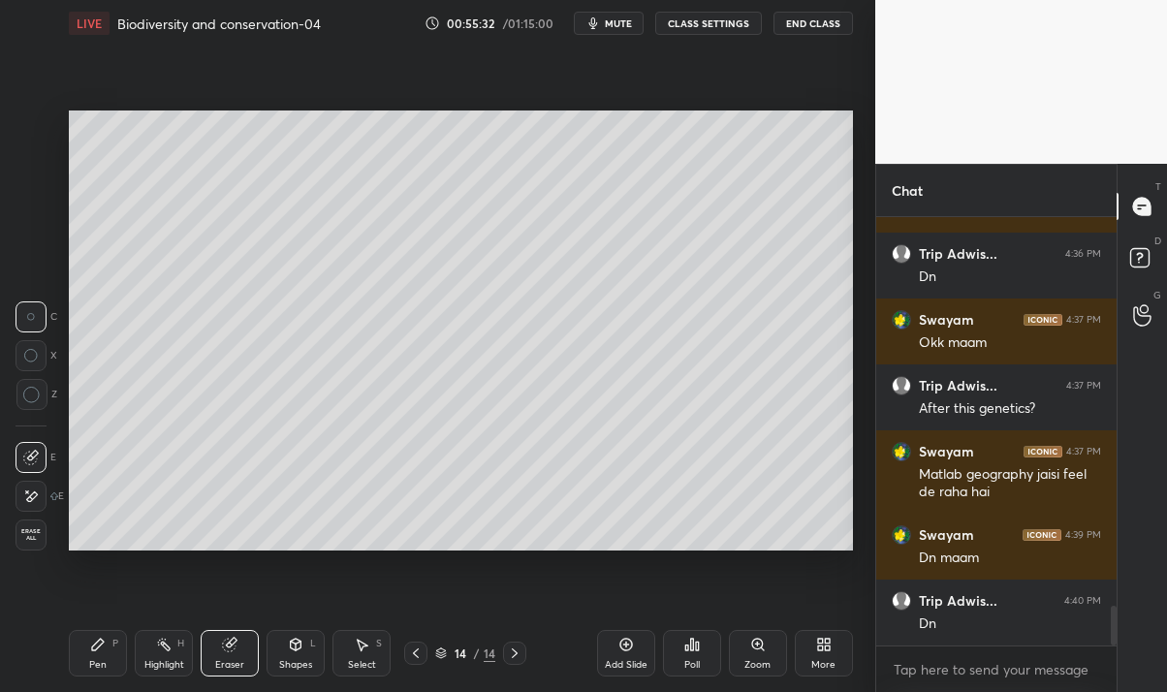
click at [87, 659] on div "Pen P" at bounding box center [98, 653] width 58 height 47
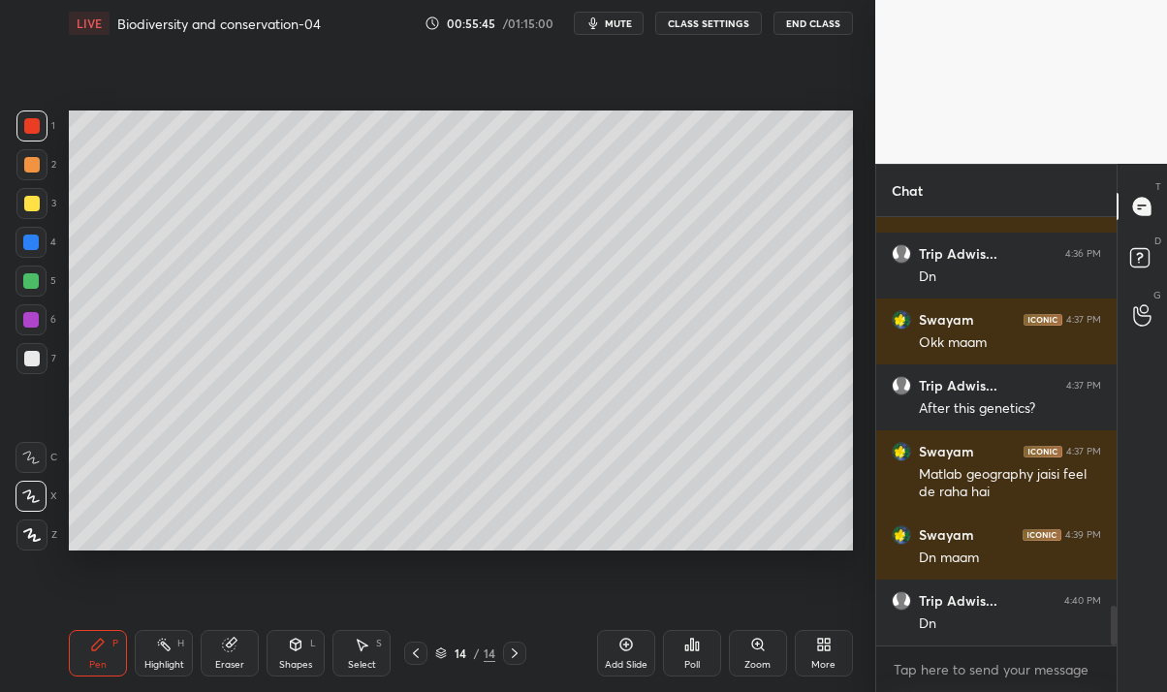
click at [24, 202] on div at bounding box center [32, 204] width 16 height 16
click at [39, 201] on div at bounding box center [32, 204] width 16 height 16
click at [35, 126] on div at bounding box center [32, 126] width 16 height 16
click at [18, 322] on div at bounding box center [31, 319] width 31 height 31
click at [24, 356] on div at bounding box center [32, 359] width 16 height 16
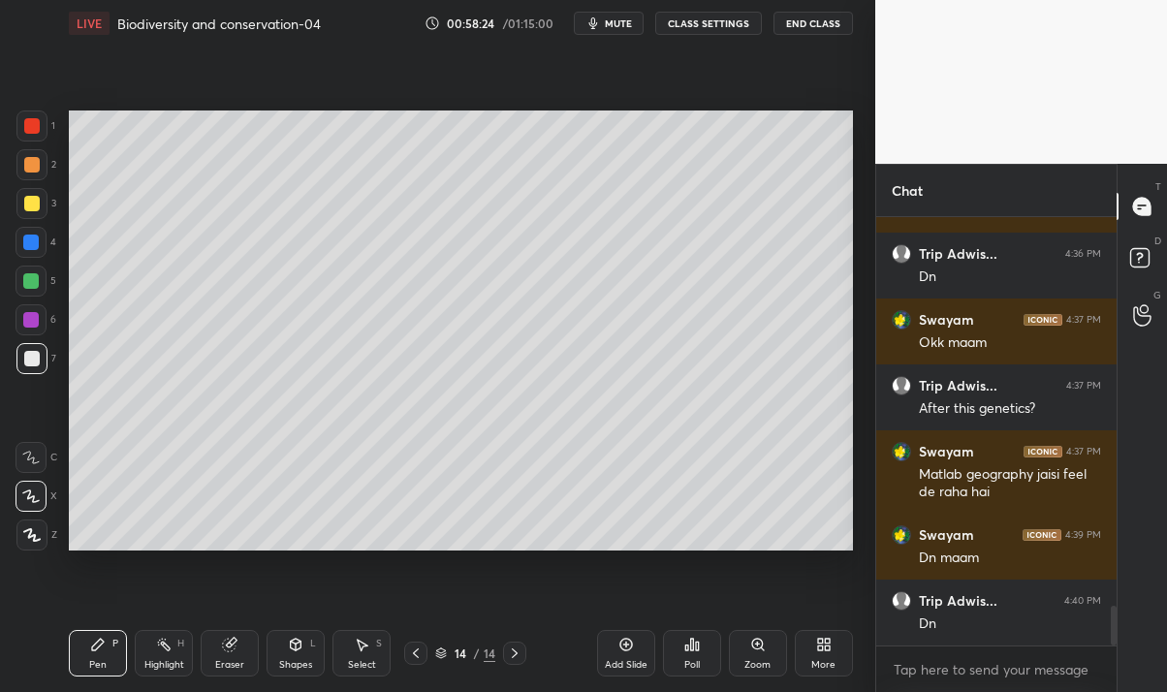
scroll to position [4287, 0]
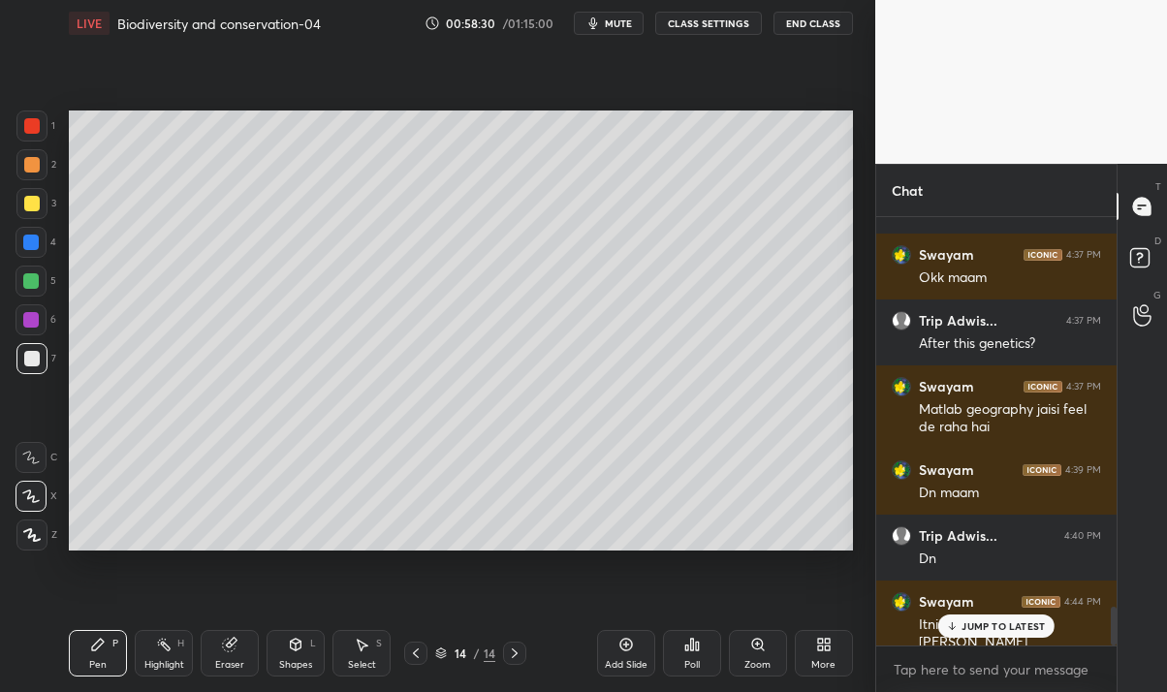
click at [990, 623] on p "JUMP TO LATEST" at bounding box center [1002, 626] width 83 height 12
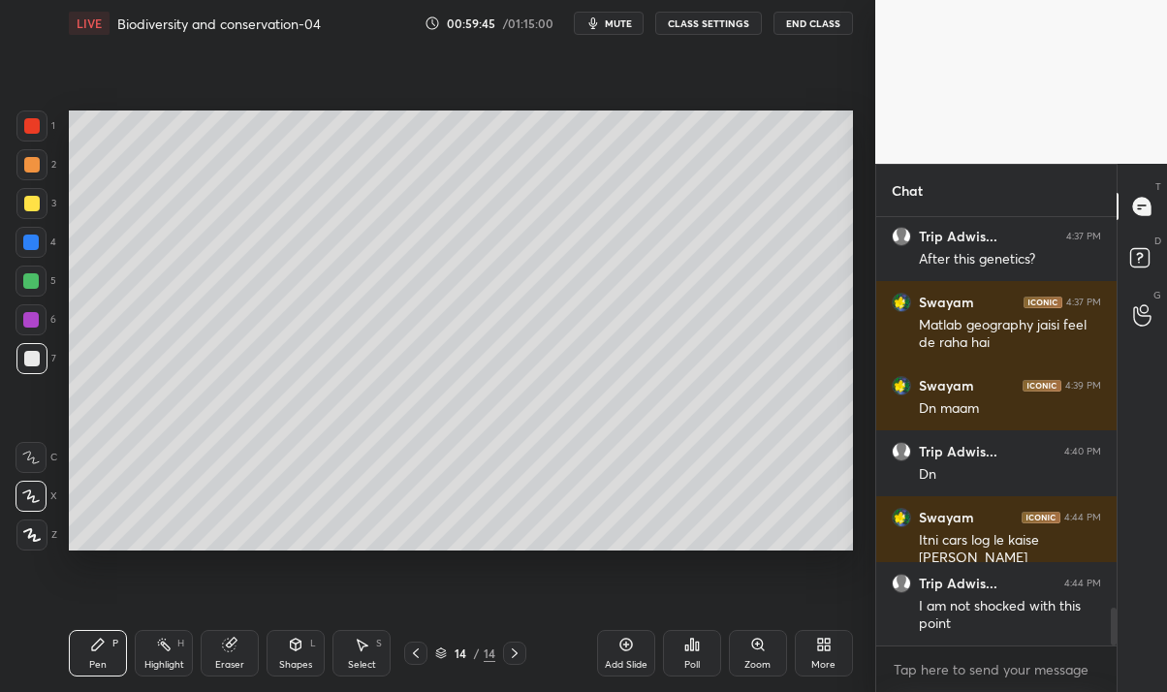
scroll to position [4437, 0]
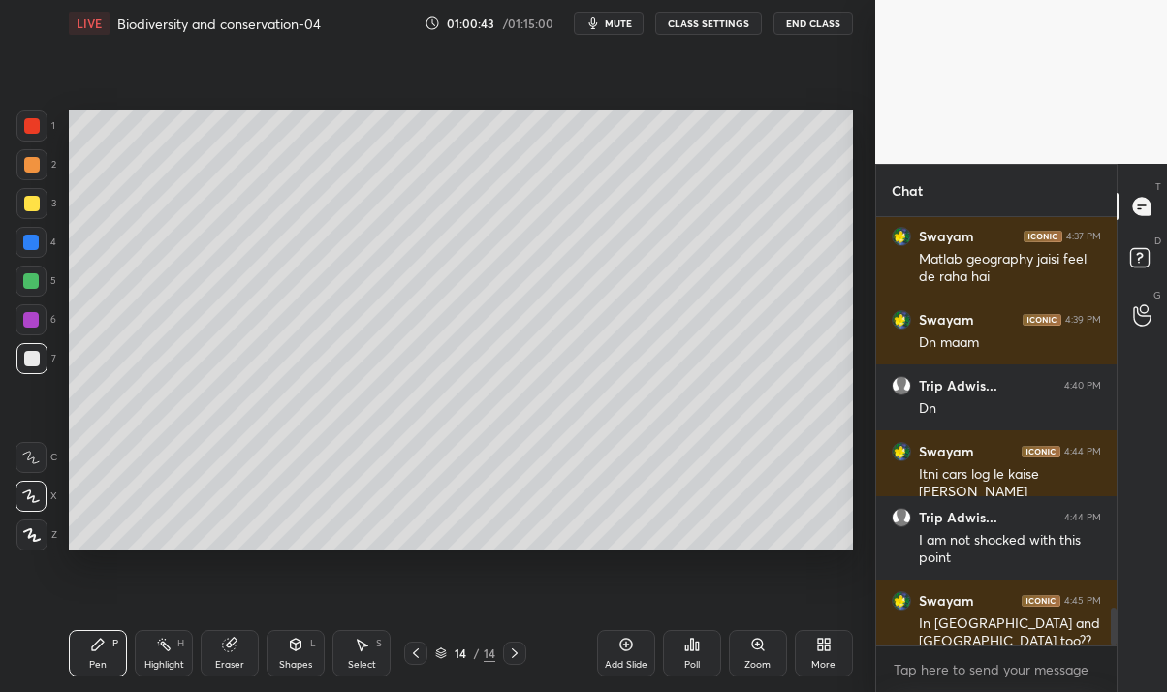
click at [597, 17] on icon "button" at bounding box center [592, 23] width 9 height 12
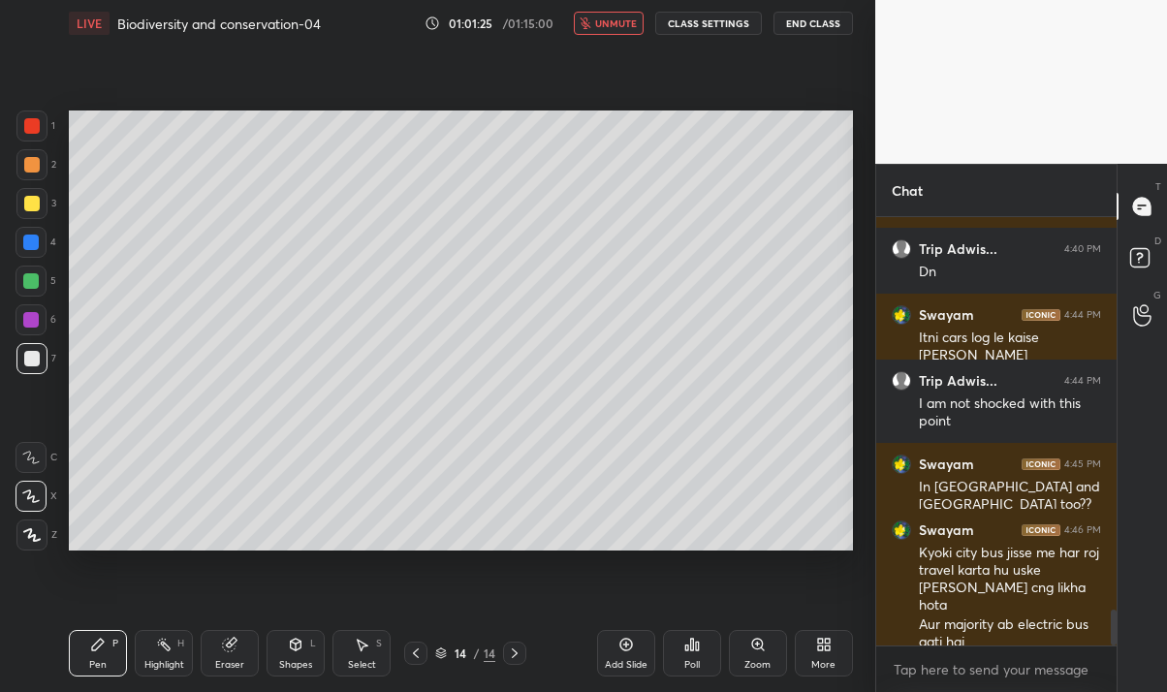
scroll to position [4641, 0]
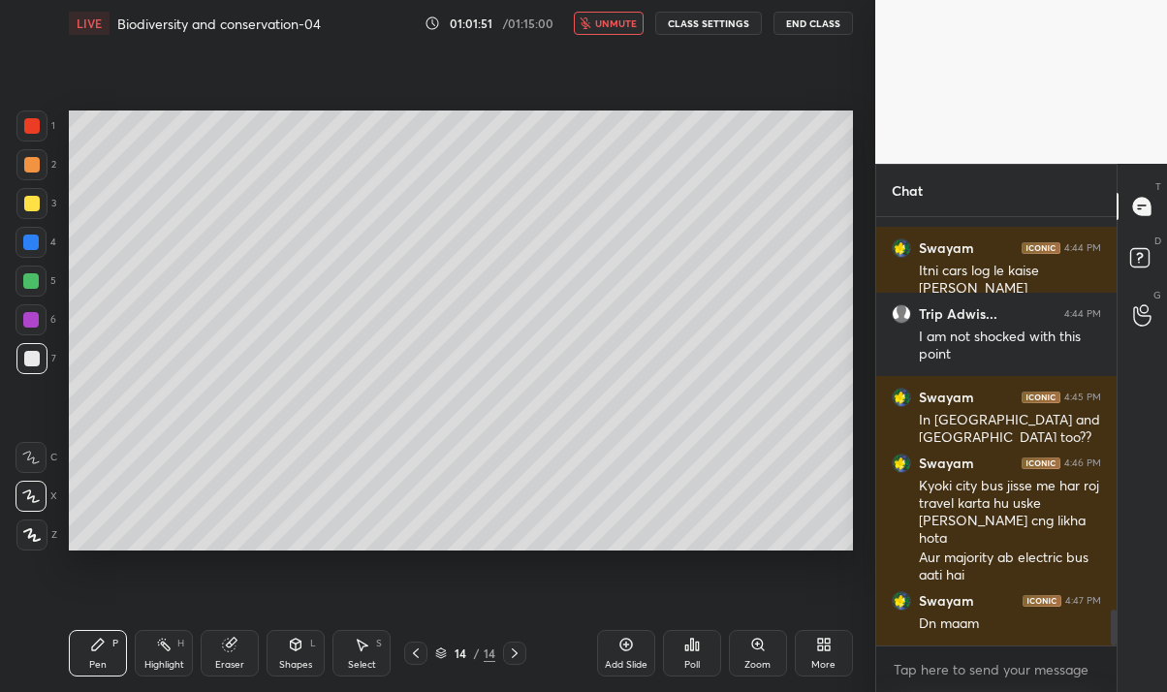
click at [606, 21] on span "unmute" at bounding box center [616, 23] width 42 height 14
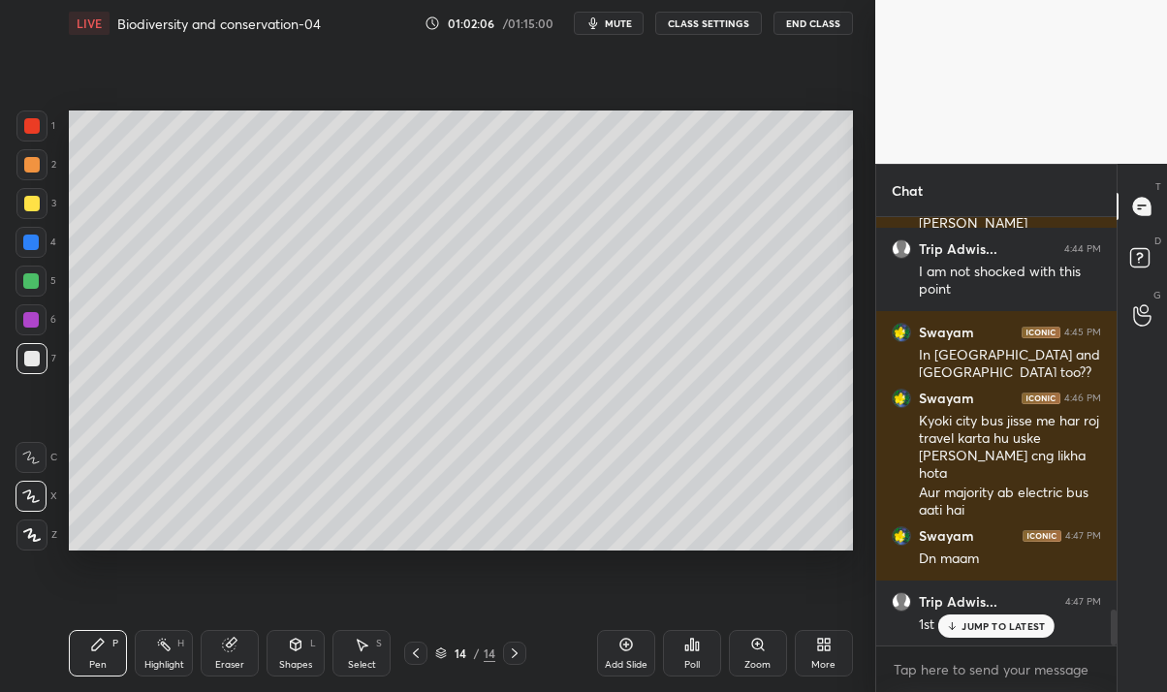
click at [974, 629] on p "JUMP TO LATEST" at bounding box center [1002, 626] width 83 height 12
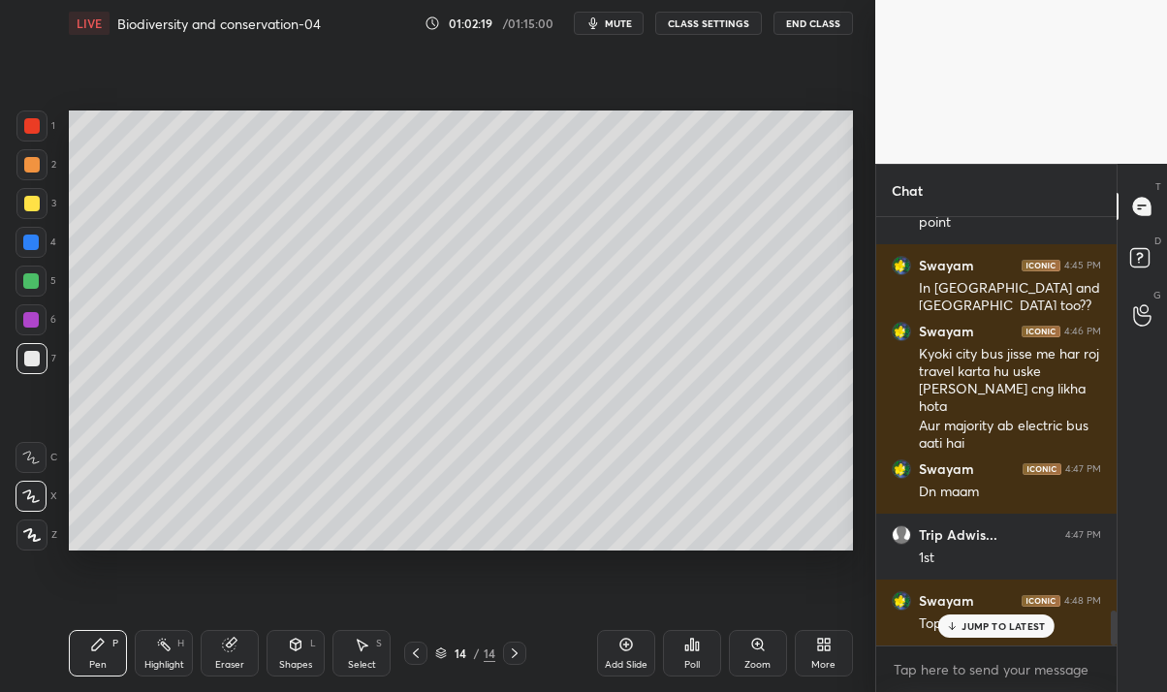
scroll to position [4838, 0]
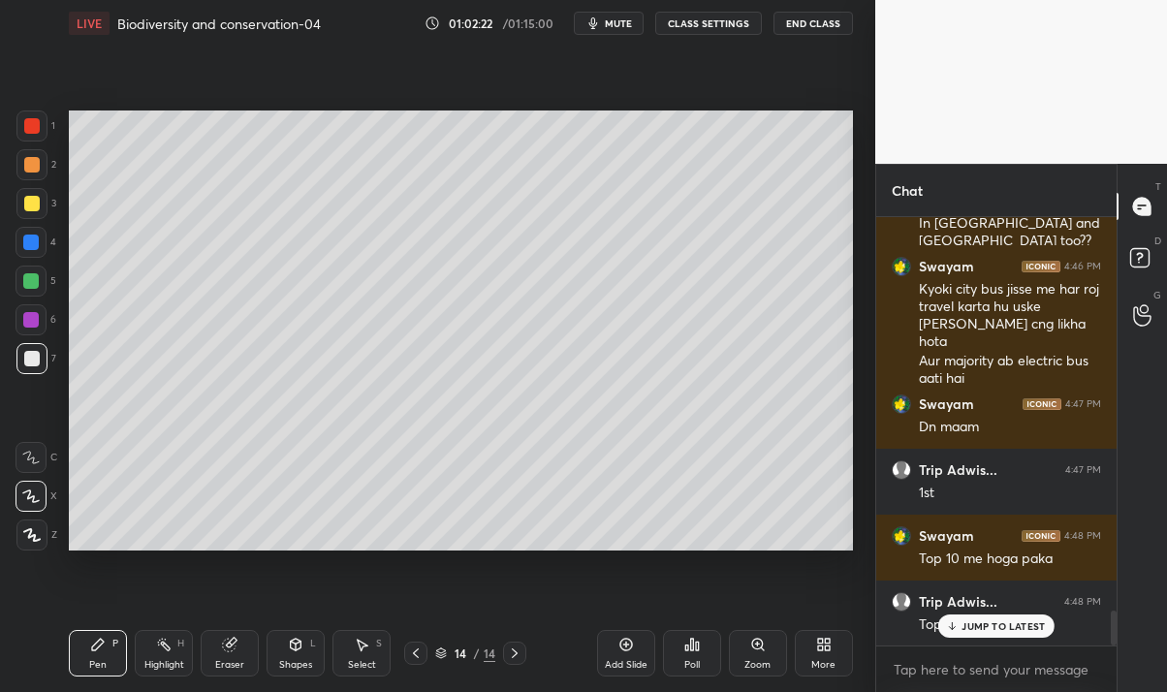
click at [994, 638] on div "Trip Adwis... 4:48 PM Top 3" at bounding box center [996, 613] width 240 height 66
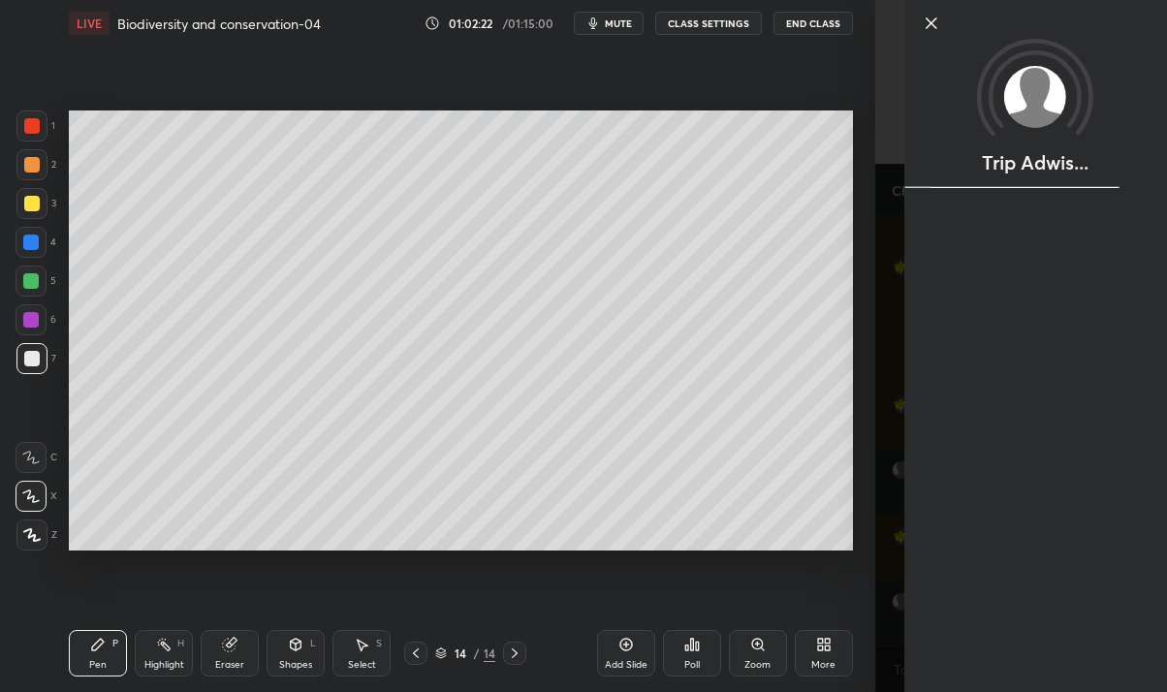
click at [996, 623] on div "Trip Adwis..." at bounding box center [1035, 346] width 263 height 692
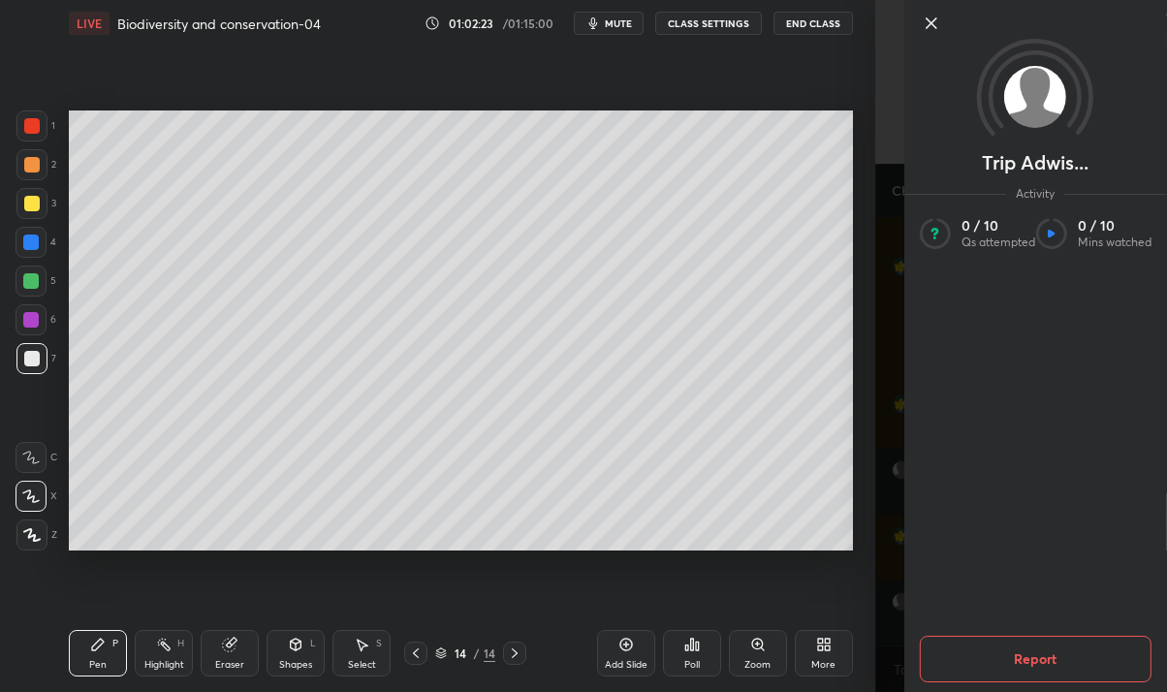
click at [879, 612] on div "Trip Adwis... Activity 0 / 10 Qs attempted 0 / 10 Mins watched Report" at bounding box center [1021, 346] width 292 height 692
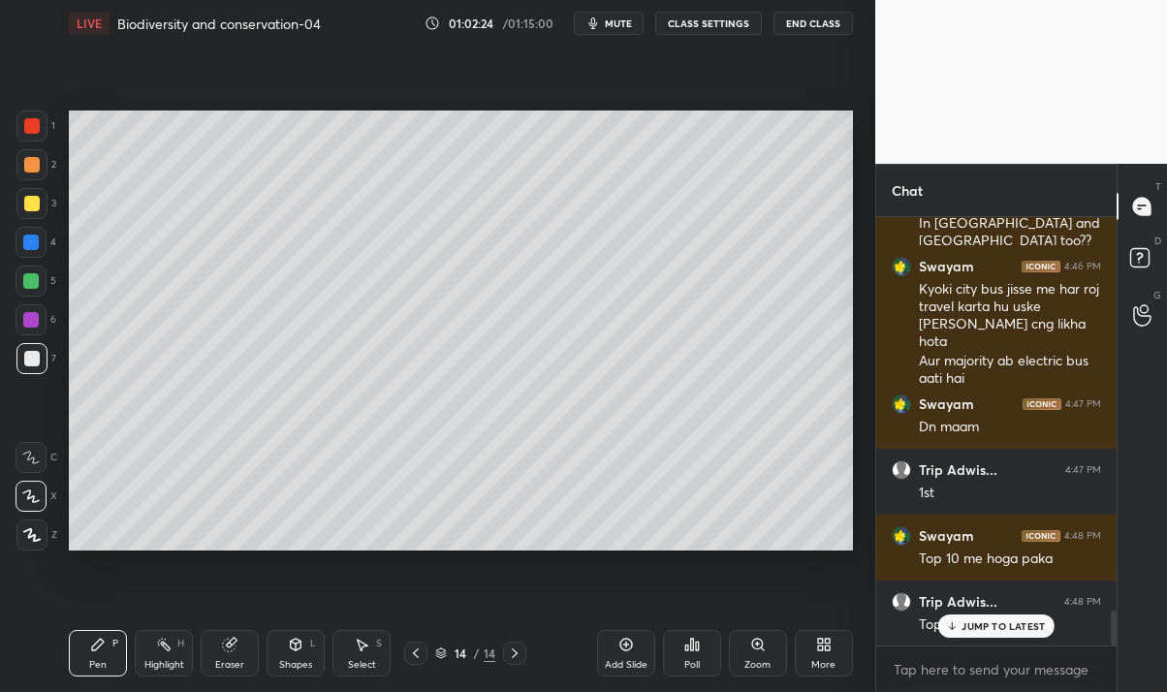
click at [967, 636] on div "JUMP TO LATEST" at bounding box center [996, 625] width 116 height 23
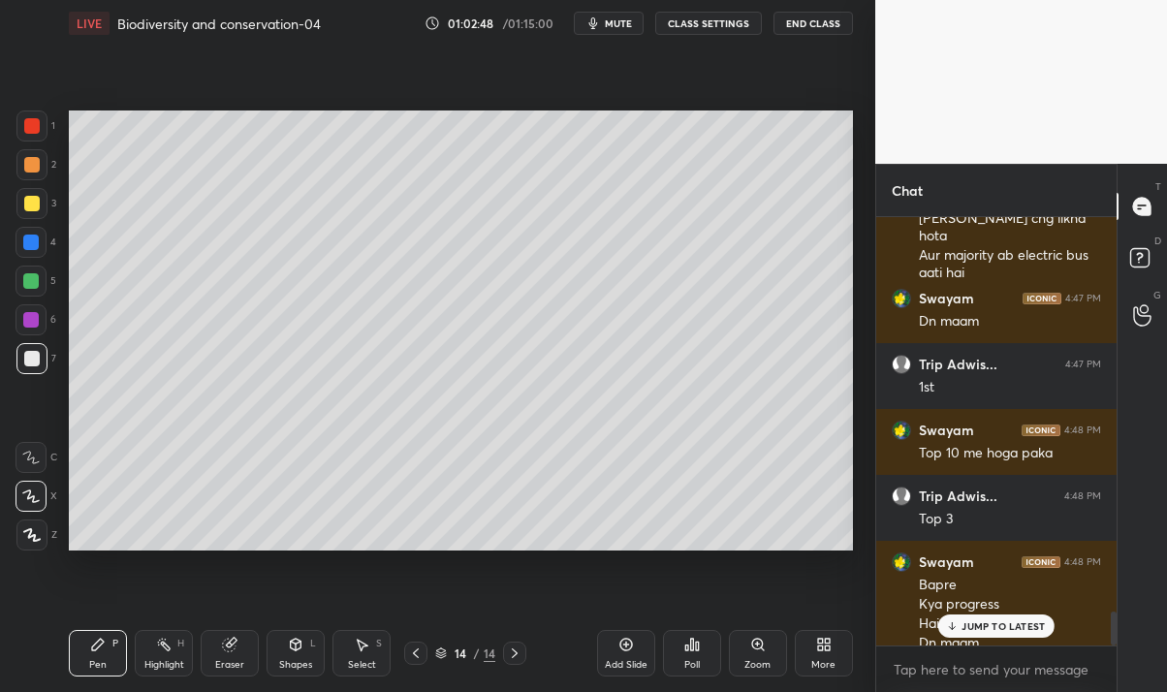
scroll to position [4962, 0]
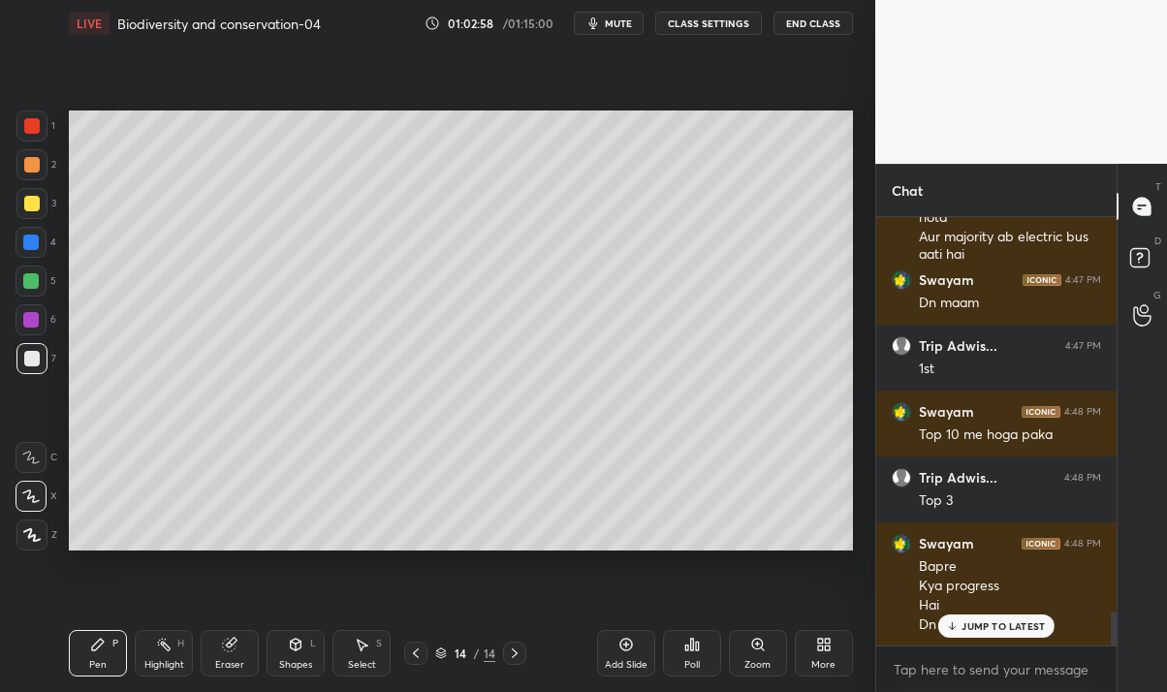
click at [1009, 634] on div "JUMP TO LATEST" at bounding box center [996, 625] width 116 height 23
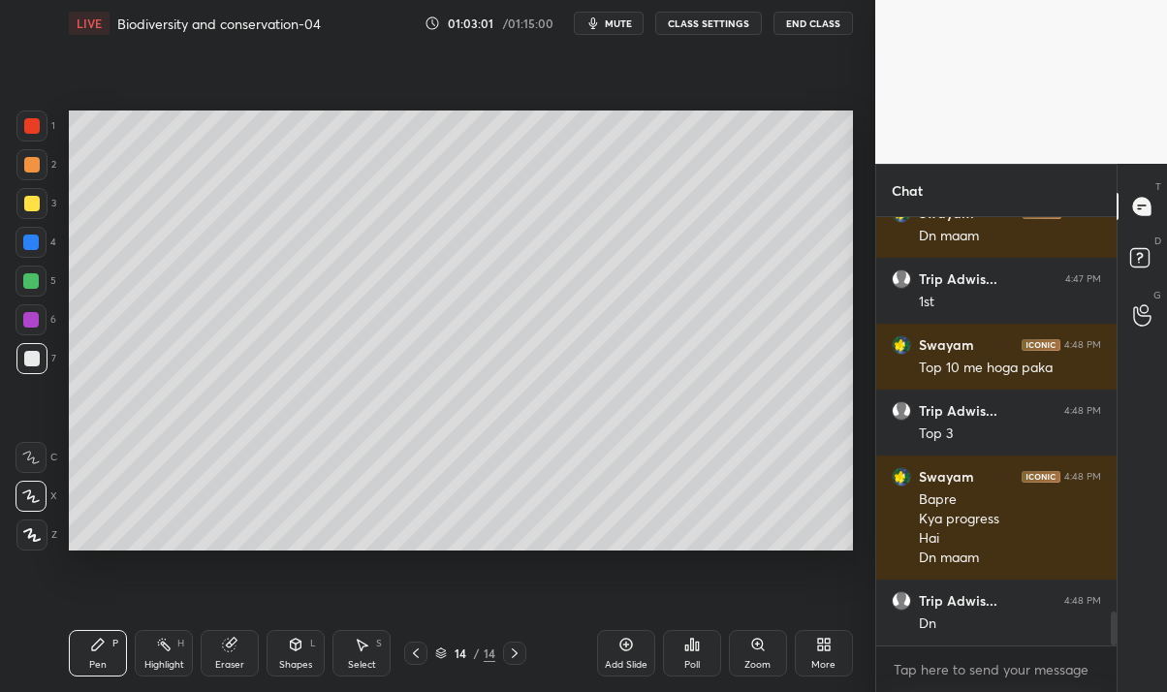
click at [624, 666] on div "Add Slide" at bounding box center [626, 665] width 43 height 10
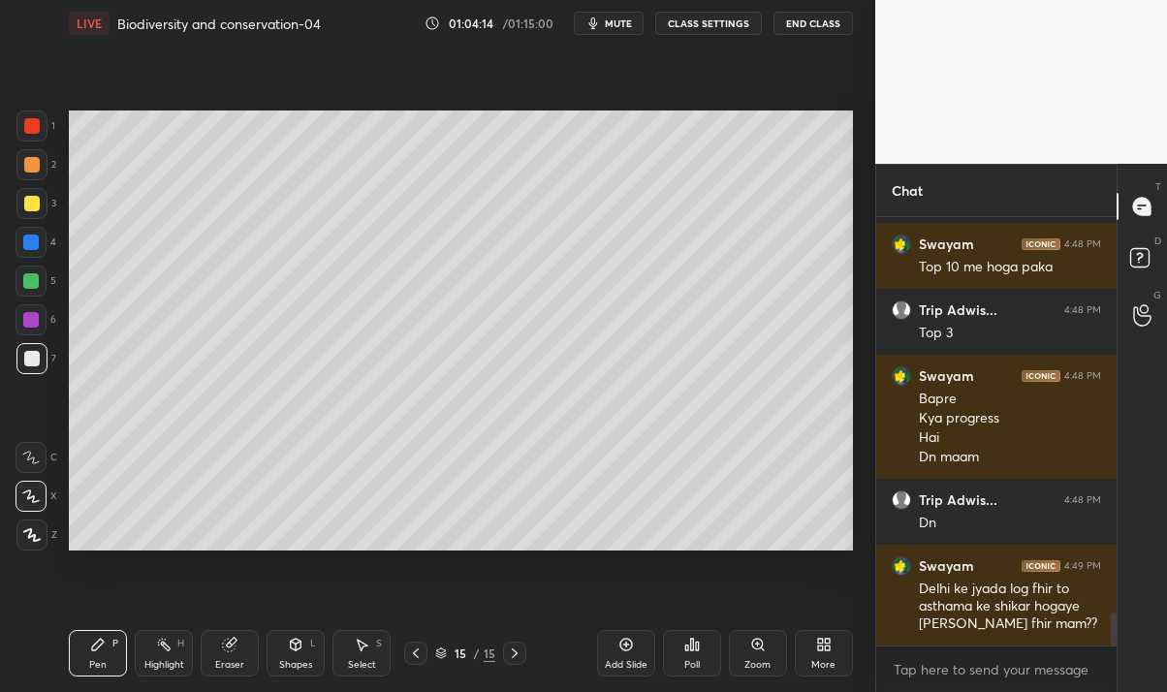
click at [225, 661] on div "Eraser" at bounding box center [229, 665] width 29 height 10
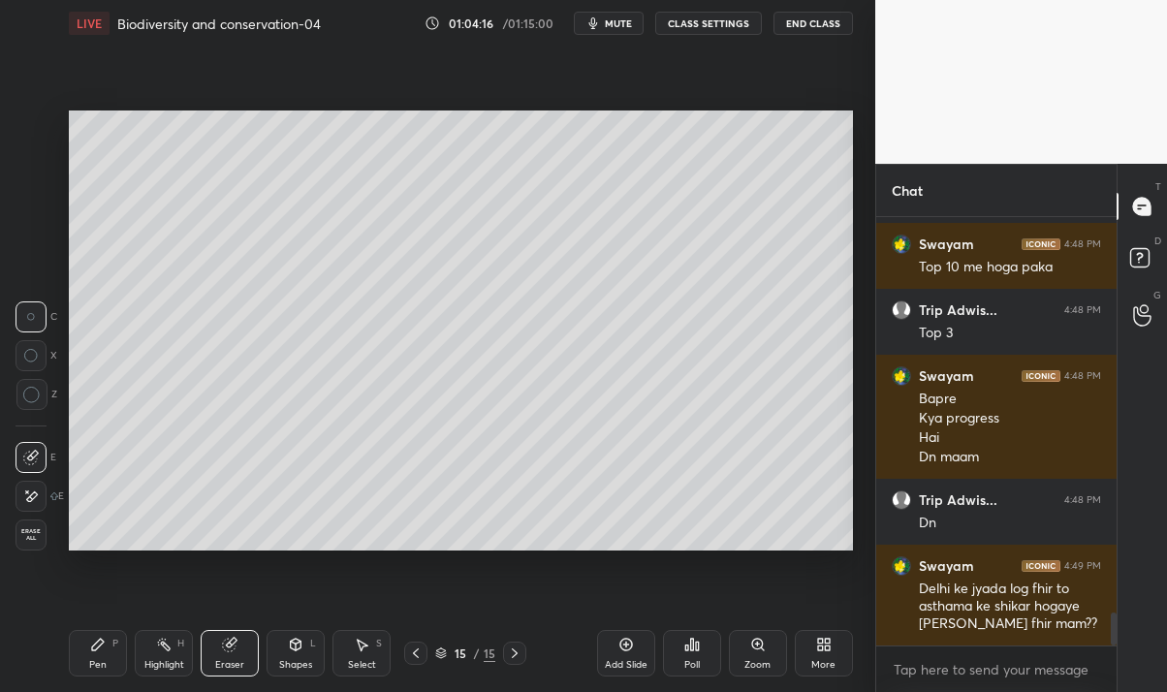
click at [109, 656] on div "Pen P" at bounding box center [98, 653] width 58 height 47
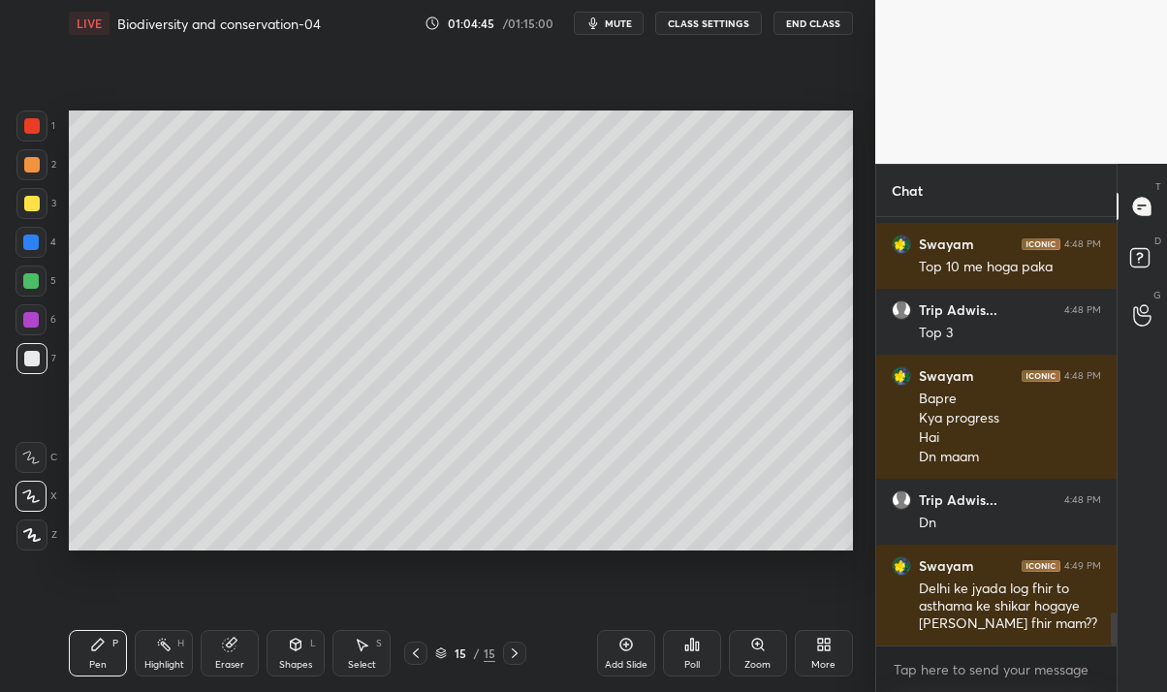
click at [240, 653] on div "Eraser" at bounding box center [230, 653] width 58 height 47
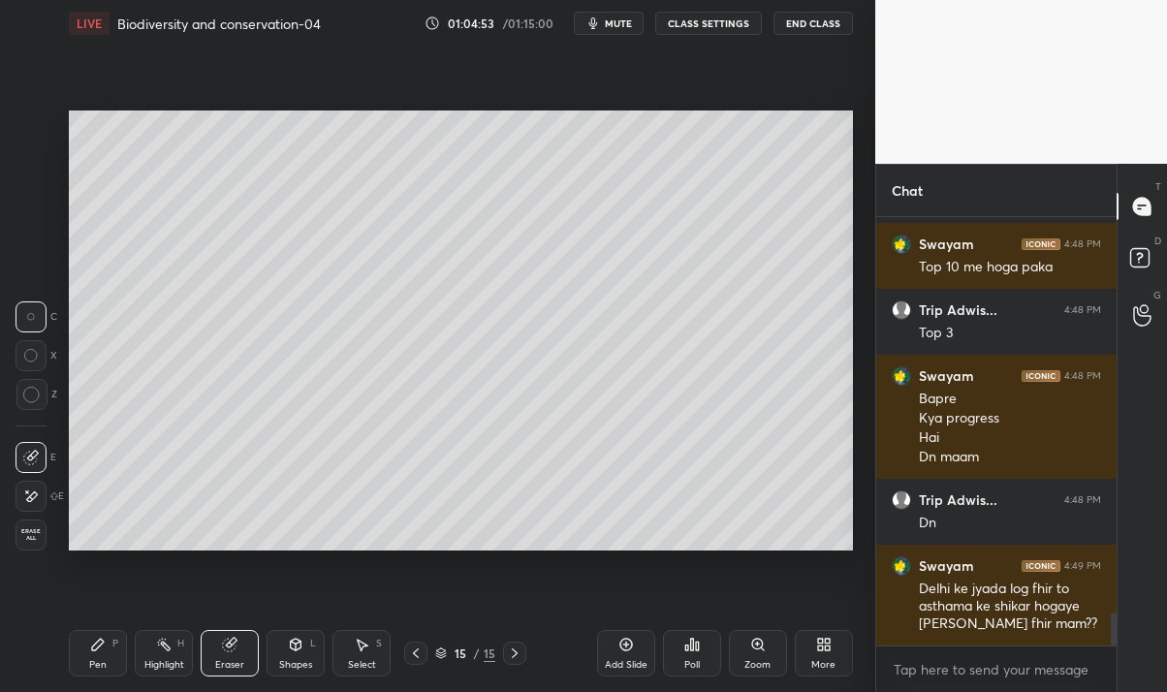
click at [95, 650] on icon at bounding box center [98, 644] width 12 height 12
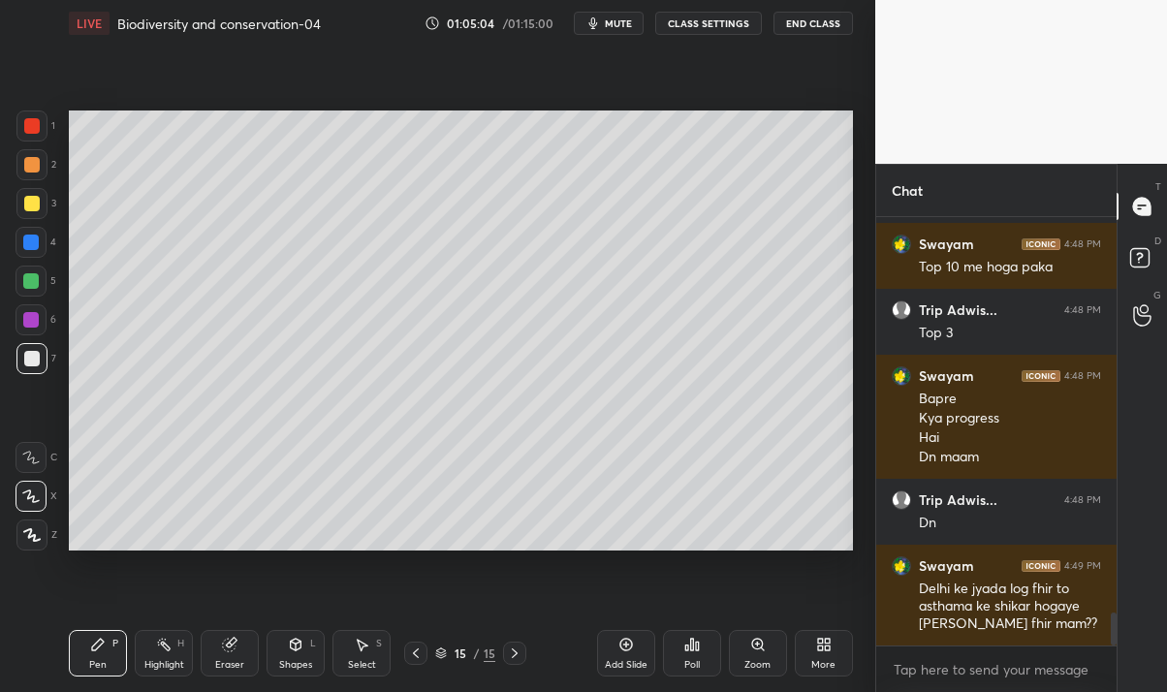
scroll to position [5194, 0]
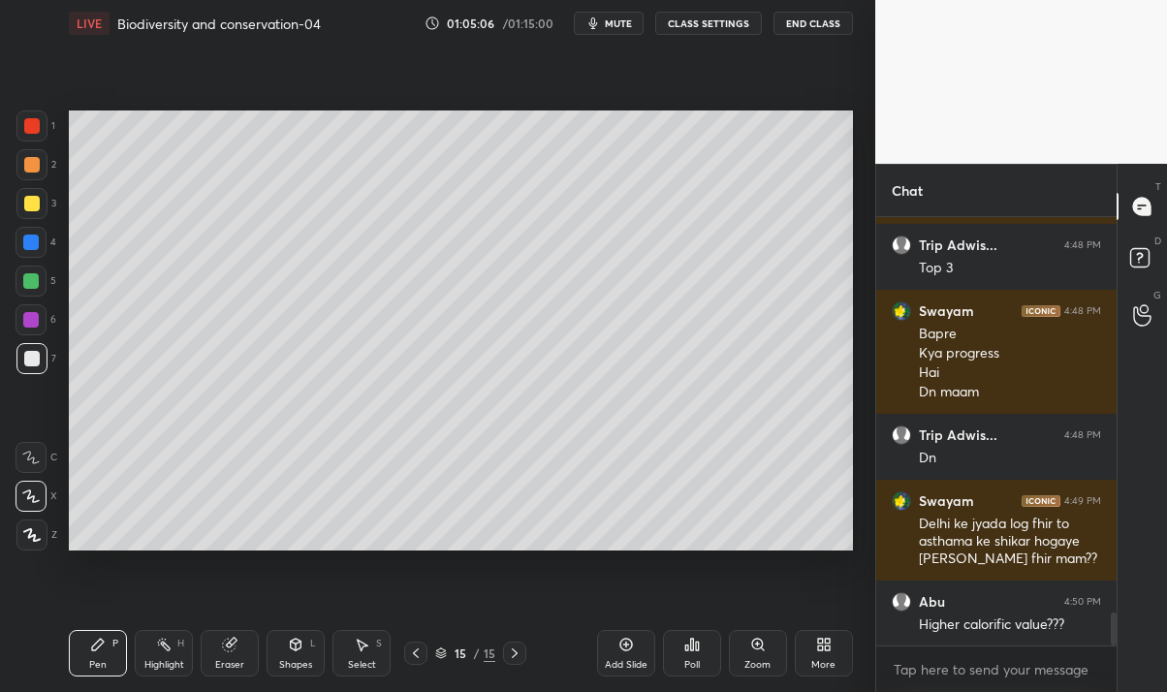
click at [230, 660] on div "Eraser" at bounding box center [229, 665] width 29 height 10
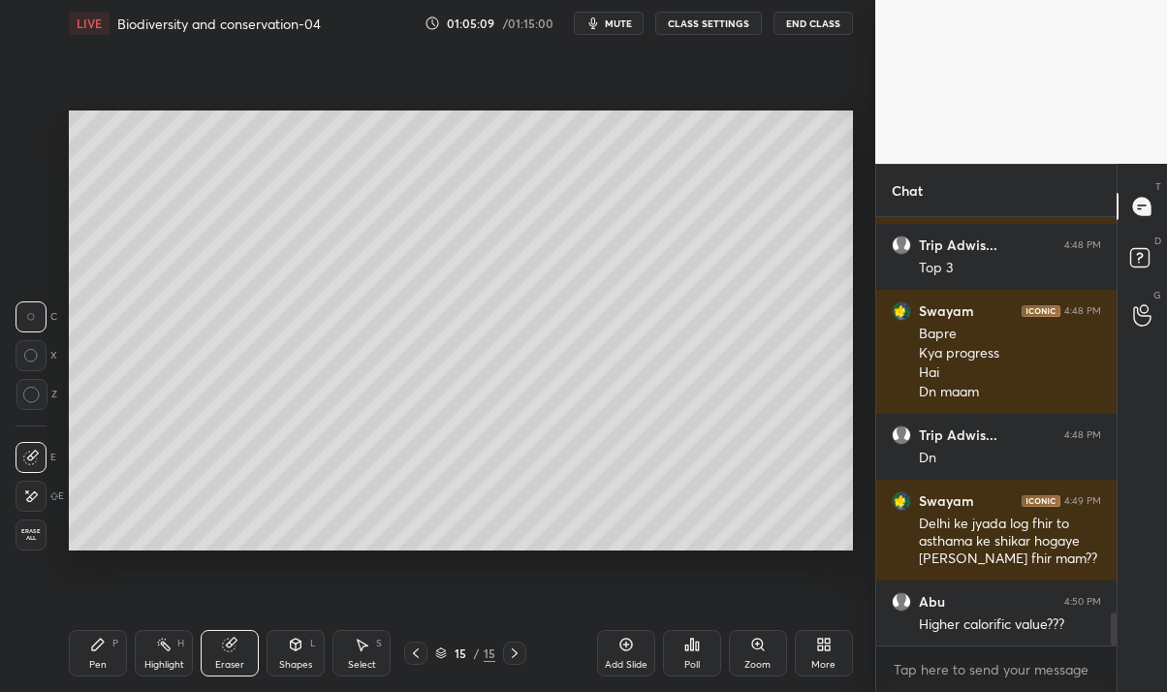
click at [93, 648] on icon at bounding box center [98, 644] width 12 height 12
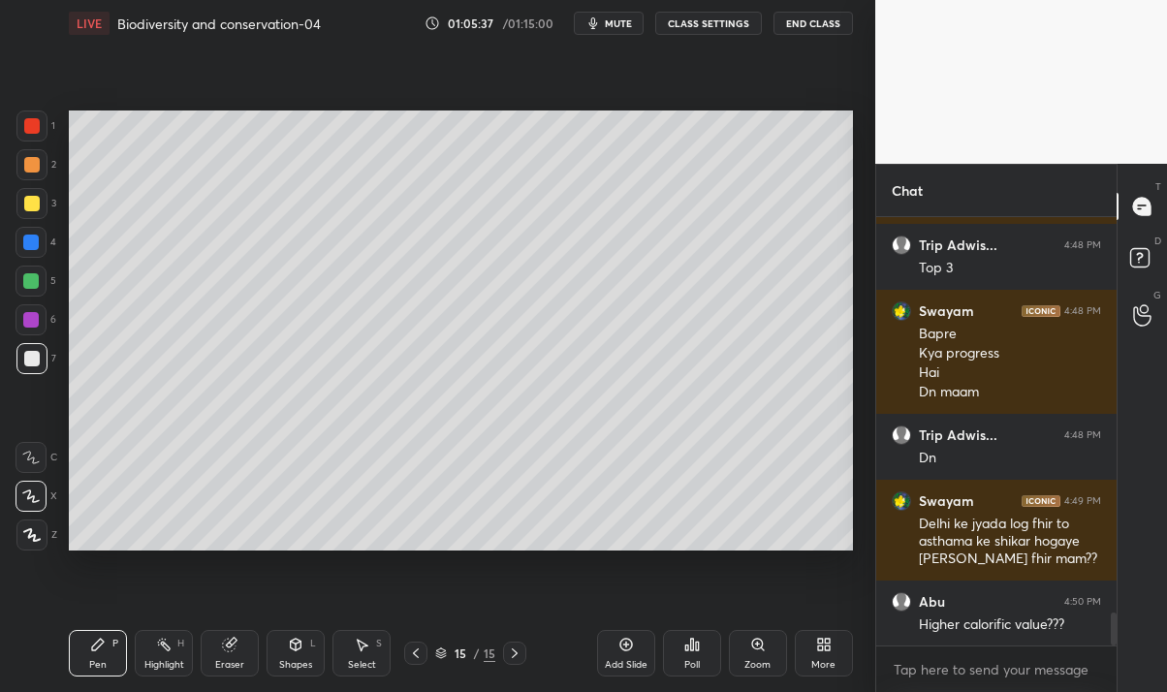
scroll to position [5295, 0]
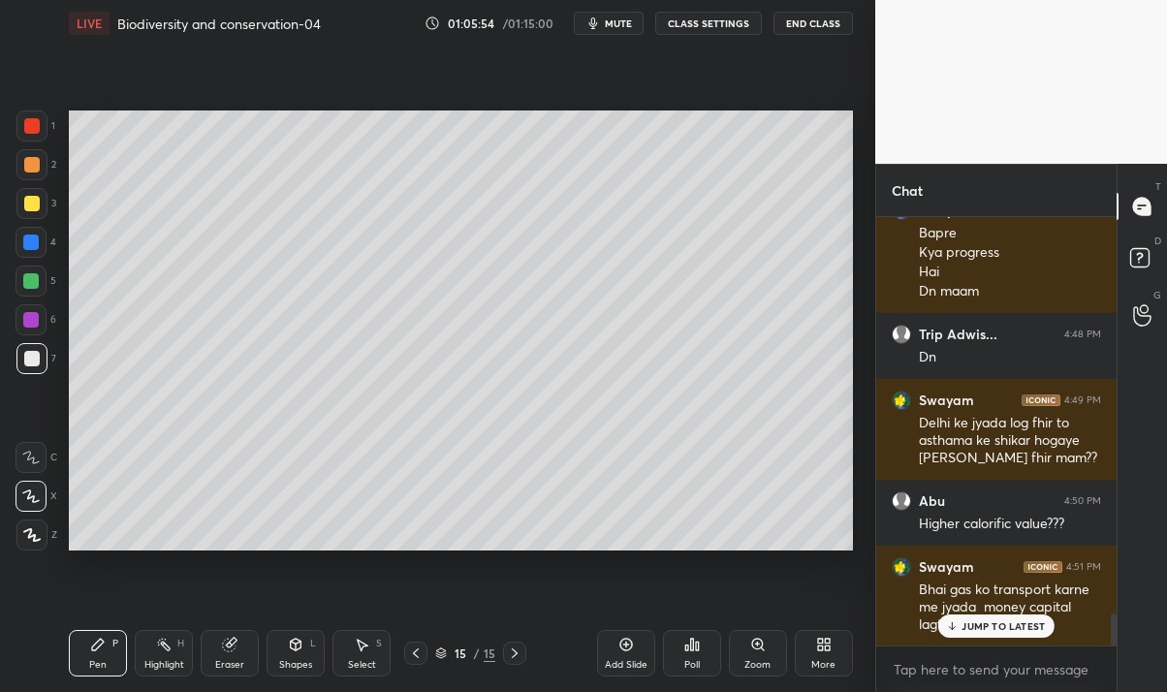
click at [31, 243] on div at bounding box center [31, 242] width 16 height 16
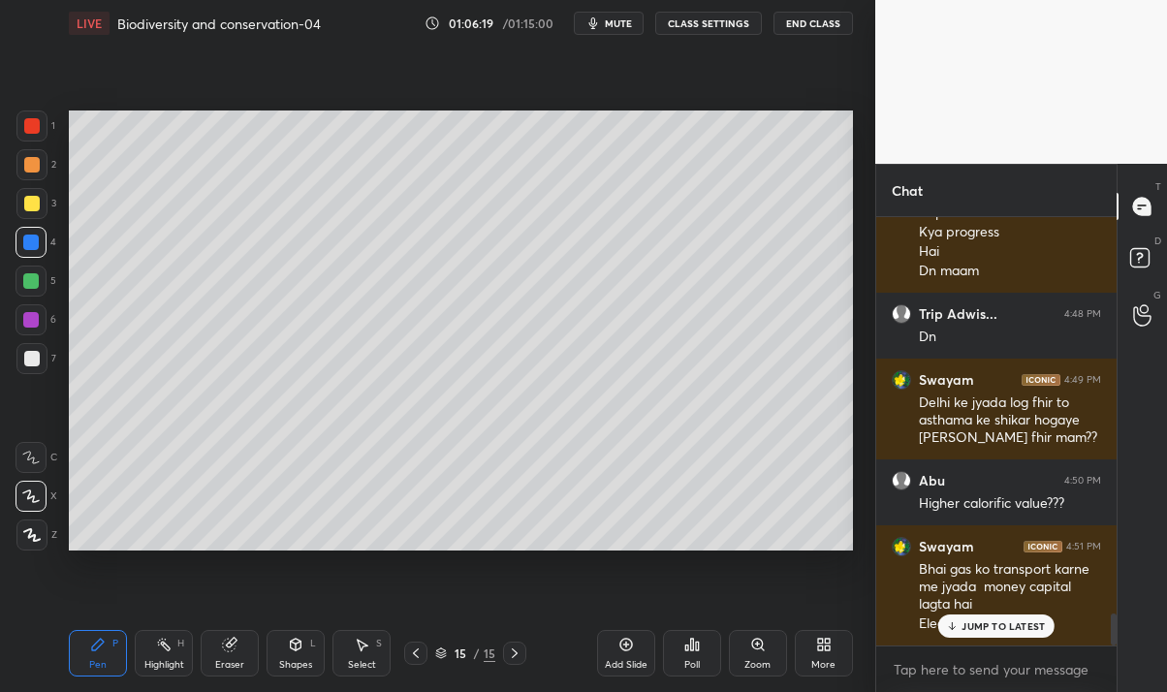
scroll to position [5380, 0]
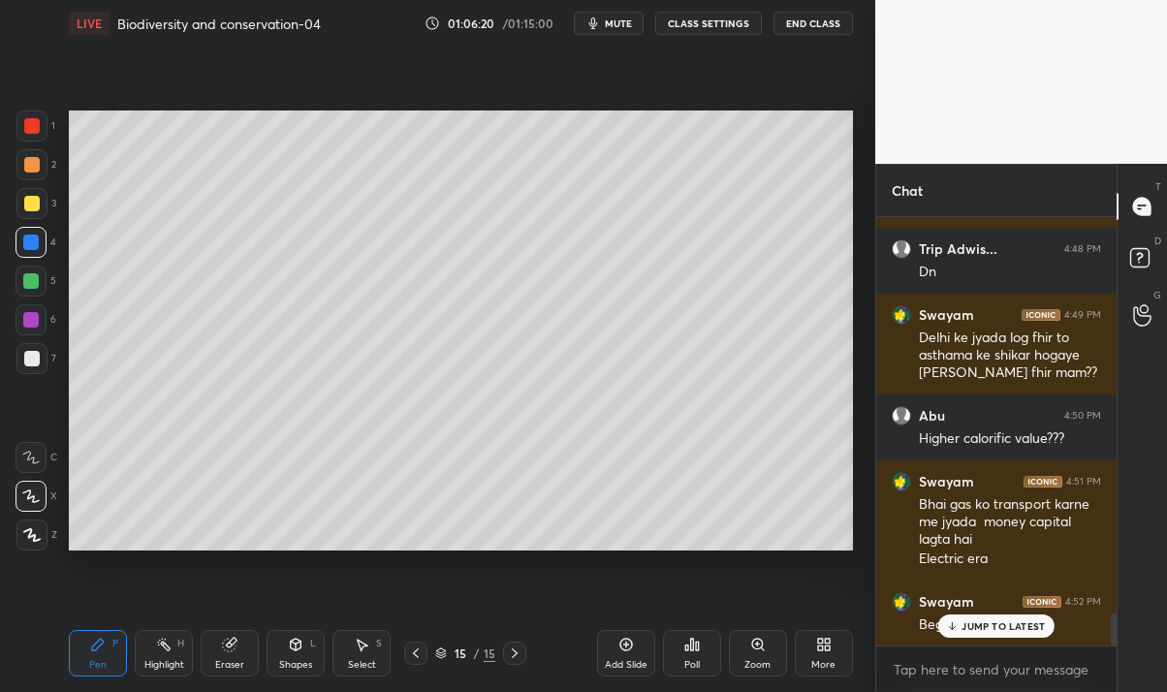
click at [28, 325] on div at bounding box center [31, 320] width 16 height 16
click at [11, 135] on div "1 2 3 4 5 6 7 C X Z C X Z E E Erase all H H" at bounding box center [31, 330] width 62 height 441
click at [983, 617] on div "JUMP TO LATEST" at bounding box center [996, 625] width 116 height 23
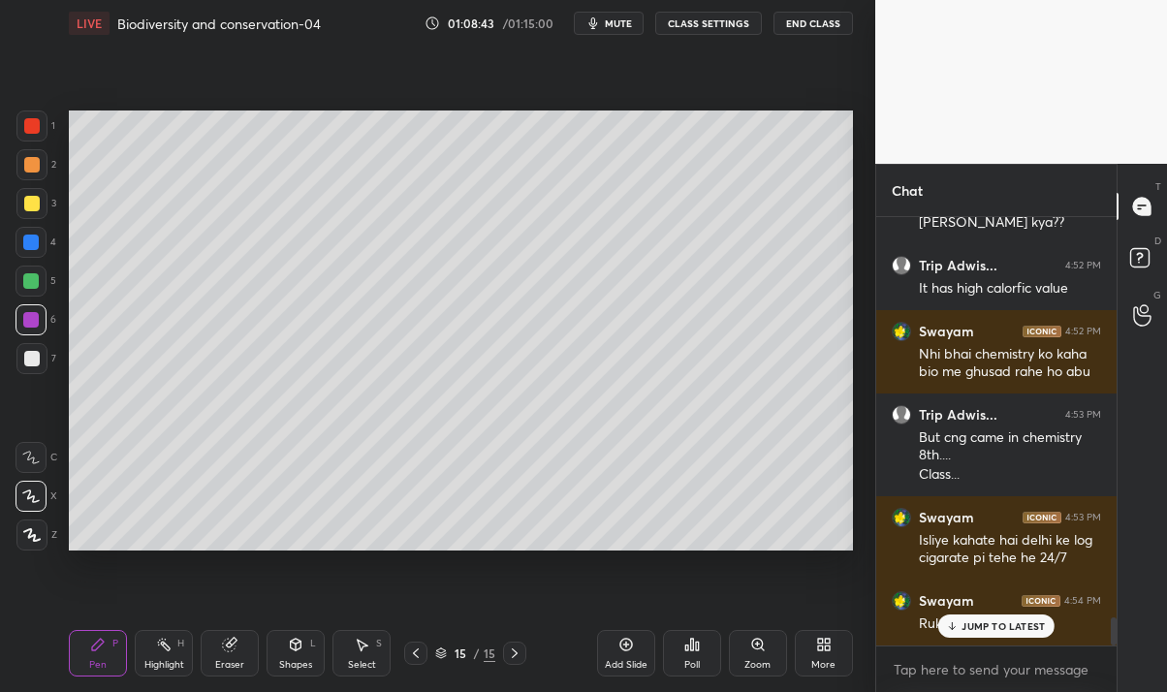
scroll to position [6031, 0]
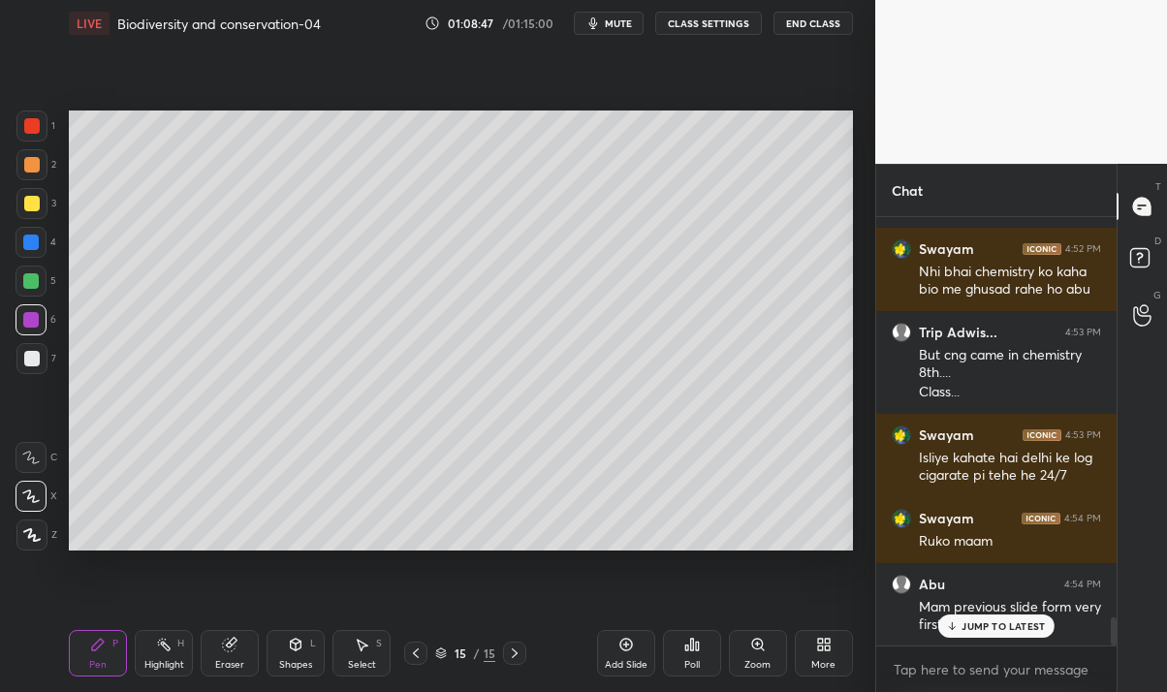
click at [1000, 635] on div "JUMP TO LATEST" at bounding box center [996, 625] width 116 height 23
click at [414, 659] on icon at bounding box center [416, 653] width 16 height 16
click at [415, 653] on icon at bounding box center [416, 653] width 16 height 16
click at [416, 657] on icon at bounding box center [416, 653] width 16 height 16
click at [418, 657] on icon at bounding box center [416, 653] width 6 height 10
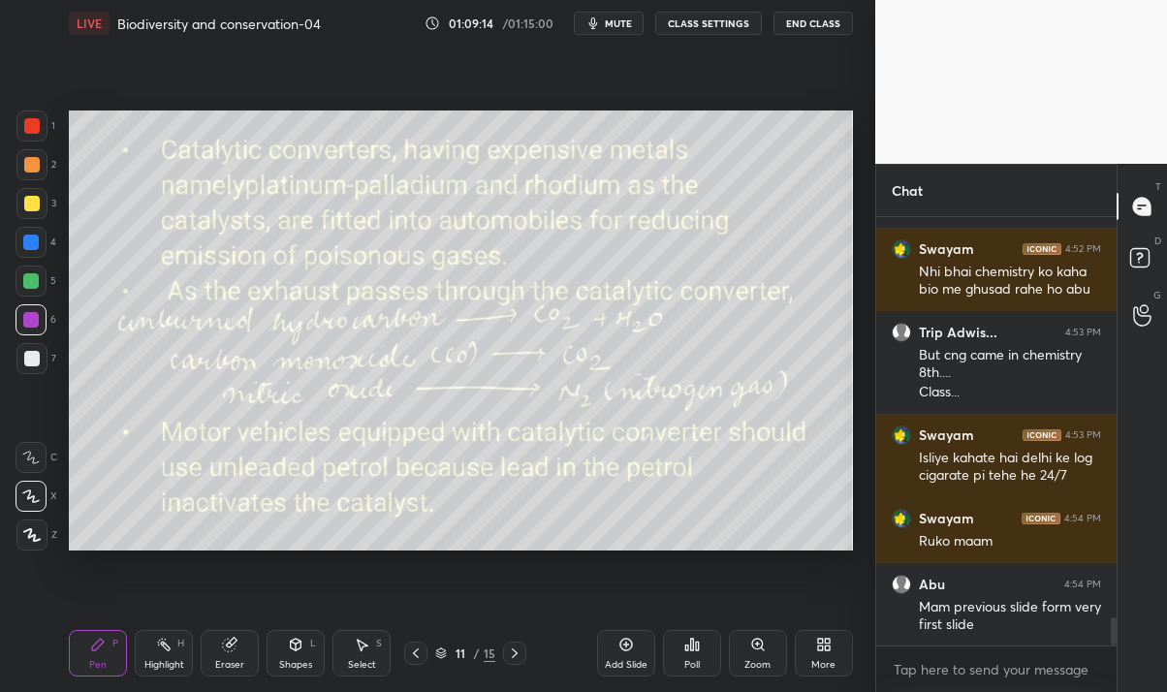
click at [418, 655] on icon at bounding box center [416, 653] width 16 height 16
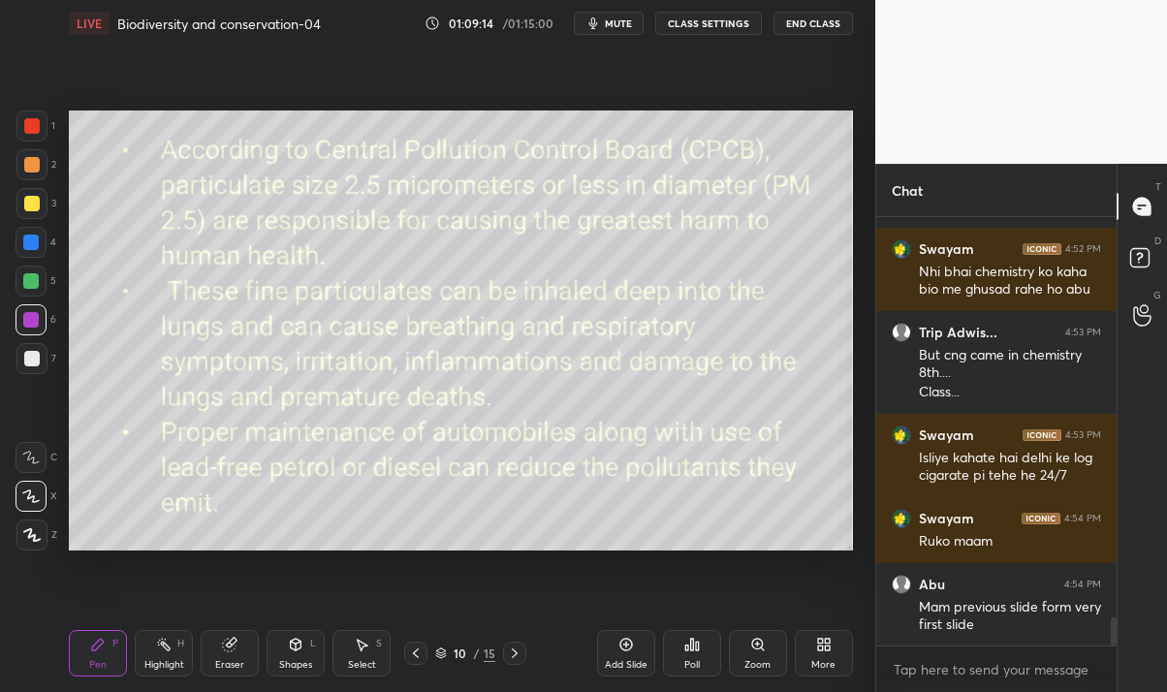
click at [418, 652] on icon at bounding box center [416, 653] width 16 height 16
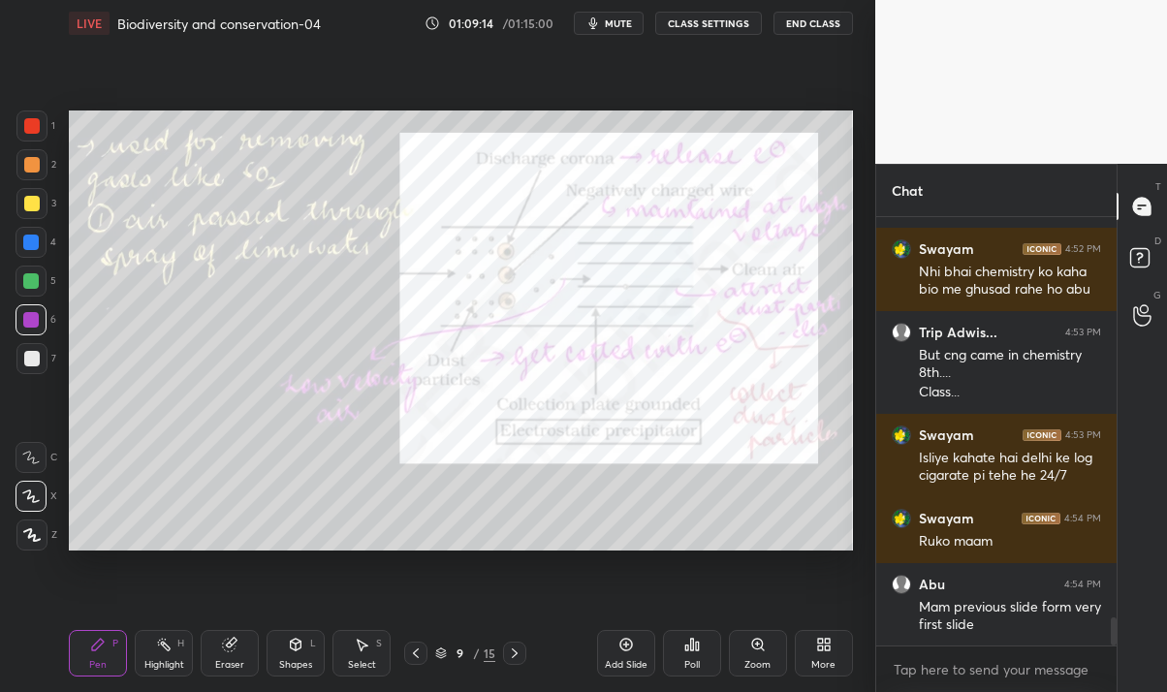
click at [415, 652] on icon at bounding box center [416, 653] width 16 height 16
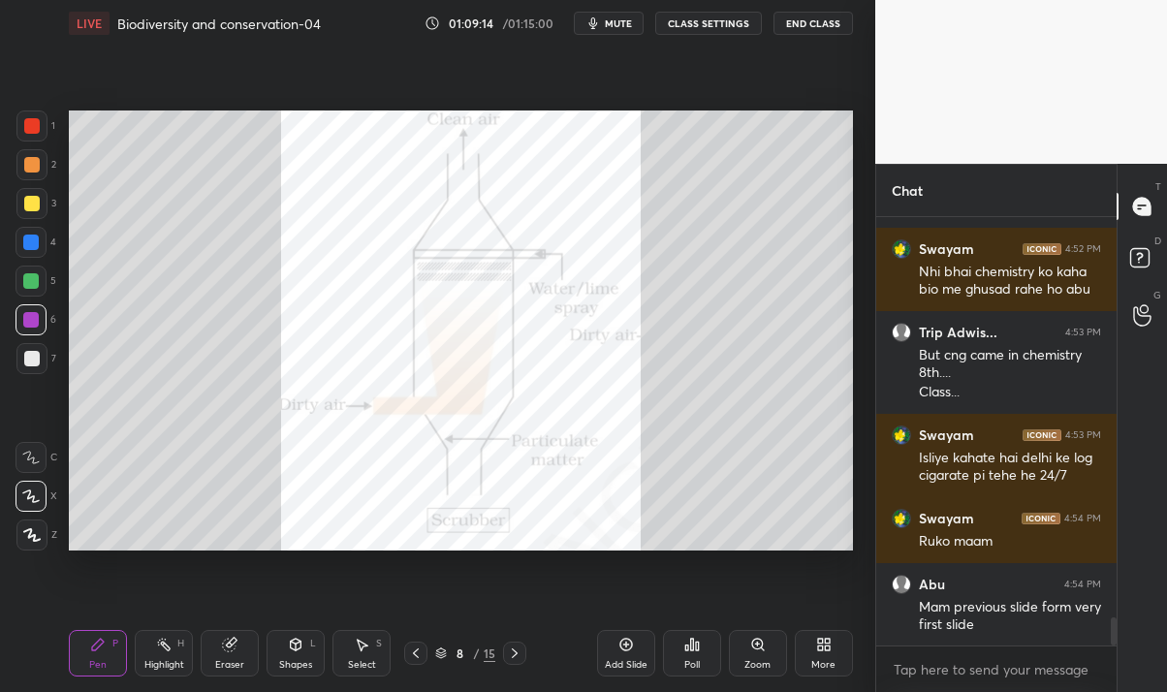
click at [415, 652] on icon at bounding box center [416, 653] width 16 height 16
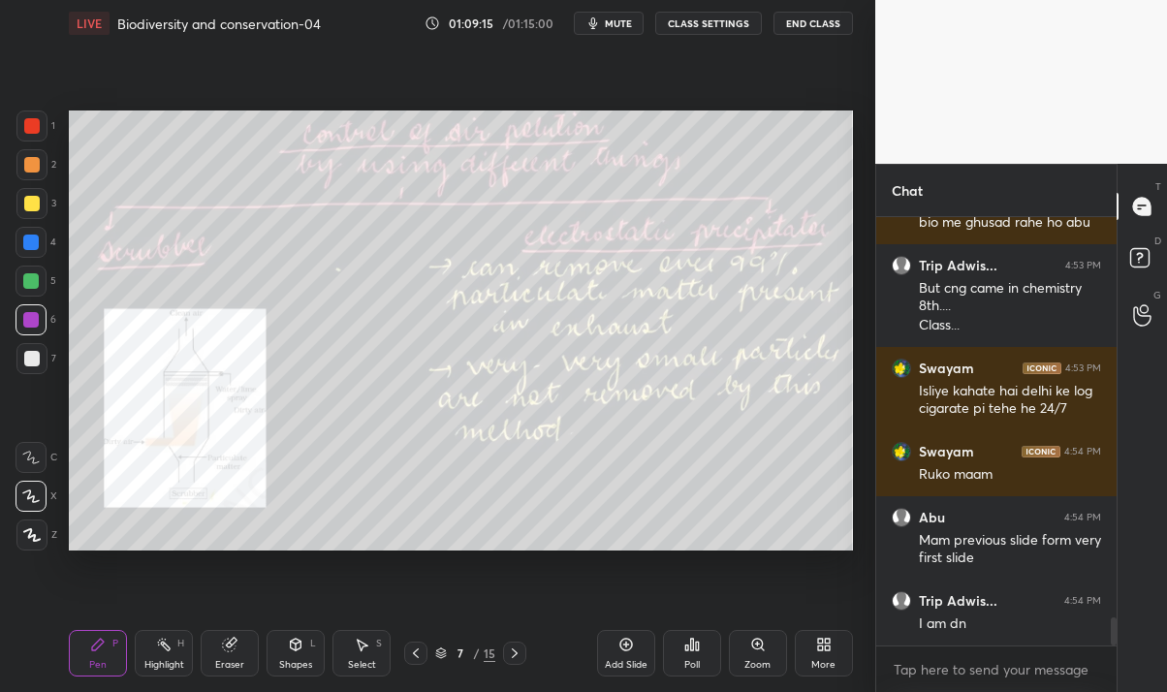
click at [415, 652] on icon at bounding box center [416, 653] width 16 height 16
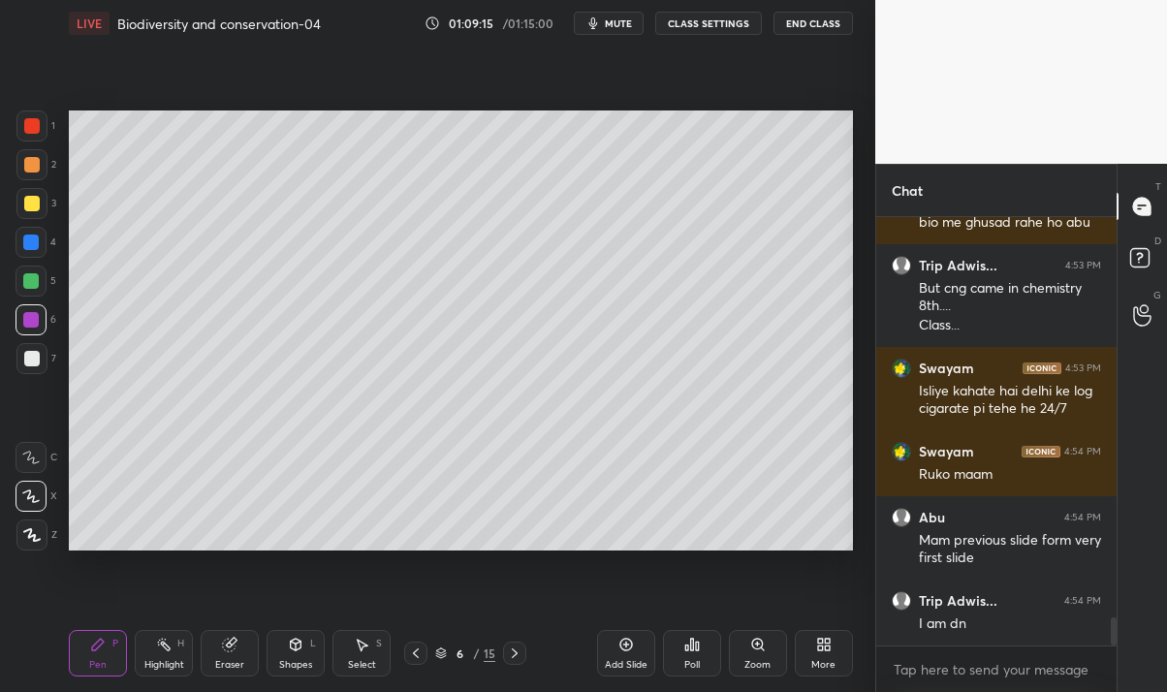
click at [415, 652] on icon at bounding box center [416, 653] width 16 height 16
click at [416, 652] on icon at bounding box center [416, 653] width 16 height 16
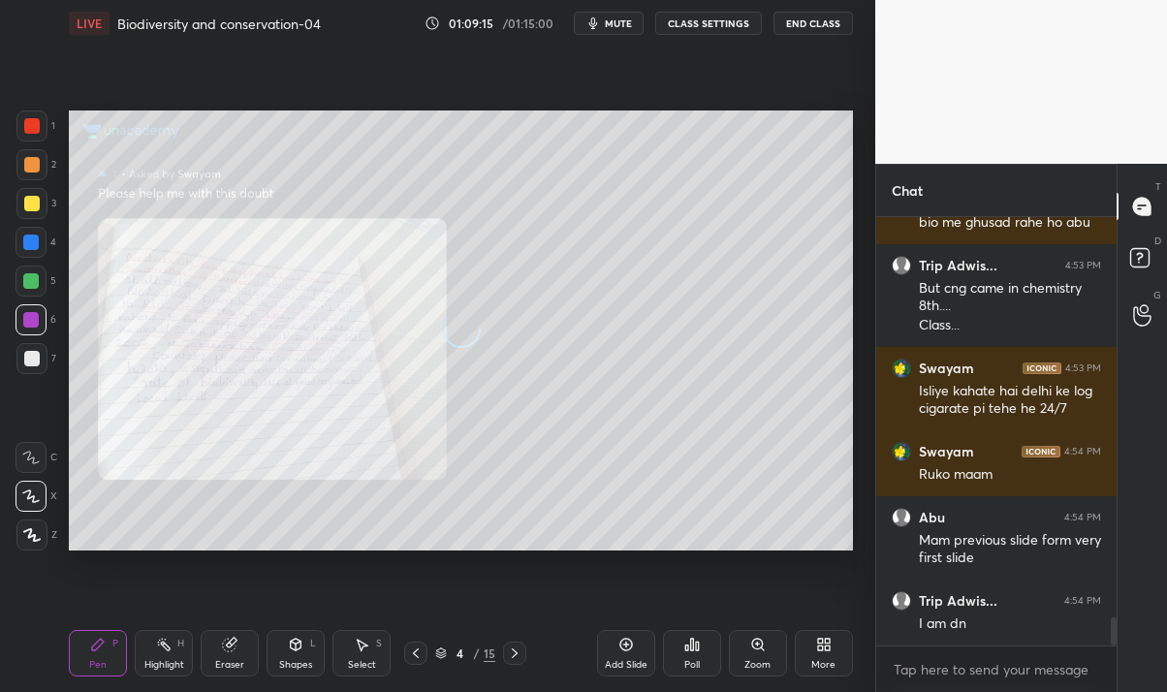
click at [425, 644] on div at bounding box center [415, 652] width 23 height 23
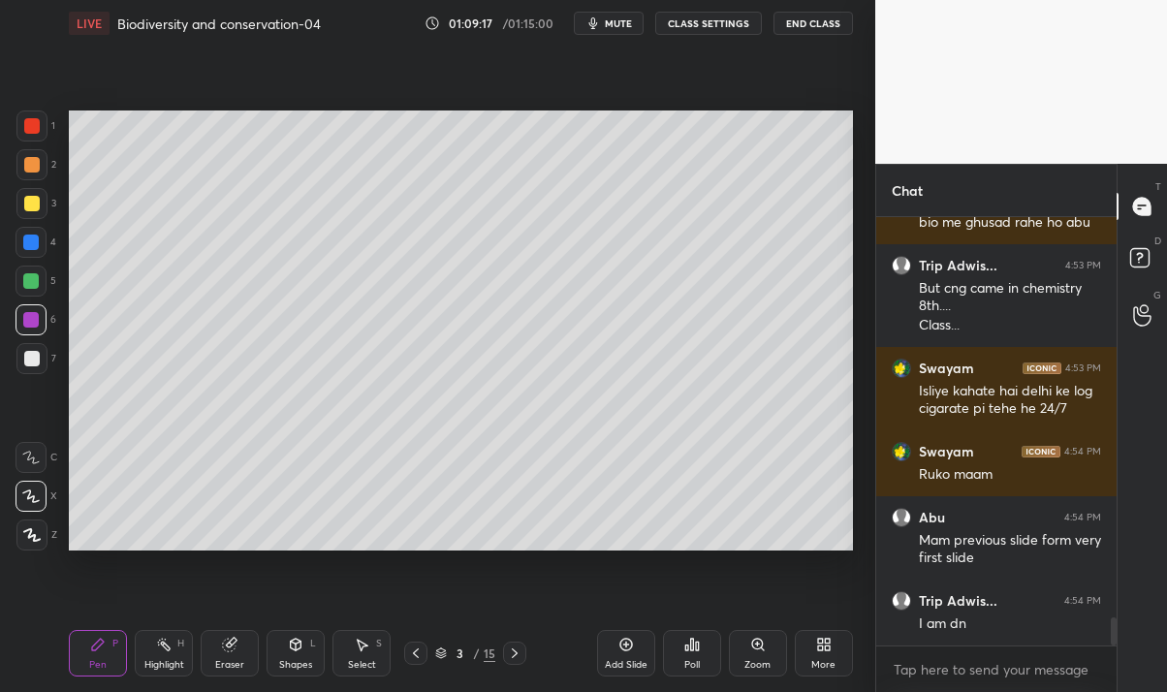
click at [412, 655] on icon at bounding box center [416, 653] width 16 height 16
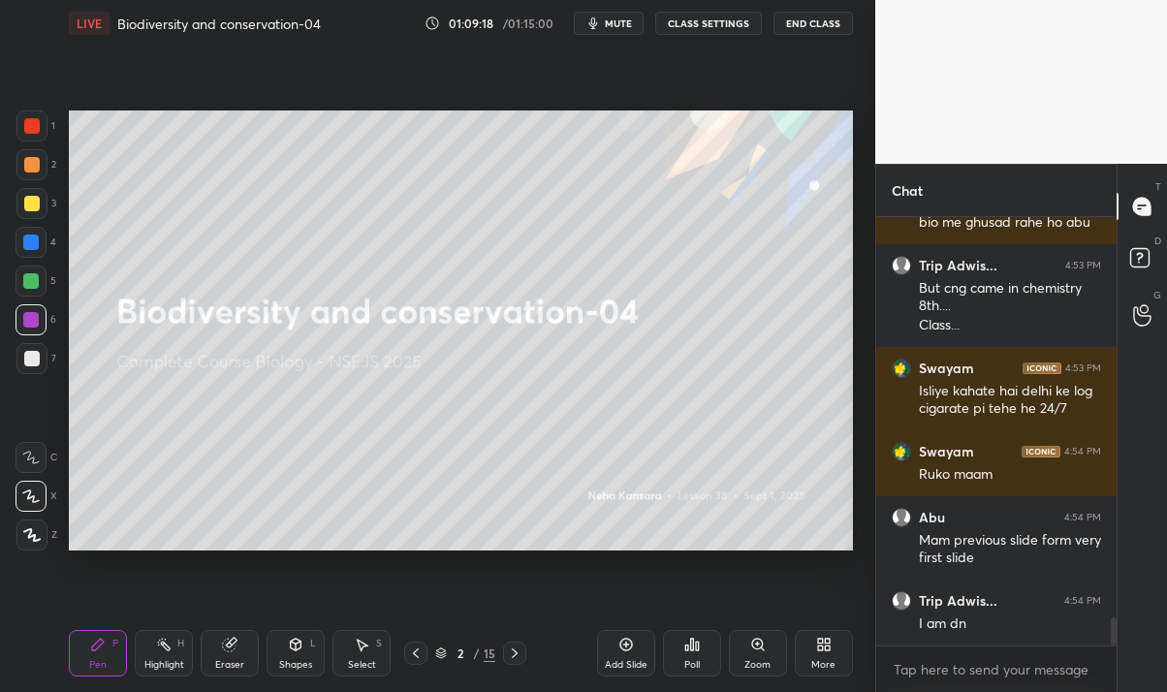
click at [506, 643] on div at bounding box center [514, 652] width 23 height 23
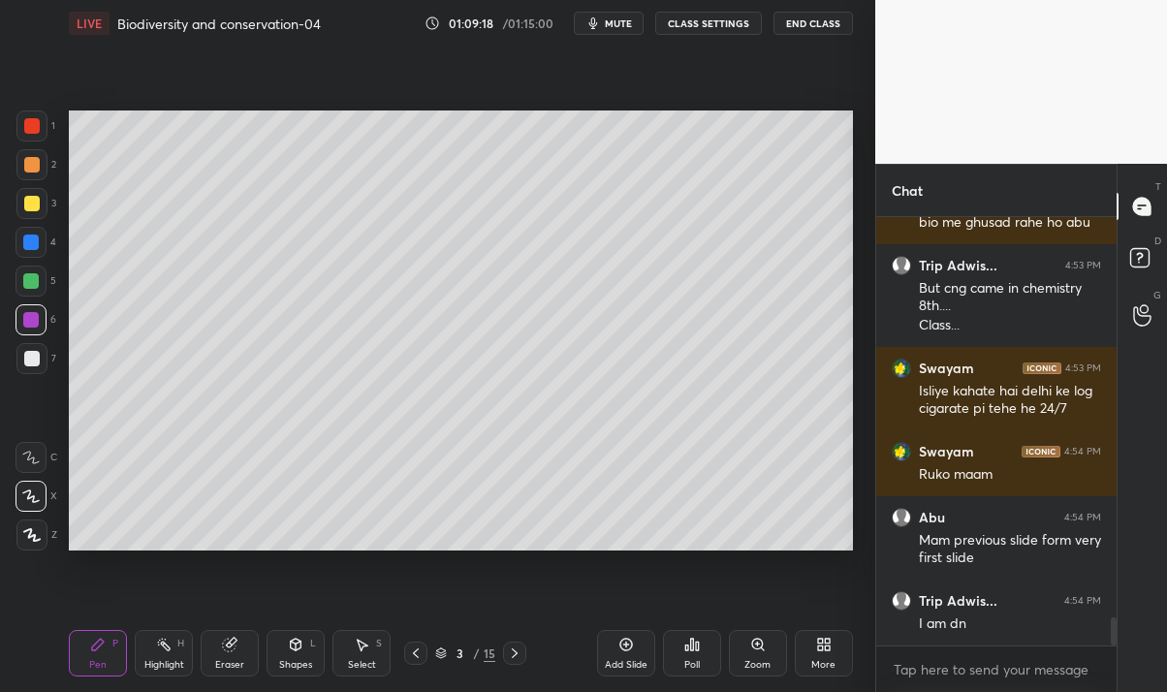
click at [512, 642] on div at bounding box center [514, 652] width 23 height 23
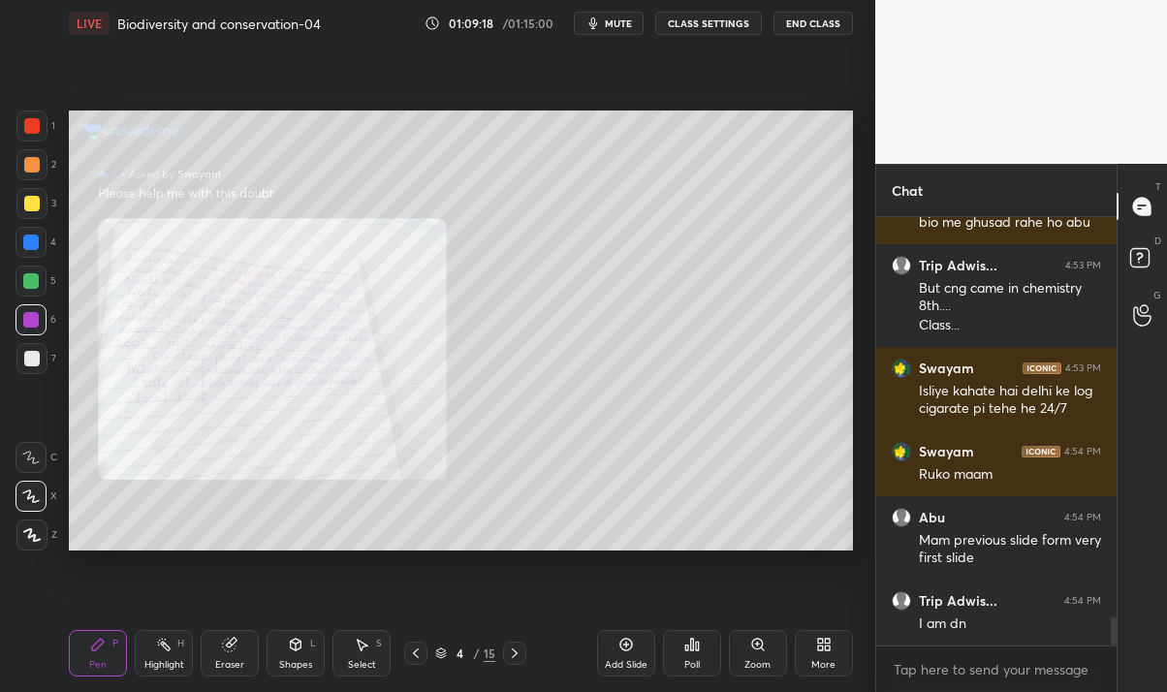
click at [514, 651] on icon at bounding box center [515, 653] width 16 height 16
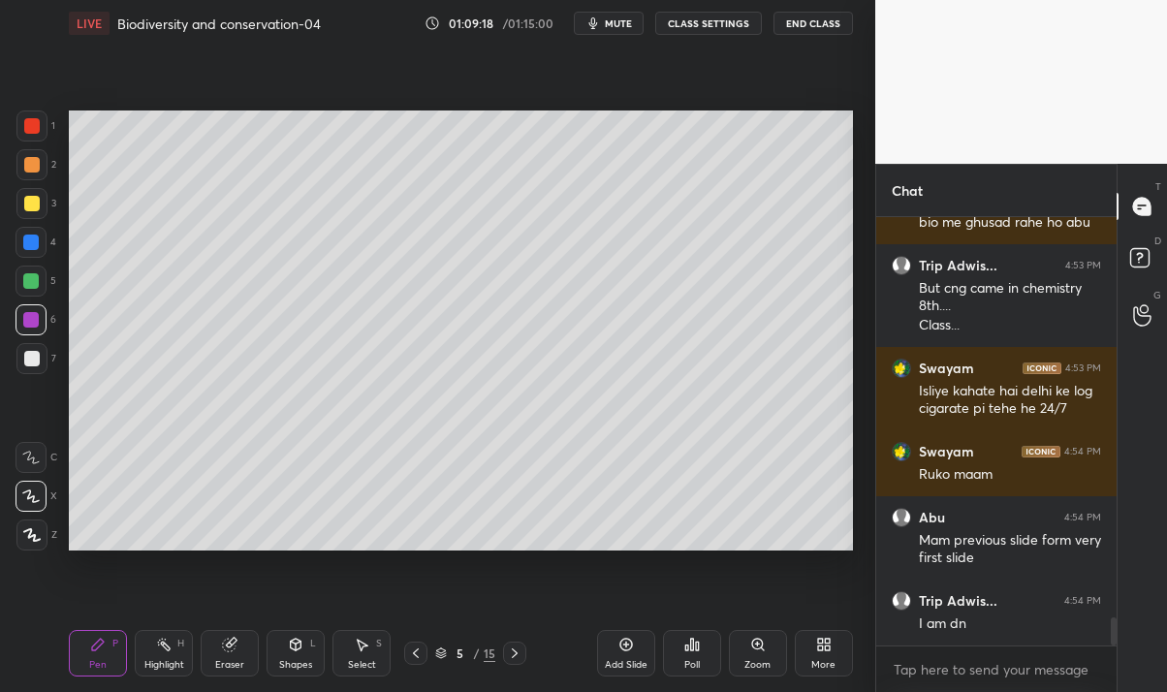
click at [514, 652] on icon at bounding box center [515, 653] width 16 height 16
click at [414, 657] on icon at bounding box center [416, 653] width 16 height 16
click at [515, 654] on icon at bounding box center [515, 653] width 16 height 16
click at [513, 655] on icon at bounding box center [515, 653] width 6 height 10
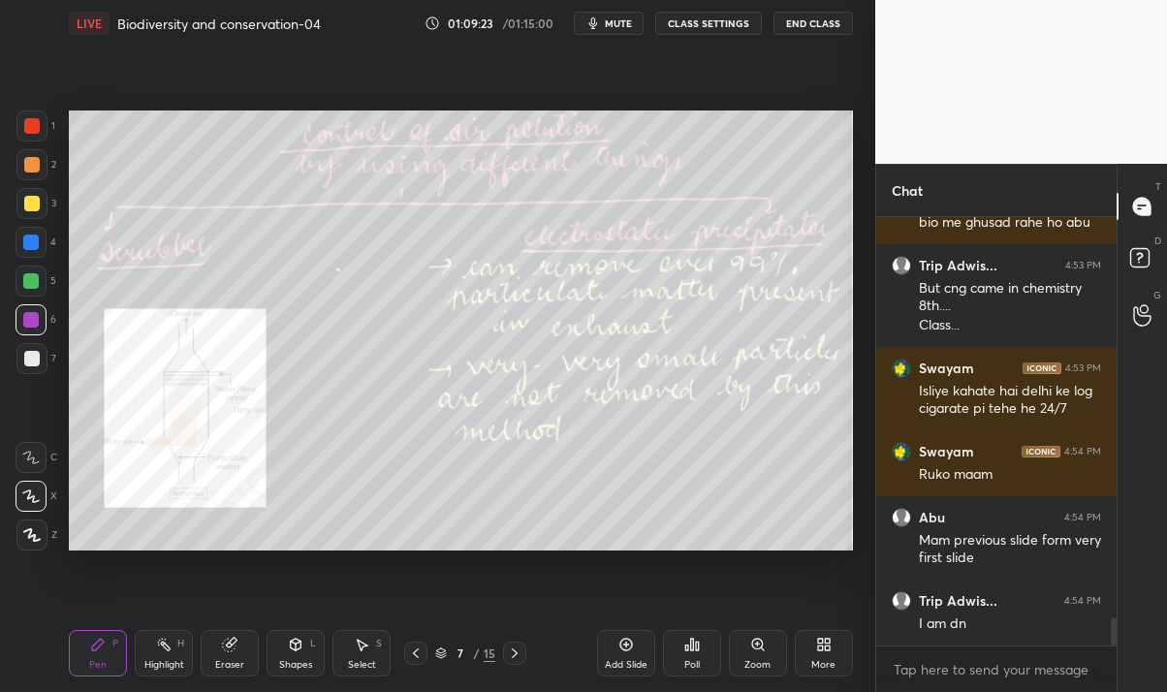
click at [510, 662] on div at bounding box center [514, 652] width 23 height 23
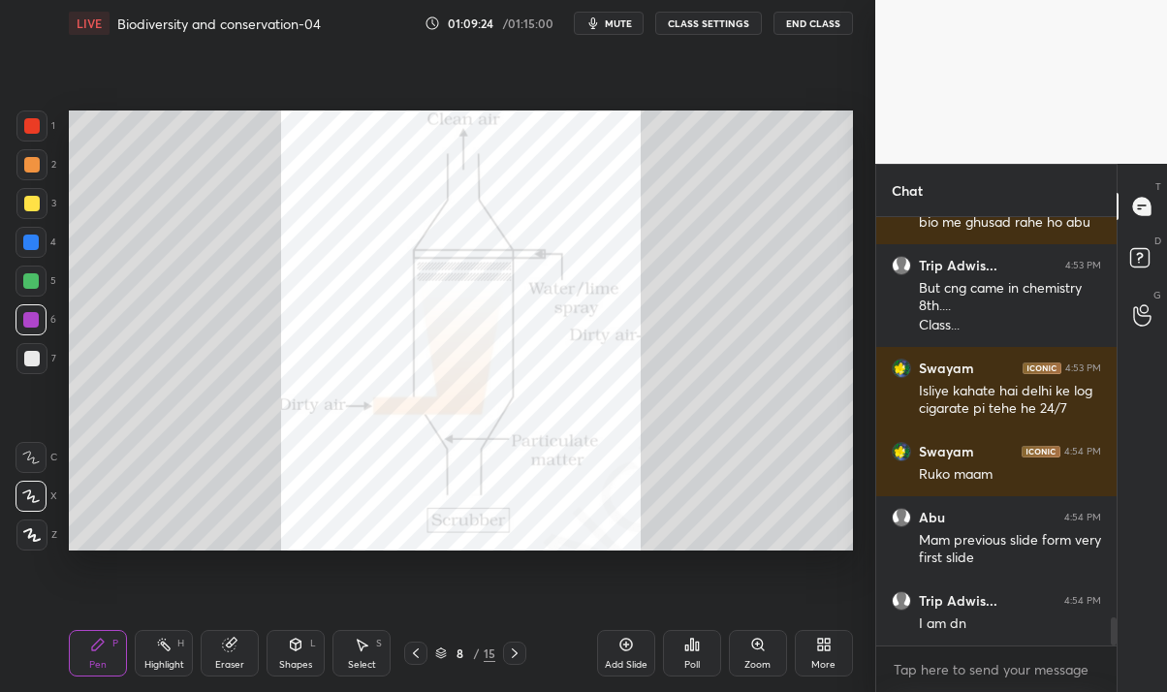
click at [514, 652] on icon at bounding box center [515, 653] width 16 height 16
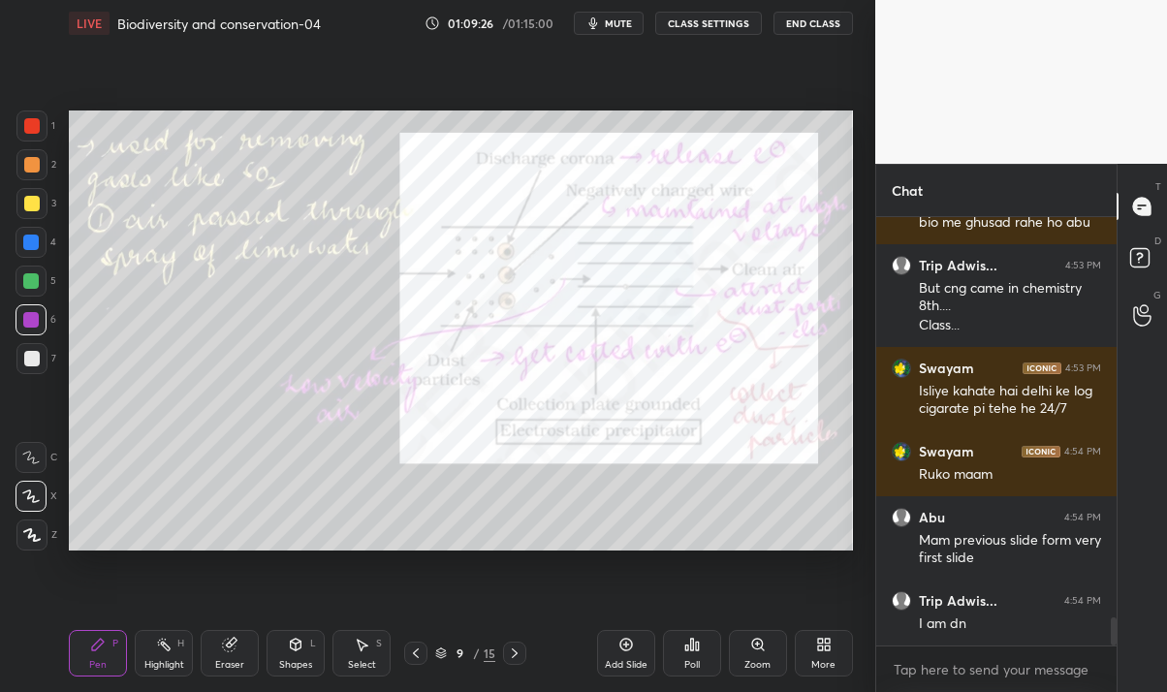
click at [514, 652] on icon at bounding box center [515, 653] width 16 height 16
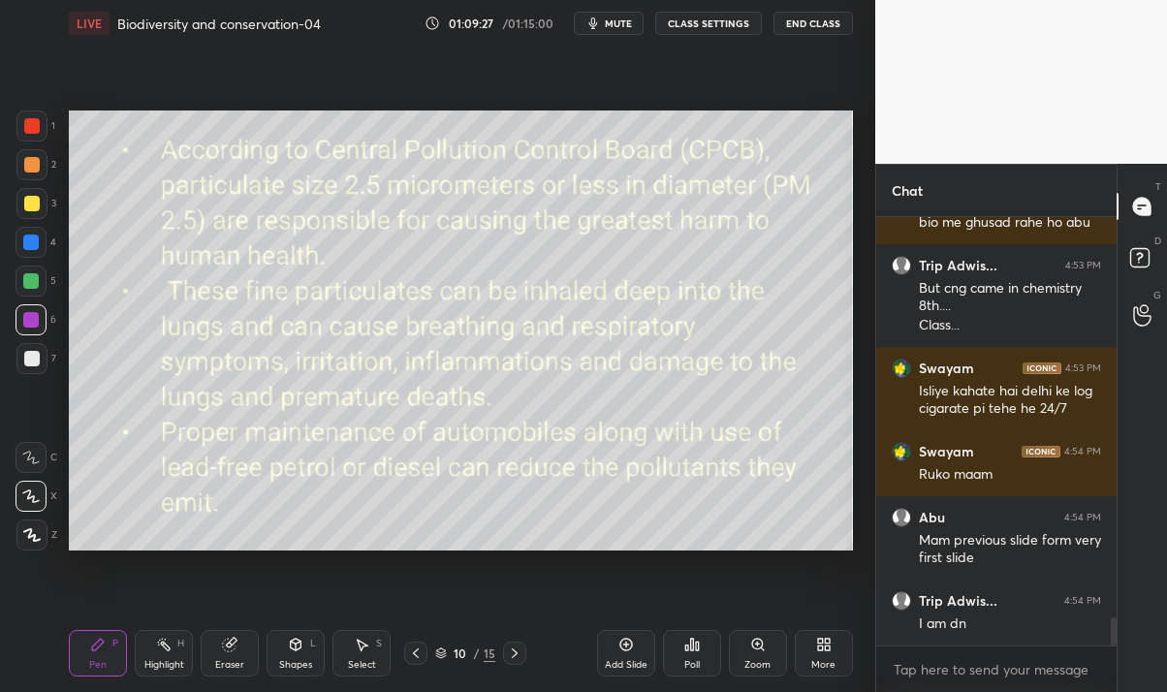
click at [514, 653] on icon at bounding box center [515, 653] width 16 height 16
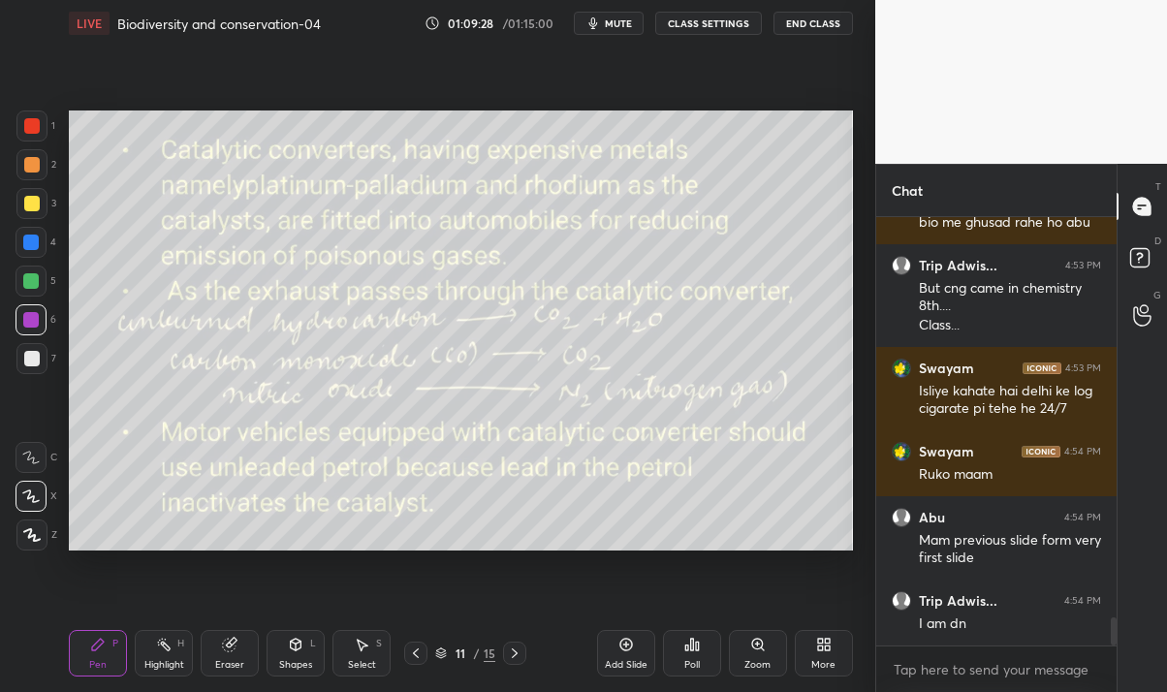
click at [514, 652] on icon at bounding box center [515, 653] width 16 height 16
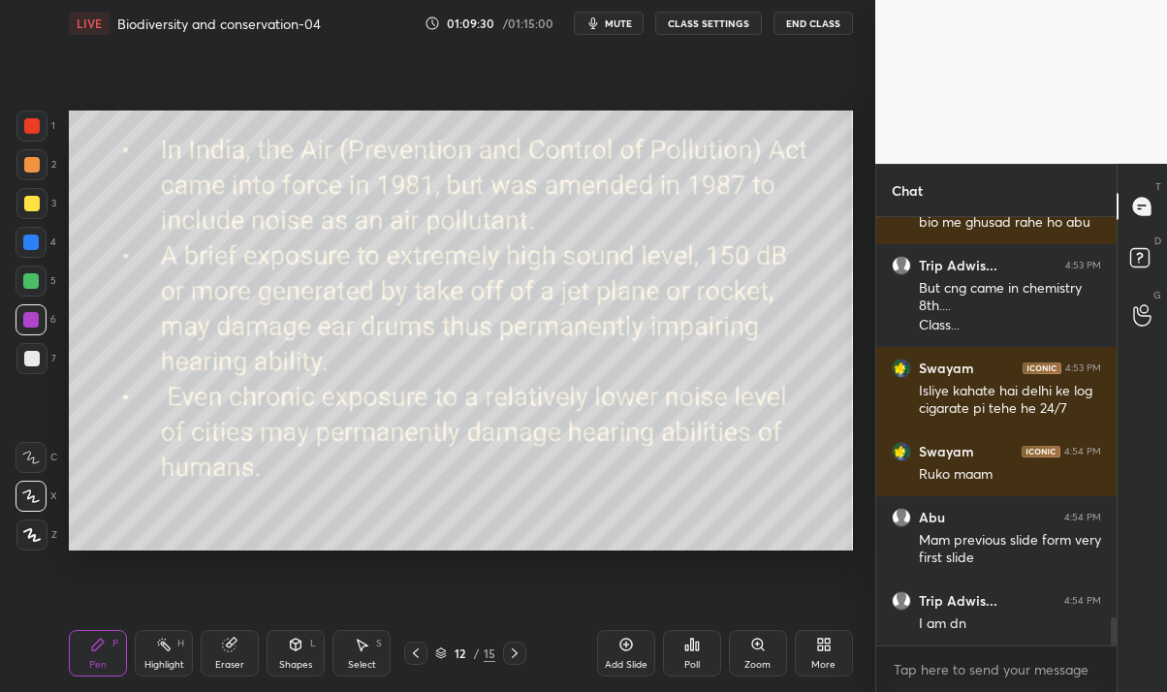
click at [524, 660] on div at bounding box center [514, 652] width 23 height 23
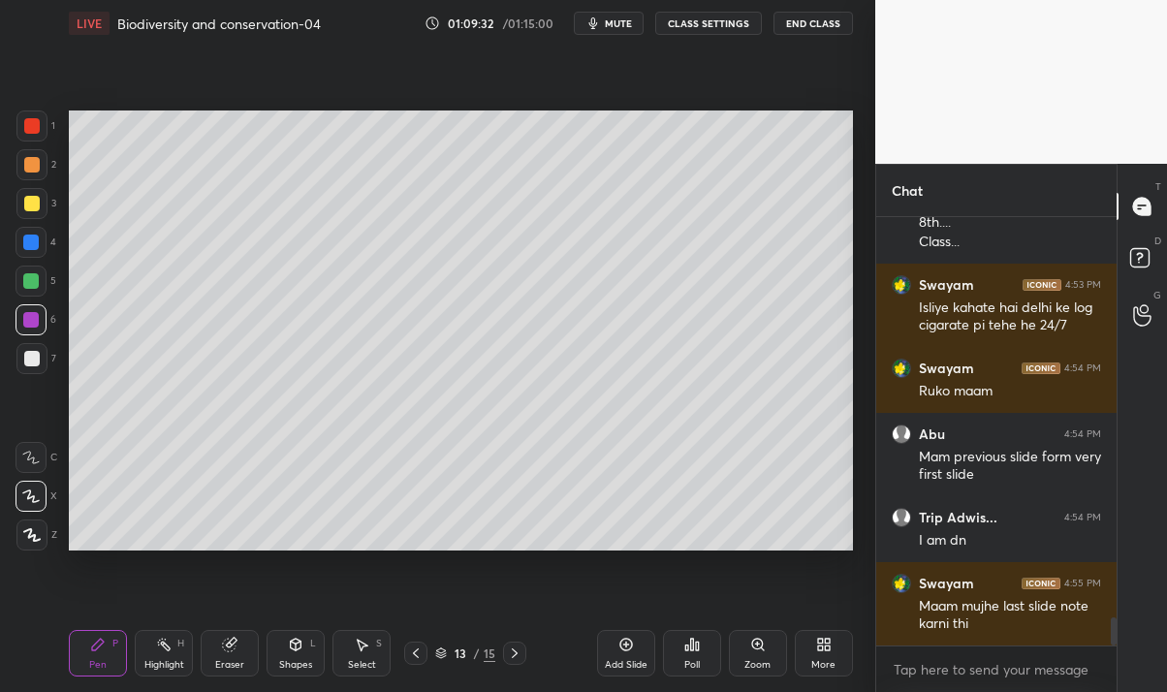
click at [523, 654] on div at bounding box center [514, 652] width 23 height 23
click at [520, 653] on icon at bounding box center [515, 653] width 16 height 16
click at [523, 659] on div at bounding box center [514, 652] width 23 height 23
click at [514, 652] on icon at bounding box center [515, 653] width 16 height 16
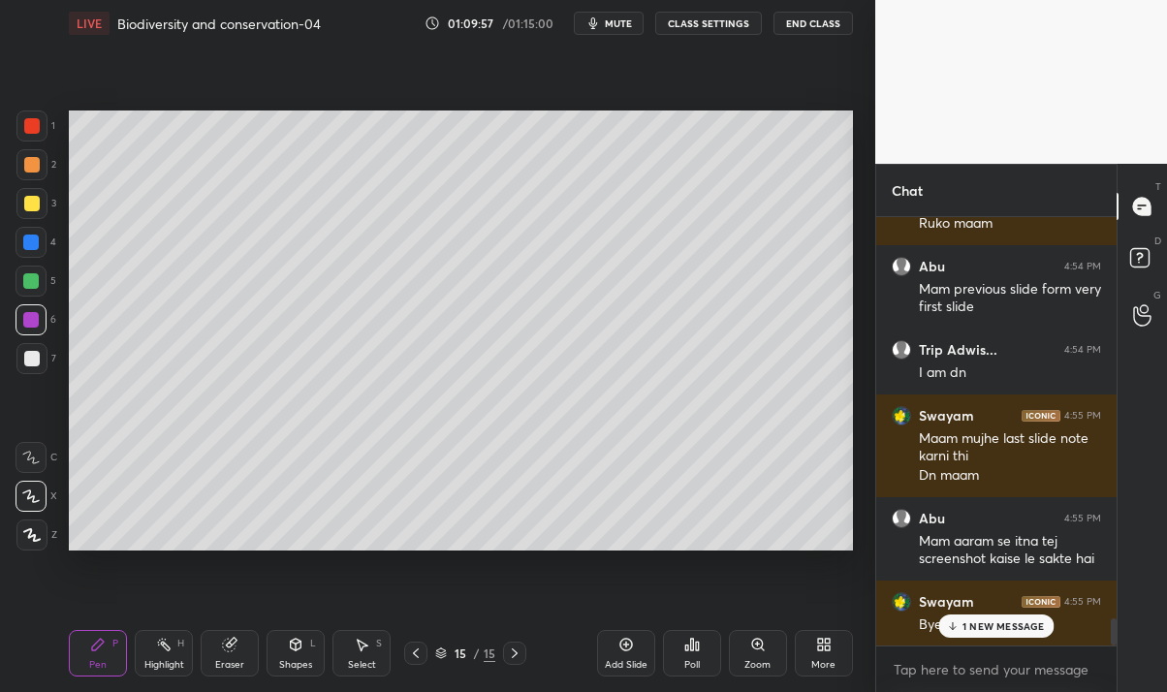
scroll to position [6416, 0]
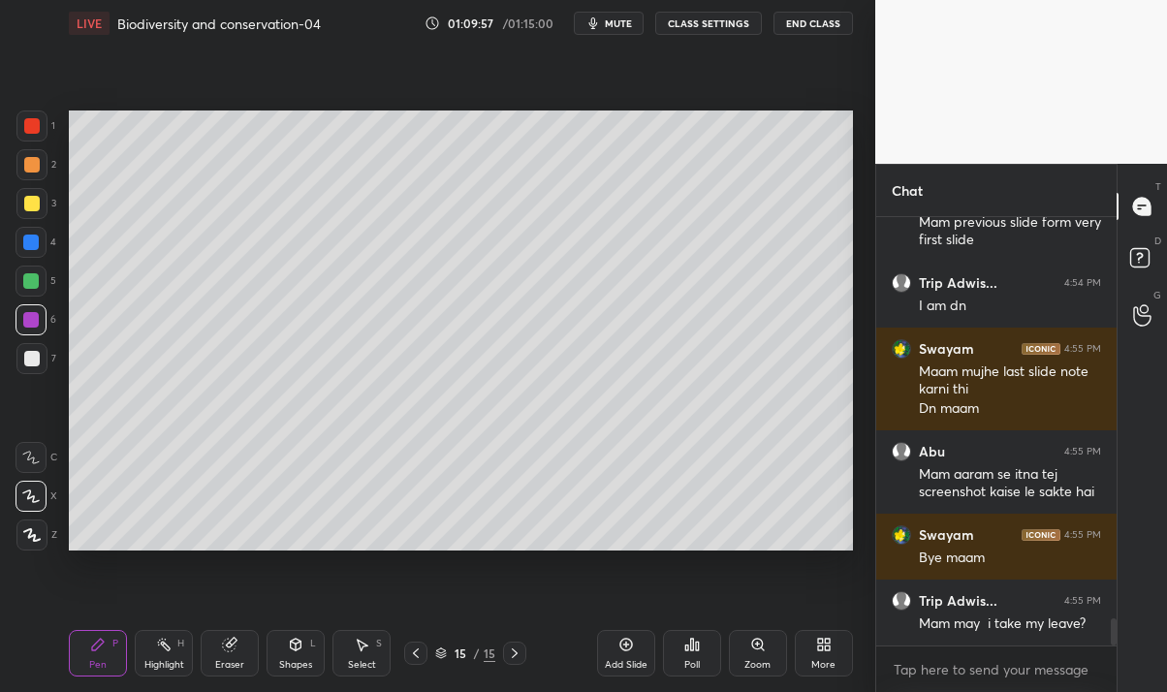
click at [416, 675] on div "Pen P Highlight H Eraser Shapes L Select S 15 / 15 Add Slide Poll Zoom More" at bounding box center [460, 653] width 783 height 78
click at [418, 663] on div at bounding box center [415, 652] width 23 height 23
click at [420, 663] on div at bounding box center [415, 652] width 23 height 23
click at [420, 675] on div "Pen P Highlight H Eraser Shapes L Select S 13 / 15 Add Slide Poll Zoom More" at bounding box center [460, 653] width 783 height 78
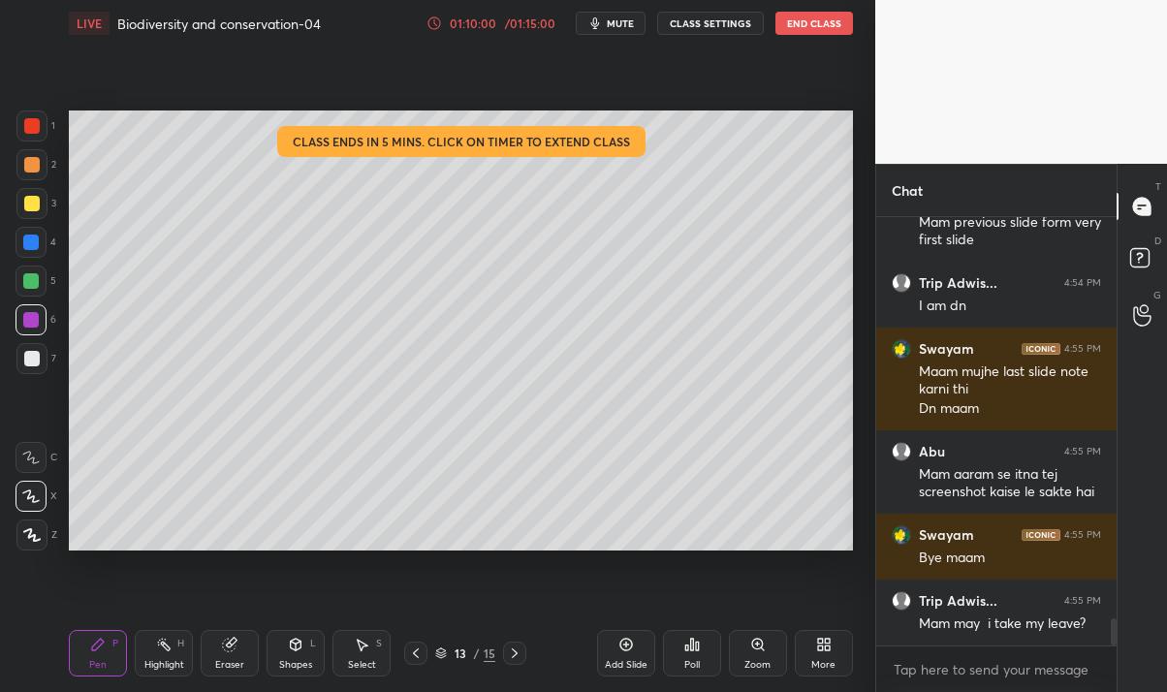
click at [422, 663] on div at bounding box center [415, 652] width 23 height 23
click at [416, 652] on icon at bounding box center [416, 653] width 16 height 16
click at [426, 656] on div at bounding box center [415, 652] width 23 height 23
click at [422, 653] on icon at bounding box center [416, 653] width 16 height 16
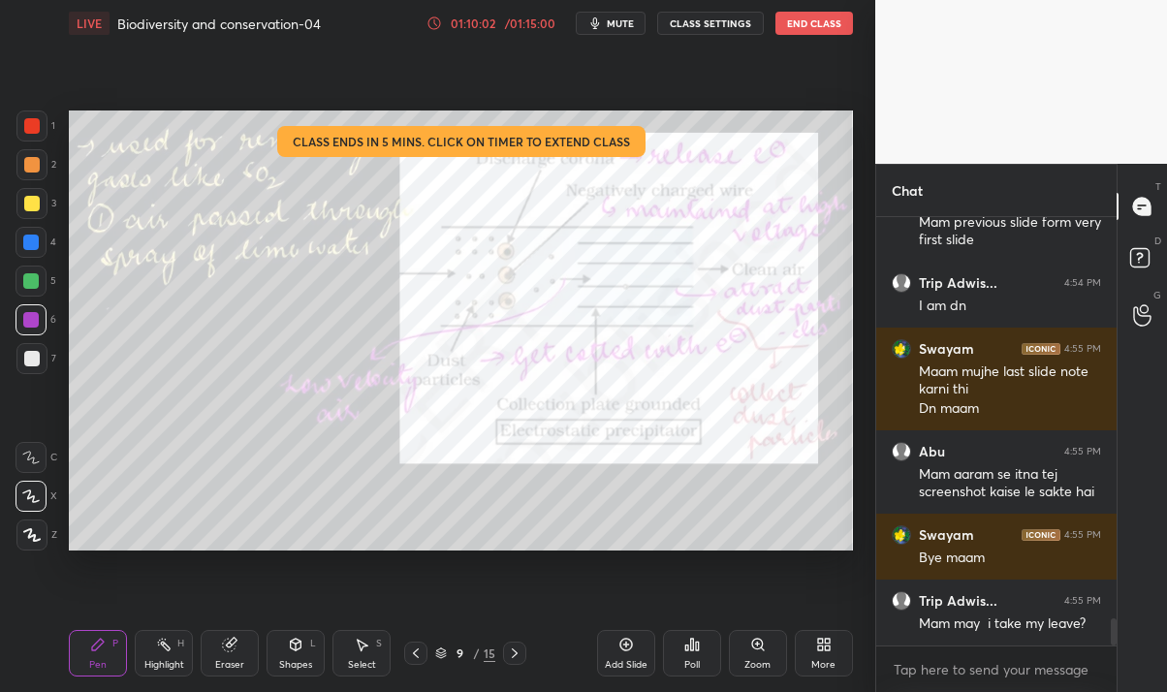
click at [422, 652] on div at bounding box center [415, 652] width 23 height 23
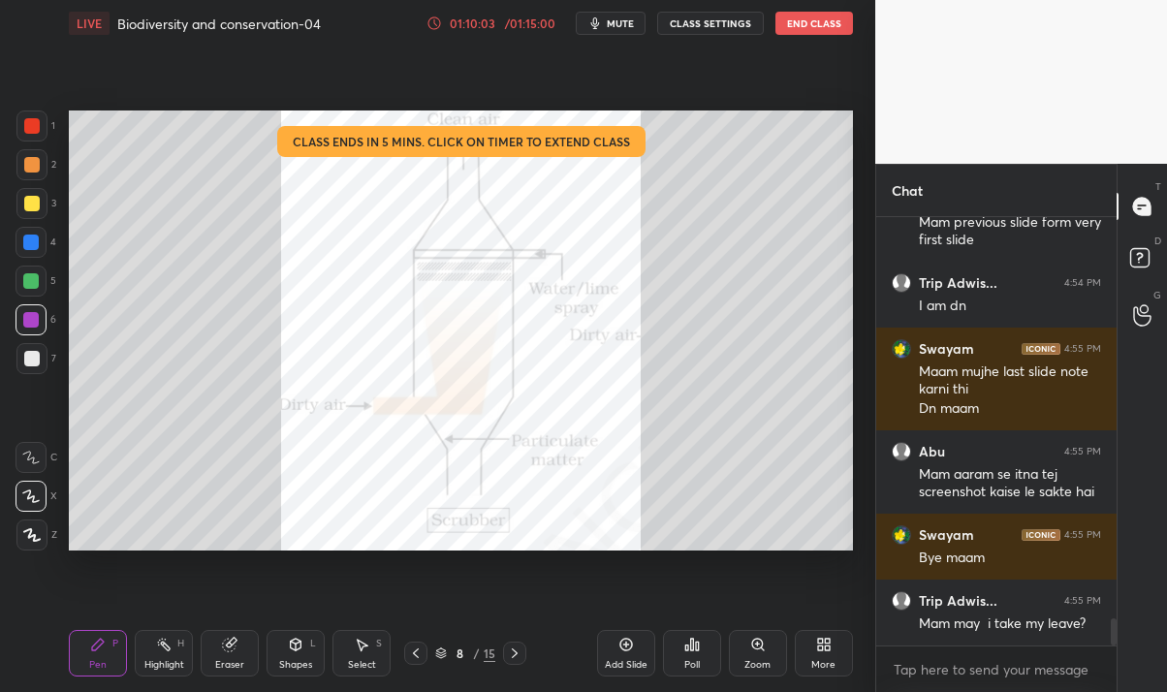
click at [437, 652] on icon at bounding box center [441, 653] width 12 height 12
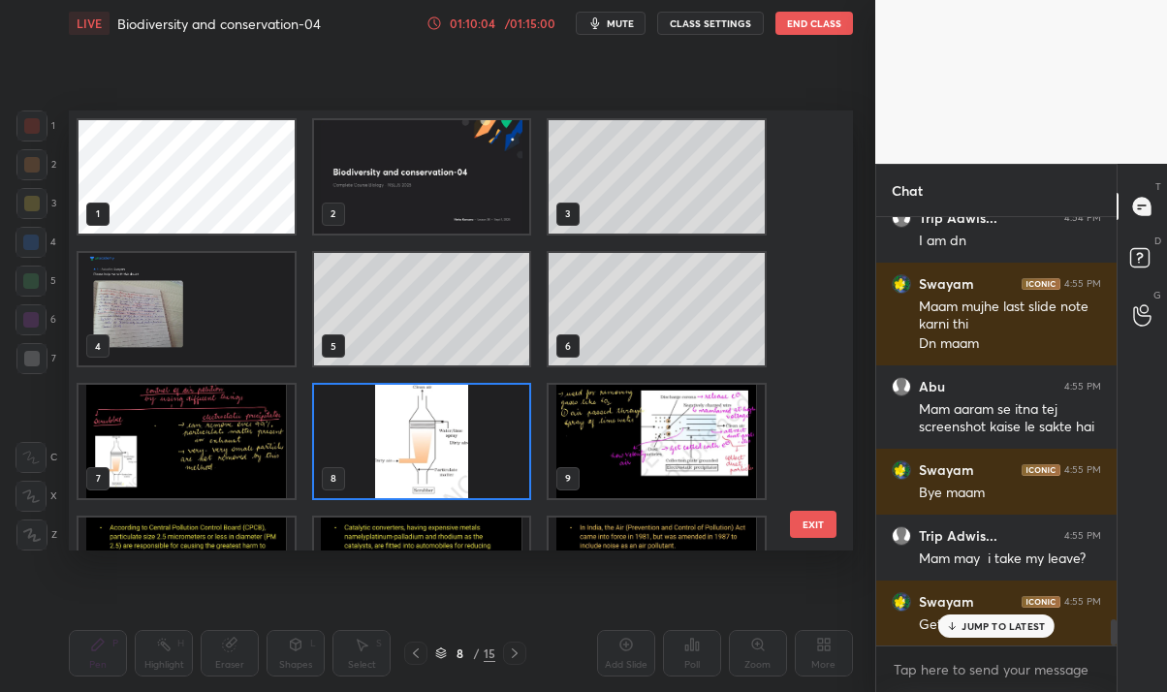
scroll to position [434, 773]
click at [213, 455] on img "grid" at bounding box center [186, 441] width 216 height 113
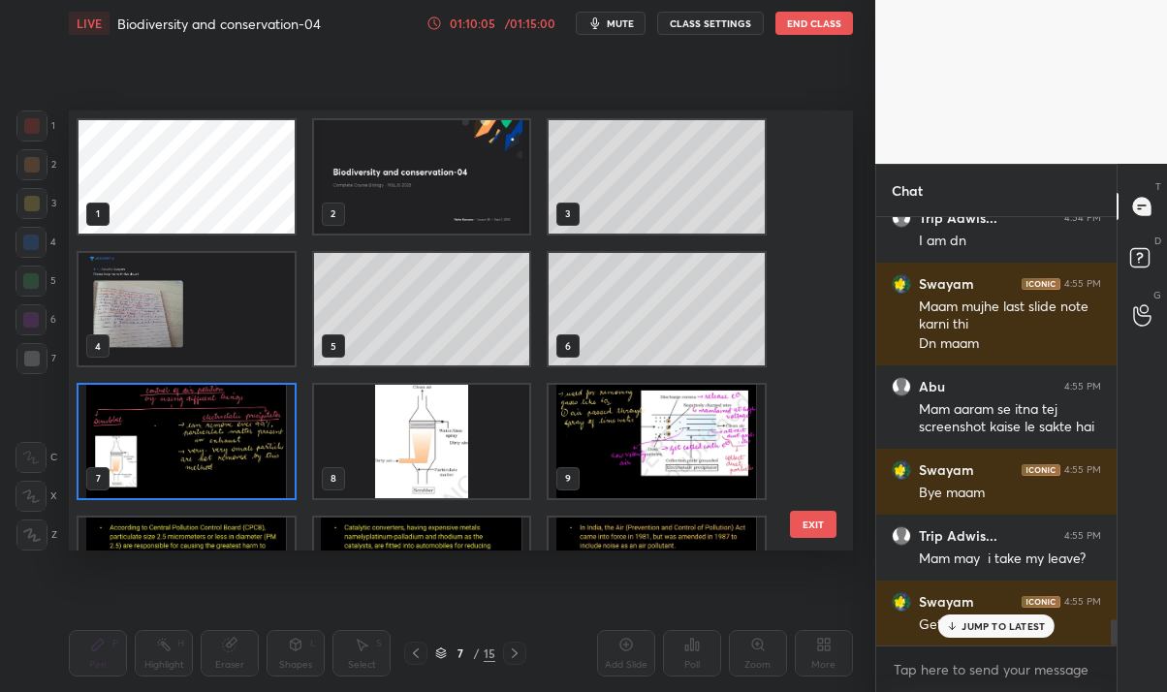
click at [225, 447] on img "grid" at bounding box center [186, 441] width 216 height 113
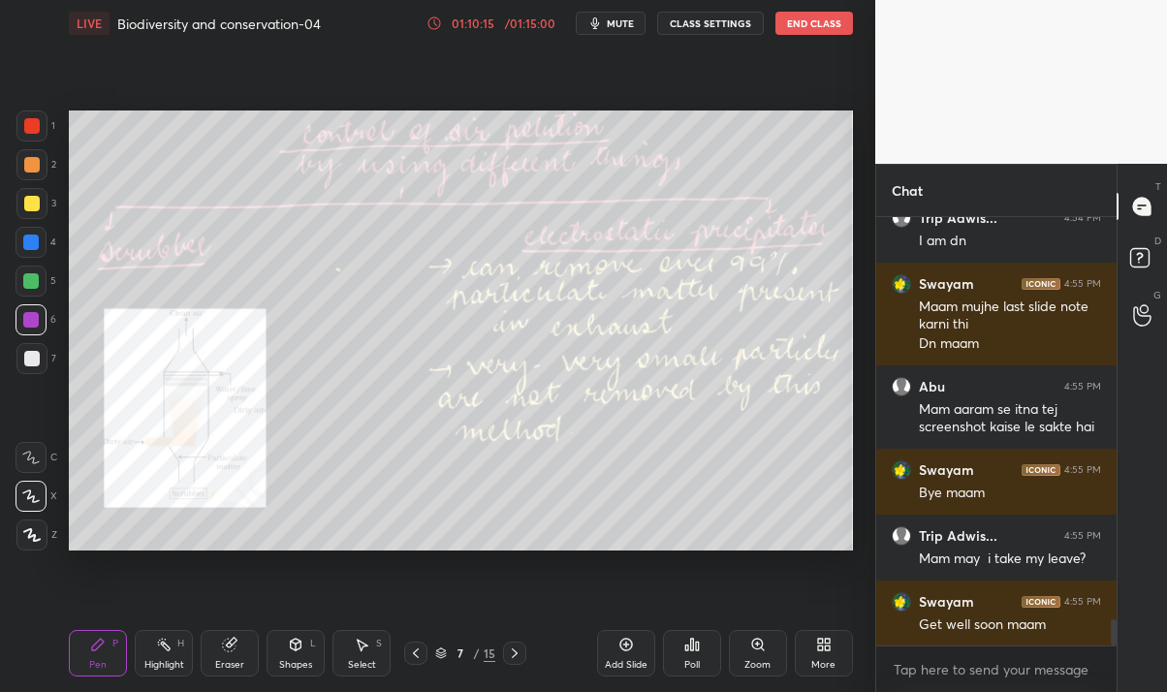
scroll to position [6548, 0]
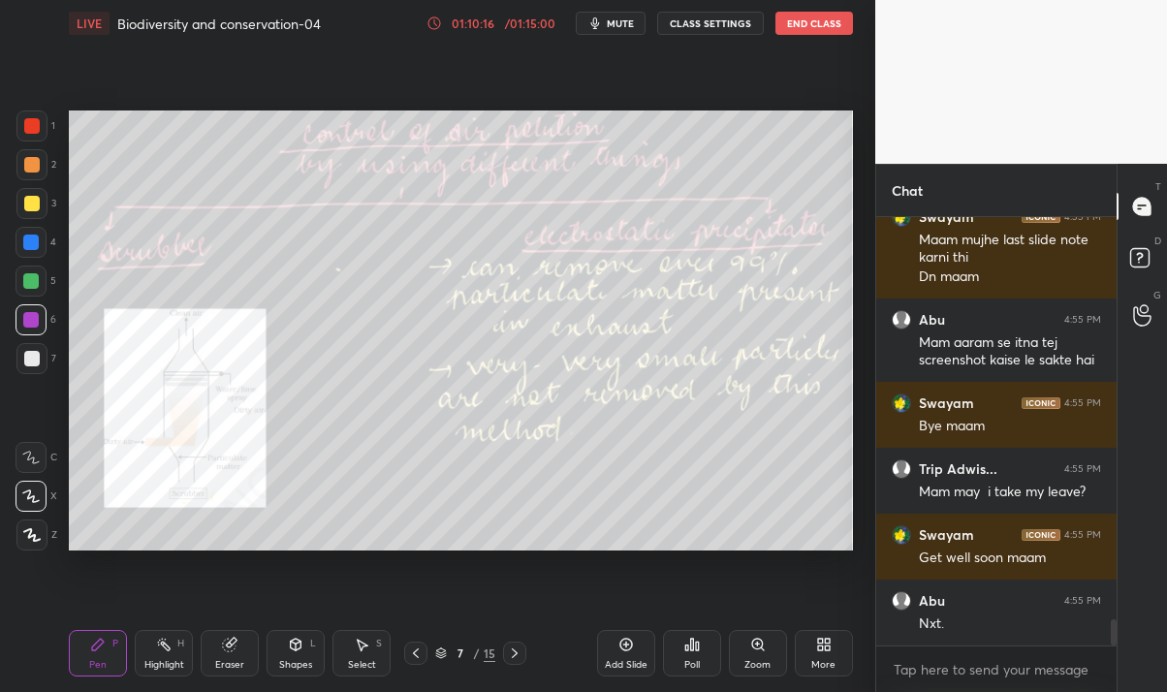
click at [518, 655] on icon at bounding box center [515, 653] width 16 height 16
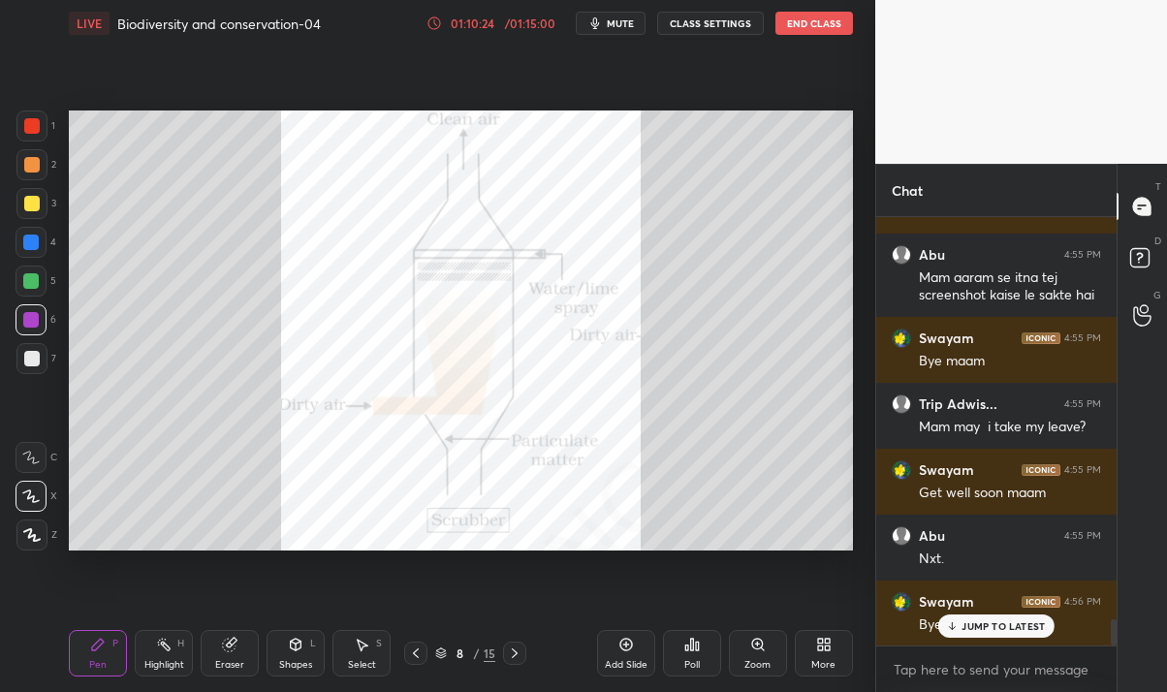
scroll to position [6679, 0]
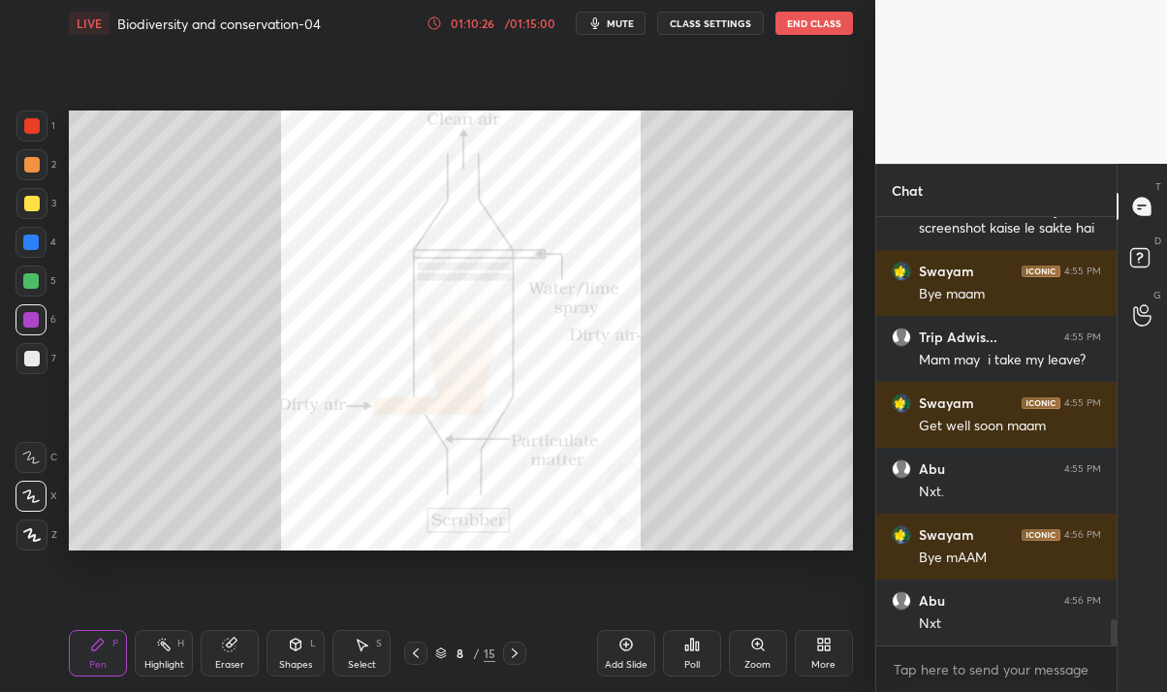
click at [518, 650] on icon at bounding box center [515, 653] width 16 height 16
click at [516, 653] on icon at bounding box center [515, 653] width 6 height 10
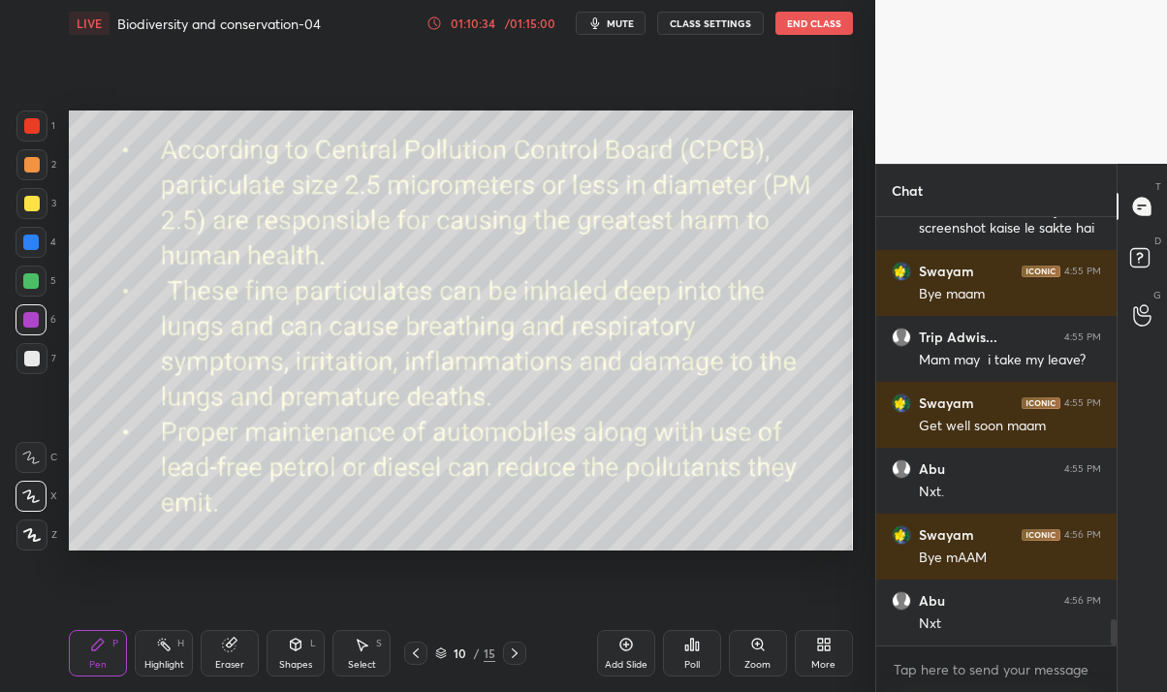
click at [511, 651] on icon at bounding box center [515, 653] width 16 height 16
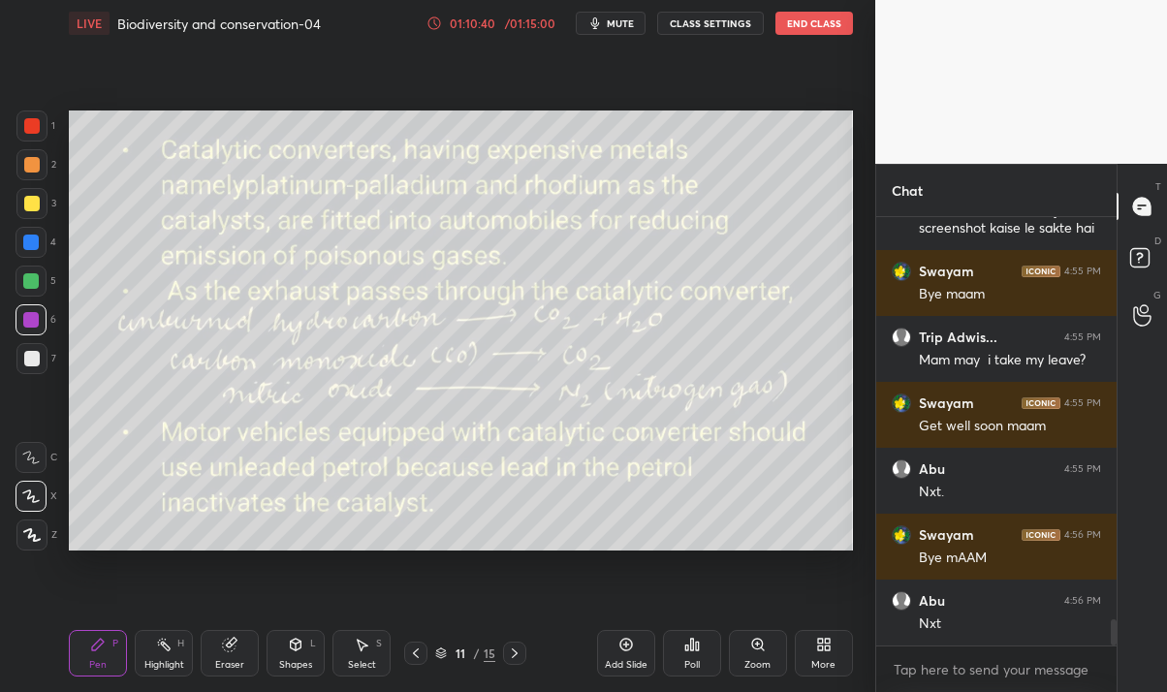
click at [514, 649] on icon at bounding box center [515, 653] width 6 height 10
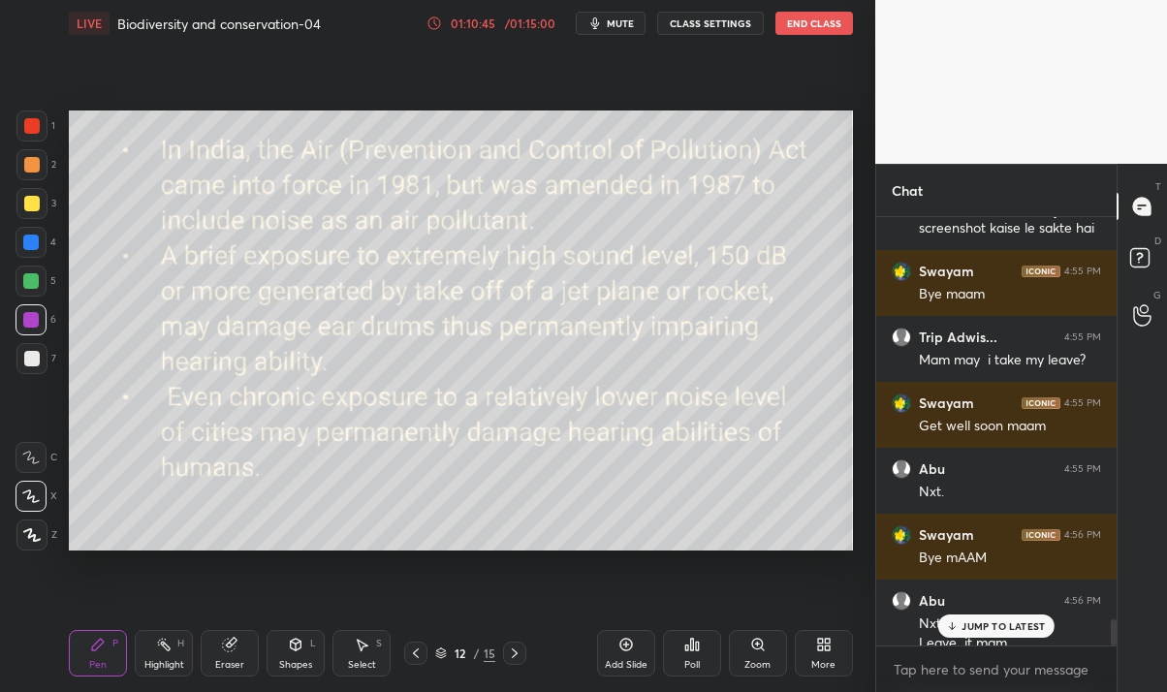
scroll to position [6698, 0]
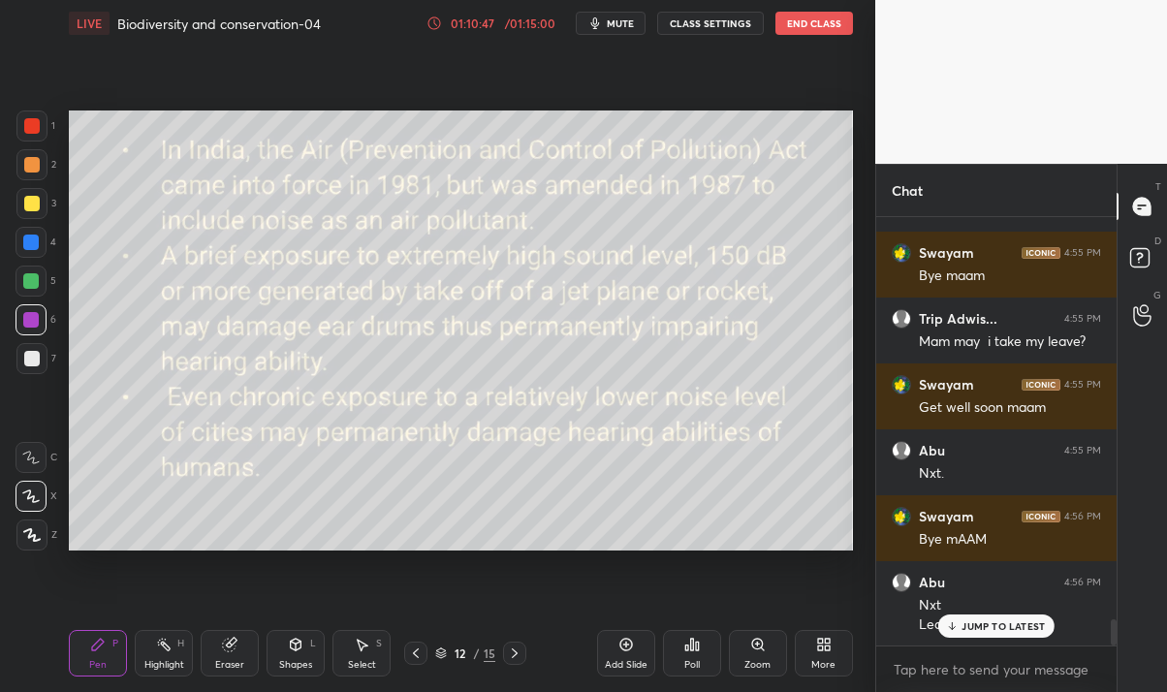
click at [514, 648] on icon at bounding box center [515, 653] width 16 height 16
click at [989, 638] on div "Abu 4:56 PM Nxt Leave it mam..." at bounding box center [996, 603] width 240 height 85
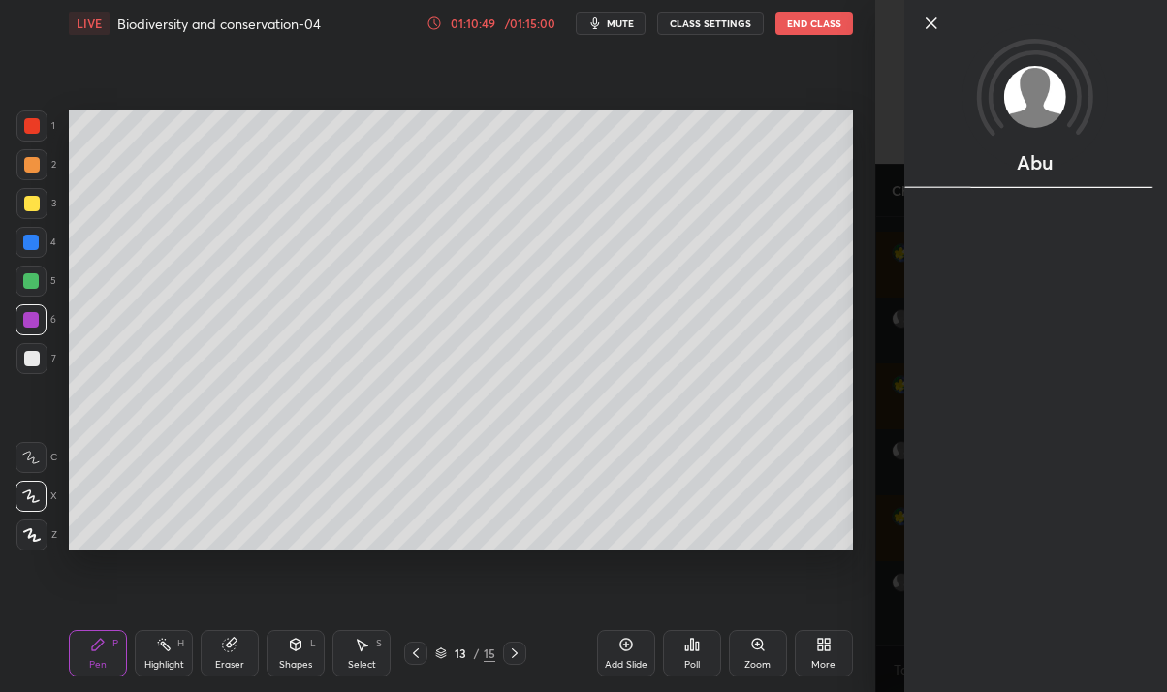
click at [995, 626] on div "Abu" at bounding box center [1035, 346] width 263 height 692
click at [874, 620] on div "1 2 3 4 5 6 7 C X Z C X Z E E Erase all H H LIVE Biodiversity and conservation-…" at bounding box center [437, 346] width 875 height 692
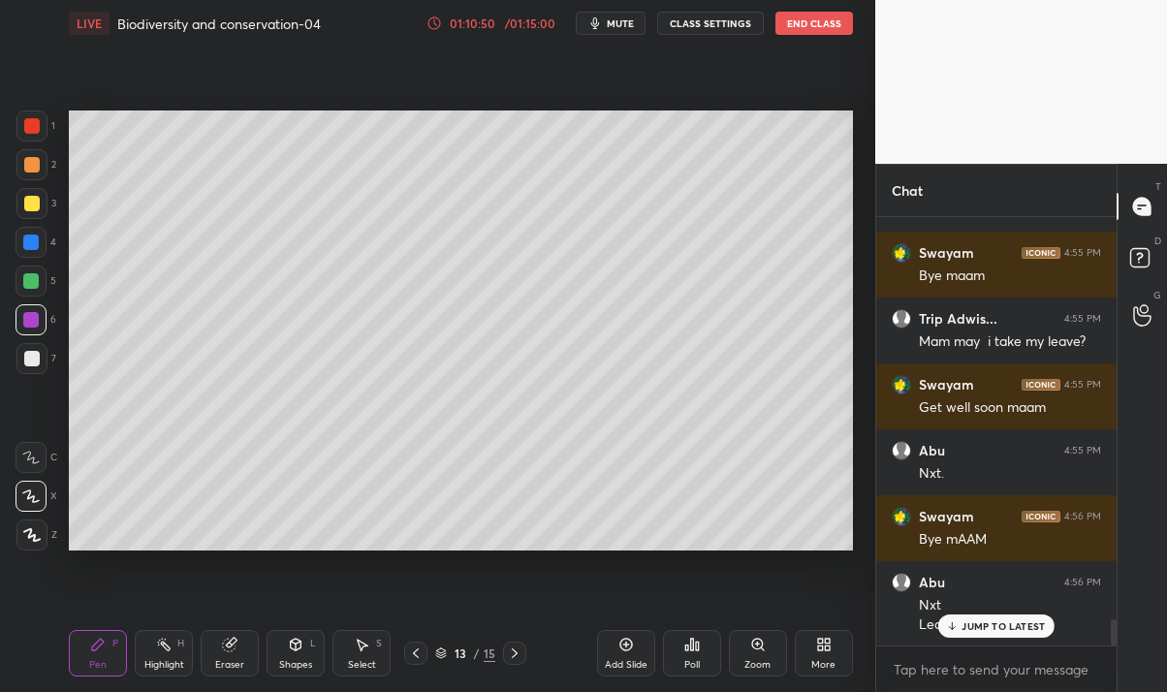
click at [958, 624] on icon at bounding box center [952, 626] width 13 height 12
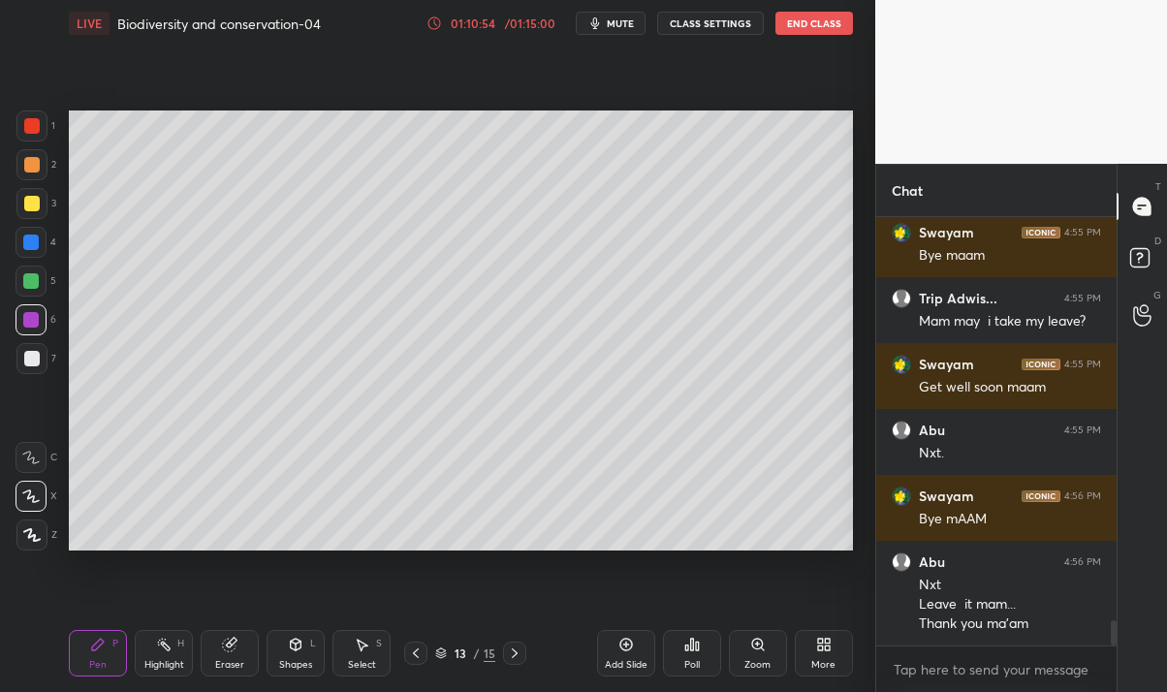
click at [418, 660] on icon at bounding box center [416, 653] width 16 height 16
click at [414, 659] on icon at bounding box center [416, 653] width 16 height 16
click at [415, 660] on icon at bounding box center [416, 653] width 16 height 16
click at [417, 660] on icon at bounding box center [416, 653] width 16 height 16
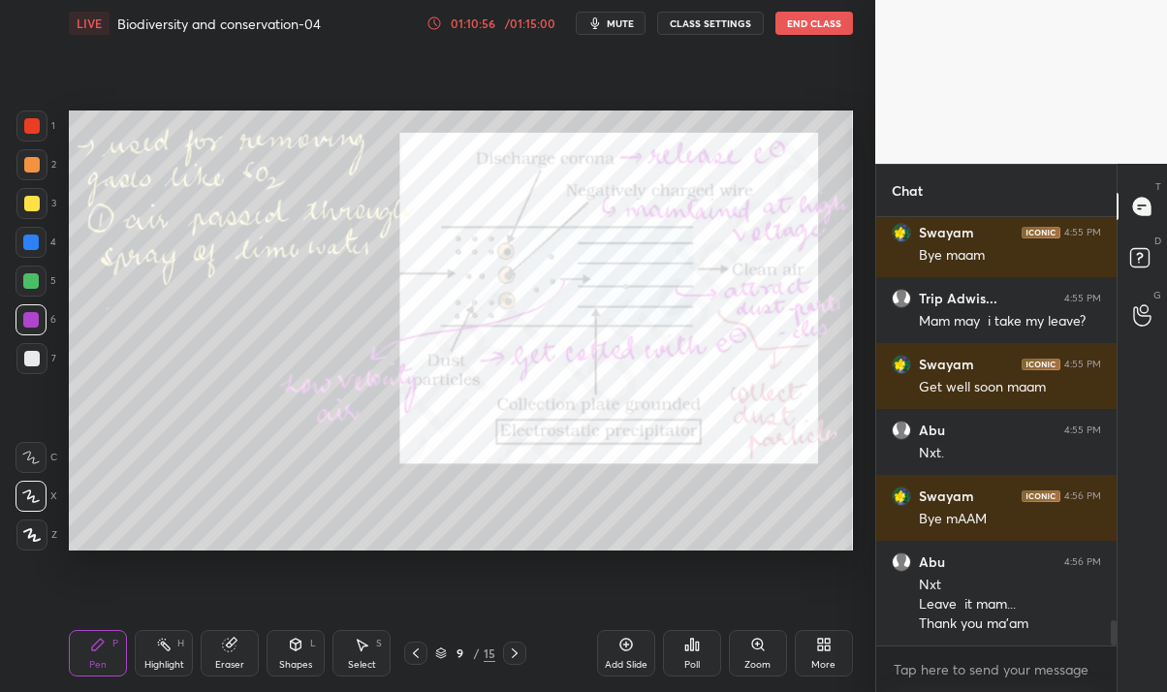
click at [419, 657] on icon at bounding box center [416, 653] width 16 height 16
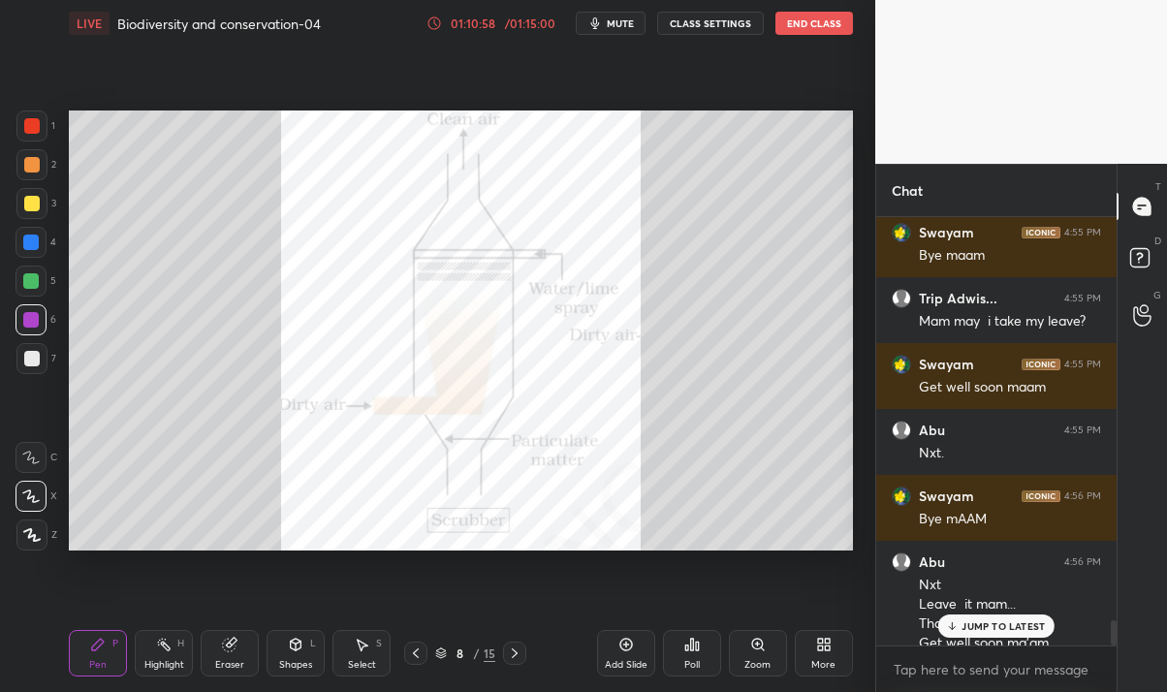
scroll to position [6737, 0]
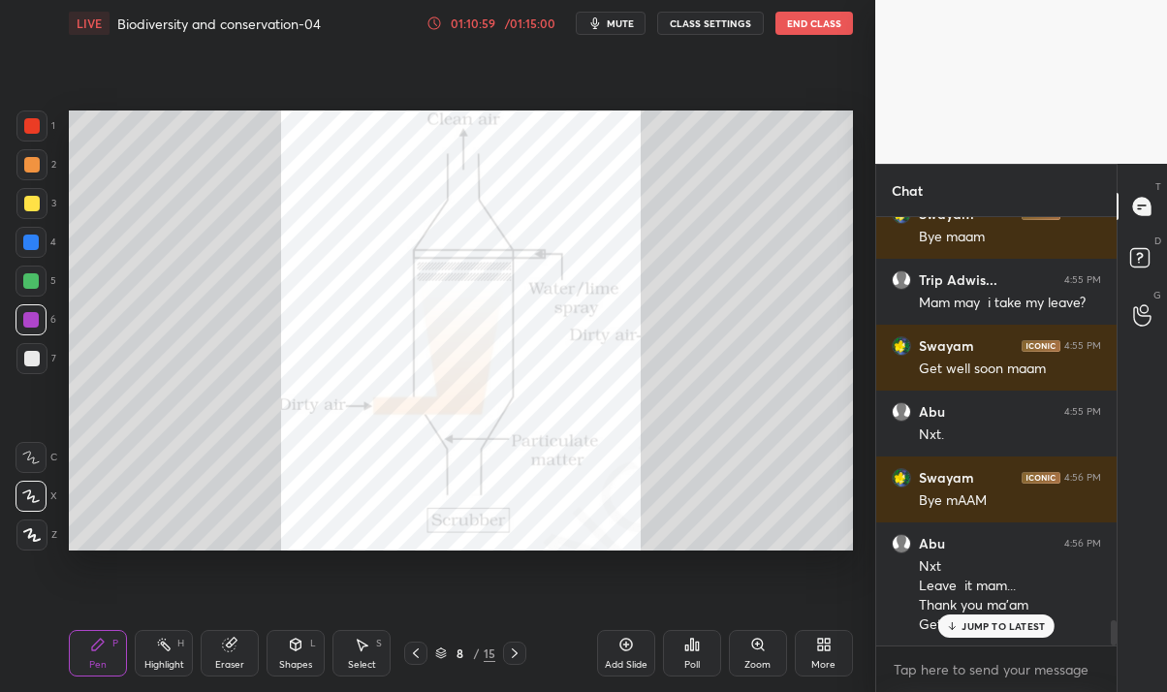
click at [983, 620] on p "JUMP TO LATEST" at bounding box center [1002, 626] width 83 height 12
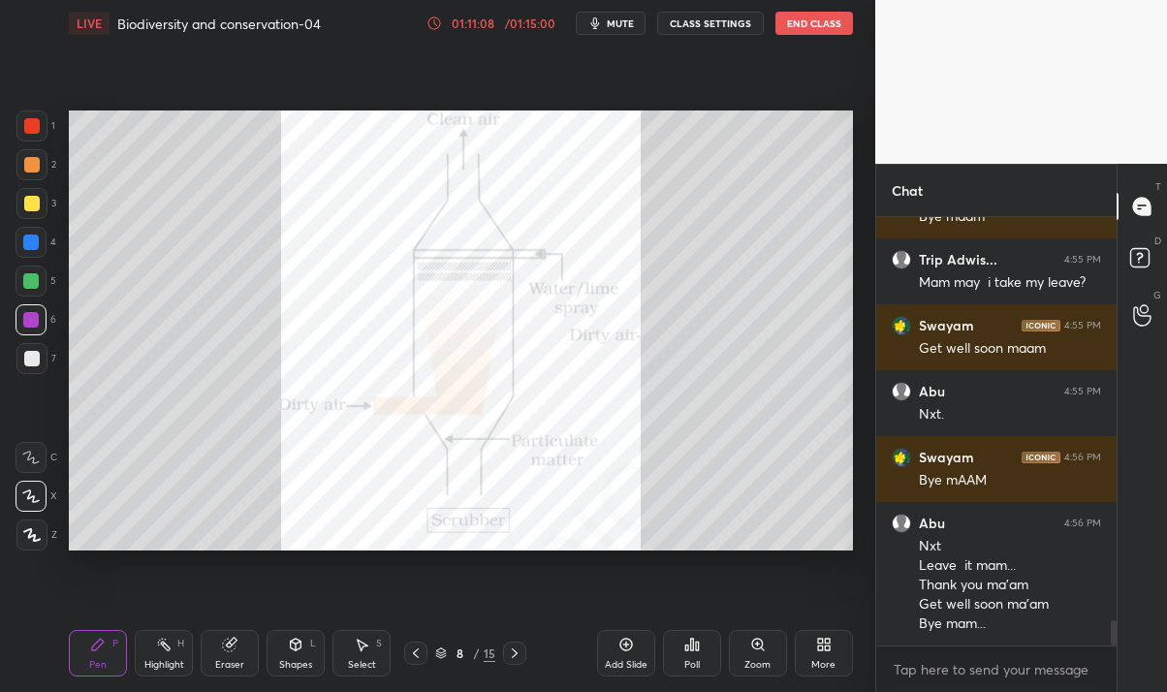
click at [514, 650] on icon at bounding box center [515, 653] width 6 height 10
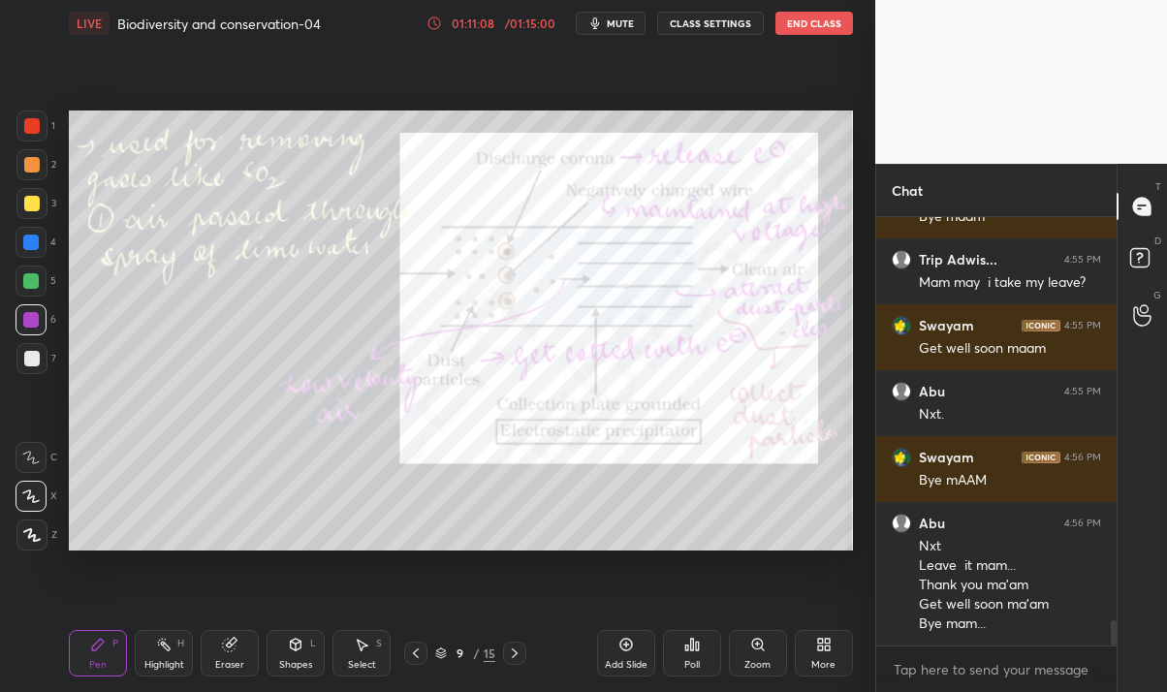
click at [513, 648] on icon at bounding box center [515, 653] width 6 height 10
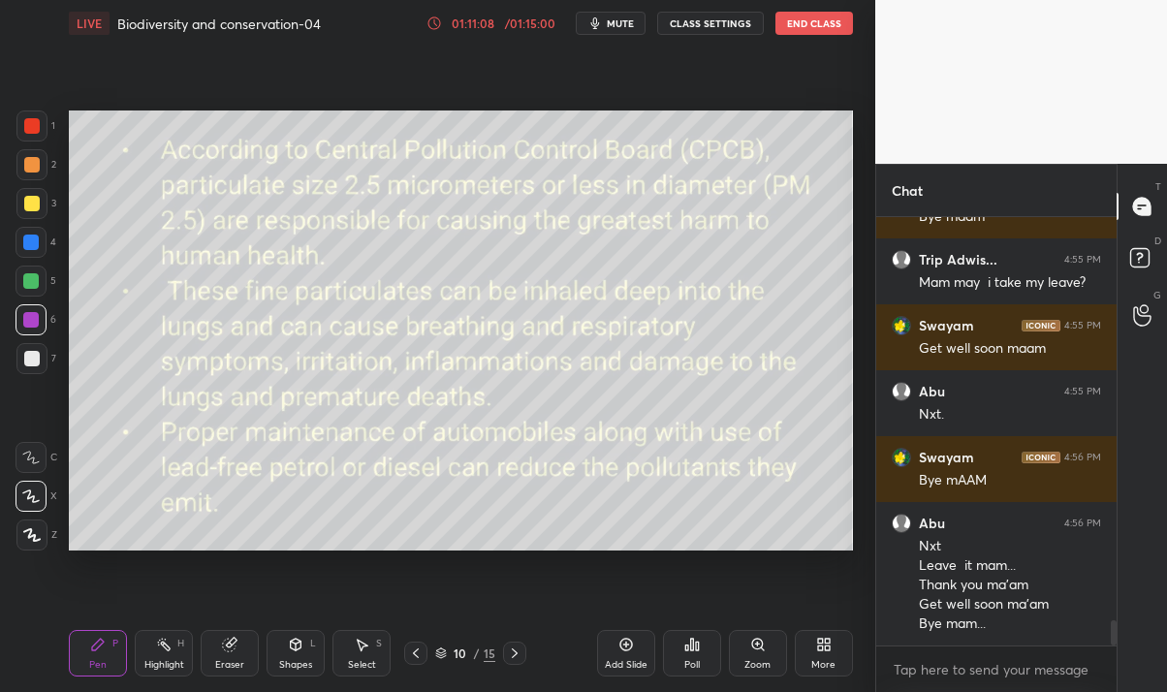
click at [514, 650] on icon at bounding box center [515, 653] width 6 height 10
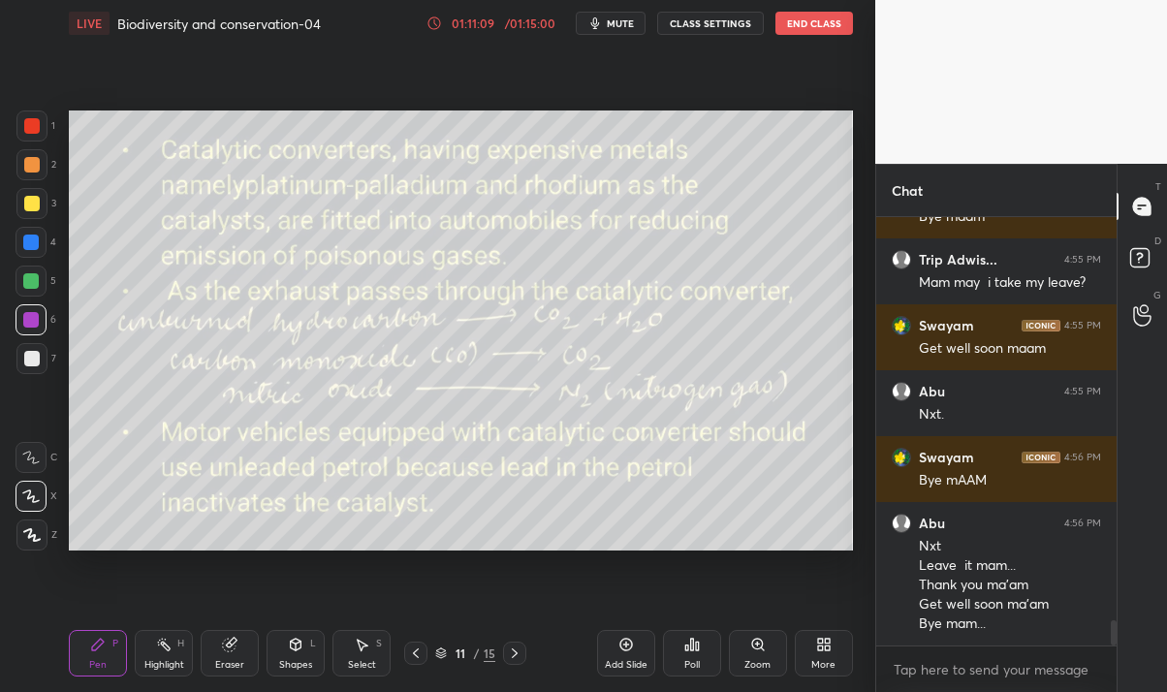
click at [512, 650] on icon at bounding box center [515, 653] width 16 height 16
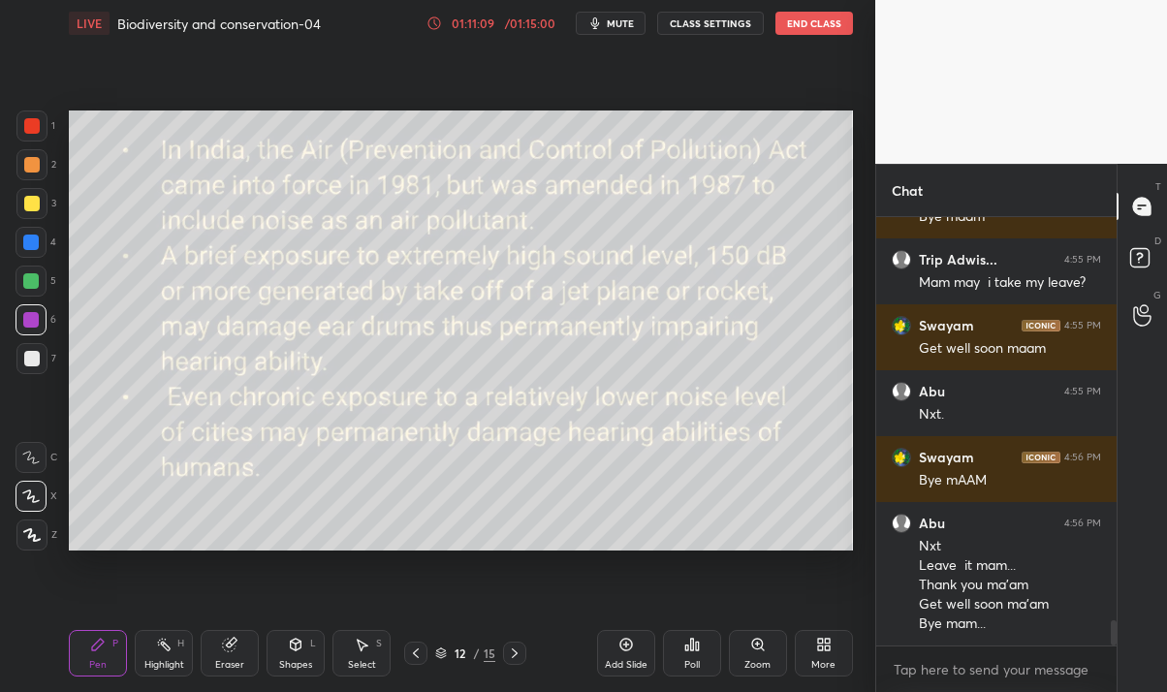
click at [514, 648] on icon at bounding box center [515, 653] width 16 height 16
click at [512, 651] on icon at bounding box center [515, 653] width 16 height 16
click at [507, 657] on icon at bounding box center [515, 653] width 16 height 16
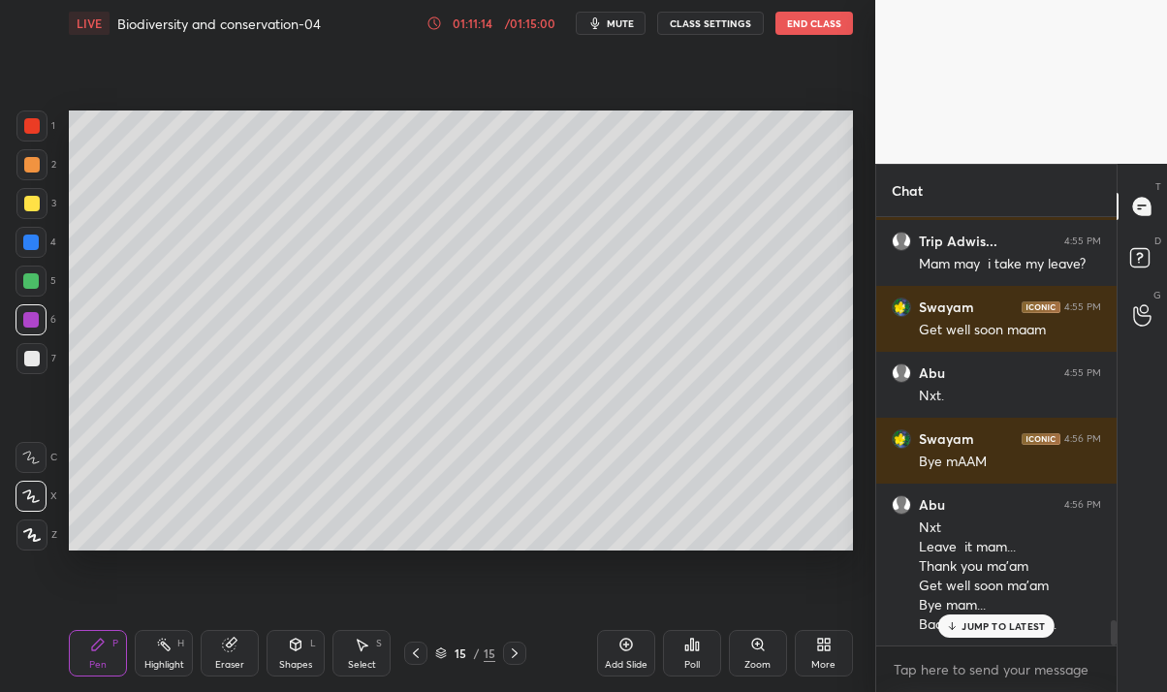
click at [836, 16] on button "End Class" at bounding box center [814, 23] width 78 height 23
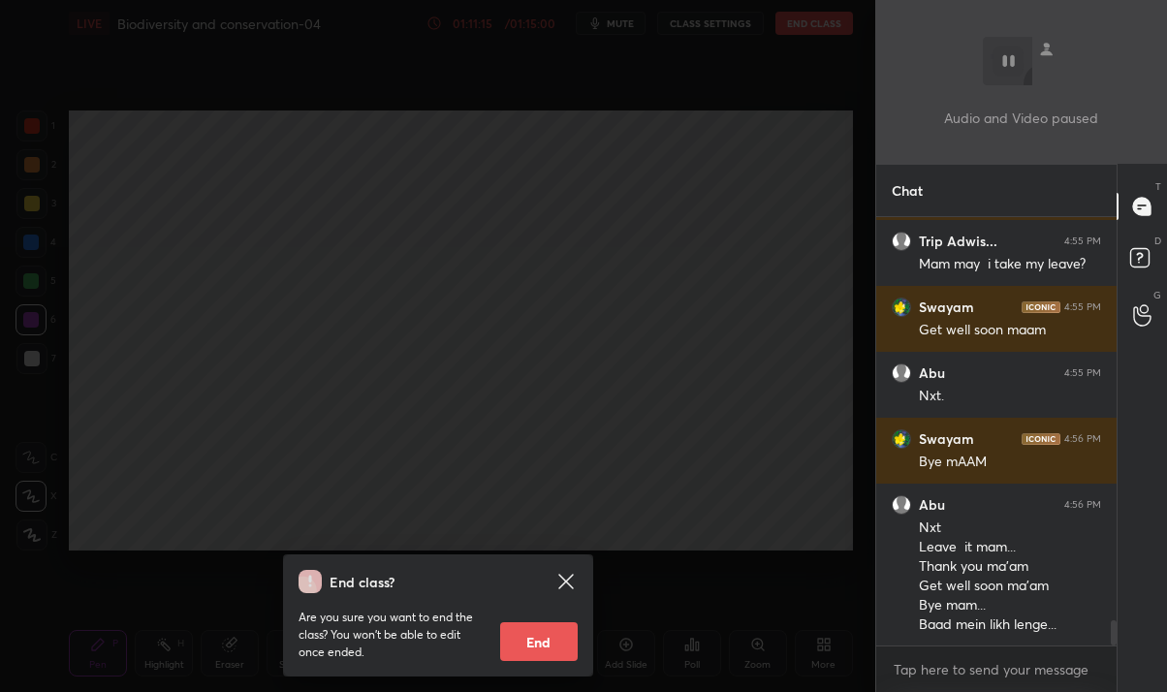
scroll to position [6842, 0]
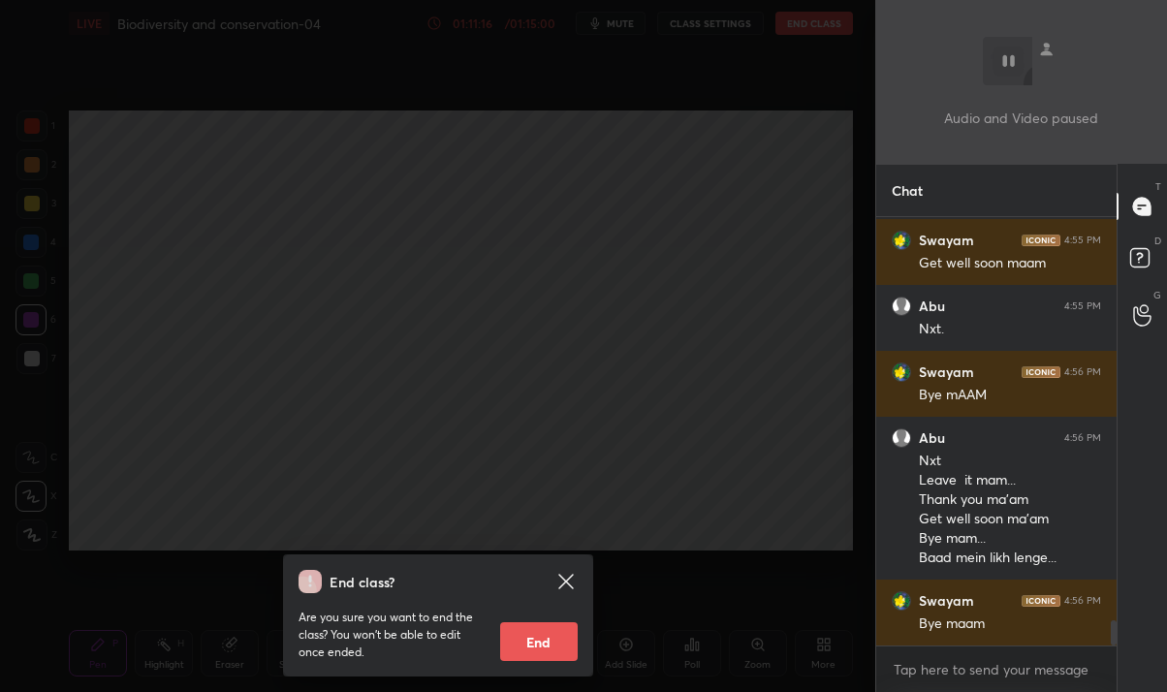
click at [962, 625] on div "Bye maam" at bounding box center [1010, 623] width 182 height 19
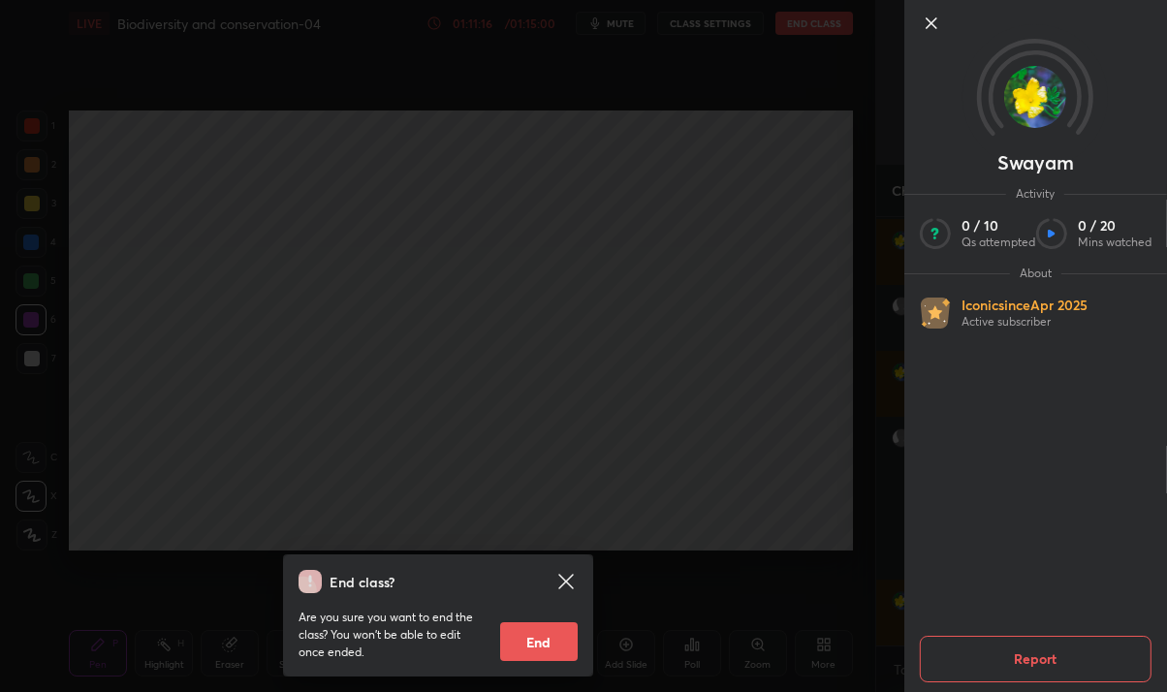
click at [771, 457] on div "End class? Are you sure you want to end the class? You won’t be able to edit on…" at bounding box center [437, 346] width 875 height 692
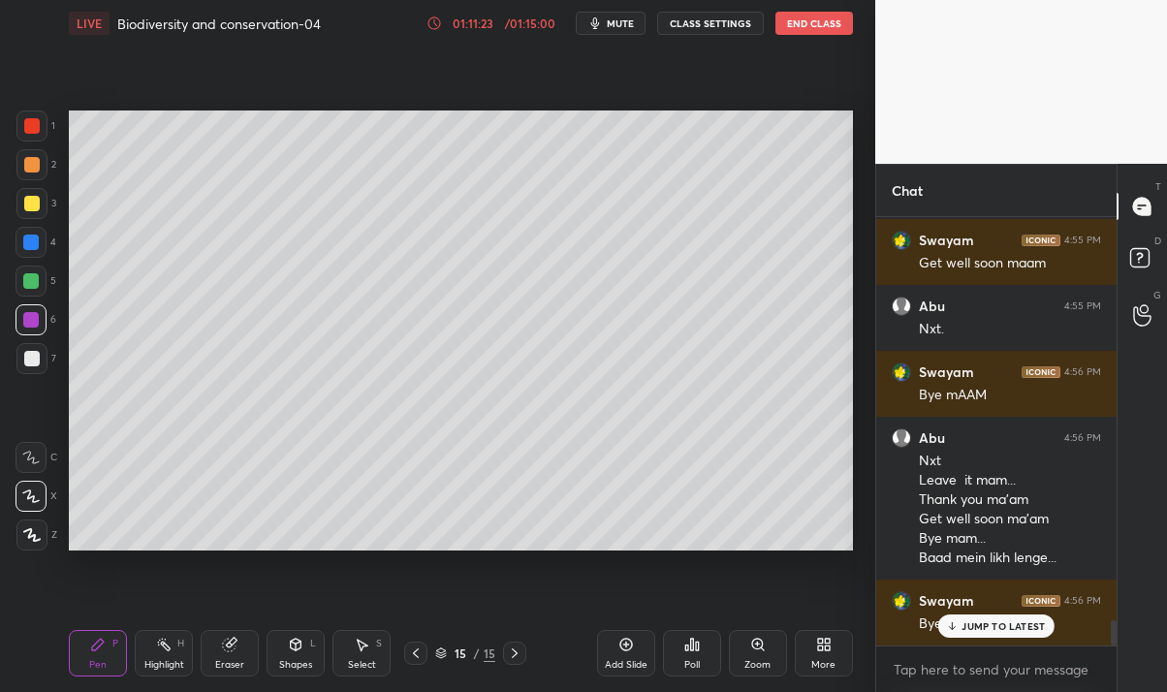
scroll to position [6907, 0]
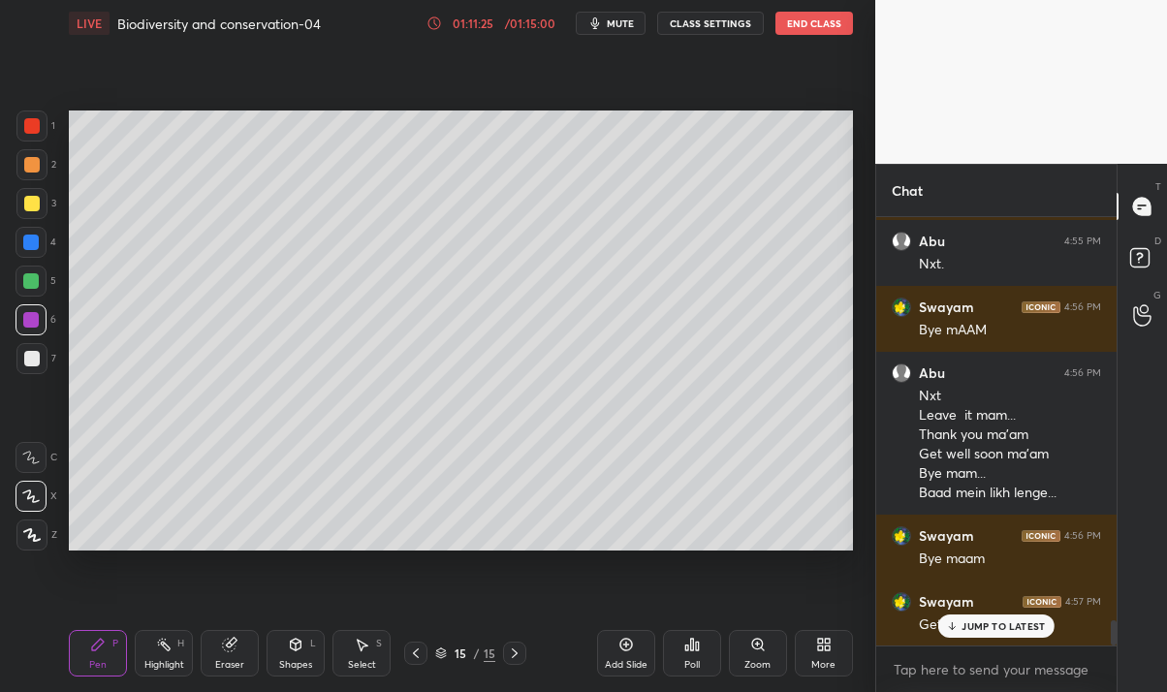
click at [1013, 628] on p "JUMP TO LATEST" at bounding box center [1002, 626] width 83 height 12
click at [825, 23] on button "End Class" at bounding box center [814, 23] width 78 height 23
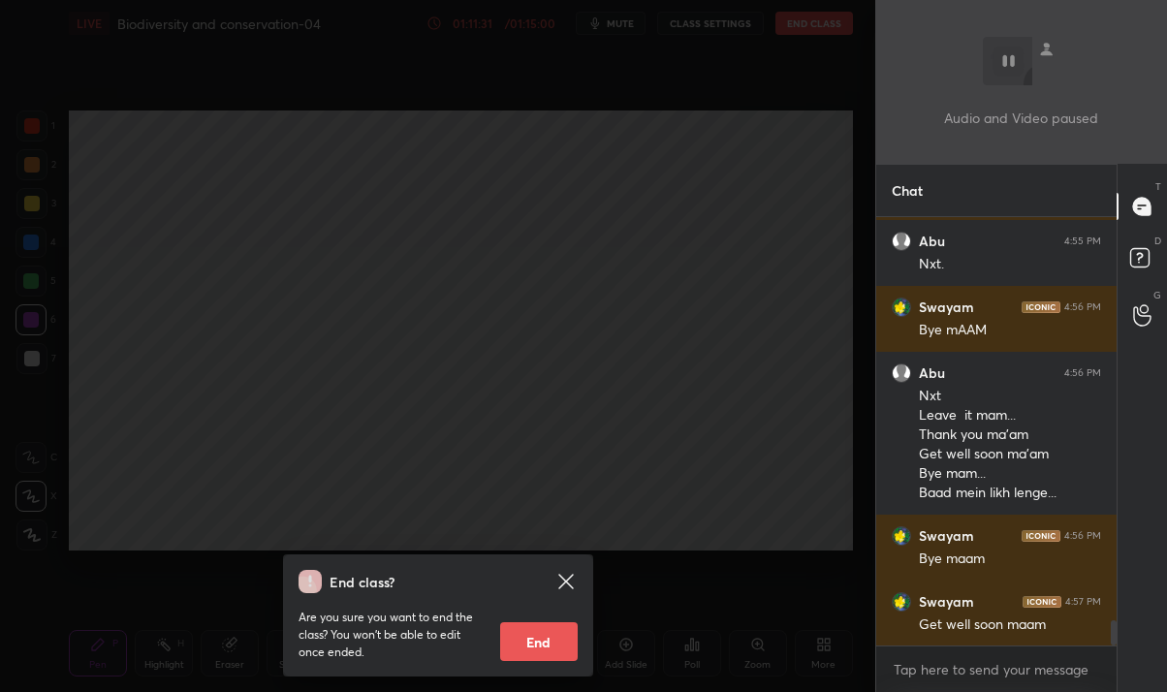
click at [537, 650] on button "End" at bounding box center [539, 641] width 78 height 39
type textarea "x"
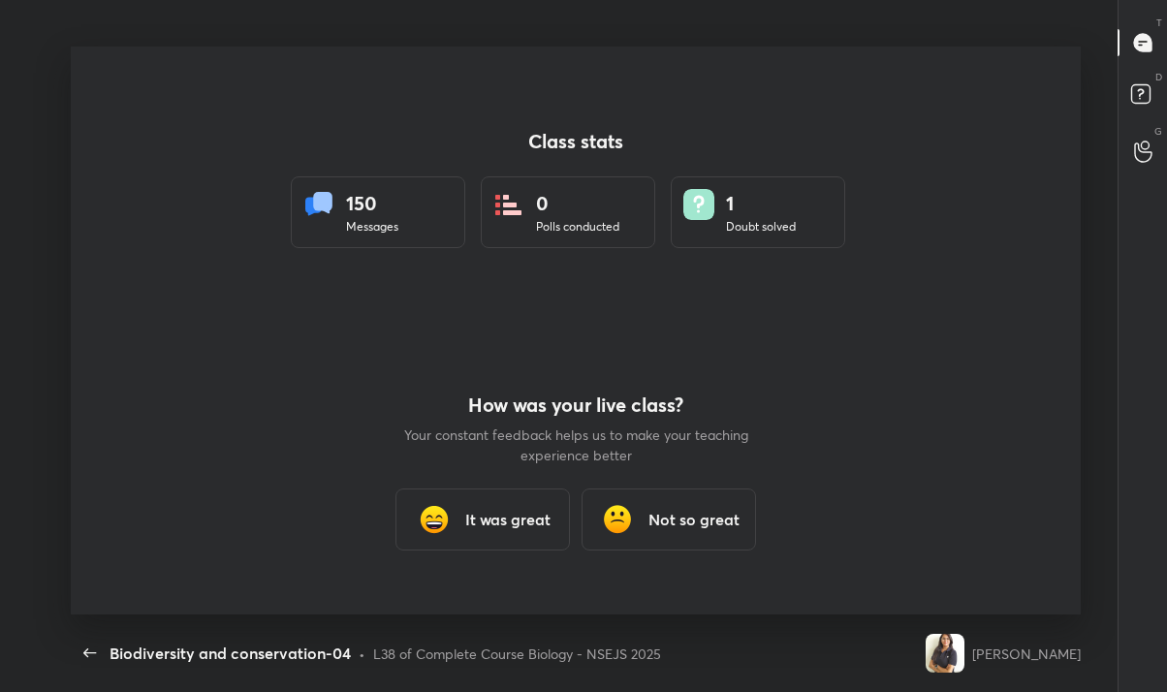
scroll to position [0, 0]
click at [94, 650] on icon "button" at bounding box center [89, 652] width 23 height 23
